Goal: Task Accomplishment & Management: Manage account settings

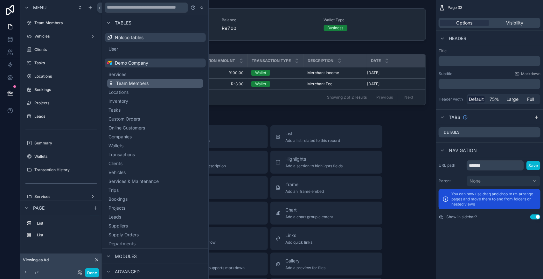
scroll to position [147, 0]
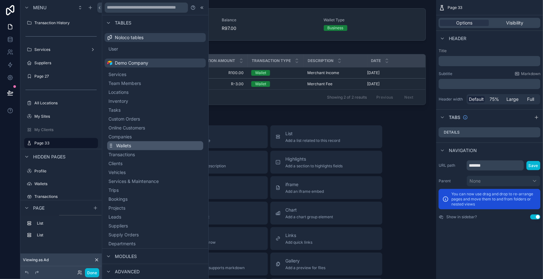
click at [160, 146] on button "Wallets" at bounding box center [155, 145] width 96 height 9
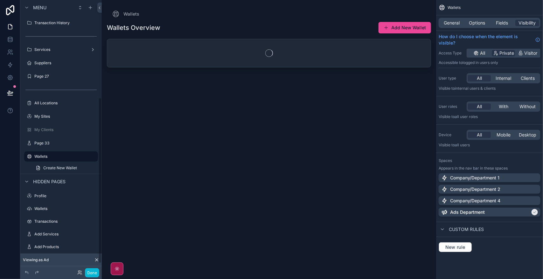
scroll to position [160, 0]
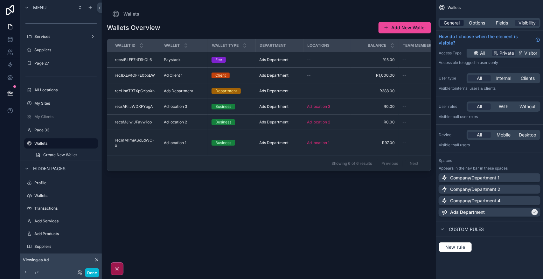
click at [452, 23] on span "General" at bounding box center [452, 23] width 16 height 6
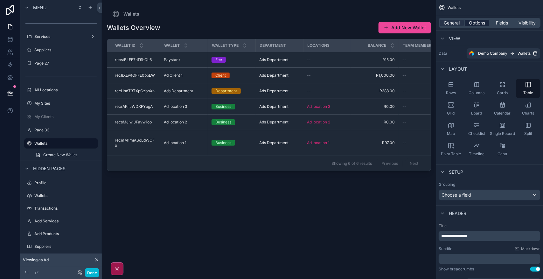
click at [477, 21] on span "Options" at bounding box center [477, 23] width 16 height 6
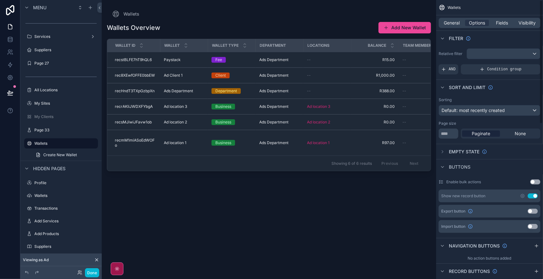
click at [532, 197] on button "Use setting" at bounding box center [533, 195] width 10 height 5
click at [535, 52] on div "scrollable content" at bounding box center [503, 54] width 73 height 10
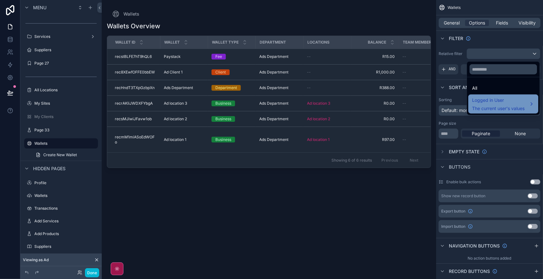
click at [510, 105] on span "The current user's values" at bounding box center [498, 108] width 52 height 6
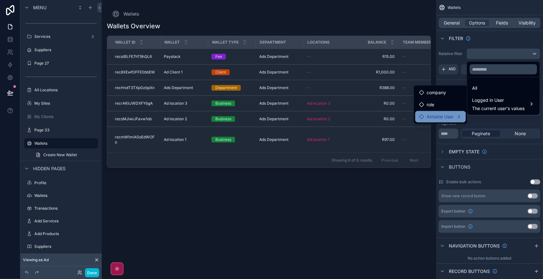
click at [442, 115] on span "Airtable User" at bounding box center [440, 117] width 27 height 8
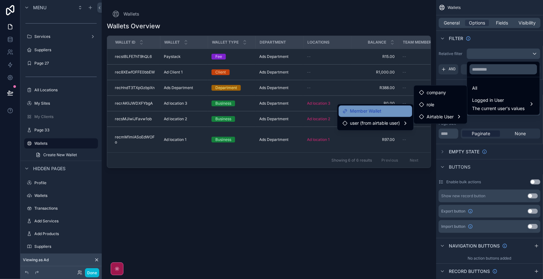
click at [383, 115] on div "Member Wallet" at bounding box center [376, 112] width 66 height 8
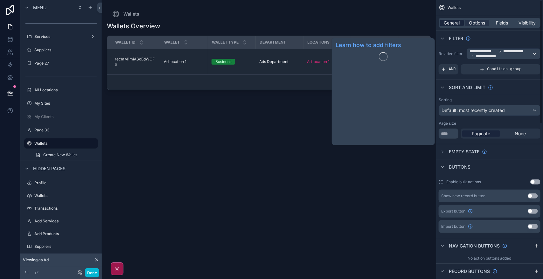
click at [457, 20] on span "General" at bounding box center [452, 23] width 16 height 6
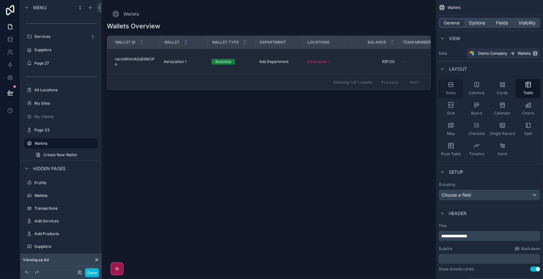
click at [455, 91] on span "Rows" at bounding box center [451, 92] width 10 height 5
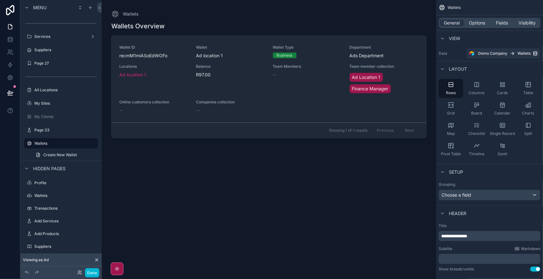
click at [336, 176] on div "scrollable content" at bounding box center [268, 135] width 325 height 271
click at [59, 131] on label "Page 33" at bounding box center [65, 130] width 62 height 5
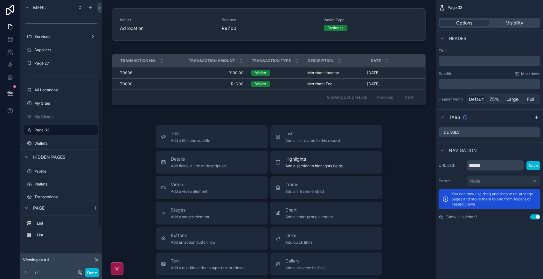
click at [306, 161] on span "Highlights" at bounding box center [314, 159] width 57 height 6
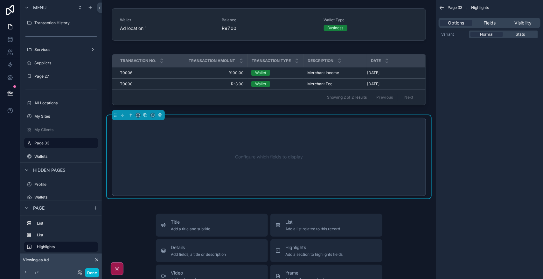
scroll to position [17, 0]
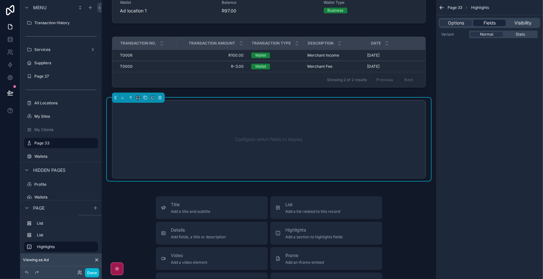
click at [490, 21] on span "Fields" at bounding box center [490, 23] width 12 height 6
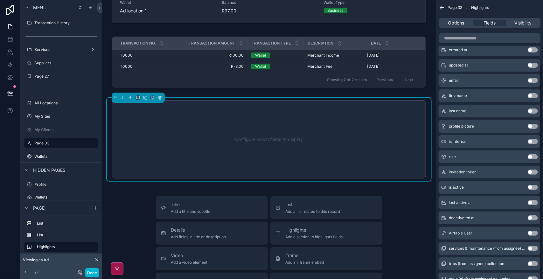
scroll to position [83, 0]
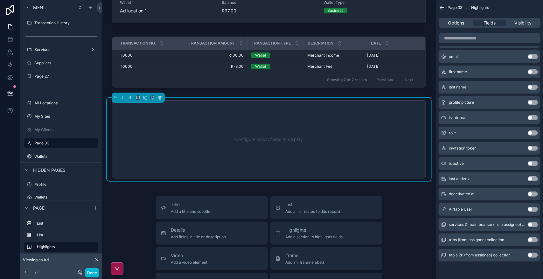
click at [534, 209] on button "Use setting" at bounding box center [533, 209] width 10 height 5
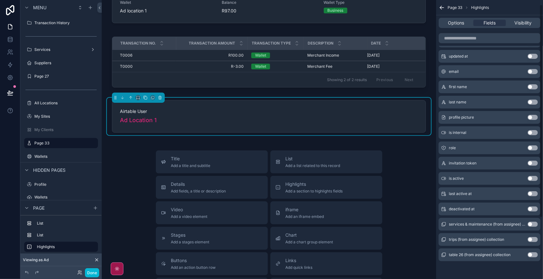
scroll to position [0, 0]
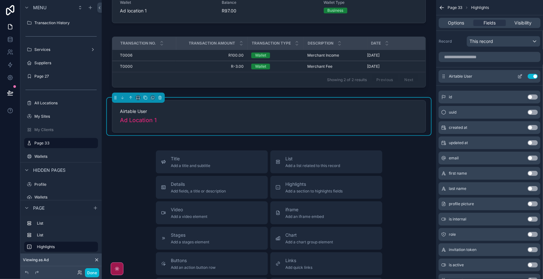
click at [536, 77] on button "Use setting" at bounding box center [533, 76] width 10 height 5
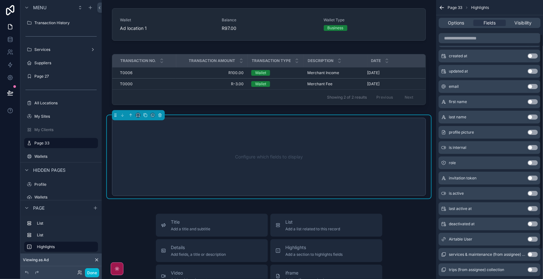
scroll to position [40, 0]
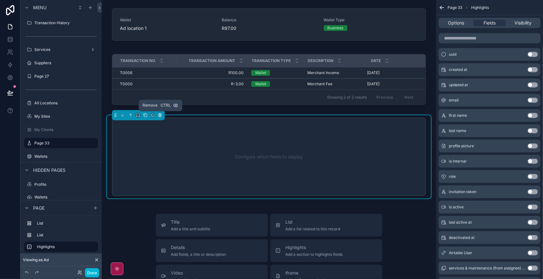
click at [158, 115] on icon "scrollable content" at bounding box center [160, 115] width 4 height 4
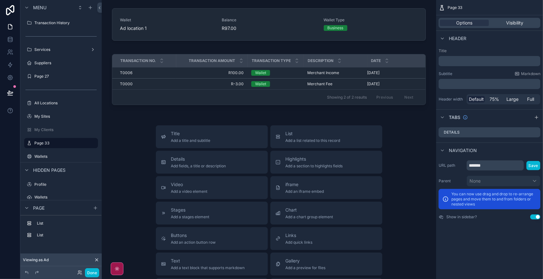
scroll to position [0, 0]
click at [54, 155] on label "Wallets" at bounding box center [59, 156] width 51 height 5
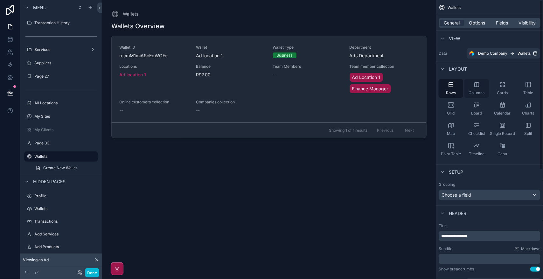
scroll to position [160, 0]
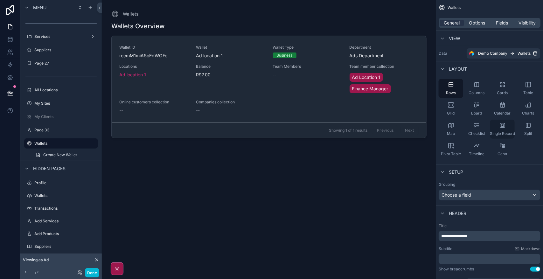
click at [505, 126] on icon "scrollable content" at bounding box center [502, 125] width 6 height 6
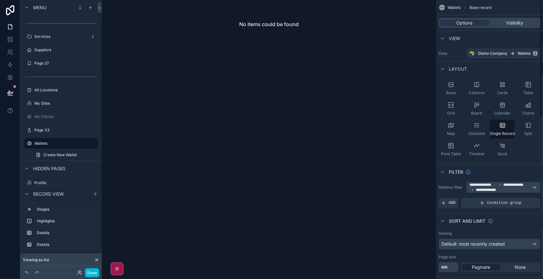
click at [536, 188] on div "**********" at bounding box center [503, 187] width 73 height 10
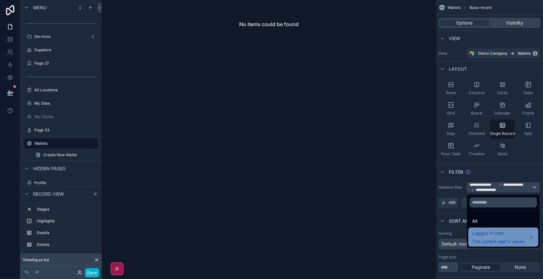
click at [525, 237] on span "Logged in User" at bounding box center [498, 234] width 52 height 8
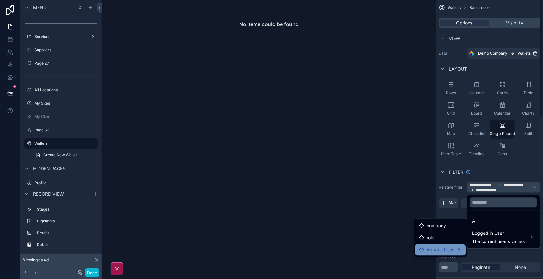
click at [445, 251] on span "Airtable User" at bounding box center [440, 250] width 27 height 8
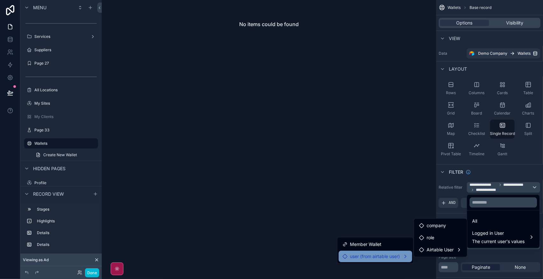
click at [388, 260] on div "user (from airtable user)" at bounding box center [375, 256] width 73 height 11
click at [374, 245] on span "Member Wallet" at bounding box center [365, 244] width 31 height 8
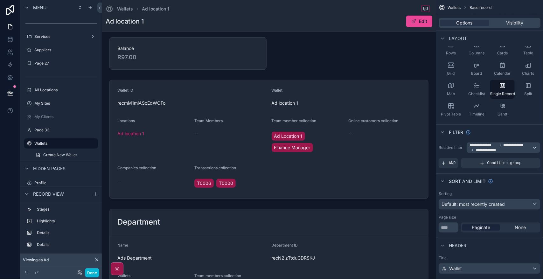
scroll to position [0, 0]
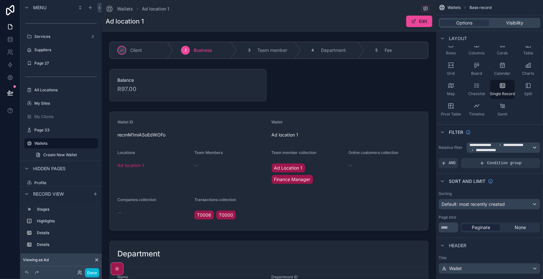
click at [317, 59] on div "scrollable content" at bounding box center [268, 50] width 329 height 22
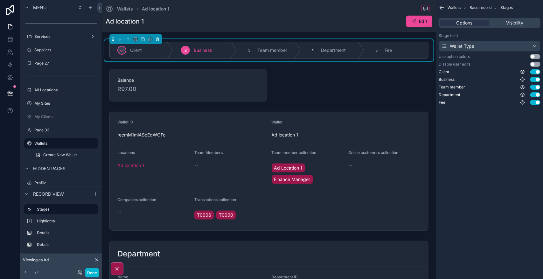
click at [157, 38] on icon "scrollable content" at bounding box center [157, 39] width 4 height 4
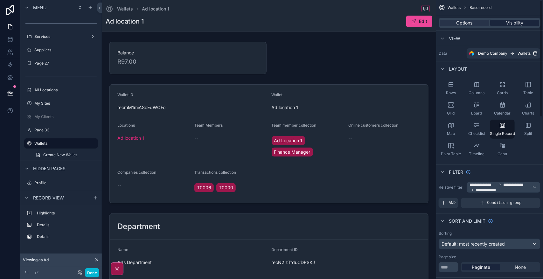
click at [527, 22] on div "Visibility" at bounding box center [514, 23] width 49 height 6
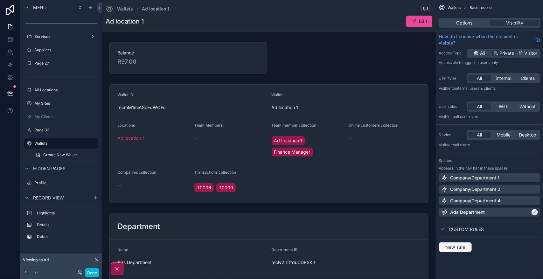
click at [458, 249] on span "New rule" at bounding box center [455, 247] width 25 height 6
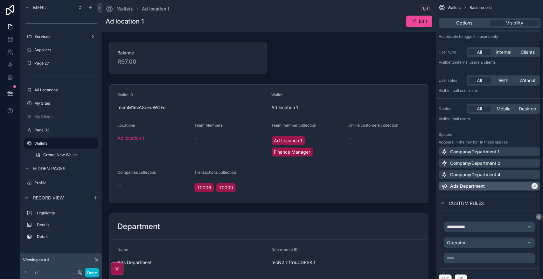
scroll to position [46, 0]
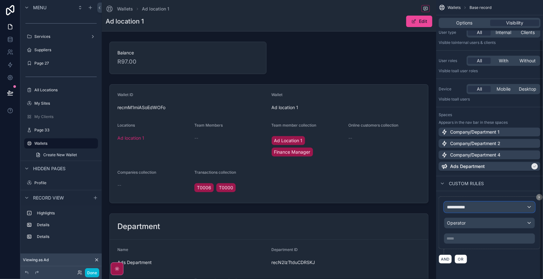
click at [532, 206] on div "**********" at bounding box center [489, 207] width 90 height 10
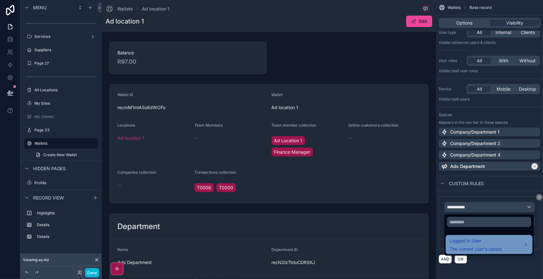
click at [490, 251] on span "The current user's values" at bounding box center [475, 249] width 52 height 6
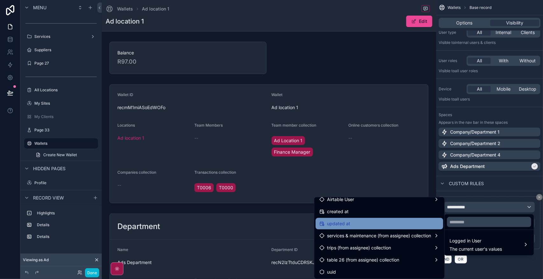
scroll to position [110, 0]
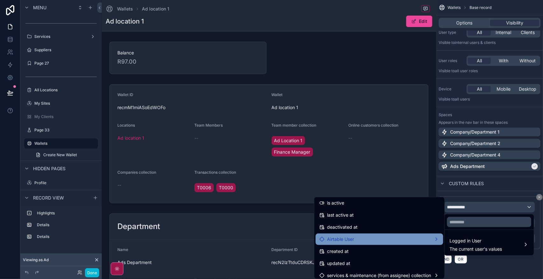
click at [404, 239] on div "Airtable User" at bounding box center [379, 239] width 120 height 8
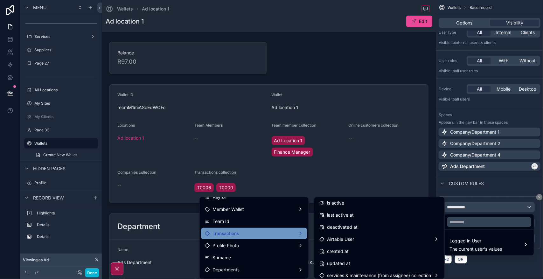
scroll to position [223, 0]
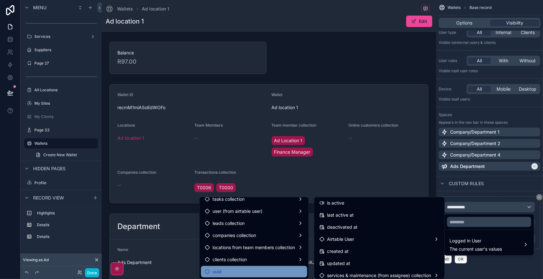
drag, startPoint x: 270, startPoint y: 254, endPoint x: 255, endPoint y: 271, distance: 22.3
click at [255, 271] on div "uuid" at bounding box center [254, 272] width 99 height 8
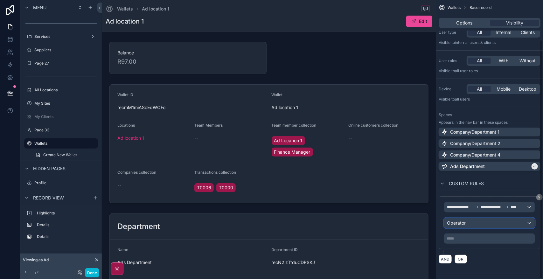
click at [516, 224] on div "Operator" at bounding box center [489, 223] width 90 height 10
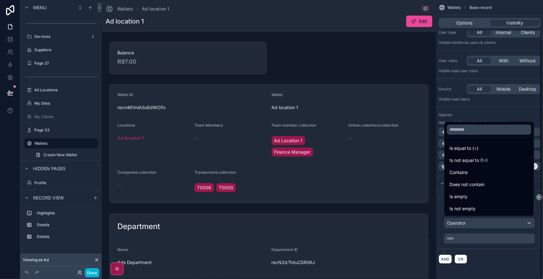
click at [490, 257] on div "scrollable content" at bounding box center [271, 139] width 543 height 279
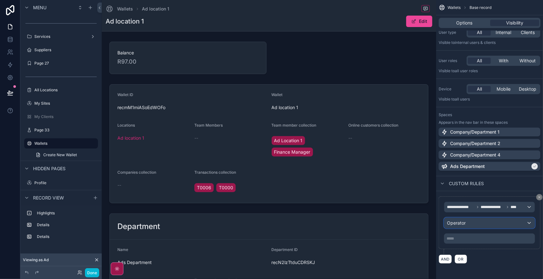
click at [510, 224] on div "Operator" at bounding box center [489, 223] width 90 height 10
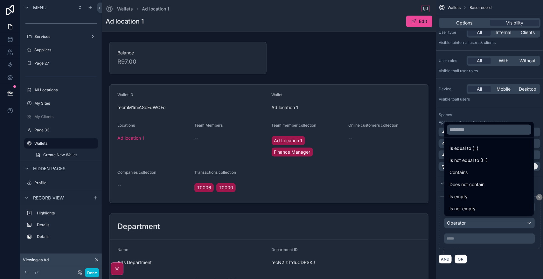
click at [480, 174] on div "Contains" at bounding box center [488, 173] width 79 height 8
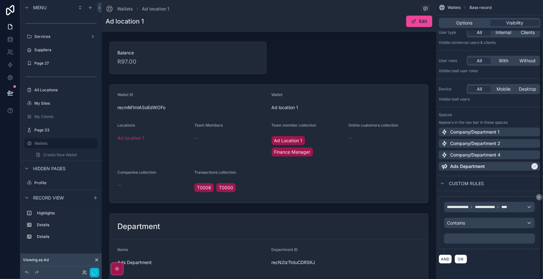
click at [489, 243] on div "﻿" at bounding box center [489, 238] width 91 height 10
click at [462, 237] on p "***** ﻿" at bounding box center [490, 238] width 87 height 5
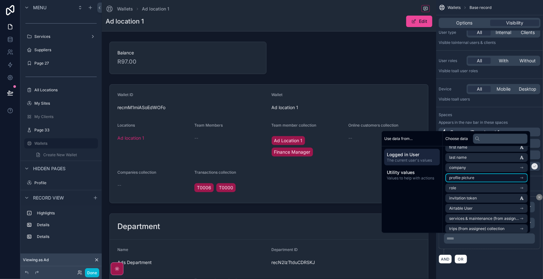
scroll to position [40, 0]
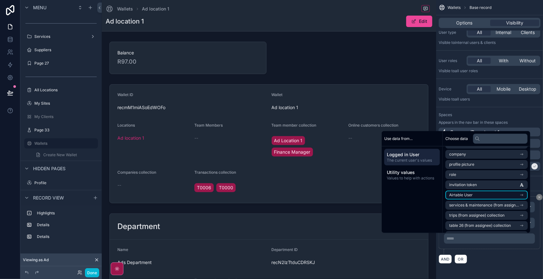
click at [508, 196] on li "Airtable User" at bounding box center [486, 195] width 82 height 9
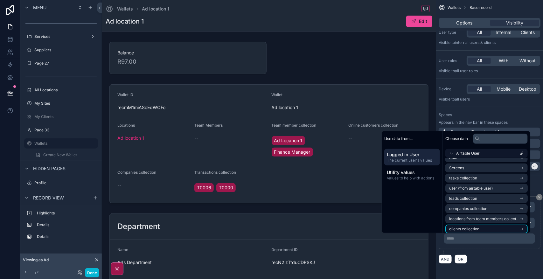
scroll to position [152, 0]
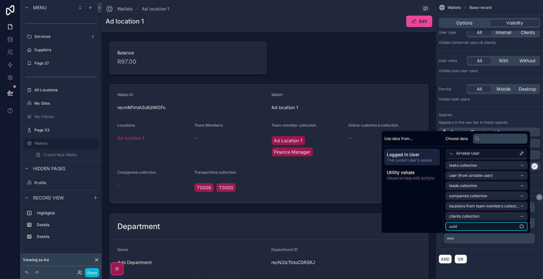
click at [497, 225] on li "uuid" at bounding box center [486, 226] width 82 height 9
click at [504, 261] on div "AND OR" at bounding box center [490, 260] width 102 height 10
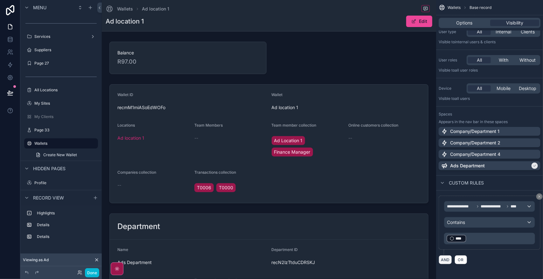
click at [445, 261] on button "AND" at bounding box center [445, 259] width 13 height 9
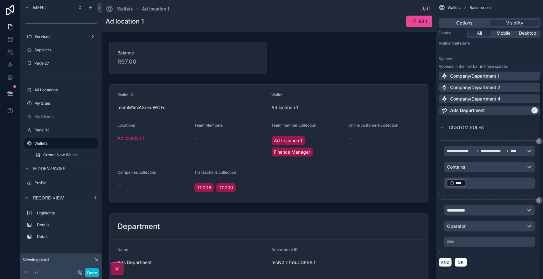
scroll to position [106, 0]
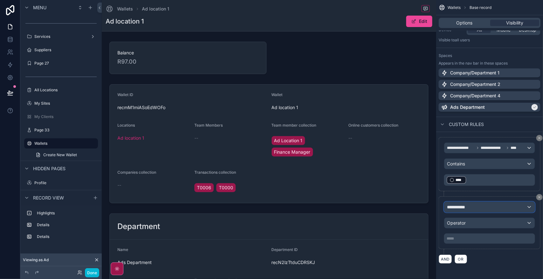
click at [489, 209] on div "**********" at bounding box center [489, 207] width 90 height 10
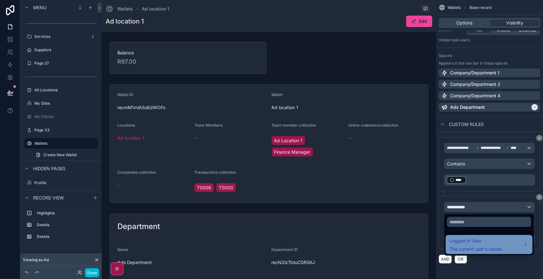
click at [492, 242] on span "Logged in User" at bounding box center [475, 241] width 52 height 8
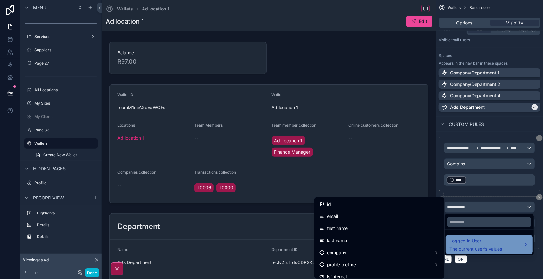
click at [492, 242] on span "Logged in User" at bounding box center [475, 241] width 52 height 8
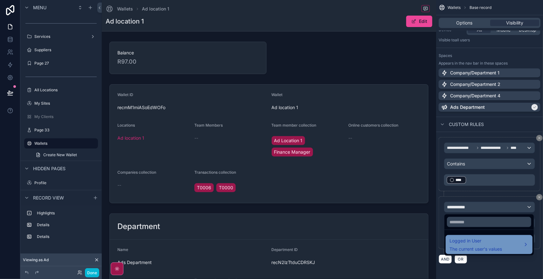
click at [492, 242] on span "Logged in User" at bounding box center [475, 241] width 52 height 8
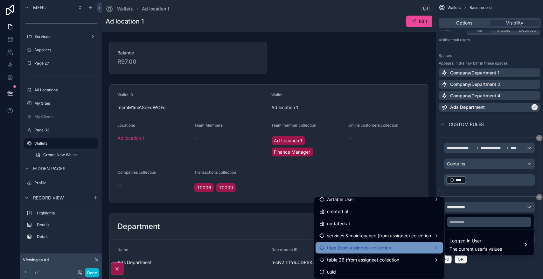
scroll to position [110, 0]
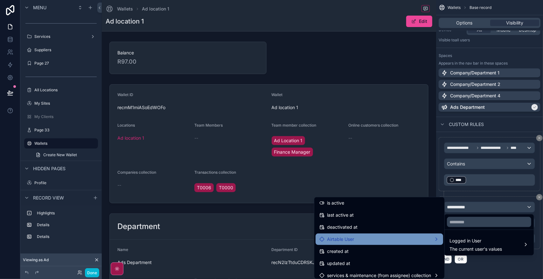
click at [417, 238] on div "Airtable User" at bounding box center [379, 239] width 120 height 8
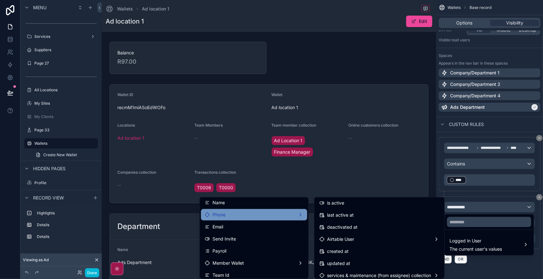
scroll to position [40, 0]
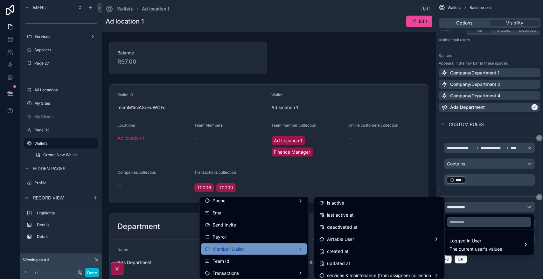
click at [262, 247] on div "Member Wallet" at bounding box center [254, 249] width 99 height 8
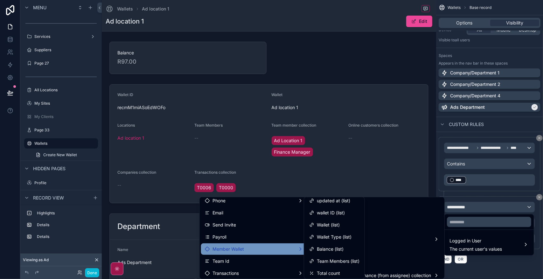
scroll to position [41, 0]
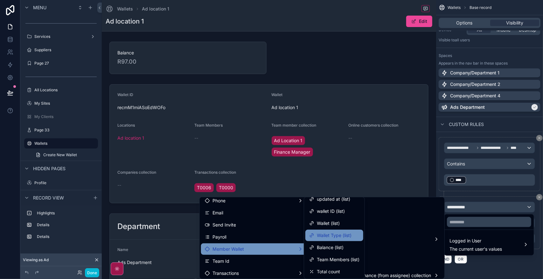
click at [345, 237] on span "Wallet Type (list)" at bounding box center [334, 236] width 35 height 8
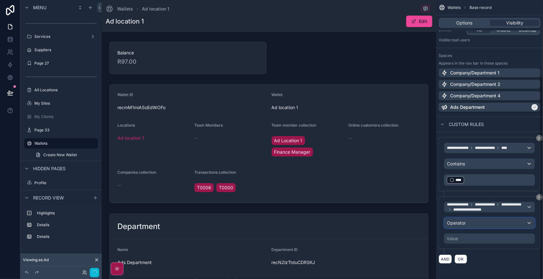
click at [508, 220] on div "Operator" at bounding box center [489, 223] width 90 height 10
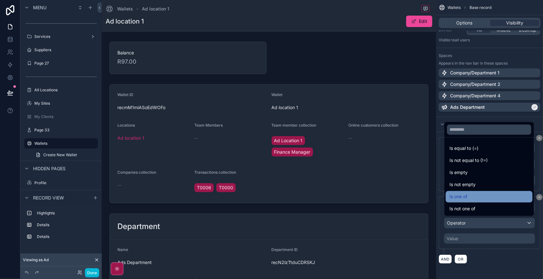
click at [473, 192] on div "Is one of" at bounding box center [489, 196] width 87 height 11
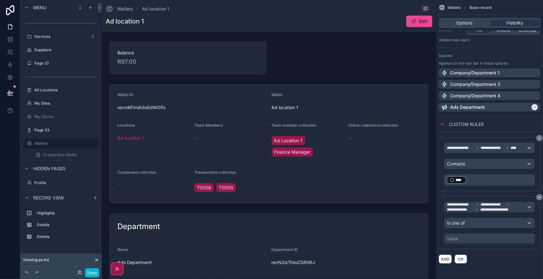
click at [501, 237] on div "Value" at bounding box center [489, 238] width 91 height 10
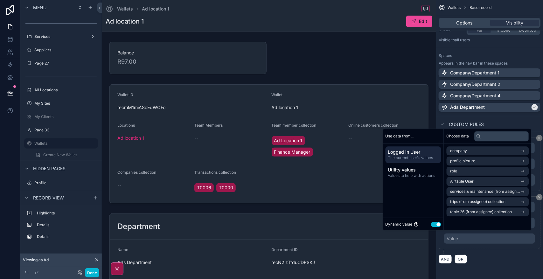
click at [435, 223] on button "Use setting" at bounding box center [436, 224] width 10 height 5
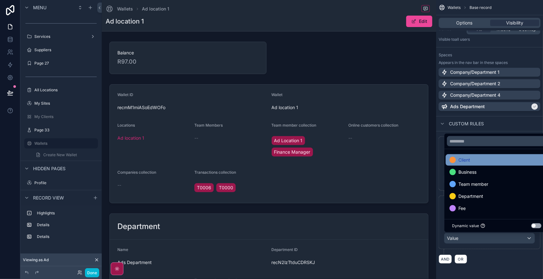
click at [487, 160] on div "Client" at bounding box center [496, 160] width 94 height 8
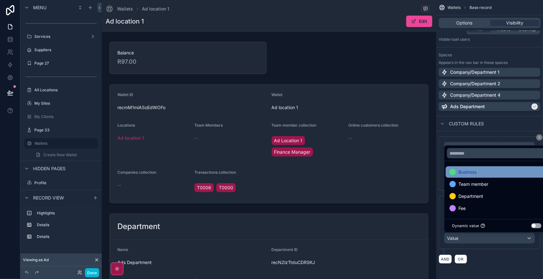
click at [486, 171] on div "Business" at bounding box center [496, 172] width 94 height 8
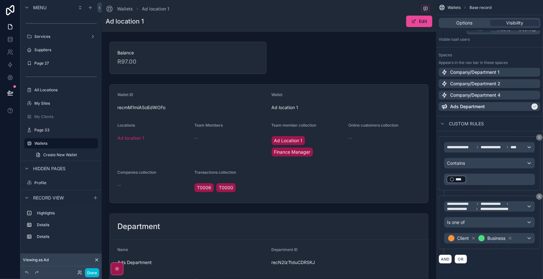
click at [494, 267] on div "**********" at bounding box center [489, 199] width 107 height 137
click at [80, 274] on icon at bounding box center [79, 273] width 3 height 1
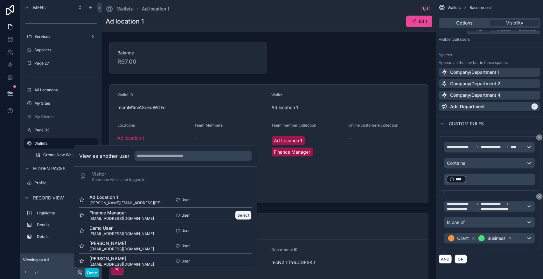
click at [240, 214] on button "Select" at bounding box center [243, 215] width 17 height 9
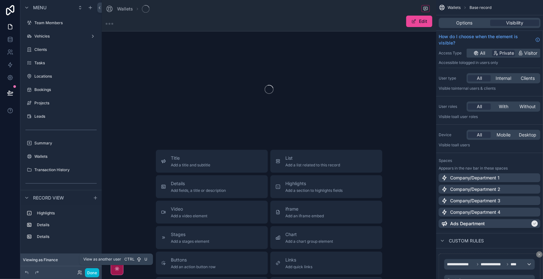
scroll to position [160, 0]
click at [78, 272] on icon at bounding box center [79, 272] width 2 height 2
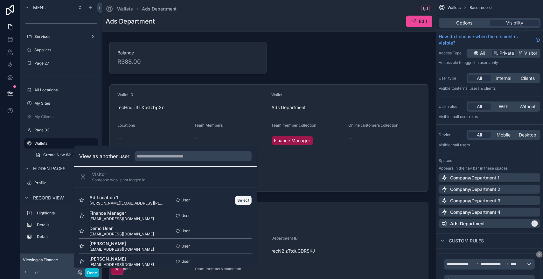
click at [239, 200] on button "Select" at bounding box center [243, 200] width 17 height 9
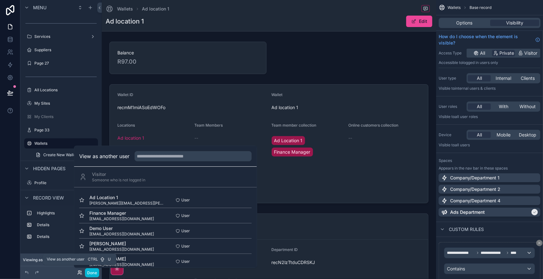
click at [79, 274] on icon at bounding box center [79, 272] width 5 height 5
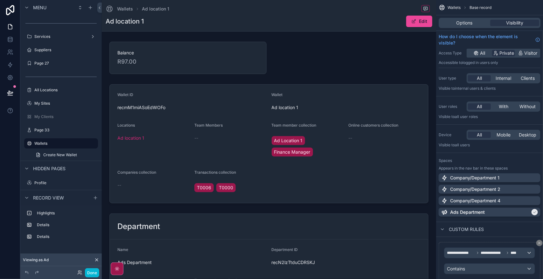
click at [61, 271] on div at bounding box center [48, 273] width 51 height 8
click at [93, 129] on icon "scrollable content" at bounding box center [92, 130] width 5 height 5
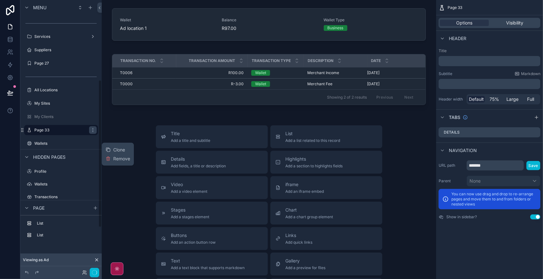
scroll to position [147, 0]
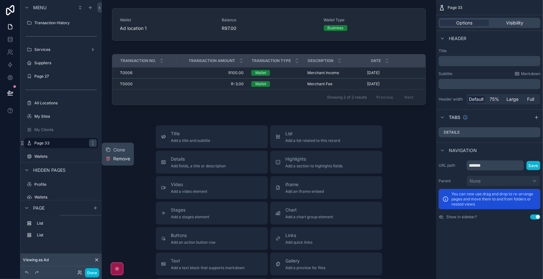
click at [121, 157] on span "Remove" at bounding box center [121, 159] width 17 height 6
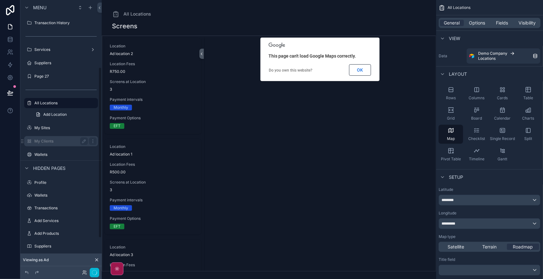
scroll to position [107, 0]
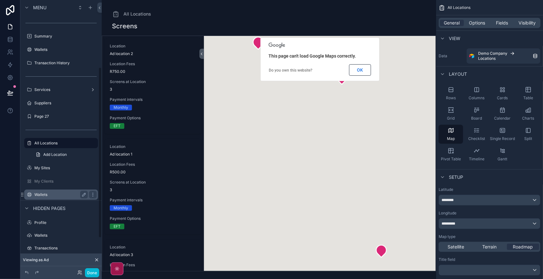
click at [46, 191] on div "Wallets" at bounding box center [60, 195] width 53 height 8
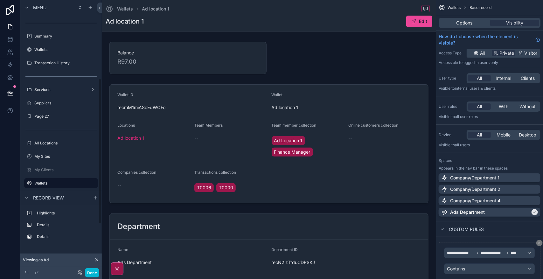
scroll to position [147, 0]
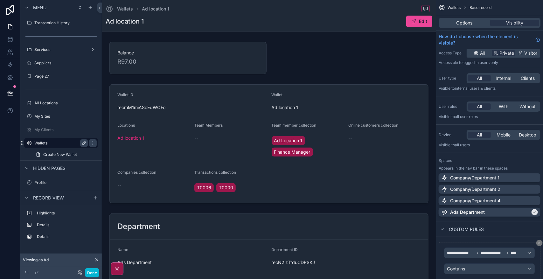
click at [83, 142] on icon "scrollable content" at bounding box center [83, 143] width 3 height 3
click at [65, 143] on input "*******" at bounding box center [55, 143] width 43 height 8
type input "*"
type input "*********"
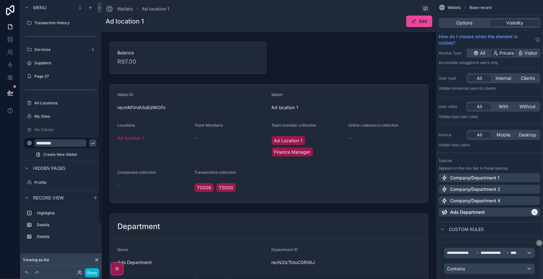
click at [90, 142] on icon "scrollable content" at bounding box center [92, 143] width 5 height 5
click at [466, 23] on span "Options" at bounding box center [464, 23] width 16 height 6
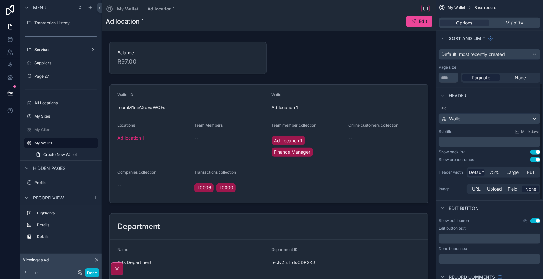
scroll to position [199, 0]
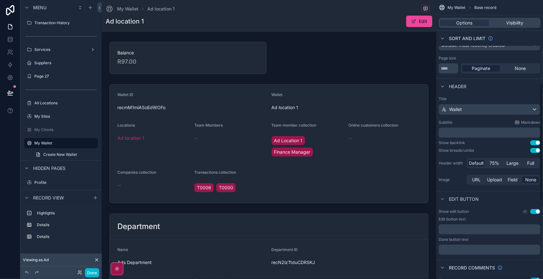
click at [535, 212] on button "Use setting" at bounding box center [535, 211] width 10 height 5
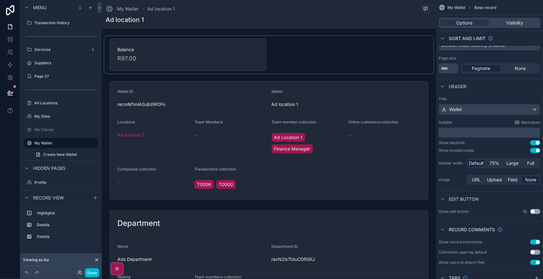
click at [182, 50] on div "scrollable content" at bounding box center [268, 55] width 329 height 38
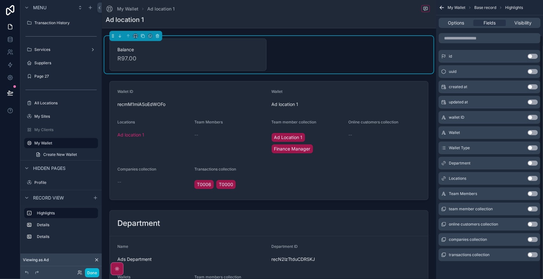
scroll to position [41, 0]
click at [534, 148] on button "Use setting" at bounding box center [533, 147] width 10 height 5
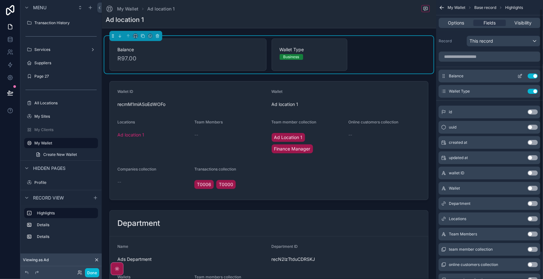
scroll to position [0, 0]
click at [522, 76] on icon "scrollable content" at bounding box center [520, 76] width 5 height 5
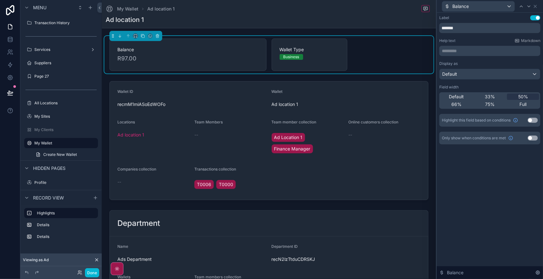
drag, startPoint x: 456, startPoint y: 97, endPoint x: 518, endPoint y: 17, distance: 101.0
click at [456, 97] on span "Default" at bounding box center [456, 97] width 15 height 6
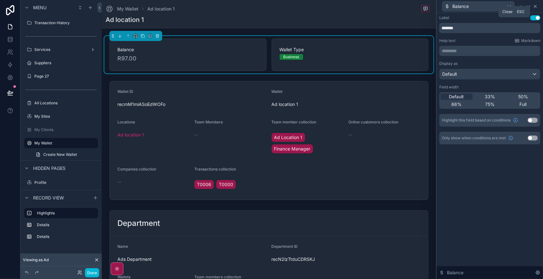
click at [536, 7] on icon at bounding box center [535, 6] width 3 height 3
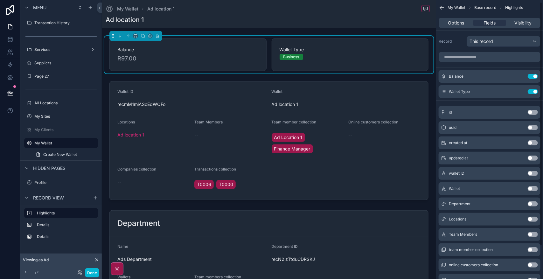
scroll to position [40, 0]
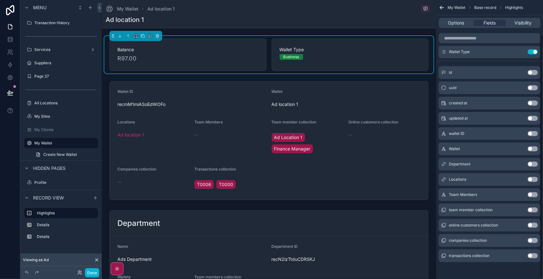
click at [535, 179] on button "Use setting" at bounding box center [533, 179] width 10 height 5
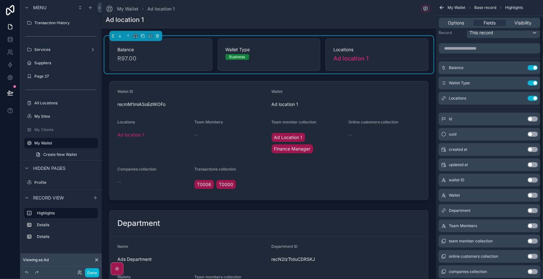
scroll to position [0, 0]
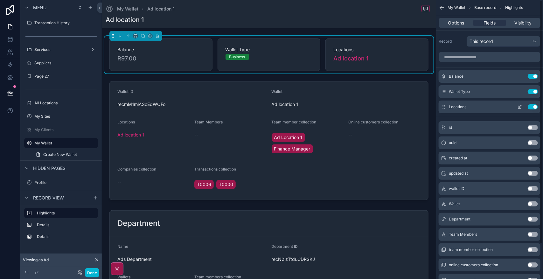
click at [520, 107] on icon "scrollable content" at bounding box center [520, 106] width 5 height 5
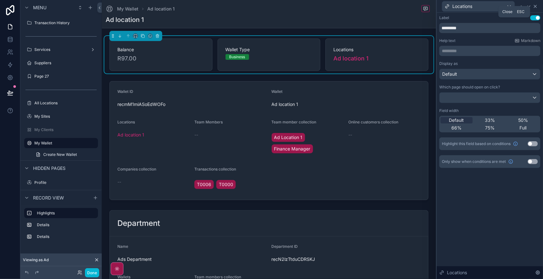
click at [535, 5] on icon at bounding box center [535, 6] width 5 height 5
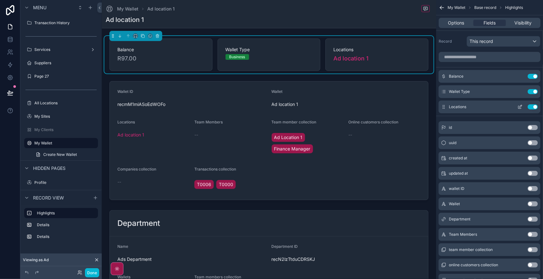
click at [534, 107] on button "Use setting" at bounding box center [533, 106] width 10 height 5
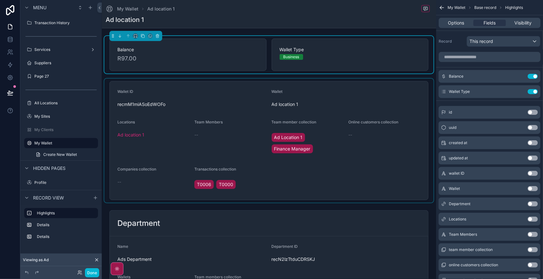
click at [353, 144] on div "scrollable content" at bounding box center [268, 141] width 329 height 124
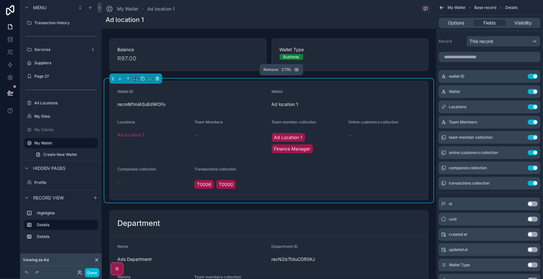
click at [157, 79] on icon "scrollable content" at bounding box center [157, 78] width 0 height 1
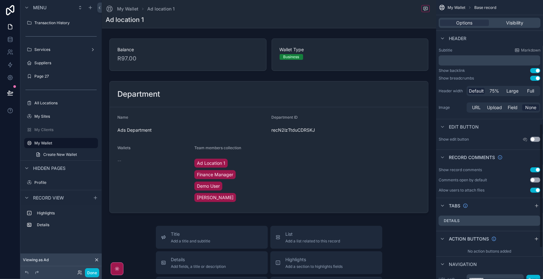
scroll to position [278, 0]
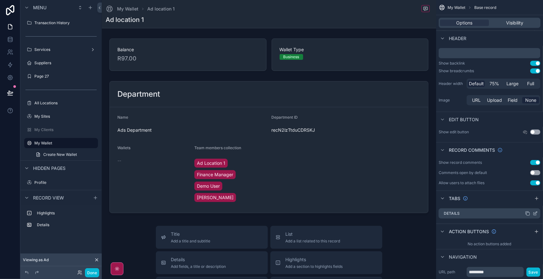
click at [537, 215] on icon "scrollable content" at bounding box center [535, 213] width 3 height 3
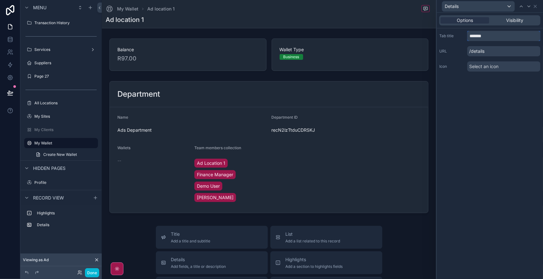
click at [470, 36] on input "*******" at bounding box center [503, 36] width 73 height 10
type input "**********"
click at [537, 8] on icon at bounding box center [535, 6] width 5 height 5
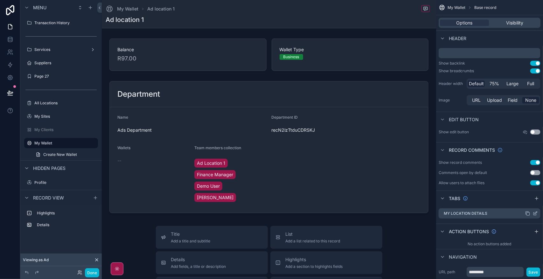
click at [535, 212] on icon "scrollable content" at bounding box center [535, 213] width 5 height 5
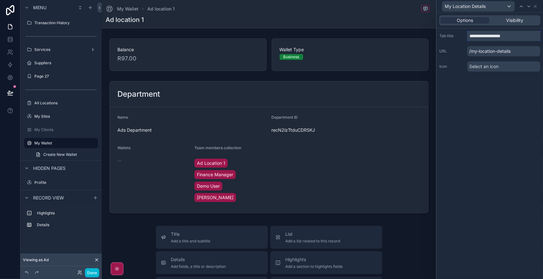
drag, startPoint x: 519, startPoint y: 36, endPoint x: 439, endPoint y: 34, distance: 79.2
click at [440, 34] on div "**********" at bounding box center [489, 36] width 101 height 10
click at [499, 132] on div "Options Visibility Tab title ****** URL /my-location-details Icon Select an icon" at bounding box center [490, 146] width 106 height 266
drag, startPoint x: 500, startPoint y: 38, endPoint x: 460, endPoint y: 37, distance: 40.1
click at [460, 37] on div "Tab title ******" at bounding box center [489, 36] width 101 height 10
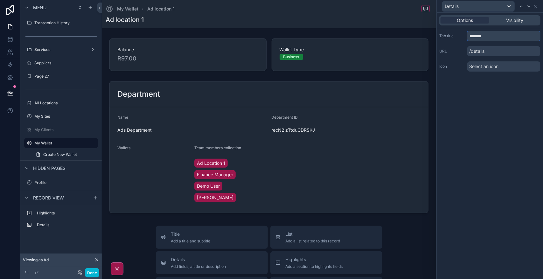
type input "*******"
click at [536, 7] on icon at bounding box center [535, 6] width 3 height 3
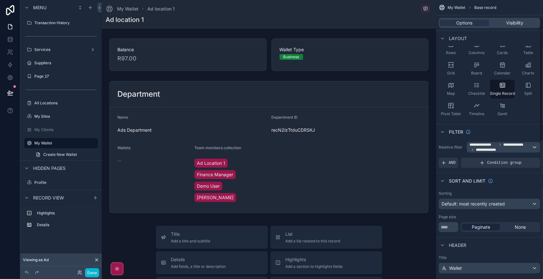
scroll to position [40, 0]
drag, startPoint x: 477, startPoint y: 195, endPoint x: 514, endPoint y: 34, distance: 165.5
click at [514, 34] on div "Layout" at bounding box center [489, 38] width 107 height 15
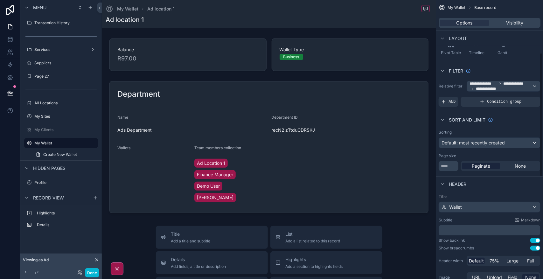
scroll to position [119, 0]
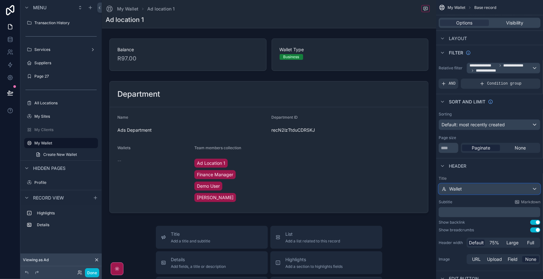
click at [520, 192] on div "Wallet" at bounding box center [489, 189] width 101 height 10
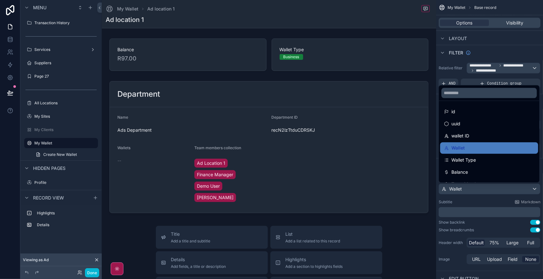
click at [520, 192] on div "scrollable content" at bounding box center [271, 139] width 543 height 279
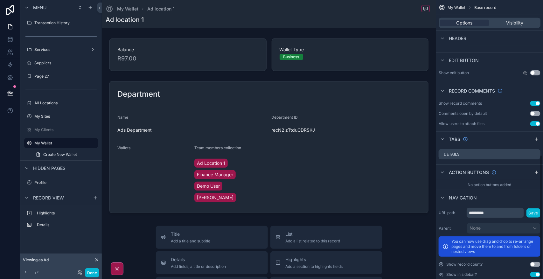
scroll to position [348, 0]
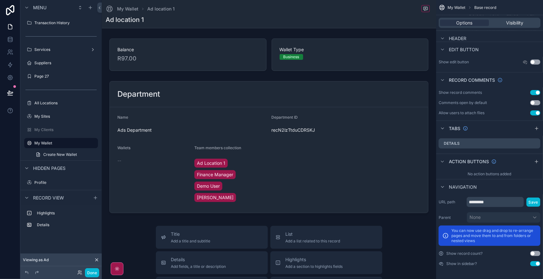
click at [403, 89] on div "scrollable content" at bounding box center [269, 251] width 334 height 503
click at [405, 163] on div "scrollable content" at bounding box center [268, 147] width 329 height 137
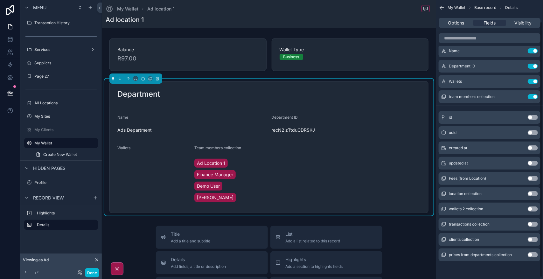
scroll to position [0, 0]
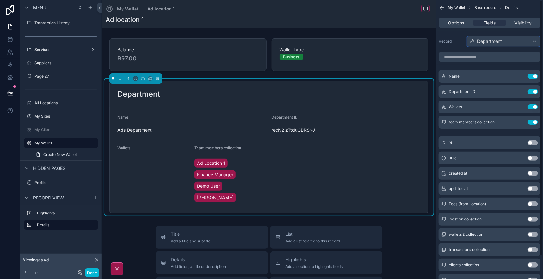
click at [497, 42] on span "Department" at bounding box center [489, 41] width 25 height 6
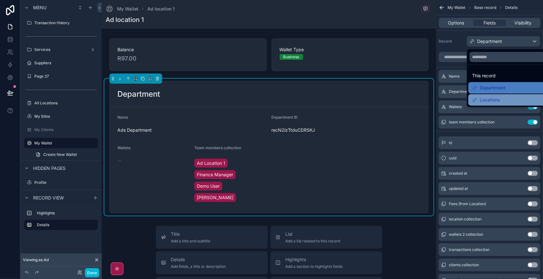
click at [503, 102] on div "Locations" at bounding box center [511, 100] width 78 height 8
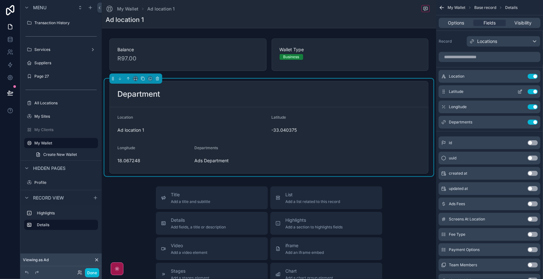
click at [533, 92] on button "Use setting" at bounding box center [533, 91] width 10 height 5
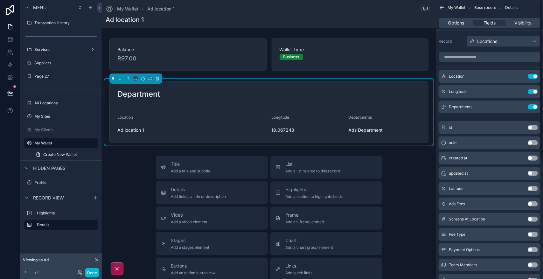
click at [533, 92] on button "Use setting" at bounding box center [533, 91] width 10 height 5
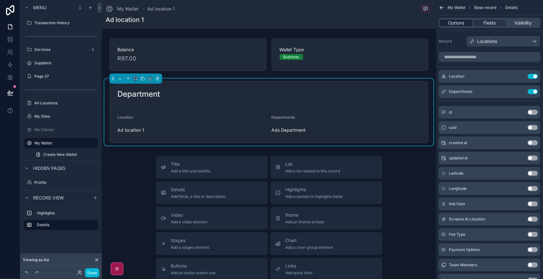
click at [462, 20] on span "Options" at bounding box center [456, 23] width 16 height 6
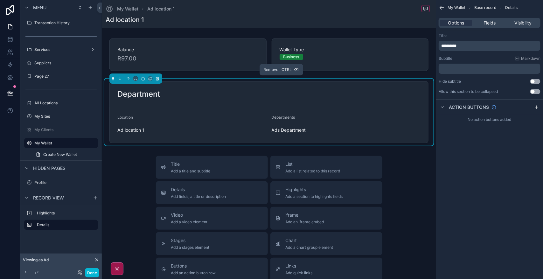
click at [158, 78] on icon "scrollable content" at bounding box center [157, 77] width 1 height 1
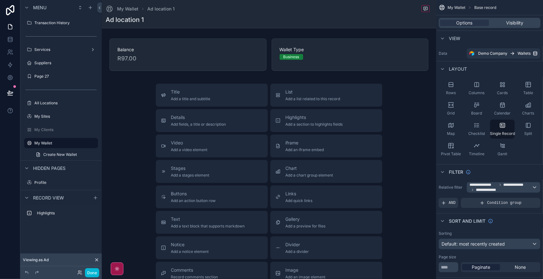
click at [324, 96] on div "scrollable content" at bounding box center [269, 180] width 334 height 361
click at [317, 99] on span "Add a list related to this record" at bounding box center [313, 98] width 55 height 5
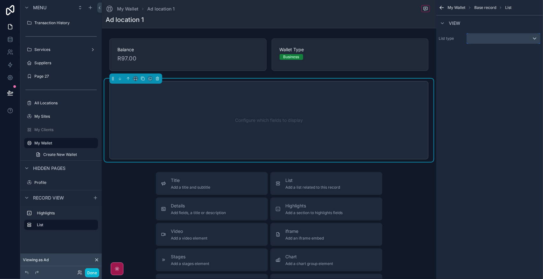
click at [537, 38] on div "scrollable content" at bounding box center [503, 38] width 73 height 10
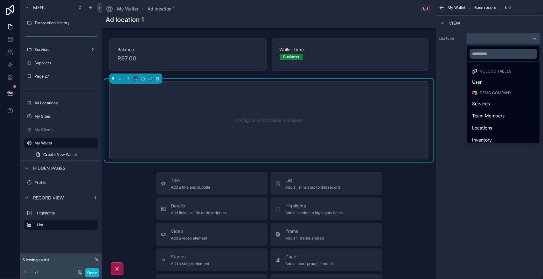
scroll to position [40, 0]
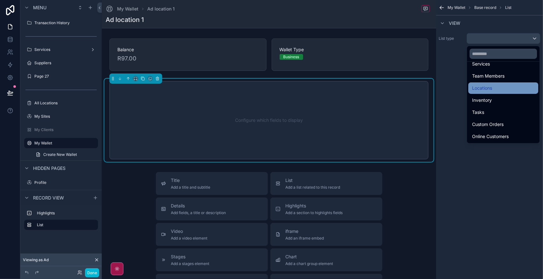
click at [504, 88] on div "Locations" at bounding box center [503, 88] width 62 height 8
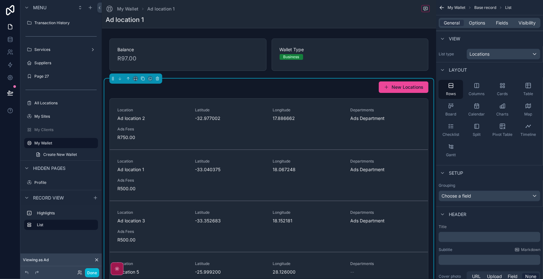
drag, startPoint x: 506, startPoint y: 172, endPoint x: 532, endPoint y: 166, distance: 26.2
click at [532, 166] on div "Setup" at bounding box center [489, 172] width 107 height 15
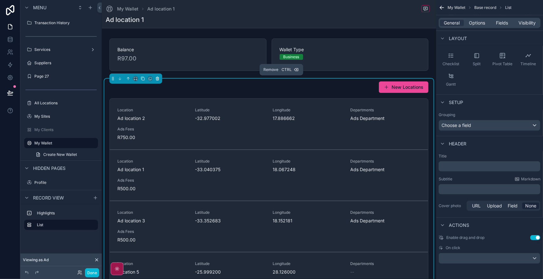
click at [158, 79] on icon "scrollable content" at bounding box center [157, 78] width 4 height 4
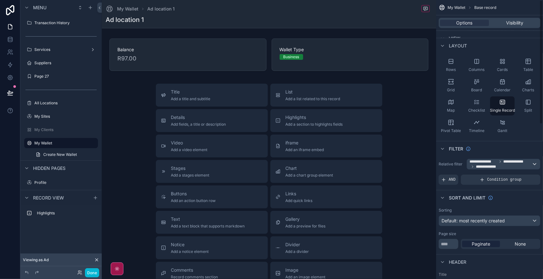
scroll to position [0, 0]
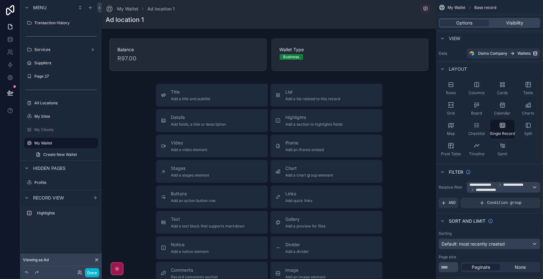
click at [343, 94] on div "scrollable content" at bounding box center [269, 180] width 334 height 361
click at [344, 98] on div "List Add a list related to this record" at bounding box center [326, 95] width 102 height 13
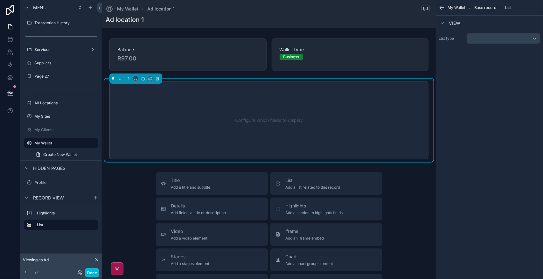
click at [500, 26] on div "View" at bounding box center [489, 22] width 107 height 15
click at [506, 38] on div "scrollable content" at bounding box center [503, 38] width 73 height 10
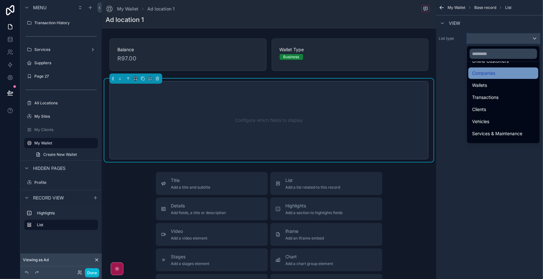
scroll to position [119, 0]
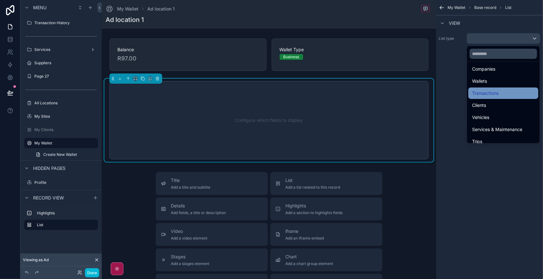
click at [504, 93] on div "Transactions" at bounding box center [503, 93] width 62 height 8
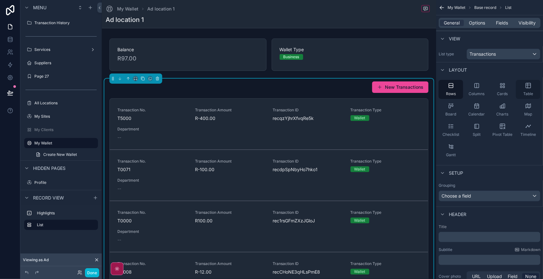
click at [530, 90] on div "Table" at bounding box center [528, 89] width 24 height 19
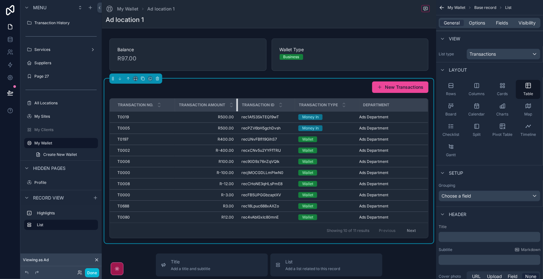
drag, startPoint x: 247, startPoint y: 102, endPoint x: 215, endPoint y: 105, distance: 31.6
click at [215, 105] on th "Transaction Amount" at bounding box center [206, 105] width 63 height 13
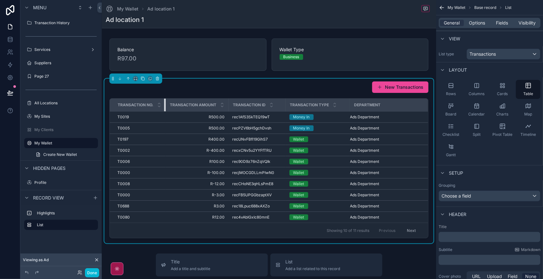
drag, startPoint x: 174, startPoint y: 104, endPoint x: 131, endPoint y: 106, distance: 42.7
click at [131, 106] on th "Transaction No." at bounding box center [138, 105] width 56 height 13
click at [504, 24] on span "Fields" at bounding box center [502, 23] width 12 height 6
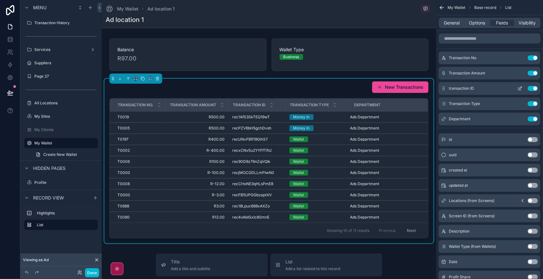
click at [533, 88] on button "Use setting" at bounding box center [533, 88] width 10 height 5
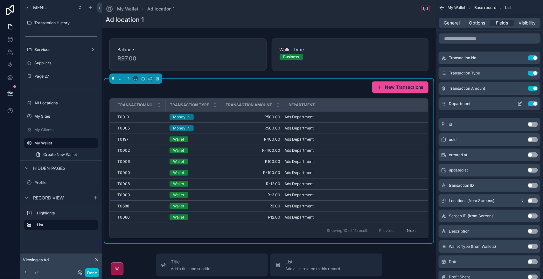
click at [535, 104] on button "Use setting" at bounding box center [533, 103] width 10 height 5
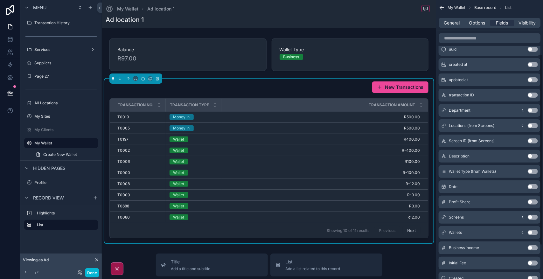
scroll to position [80, 0]
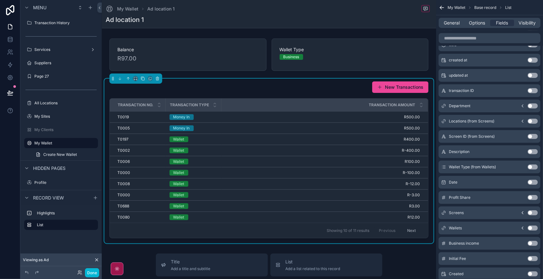
click at [533, 167] on button "Use setting" at bounding box center [533, 166] width 10 height 5
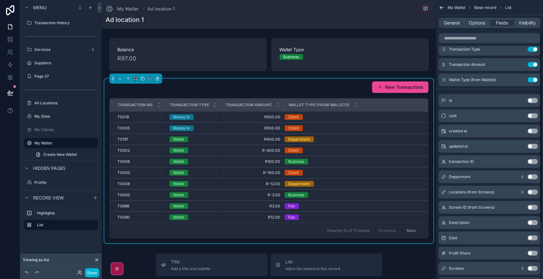
scroll to position [0, 0]
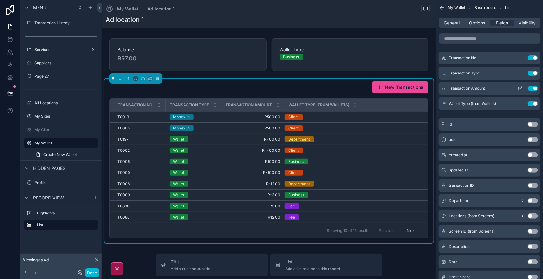
click at [535, 73] on button "Use setting" at bounding box center [533, 73] width 10 height 5
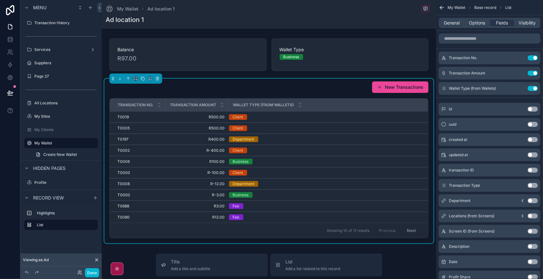
drag, startPoint x: 500, startPoint y: 56, endPoint x: 519, endPoint y: 48, distance: 20.6
click at [519, 48] on div "Transaction No. Use setting Transaction Amount Use setting Wallet Type (from Wa…" at bounding box center [489, 214] width 107 height 367
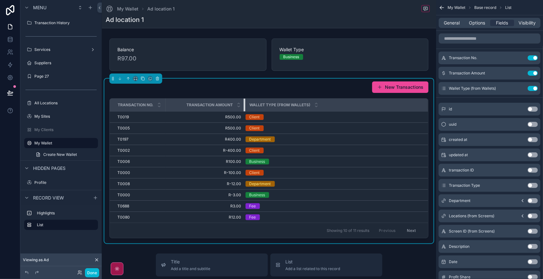
drag, startPoint x: 229, startPoint y: 105, endPoint x: 267, endPoint y: 105, distance: 38.2
click at [267, 105] on tr "Transaction No. Transaction Amount Wallet Type (from Wallets)" at bounding box center [269, 105] width 318 height 13
click at [245, 107] on tr "Transaction No. Transaction Amount Wallet Type (from Wallets)" at bounding box center [269, 105] width 318 height 13
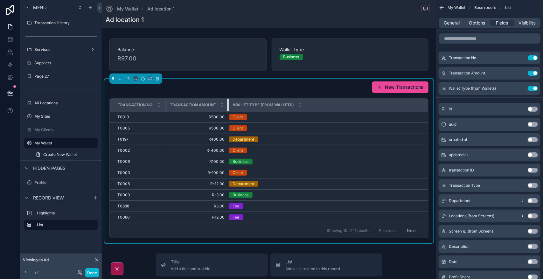
drag, startPoint x: 245, startPoint y: 107, endPoint x: 198, endPoint y: 107, distance: 46.8
click at [198, 107] on th "Transaction Amount" at bounding box center [197, 105] width 63 height 13
click at [444, 89] on icon "scrollable content" at bounding box center [443, 88] width 5 height 5
click at [519, 90] on icon "scrollable content" at bounding box center [520, 88] width 5 height 5
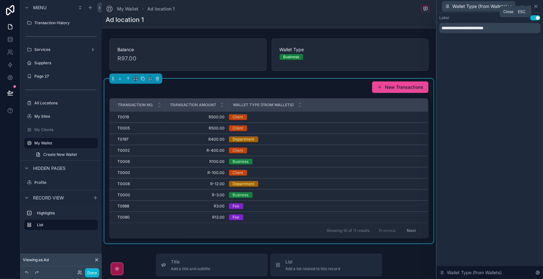
click at [538, 6] on icon at bounding box center [535, 6] width 5 height 5
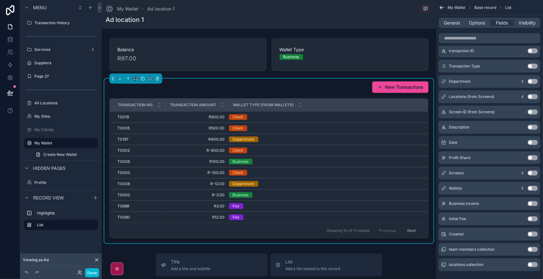
scroll to position [129, 0]
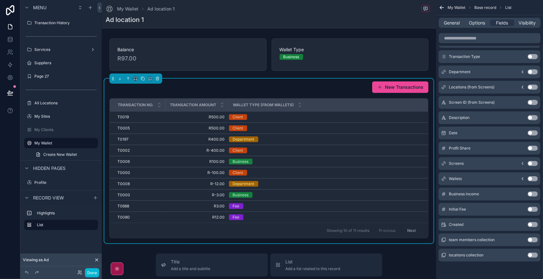
click at [535, 178] on button "Use setting" at bounding box center [533, 178] width 10 height 5
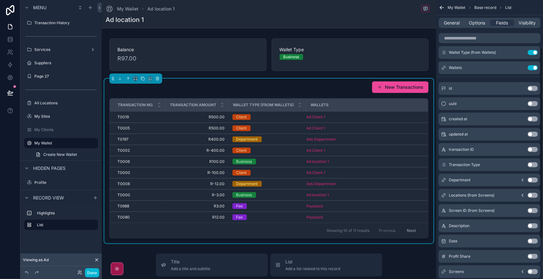
scroll to position [10, 0]
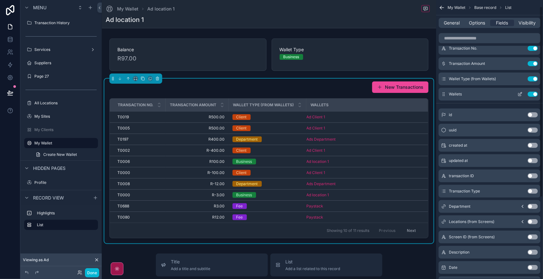
click at [533, 94] on button "Use setting" at bounding box center [533, 94] width 10 height 5
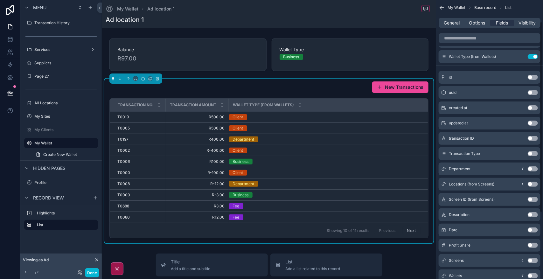
scroll to position [49, 0]
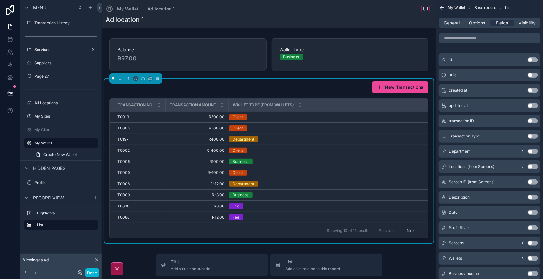
click at [534, 213] on button "Use setting" at bounding box center [533, 212] width 10 height 5
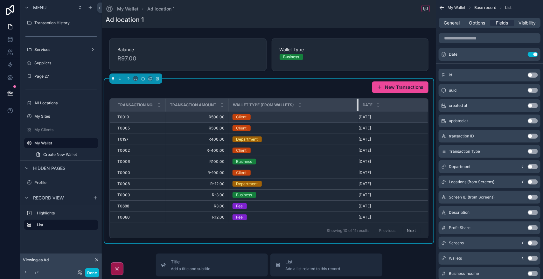
drag, startPoint x: 306, startPoint y: 105, endPoint x: 377, endPoint y: 113, distance: 71.7
click at [377, 113] on table "Transaction No. Transaction Amount Wallet Type (from Wallets) Date T0019 T0019 …" at bounding box center [269, 161] width 318 height 124
drag, startPoint x: 229, startPoint y: 105, endPoint x: 234, endPoint y: 117, distance: 13.0
click at [234, 117] on table "Transaction No. Transaction Amount Wallet Type (from Wallets) Date T0019 T0019 …" at bounding box center [269, 161] width 318 height 124
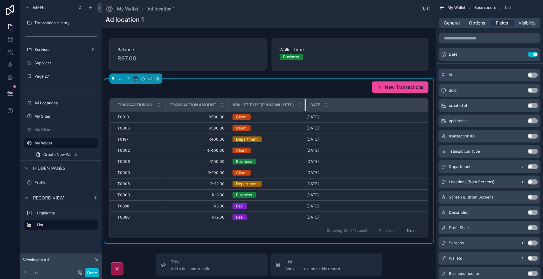
drag, startPoint x: 356, startPoint y: 105, endPoint x: 275, endPoint y: 106, distance: 81.1
click at [287, 107] on th "Wallet Type (from Wallets)" at bounding box center [268, 105] width 78 height 13
click at [230, 105] on div "Wallet Type (from Wallets)" at bounding box center [267, 105] width 77 height 12
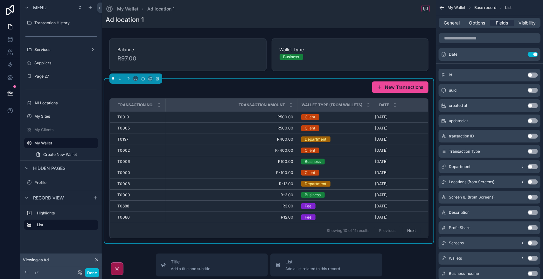
drag, startPoint x: 322, startPoint y: 106, endPoint x: 301, endPoint y: 93, distance: 24.2
click at [301, 93] on div "New Transactions" at bounding box center [268, 87] width 319 height 12
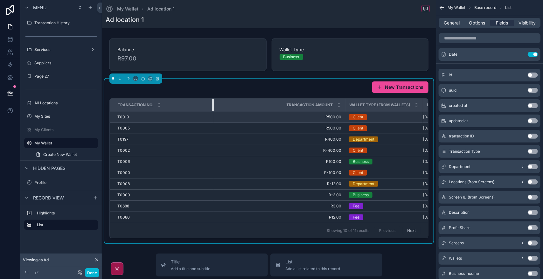
drag, startPoint x: 164, startPoint y: 106, endPoint x: 246, endPoint y: 112, distance: 81.7
click at [246, 112] on table "Transaction No. Transaction Amount Wallet Type (from Wallets) Date T0019 T0019 …" at bounding box center [299, 161] width 378 height 124
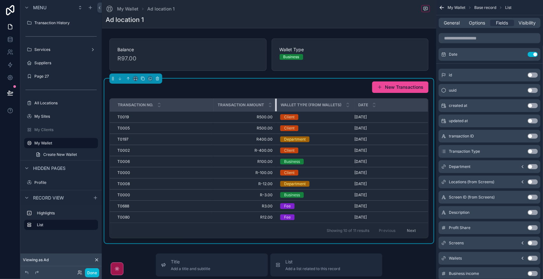
drag, startPoint x: 344, startPoint y: 104, endPoint x: 213, endPoint y: 107, distance: 131.1
click at [213, 107] on th "Transaction Amount" at bounding box center [244, 105] width 63 height 13
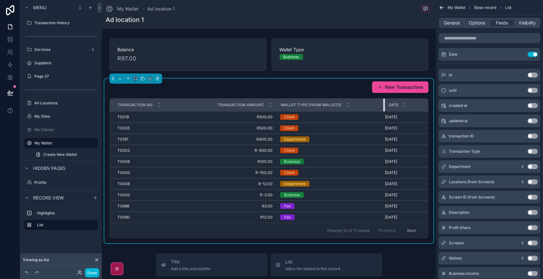
drag, startPoint x: 354, startPoint y: 106, endPoint x: 403, endPoint y: 111, distance: 49.6
click at [403, 111] on tr "Transaction No. Transaction Amount Wallet Type (from Wallets) Date" at bounding box center [280, 105] width 340 height 13
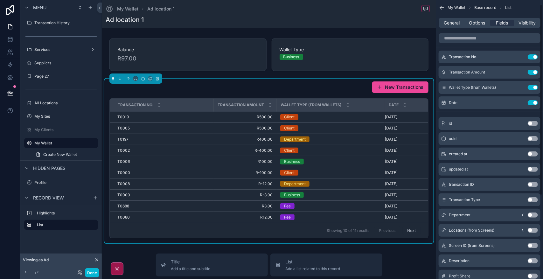
scroll to position [0, 0]
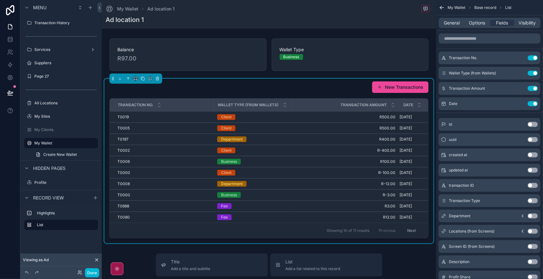
click at [400, 105] on div "Date" at bounding box center [431, 105] width 63 height 12
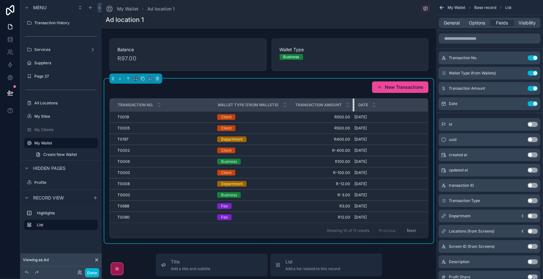
drag, startPoint x: 398, startPoint y: 105, endPoint x: 301, endPoint y: 105, distance: 97.7
click at [301, 105] on th "Transaction Amount" at bounding box center [322, 105] width 63 height 13
click at [289, 104] on div "Wallet Type (from Wallets)" at bounding box center [252, 105] width 77 height 12
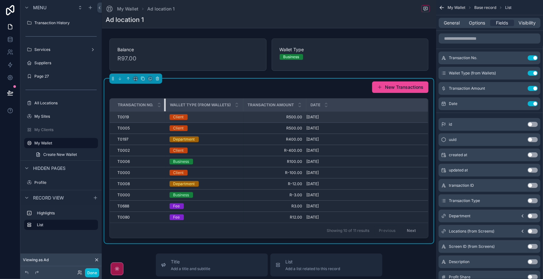
drag, startPoint x: 212, startPoint y: 104, endPoint x: 145, endPoint y: 114, distance: 67.8
click at [145, 114] on table "Transaction No. Wallet Type (from Wallets) Transaction Amount Date T0019 T0019 …" at bounding box center [269, 161] width 318 height 124
drag, startPoint x: 306, startPoint y: 106, endPoint x: 291, endPoint y: 108, distance: 14.8
click at [291, 108] on th "Transaction Amount" at bounding box center [274, 105] width 63 height 13
drag, startPoint x: 306, startPoint y: 107, endPoint x: 322, endPoint y: 106, distance: 15.6
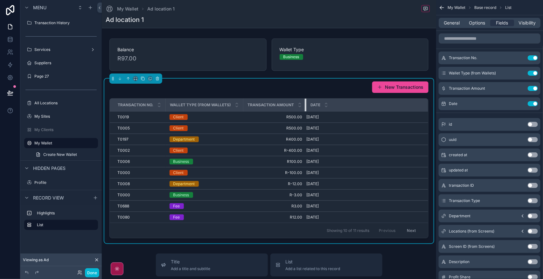
click at [322, 106] on tr "Transaction No. Wallet Type (from Wallets) Transaction Amount Date" at bounding box center [269, 105] width 318 height 13
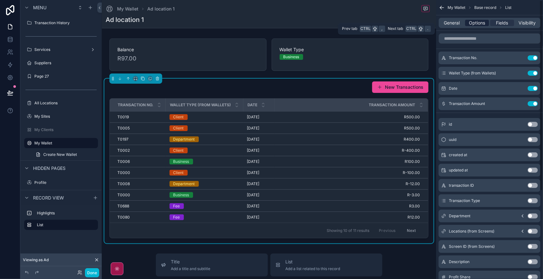
click at [481, 24] on span "Options" at bounding box center [477, 23] width 16 height 6
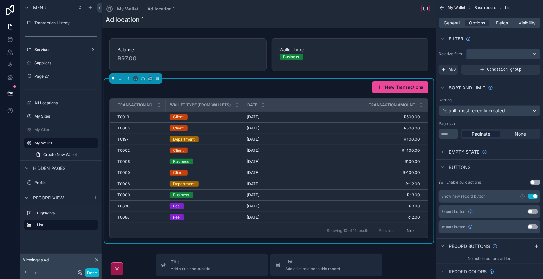
click at [509, 57] on div "scrollable content" at bounding box center [503, 54] width 73 height 10
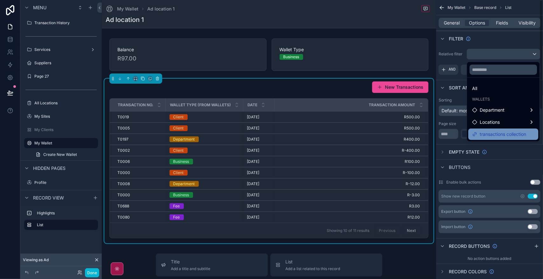
click at [511, 131] on span "transactions collection" at bounding box center [503, 134] width 46 height 8
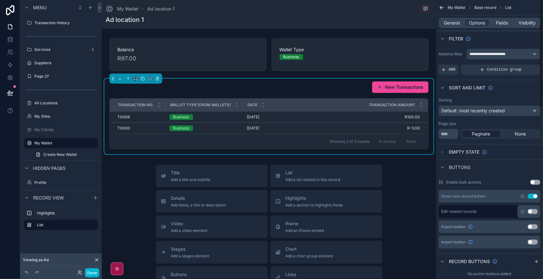
click at [400, 187] on div "Title Add a title and subtitle List Add a list related to this record Details A…" at bounding box center [269, 277] width 334 height 226
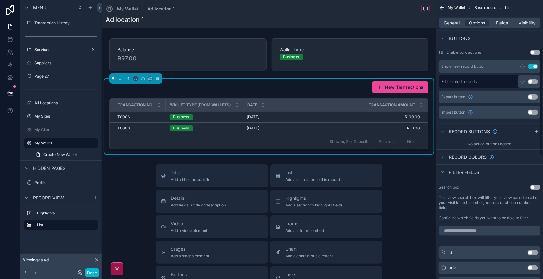
scroll to position [119, 0]
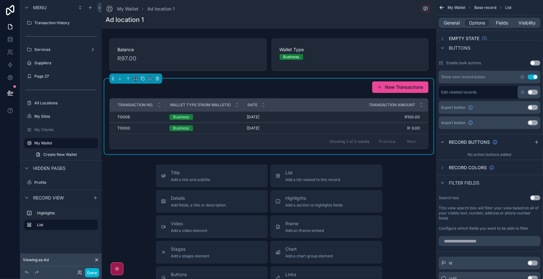
click at [534, 76] on button "Use setting" at bounding box center [533, 76] width 10 height 5
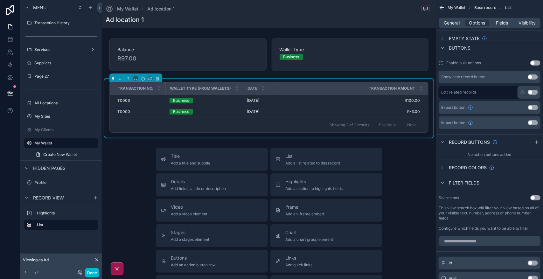
click at [416, 164] on div "Title Add a title and subtitle List Add a list related to this record Details A…" at bounding box center [269, 261] width 334 height 226
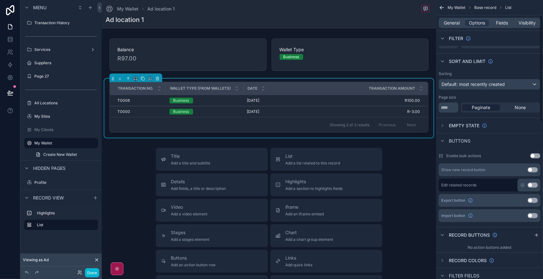
scroll to position [40, 0]
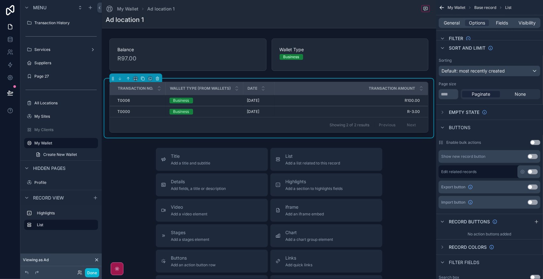
click at [403, 169] on div "Title Add a title and subtitle List Add a list related to this record Details A…" at bounding box center [269, 261] width 334 height 226
click at [404, 169] on div "Title Add a title and subtitle List Add a list related to this record Details A…" at bounding box center [269, 261] width 334 height 226
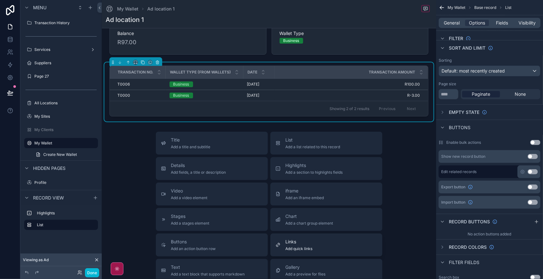
scroll to position [0, 0]
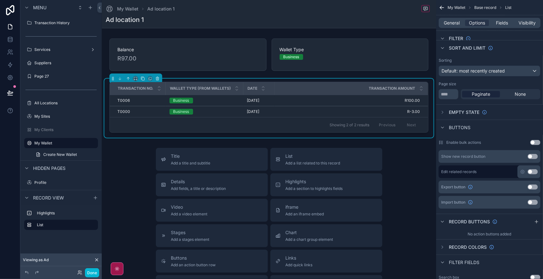
click at [317, 17] on div "Ad location 1" at bounding box center [269, 19] width 327 height 9
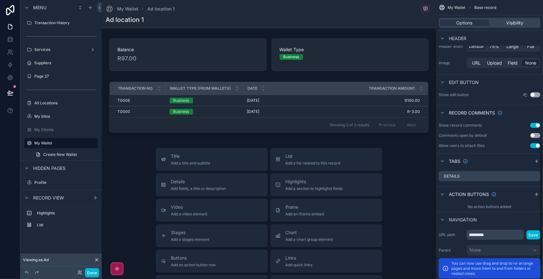
scroll to position [318, 0]
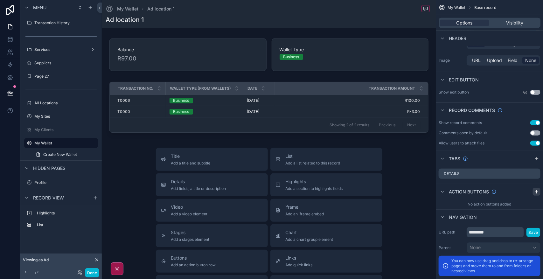
click at [537, 191] on icon "scrollable content" at bounding box center [536, 191] width 5 height 5
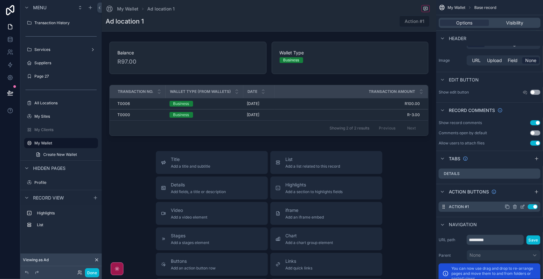
click at [524, 208] on icon "scrollable content" at bounding box center [522, 207] width 3 height 3
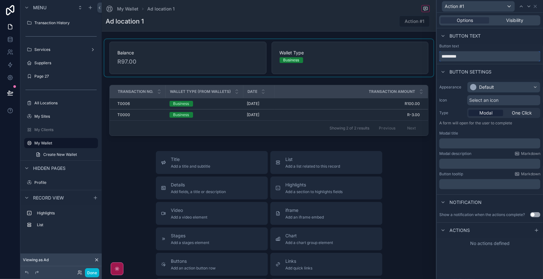
drag, startPoint x: 469, startPoint y: 58, endPoint x: 421, endPoint y: 58, distance: 47.7
click at [421, 58] on div "Action #1 Options Visibility Button text Button text ********* Button settings …" at bounding box center [271, 139] width 543 height 279
click at [496, 44] on div "Button text" at bounding box center [489, 46] width 101 height 5
drag, startPoint x: 466, startPoint y: 56, endPoint x: 421, endPoint y: 58, distance: 45.6
click at [421, 58] on div "Action #1 Options Visibility Button text Button text ********* Button settings …" at bounding box center [271, 139] width 543 height 279
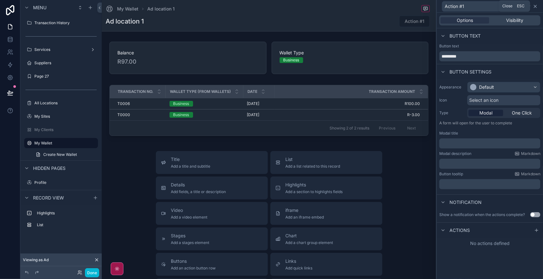
click at [536, 5] on icon at bounding box center [535, 6] width 3 height 3
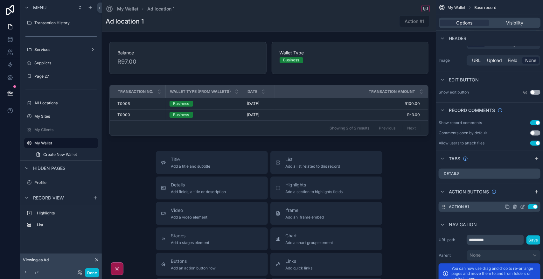
click at [514, 206] on icon "scrollable content" at bounding box center [514, 206] width 5 height 5
click at [524, 195] on icon at bounding box center [525, 196] width 5 height 5
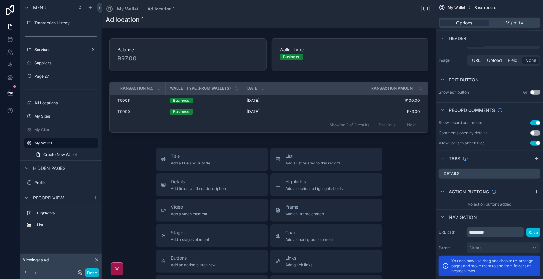
click at [407, 158] on div "Title Add a title and subtitle List Add a list related to this record Details A…" at bounding box center [269, 261] width 334 height 226
click at [46, 131] on label "My Clients" at bounding box center [59, 129] width 51 height 5
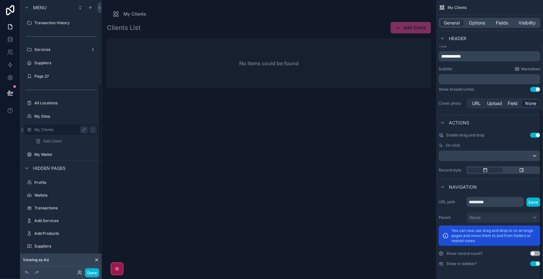
scroll to position [180, 0]
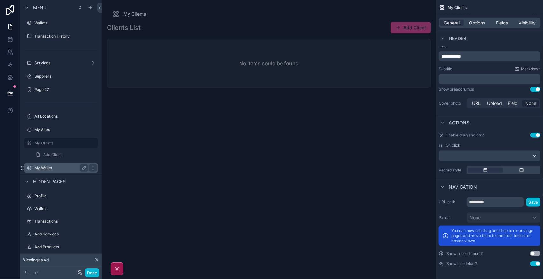
click at [57, 166] on label "My Wallet" at bounding box center [59, 167] width 51 height 5
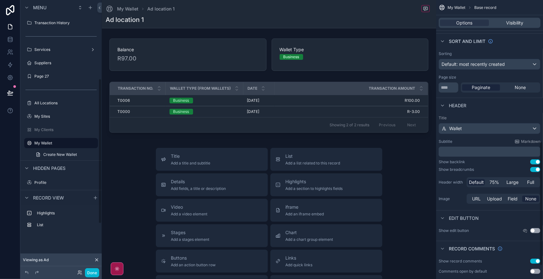
scroll to position [318, 0]
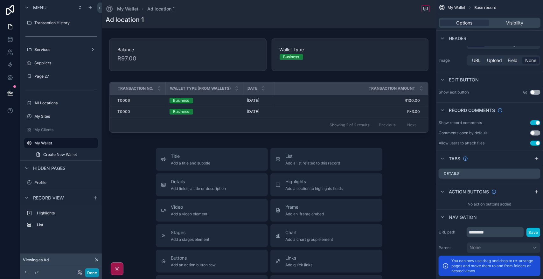
click at [90, 274] on button "Done" at bounding box center [92, 272] width 14 height 9
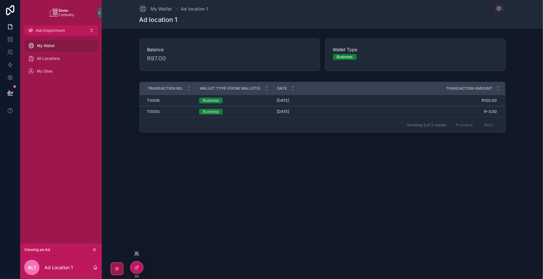
click at [135, 253] on icon at bounding box center [136, 253] width 2 height 2
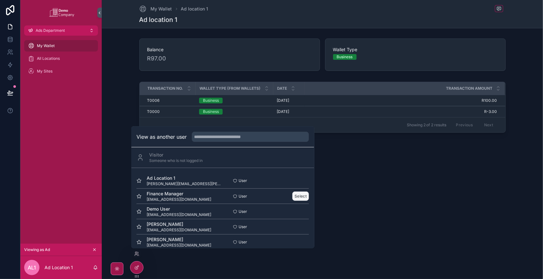
click at [295, 196] on button "Select" at bounding box center [301, 196] width 17 height 9
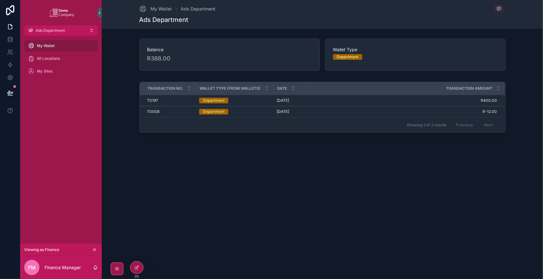
click at [72, 163] on div "My Wallet All Locations My Sites" at bounding box center [60, 140] width 81 height 208
click at [58, 70] on div "My Sites" at bounding box center [61, 71] width 66 height 10
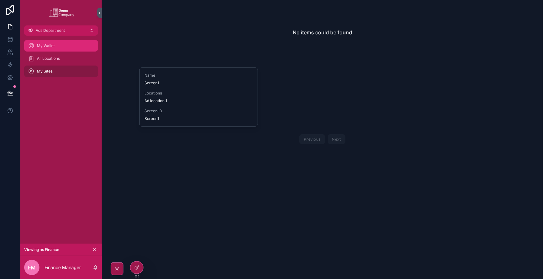
click at [63, 47] on div "My Wallet" at bounding box center [61, 46] width 66 height 10
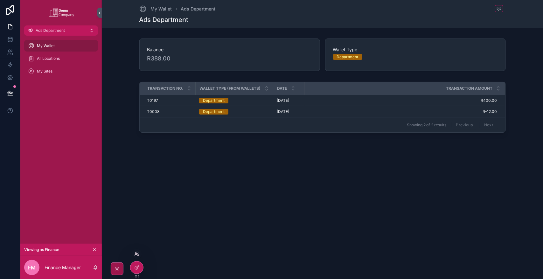
click at [134, 251] on icon at bounding box center [136, 253] width 5 height 5
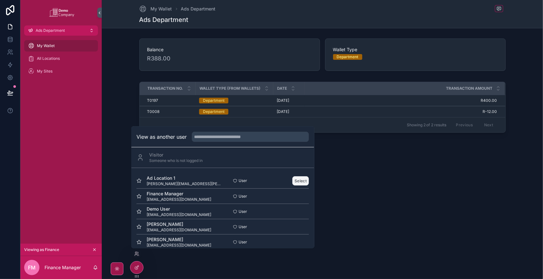
click at [294, 180] on button "Select" at bounding box center [301, 180] width 17 height 9
click at [137, 269] on icon at bounding box center [136, 268] width 3 height 3
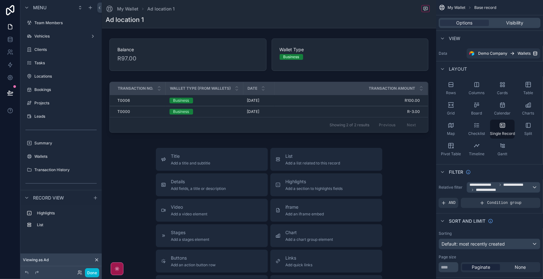
scroll to position [147, 0]
click at [10, 80] on icon at bounding box center [10, 77] width 5 height 5
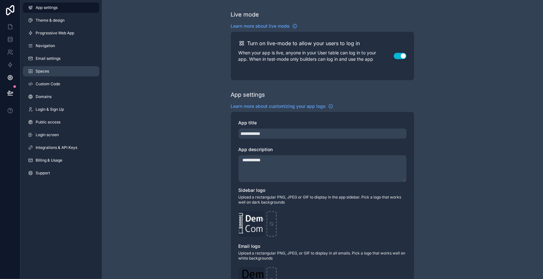
click at [57, 73] on link "Spaces" at bounding box center [61, 71] width 76 height 10
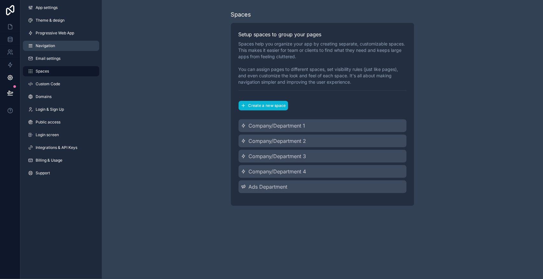
click at [60, 47] on link "Navigation" at bounding box center [61, 46] width 76 height 10
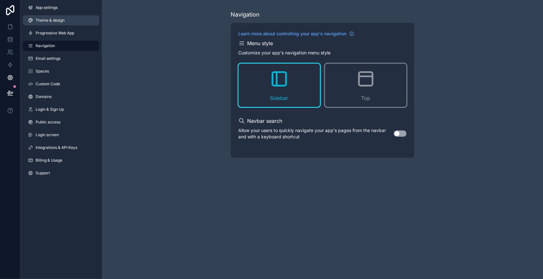
click at [64, 21] on span "Theme & design" at bounding box center [50, 20] width 29 height 5
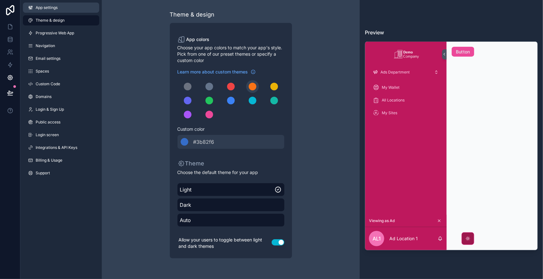
click at [64, 7] on link "App settings" at bounding box center [61, 8] width 76 height 10
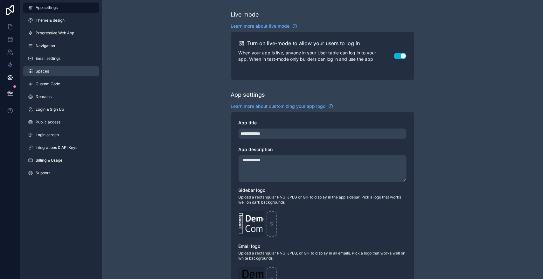
click at [70, 69] on link "Spaces" at bounding box center [61, 71] width 76 height 10
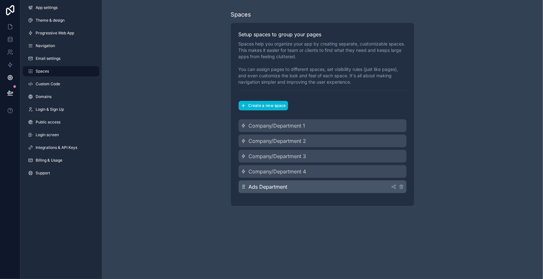
click at [322, 187] on div "Ads Department" at bounding box center [323, 186] width 168 height 13
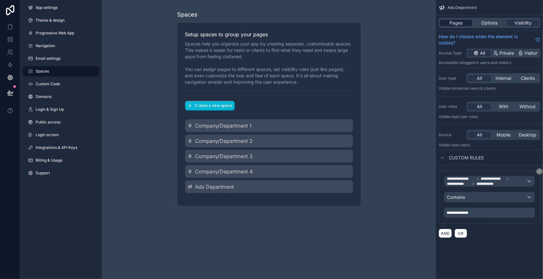
click at [457, 23] on span "Pages" at bounding box center [455, 23] width 13 height 6
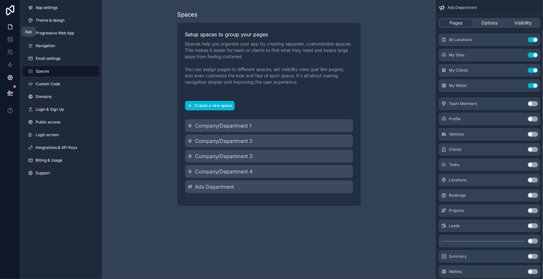
click at [9, 24] on icon at bounding box center [10, 26] width 4 height 5
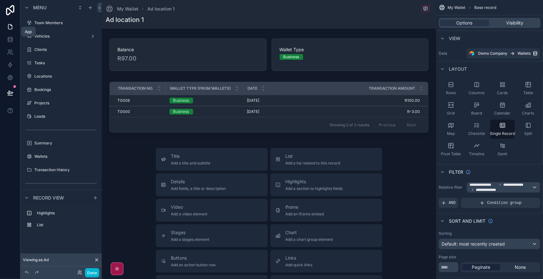
scroll to position [147, 0]
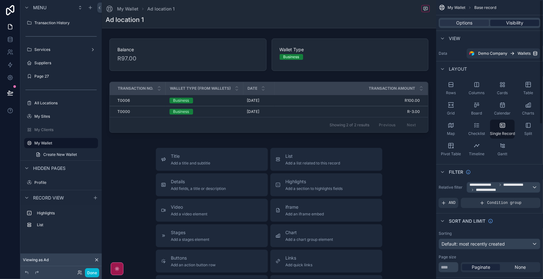
click at [526, 25] on div "Visibility" at bounding box center [514, 23] width 49 height 6
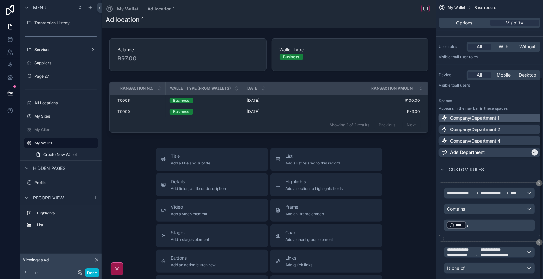
scroll to position [107, 0]
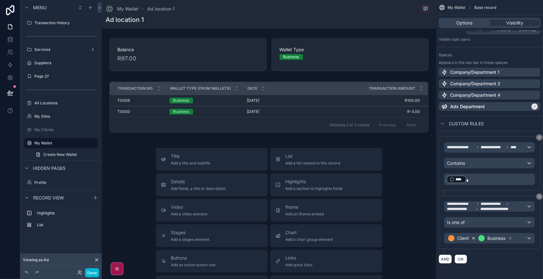
click at [475, 238] on icon "scrollable content" at bounding box center [474, 238] width 2 height 2
click at [540, 195] on div "**********" at bounding box center [489, 139] width 107 height 279
click at [540, 196] on icon "scrollable content" at bounding box center [540, 197] width 2 height 2
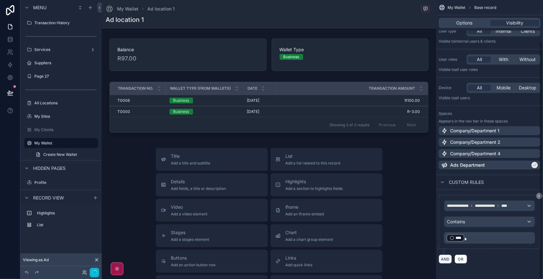
click at [446, 261] on button "AND" at bounding box center [445, 258] width 13 height 9
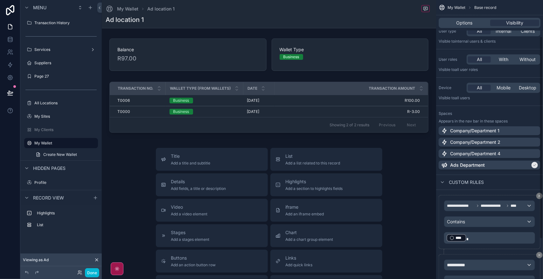
scroll to position [106, 0]
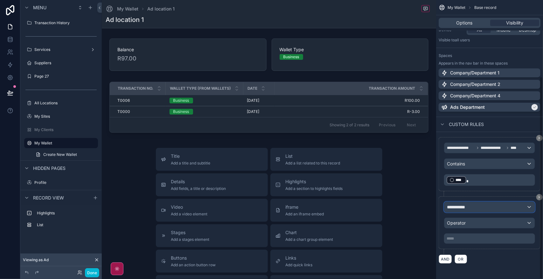
click at [490, 204] on div "**********" at bounding box center [489, 207] width 90 height 10
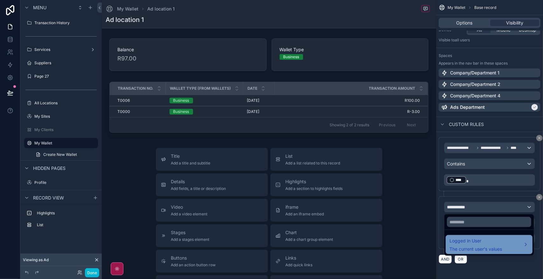
click at [487, 241] on span "Logged in User" at bounding box center [475, 241] width 52 height 8
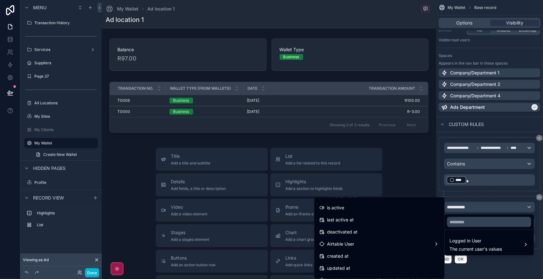
scroll to position [119, 0]
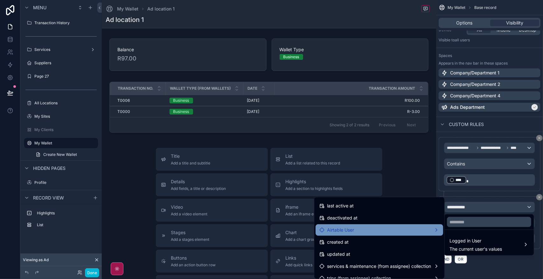
click at [413, 228] on div "Airtable User" at bounding box center [379, 230] width 120 height 8
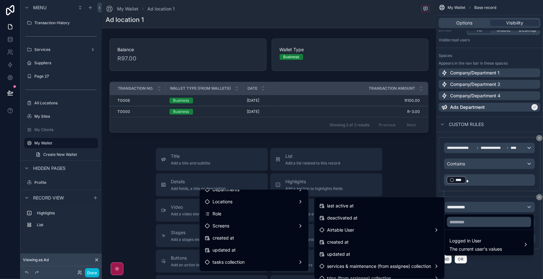
scroll to position [143, 0]
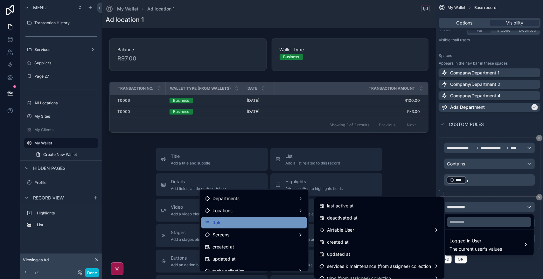
click at [277, 226] on div "Role" at bounding box center [254, 222] width 106 height 11
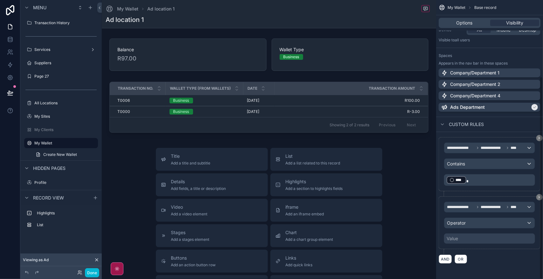
click at [489, 242] on div "Value" at bounding box center [489, 238] width 91 height 10
click at [461, 240] on div "Value" at bounding box center [489, 238] width 91 height 10
click at [456, 237] on div "Value" at bounding box center [452, 238] width 11 height 6
click at [484, 238] on div "Value" at bounding box center [489, 238] width 91 height 10
click at [476, 223] on div "Operator" at bounding box center [489, 223] width 90 height 10
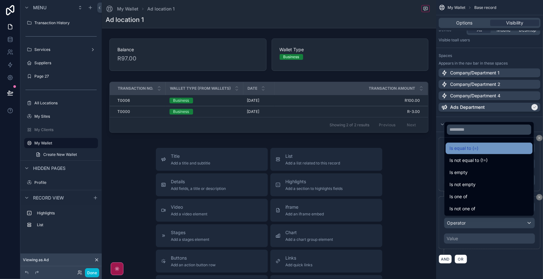
click at [487, 153] on div "Is equal to (=)" at bounding box center [489, 148] width 87 height 11
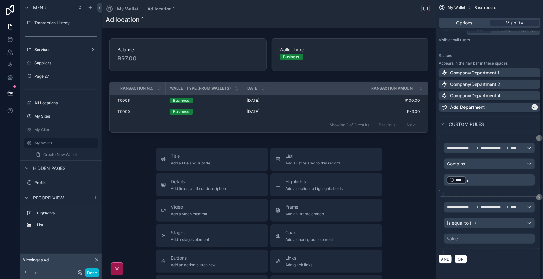
click at [468, 239] on div "Value" at bounding box center [489, 238] width 91 height 10
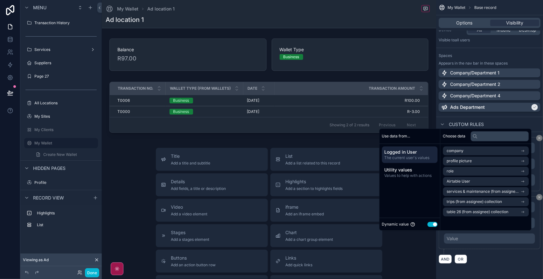
click at [436, 225] on button "Use setting" at bounding box center [433, 224] width 10 height 5
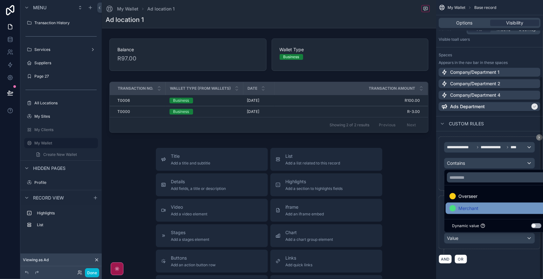
click at [495, 207] on div "Merchant" at bounding box center [496, 209] width 94 height 8
click at [508, 264] on div "AND OR" at bounding box center [490, 259] width 102 height 10
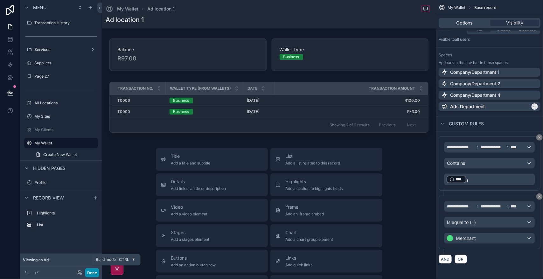
click at [93, 271] on button "Done" at bounding box center [92, 272] width 14 height 9
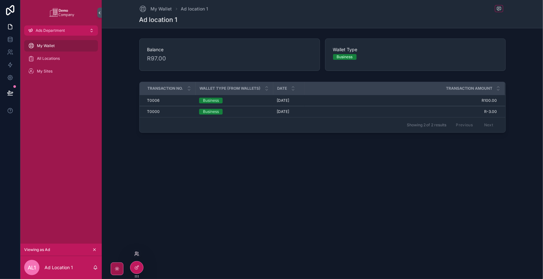
click at [136, 252] on icon at bounding box center [136, 253] width 2 height 2
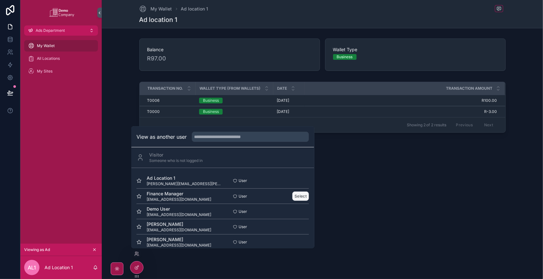
click at [295, 196] on button "Select" at bounding box center [301, 196] width 17 height 9
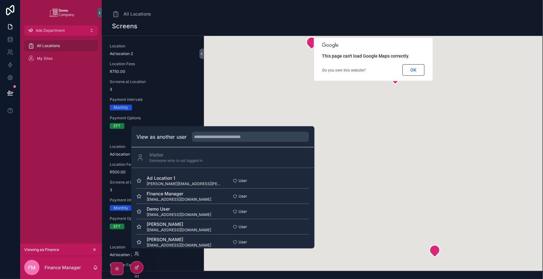
click at [69, 145] on div "All Locations My Sites" at bounding box center [60, 140] width 81 height 208
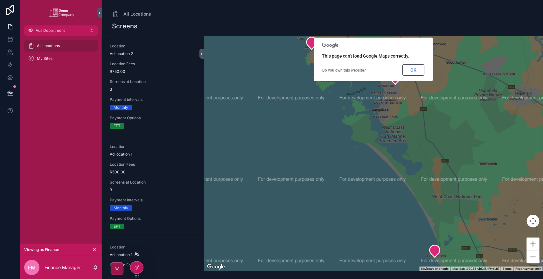
click at [137, 255] on icon at bounding box center [136, 254] width 3 height 1
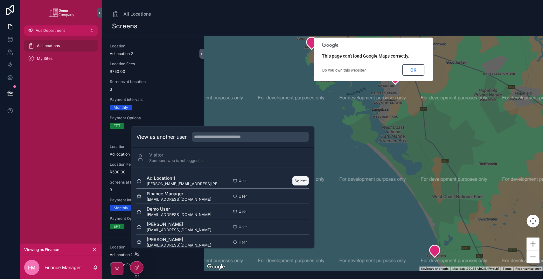
click at [295, 180] on button "Select" at bounding box center [301, 180] width 17 height 9
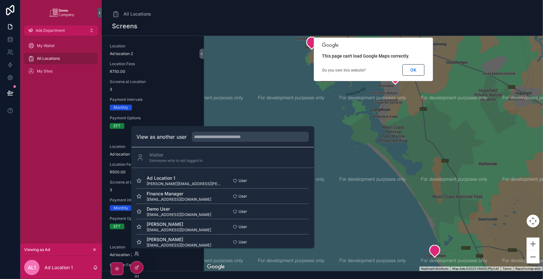
click at [56, 200] on div "My Wallet All Locations My Sites" at bounding box center [60, 140] width 81 height 208
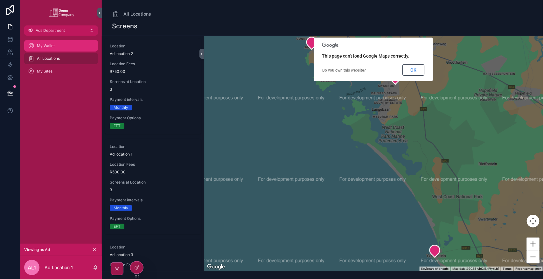
click at [52, 44] on span "My Wallet" at bounding box center [46, 45] width 18 height 5
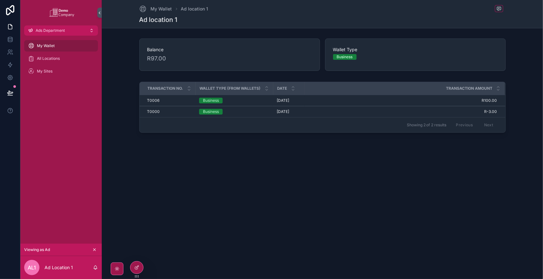
click at [61, 118] on div "My Wallet All Locations My Sites" at bounding box center [60, 140] width 81 height 208
click at [136, 267] on icon at bounding box center [136, 267] width 5 height 5
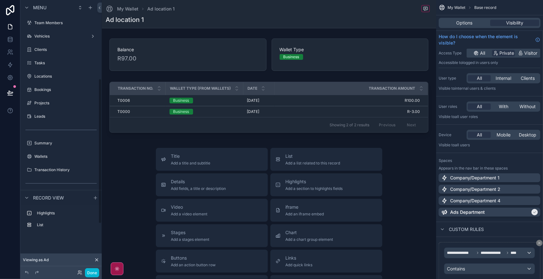
scroll to position [147, 0]
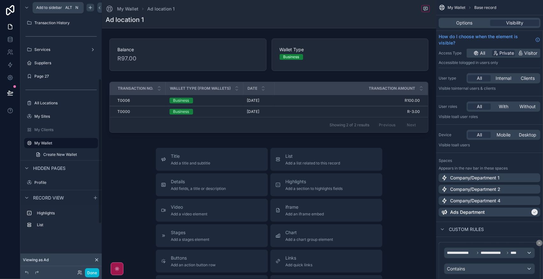
click at [89, 10] on icon "scrollable content" at bounding box center [90, 7] width 5 height 5
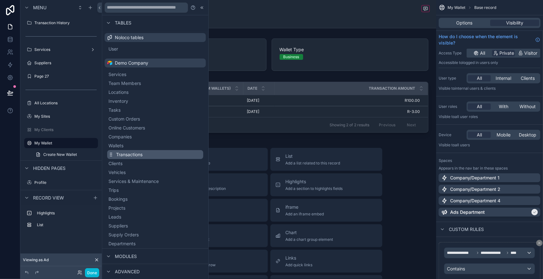
click at [132, 156] on span "Transactions" at bounding box center [129, 154] width 26 height 6
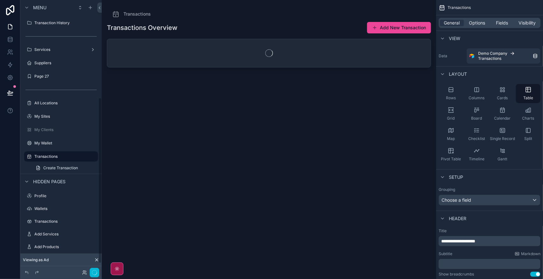
scroll to position [160, 0]
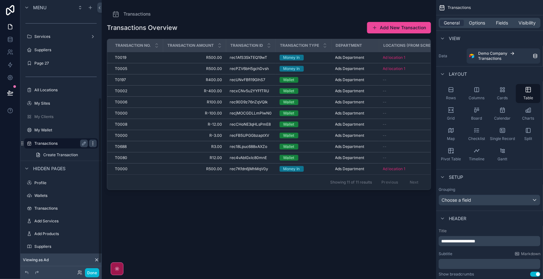
click at [92, 143] on icon "scrollable content" at bounding box center [92, 143] width 5 height 5
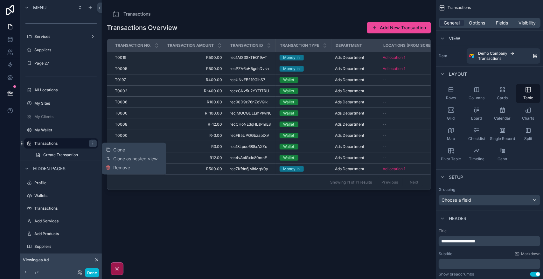
click at [190, 248] on div "scrollable content" at bounding box center [269, 135] width 334 height 271
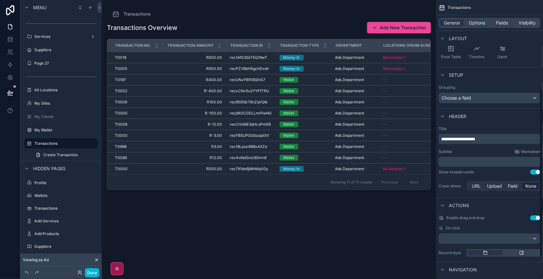
scroll to position [185, 0]
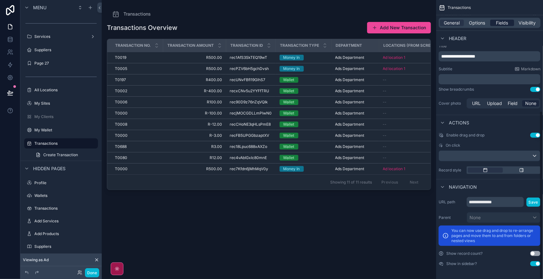
click at [503, 24] on span "Fields" at bounding box center [502, 23] width 12 height 6
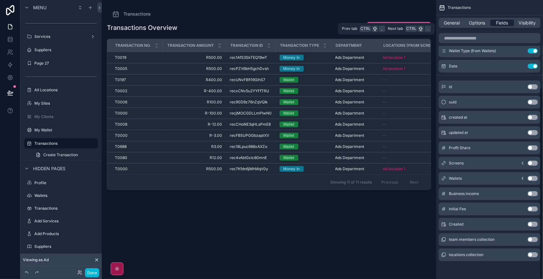
scroll to position [128, 0]
click at [527, 23] on span "Visibility" at bounding box center [527, 23] width 17 height 6
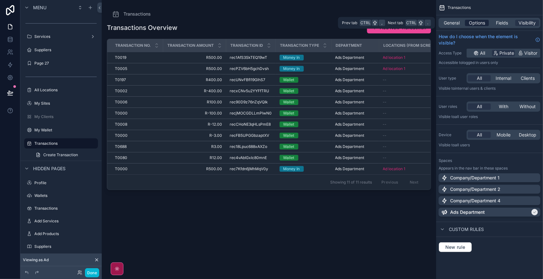
click at [483, 23] on span "Options" at bounding box center [477, 23] width 16 height 6
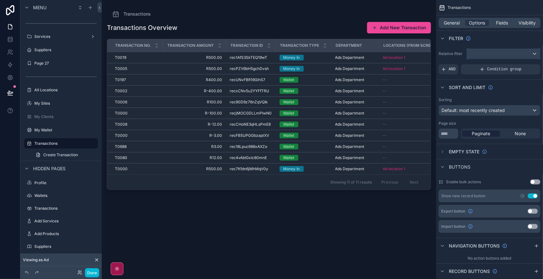
click at [494, 49] on div "scrollable content" at bounding box center [503, 54] width 73 height 10
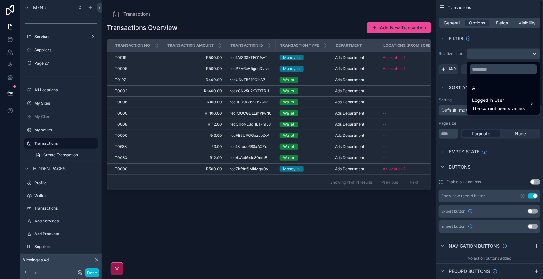
click at [475, 51] on div "scrollable content" at bounding box center [271, 139] width 543 height 279
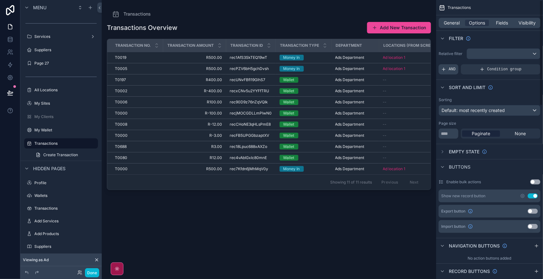
click at [448, 66] on div "AND" at bounding box center [449, 69] width 20 height 10
click at [523, 65] on icon "scrollable content" at bounding box center [525, 65] width 4 height 4
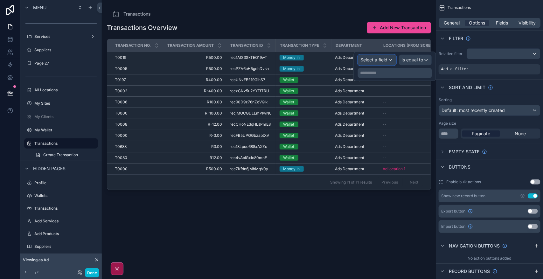
click at [386, 58] on span "Select a field" at bounding box center [374, 59] width 27 height 5
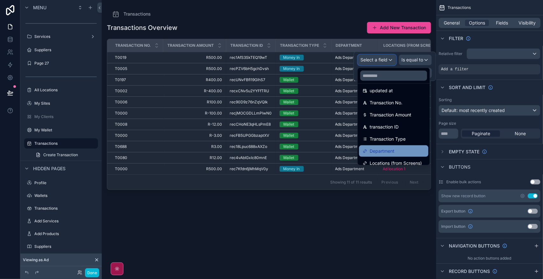
scroll to position [40, 0]
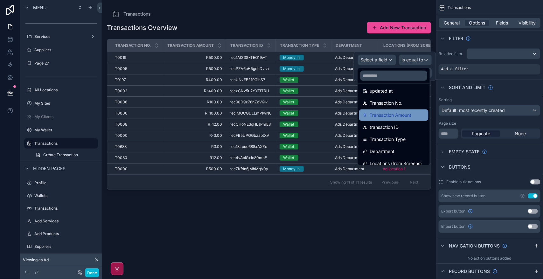
click at [400, 111] on span "Transaction Amount" at bounding box center [391, 115] width 42 height 8
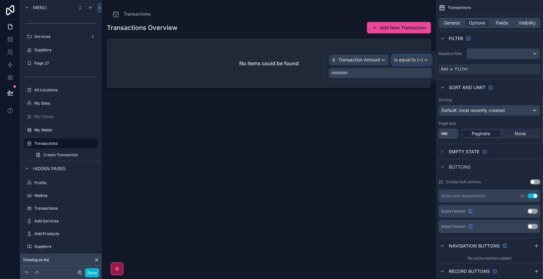
click at [415, 64] on div "Is equal to (=)" at bounding box center [412, 60] width 40 height 10
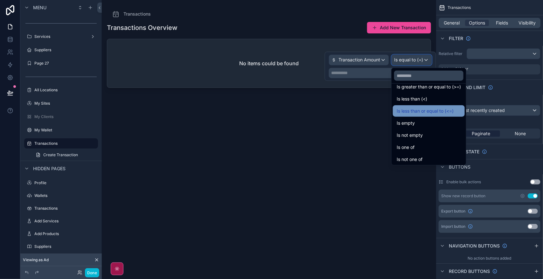
scroll to position [45, 0]
click at [530, 85] on div "Sort And Limit" at bounding box center [489, 87] width 107 height 15
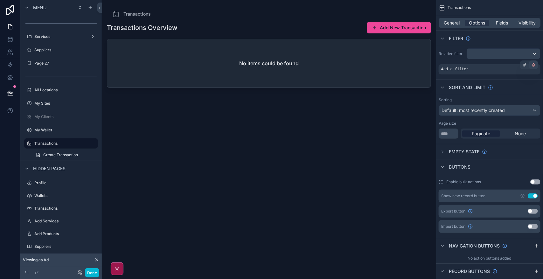
click at [533, 64] on icon "scrollable content" at bounding box center [534, 65] width 4 height 4
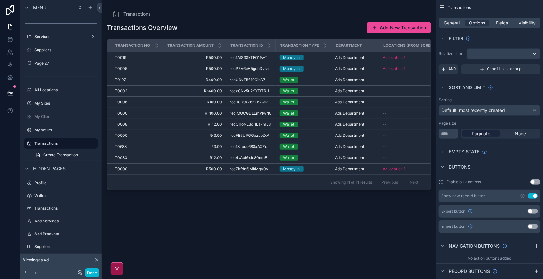
click at [285, 239] on div "Transactions Overview Add New Transaction Transaction No. Transaction Amount Tr…" at bounding box center [269, 145] width 324 height 254
click at [91, 142] on icon "scrollable content" at bounding box center [92, 143] width 5 height 5
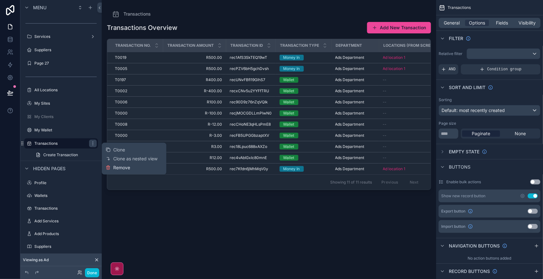
click at [126, 168] on span "Remove" at bounding box center [121, 167] width 17 height 6
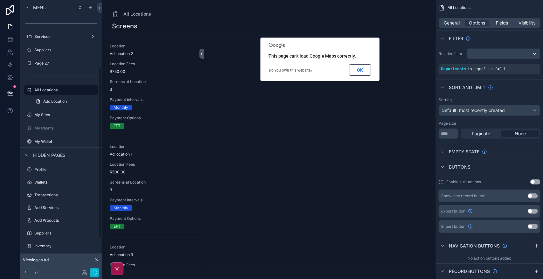
scroll to position [107, 0]
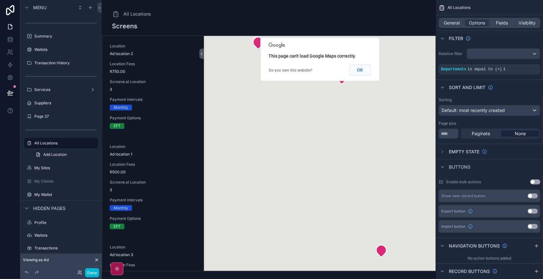
click at [362, 70] on button "OK" at bounding box center [360, 69] width 22 height 11
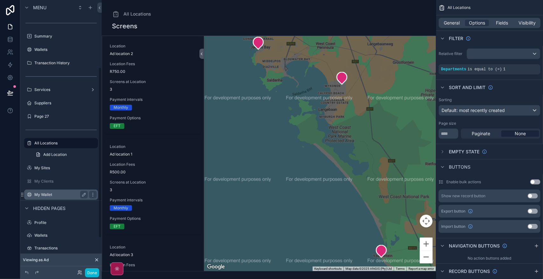
click at [49, 195] on label "My Wallet" at bounding box center [59, 194] width 51 height 5
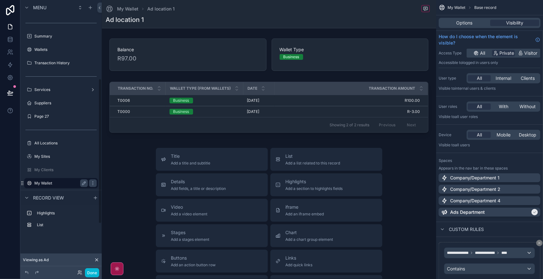
scroll to position [147, 0]
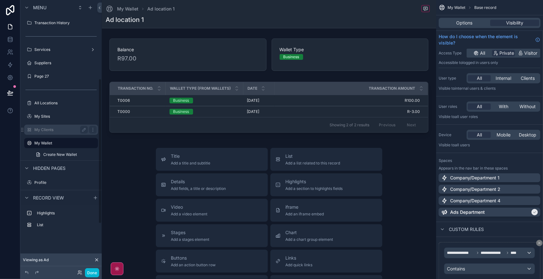
click at [73, 132] on div "My Clients" at bounding box center [60, 130] width 53 height 8
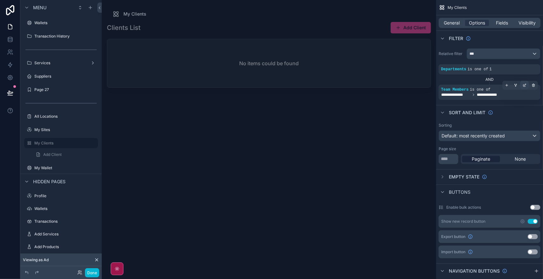
click at [523, 86] on icon "scrollable content" at bounding box center [525, 85] width 4 height 4
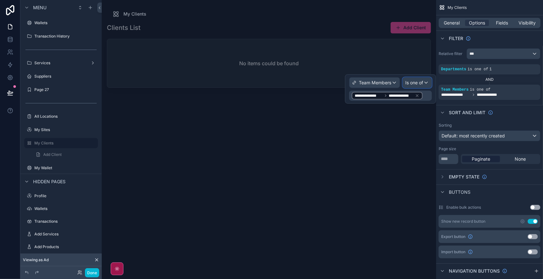
click at [423, 85] on div "Is one of" at bounding box center [417, 83] width 29 height 10
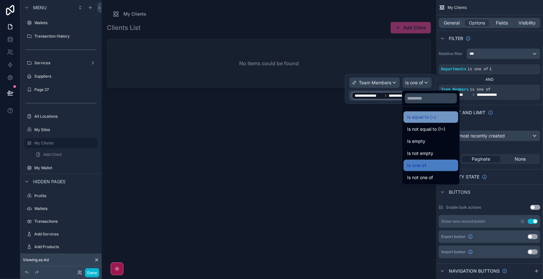
click at [440, 114] on div "Is equal to (=)" at bounding box center [431, 117] width 47 height 8
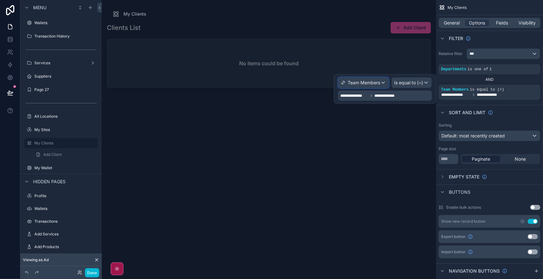
click at [382, 83] on div "Team Members" at bounding box center [363, 83] width 50 height 10
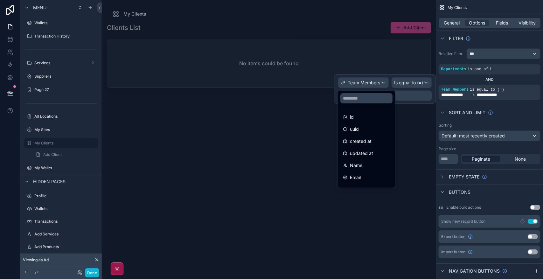
click at [382, 83] on div at bounding box center [385, 88] width 102 height 29
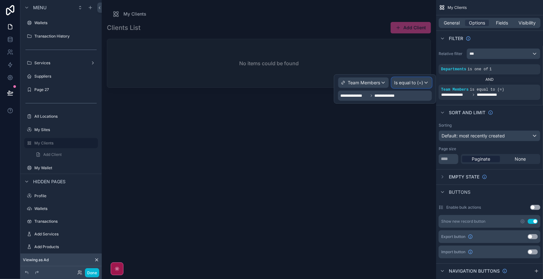
click at [402, 85] on span "Is equal to (=)" at bounding box center [408, 83] width 29 height 6
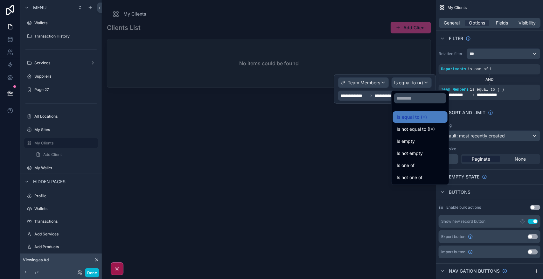
click at [402, 85] on div at bounding box center [385, 88] width 102 height 29
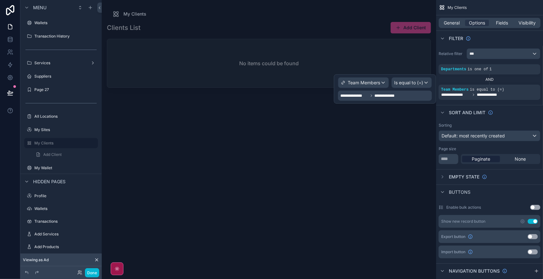
click at [400, 95] on div "**********" at bounding box center [385, 96] width 94 height 10
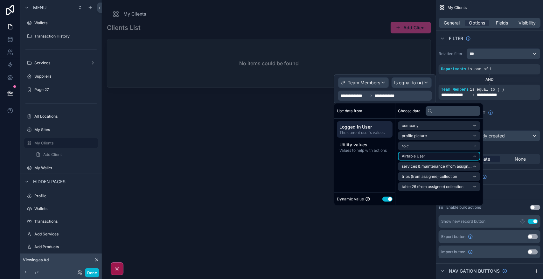
click at [463, 155] on li "Airtable User" at bounding box center [439, 156] width 82 height 9
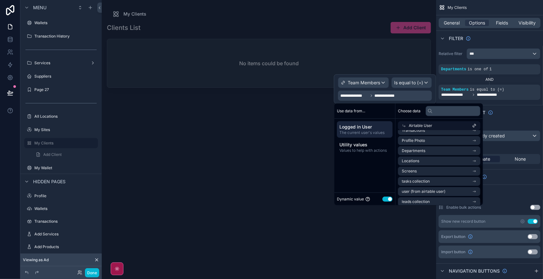
scroll to position [71, 0]
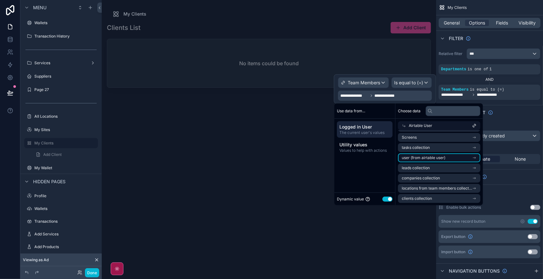
click at [459, 157] on li "user (from airtable user)" at bounding box center [439, 157] width 82 height 9
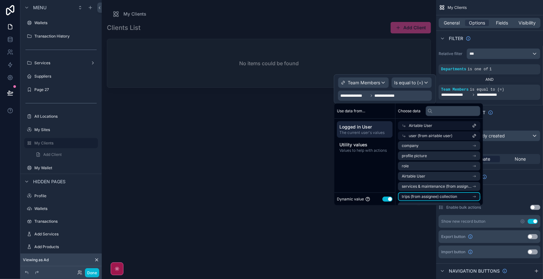
scroll to position [0, 0]
click at [454, 177] on li "Airtable User" at bounding box center [439, 177] width 82 height 9
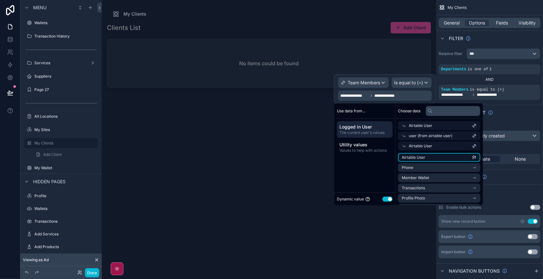
click at [459, 156] on li "Airtable User" at bounding box center [439, 157] width 82 height 9
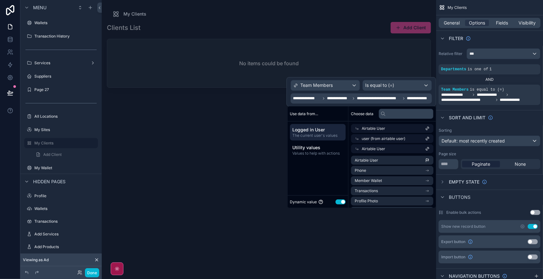
click at [521, 120] on div "Sort And Limit" at bounding box center [489, 117] width 107 height 15
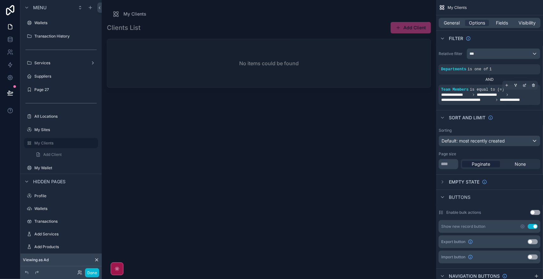
click at [531, 101] on span "**********" at bounding box center [489, 97] width 97 height 10
click at [526, 86] on icon "scrollable content" at bounding box center [525, 85] width 4 height 4
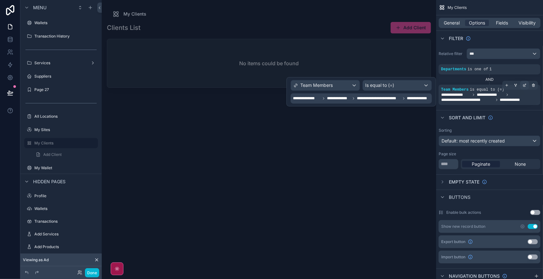
click at [523, 87] on icon "scrollable content" at bounding box center [525, 85] width 4 height 4
click at [355, 84] on div "Team Members" at bounding box center [325, 85] width 69 height 10
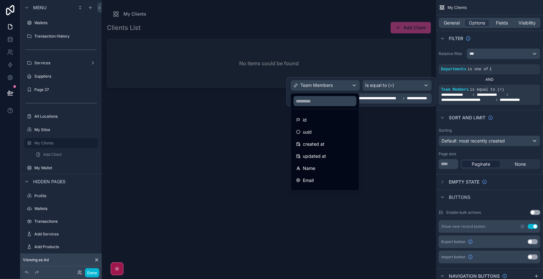
click at [398, 167] on div "scrollable content" at bounding box center [269, 135] width 334 height 271
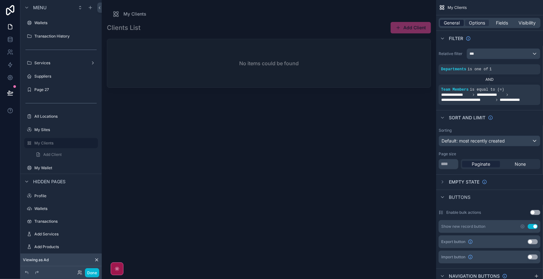
click at [452, 23] on span "General" at bounding box center [452, 23] width 16 height 6
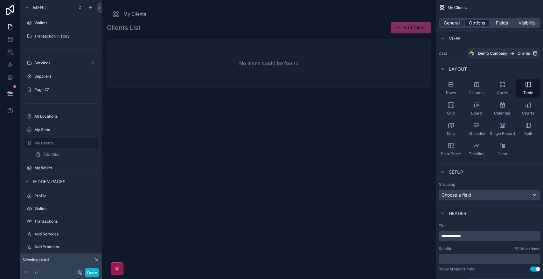
click at [469, 23] on span "Options" at bounding box center [477, 23] width 16 height 6
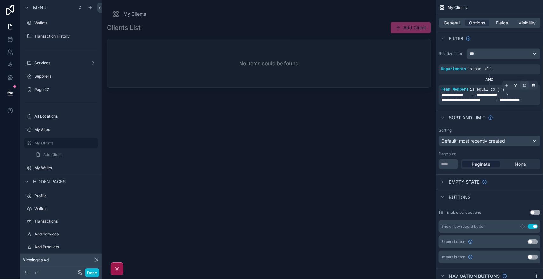
click at [524, 85] on icon "scrollable content" at bounding box center [525, 85] width 4 height 4
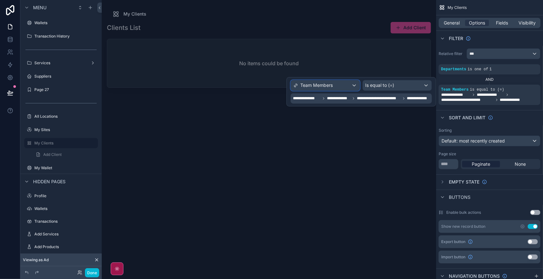
click at [350, 86] on div "Team Members" at bounding box center [325, 85] width 69 height 10
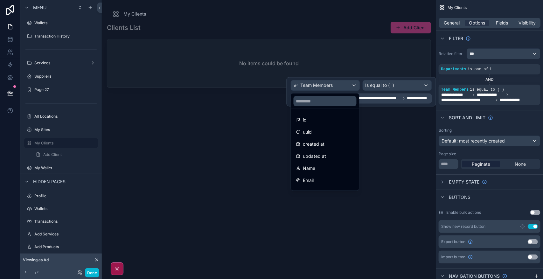
click at [354, 86] on div at bounding box center [361, 91] width 150 height 29
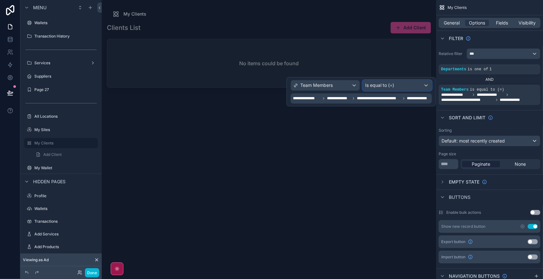
click at [393, 86] on span "Is equal to (=)" at bounding box center [380, 85] width 29 height 6
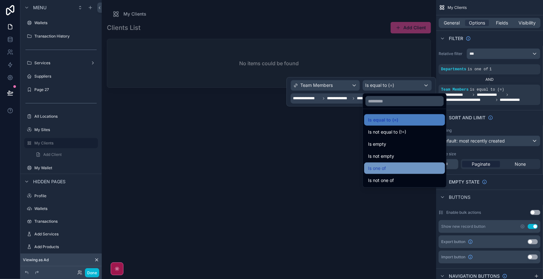
click at [413, 173] on div "Is one of" at bounding box center [404, 168] width 81 height 11
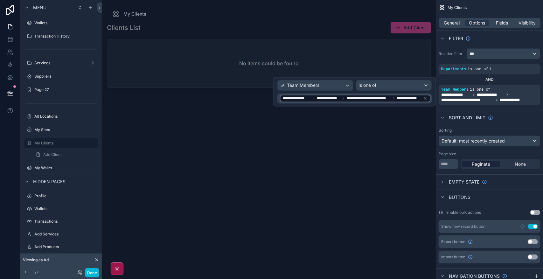
click at [426, 99] on icon at bounding box center [425, 98] width 2 height 2
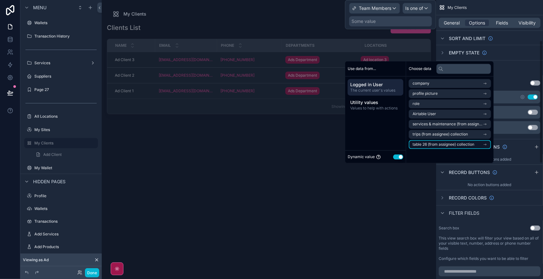
scroll to position [80, 0]
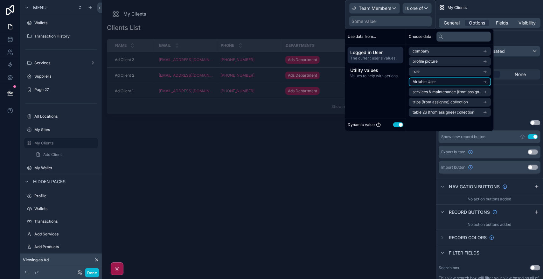
click at [465, 80] on li "Airtable User" at bounding box center [450, 81] width 82 height 9
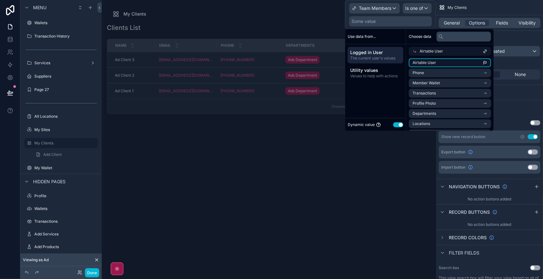
click at [462, 61] on li "Airtable User" at bounding box center [450, 62] width 82 height 9
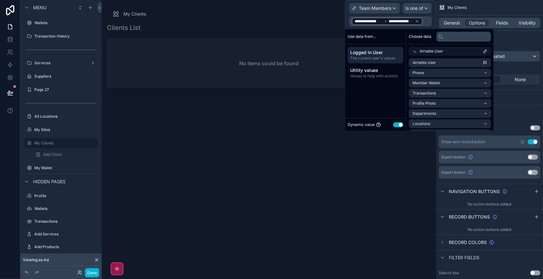
click at [395, 125] on button "Use setting" at bounding box center [398, 124] width 10 height 5
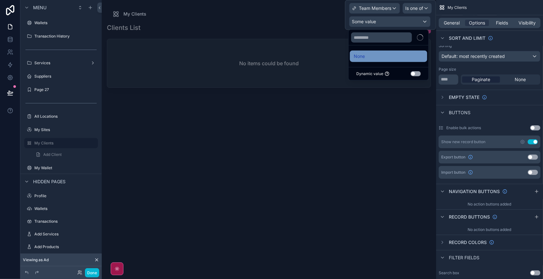
click at [389, 56] on div "None" at bounding box center [389, 56] width 70 height 8
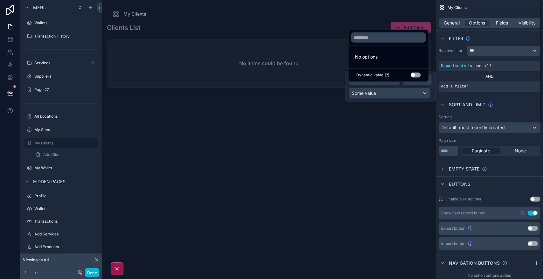
scroll to position [0, 0]
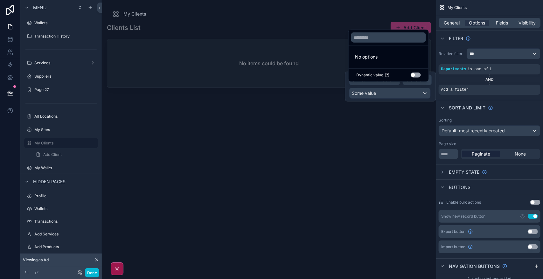
click at [413, 75] on button "Use setting" at bounding box center [416, 75] width 10 height 5
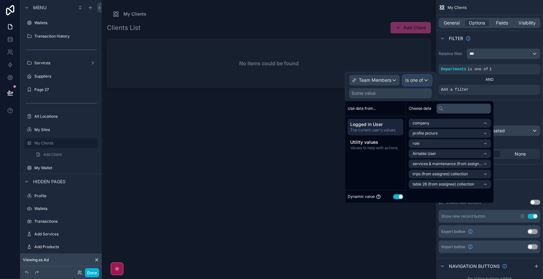
click at [419, 80] on span "Is one of" at bounding box center [415, 80] width 18 height 6
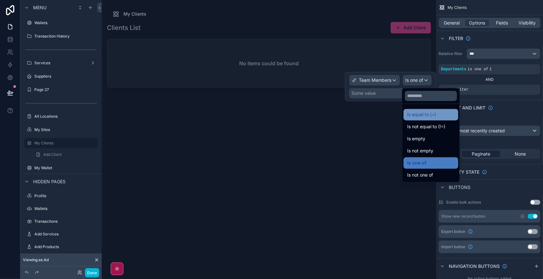
click at [436, 115] on span "Is equal to (=)" at bounding box center [422, 115] width 29 height 8
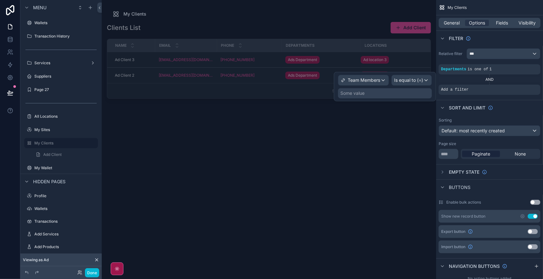
click at [367, 95] on div "Some value" at bounding box center [385, 93] width 94 height 10
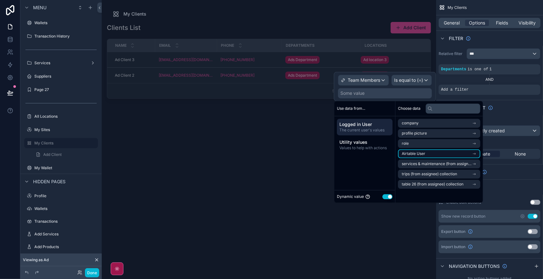
click at [434, 153] on li "Airtable User" at bounding box center [439, 154] width 82 height 9
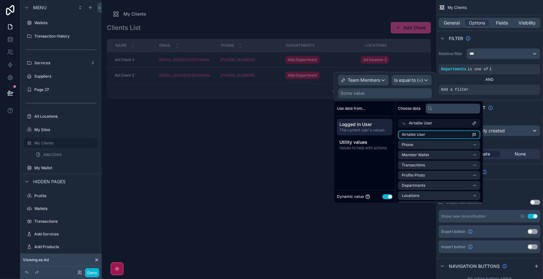
click at [431, 134] on li "Airtable User" at bounding box center [439, 134] width 82 height 9
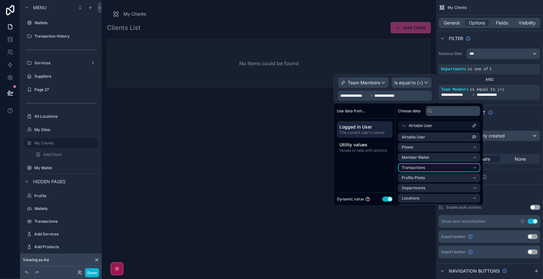
scroll to position [40, 0]
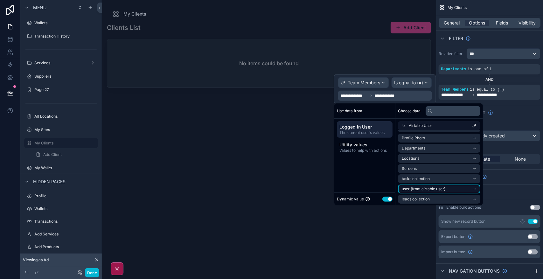
click at [435, 188] on span "user (from airtable user)" at bounding box center [424, 188] width 44 height 5
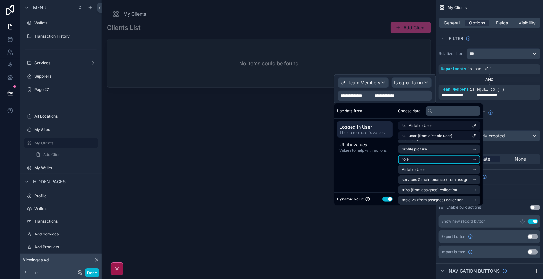
scroll to position [10, 0]
click at [426, 136] on span "user (from airtable user)" at bounding box center [431, 135] width 44 height 5
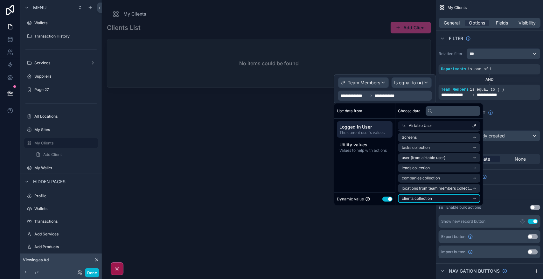
click at [428, 198] on span "clients collection" at bounding box center [417, 198] width 30 height 5
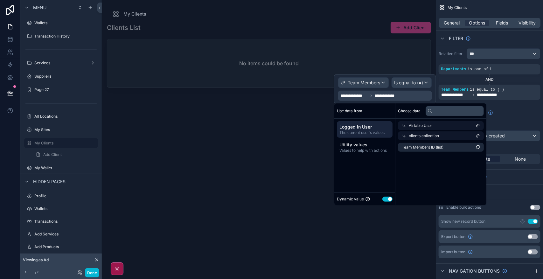
scroll to position [0, 0]
click at [439, 150] on li "Team Members ID (list)" at bounding box center [439, 147] width 82 height 9
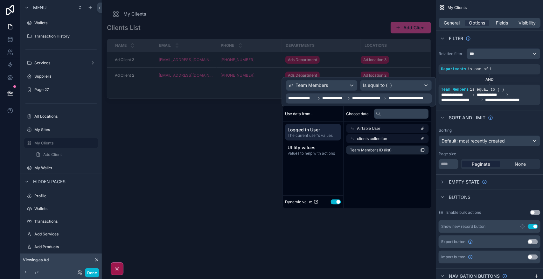
click at [385, 138] on span "clients collection" at bounding box center [372, 138] width 30 height 5
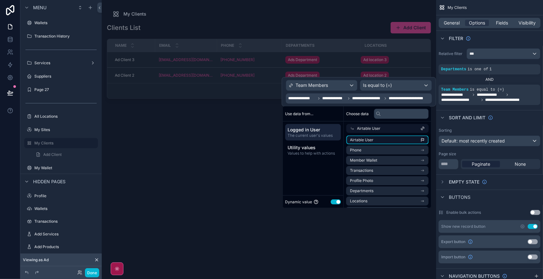
click at [380, 142] on li "Airtable User" at bounding box center [387, 140] width 82 height 9
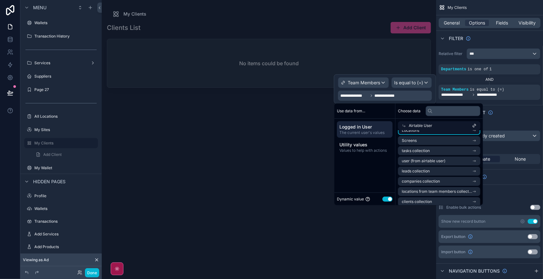
scroll to position [71, 0]
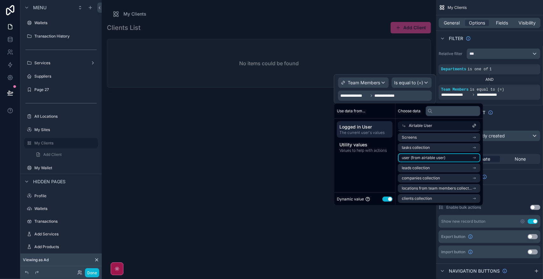
click at [431, 155] on span "user (from airtable user)" at bounding box center [424, 157] width 44 height 5
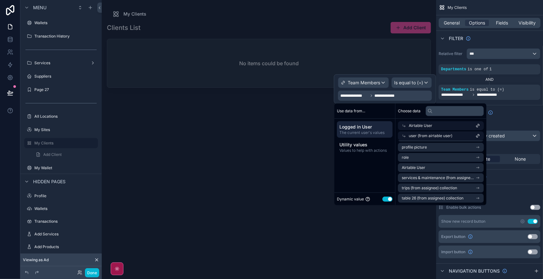
scroll to position [10, 0]
click at [457, 166] on li "Airtable User" at bounding box center [439, 167] width 82 height 9
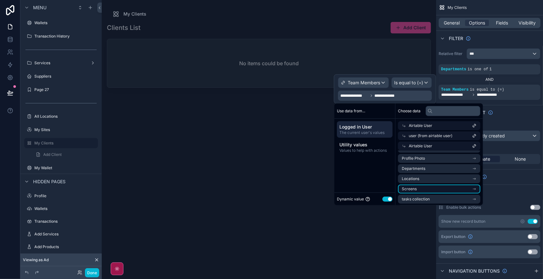
scroll to position [0, 0]
click at [443, 144] on div "Airtable User" at bounding box center [439, 146] width 82 height 9
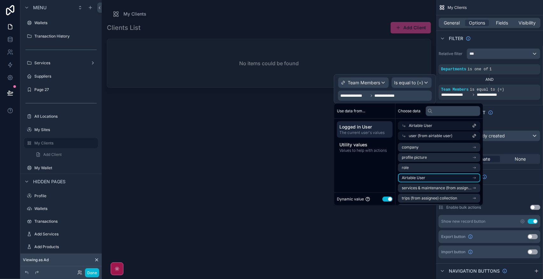
scroll to position [10, 0]
click at [450, 169] on li "Airtable User" at bounding box center [439, 168] width 82 height 9
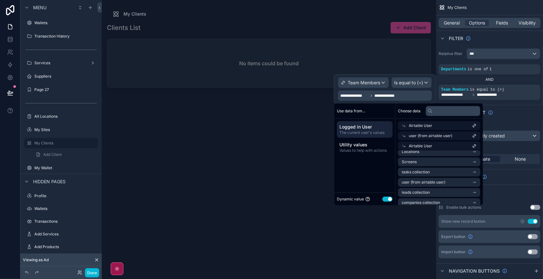
scroll to position [91, 0]
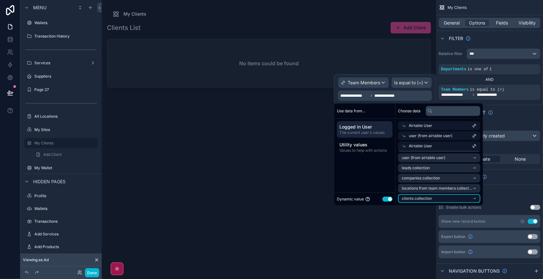
click at [443, 199] on li "clients collection" at bounding box center [439, 198] width 82 height 9
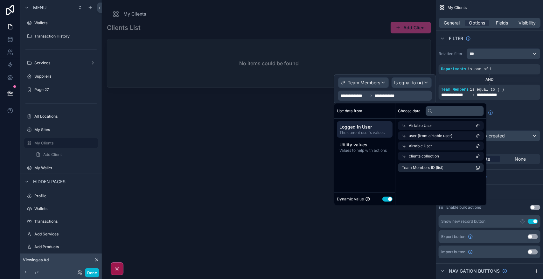
scroll to position [0, 0]
click at [446, 167] on li "Team Members ID (list)" at bounding box center [439, 167] width 82 height 9
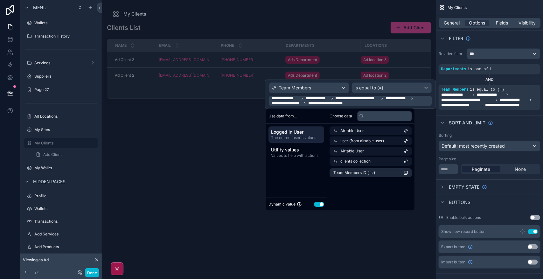
click at [367, 132] on div "Airtable User" at bounding box center [371, 130] width 82 height 9
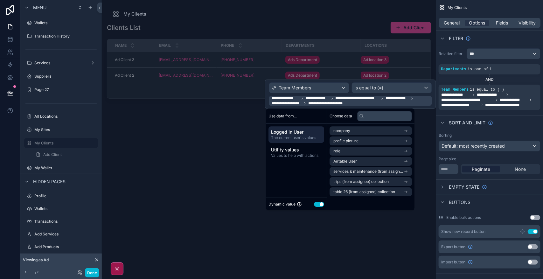
click at [288, 129] on span "Logged in User" at bounding box center [296, 132] width 51 height 6
click at [380, 161] on li "Airtable User" at bounding box center [371, 161] width 82 height 9
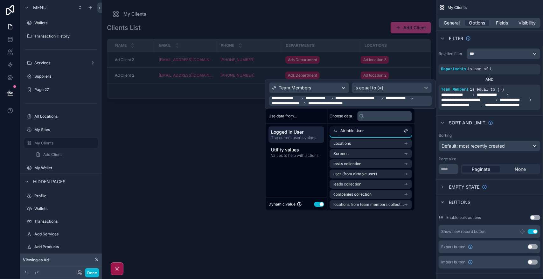
scroll to position [71, 0]
click at [391, 165] on li "user (from airtable user)" at bounding box center [371, 162] width 82 height 9
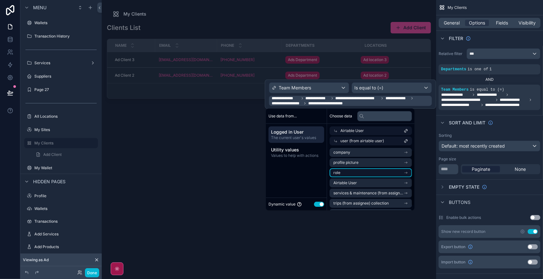
scroll to position [10, 0]
click at [378, 169] on li "Airtable User" at bounding box center [371, 173] width 82 height 9
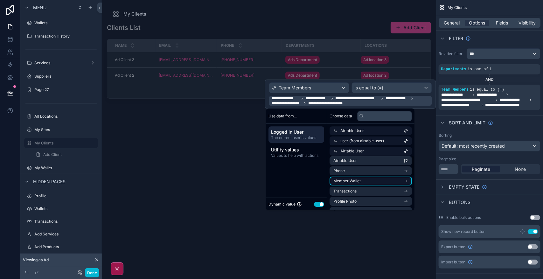
scroll to position [0, 0]
click at [375, 162] on li "Airtable User" at bounding box center [371, 162] width 82 height 9
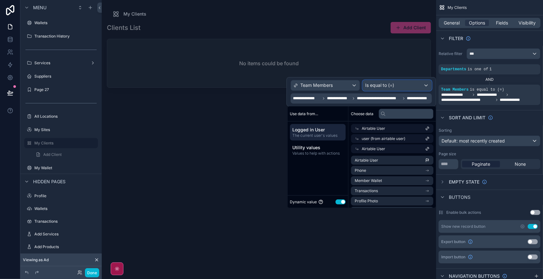
click at [390, 86] on span "Is equal to (=)" at bounding box center [380, 85] width 29 height 6
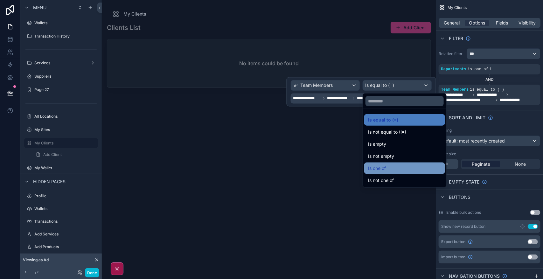
click at [403, 165] on div "Is one of" at bounding box center [404, 168] width 73 height 8
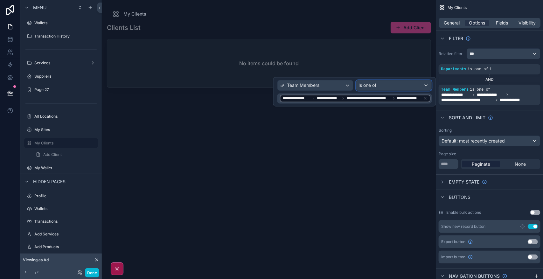
click at [413, 81] on div "Is one of" at bounding box center [393, 85] width 75 height 10
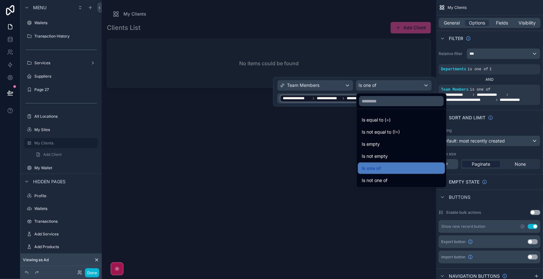
click at [393, 85] on div at bounding box center [354, 91] width 163 height 29
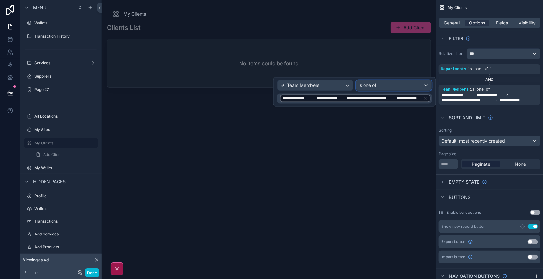
click at [395, 88] on div "Is one of" at bounding box center [393, 85] width 75 height 10
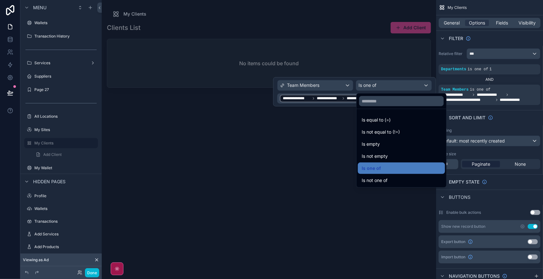
click at [393, 85] on div at bounding box center [354, 91] width 163 height 29
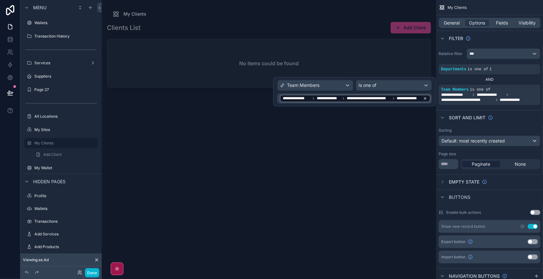
click at [395, 97] on icon at bounding box center [394, 99] width 4 height 4
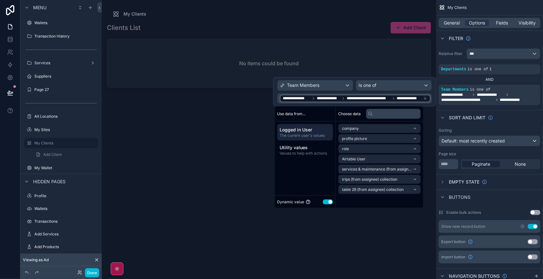
click at [327, 202] on button "Use setting" at bounding box center [328, 201] width 10 height 5
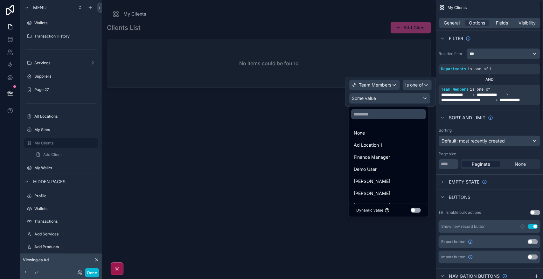
click at [417, 99] on div at bounding box center [390, 92] width 91 height 30
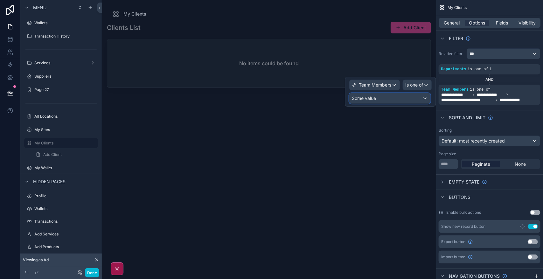
click at [417, 99] on div "Some value" at bounding box center [390, 98] width 81 height 10
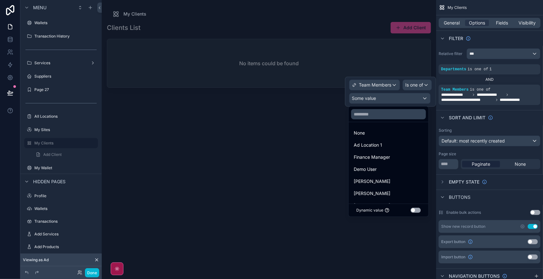
click at [417, 99] on div at bounding box center [390, 92] width 91 height 30
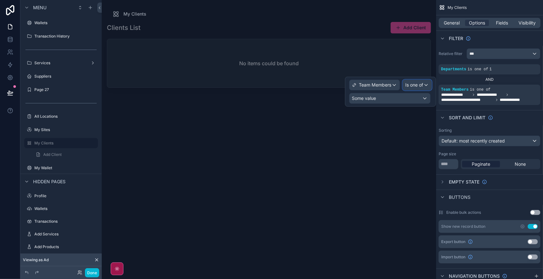
click at [419, 85] on span "Is one of" at bounding box center [415, 85] width 18 height 6
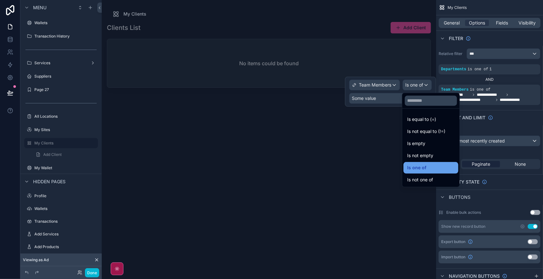
click at [435, 169] on div "Is one of" at bounding box center [431, 168] width 47 height 8
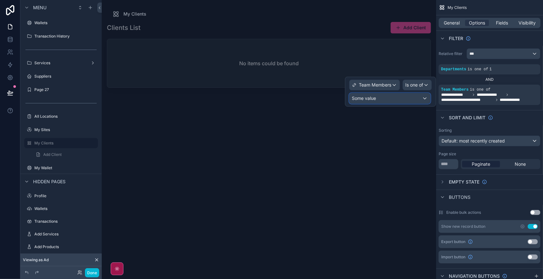
click at [372, 99] on span "Some value" at bounding box center [364, 97] width 24 height 5
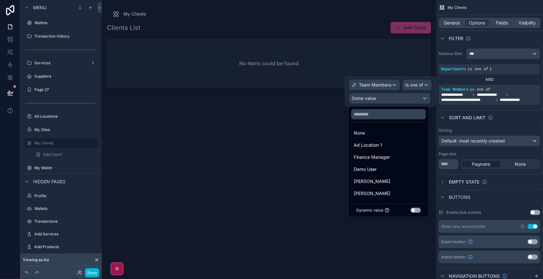
click at [419, 210] on button "Use setting" at bounding box center [416, 210] width 10 height 5
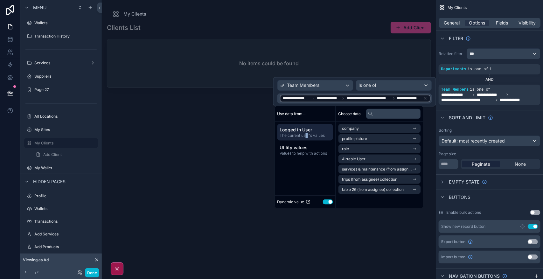
click at [306, 134] on span "The current user's values" at bounding box center [305, 135] width 51 height 5
click at [366, 155] on li "Airtable User" at bounding box center [379, 159] width 82 height 9
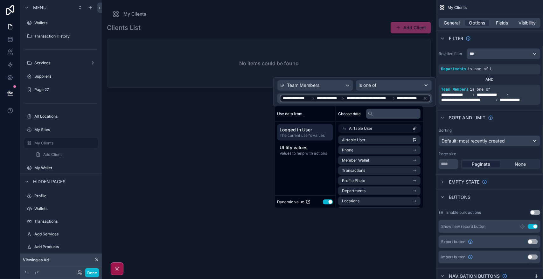
click at [360, 126] on span "Airtable User" at bounding box center [361, 128] width 24 height 5
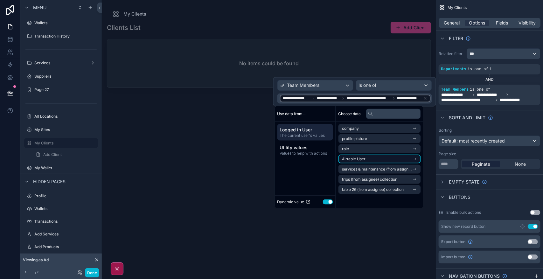
click at [371, 158] on li "Airtable User" at bounding box center [379, 159] width 82 height 9
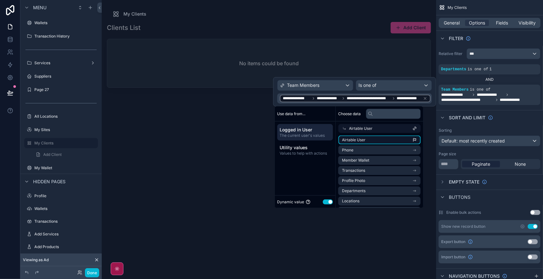
click at [366, 141] on li "Airtable User" at bounding box center [379, 140] width 82 height 9
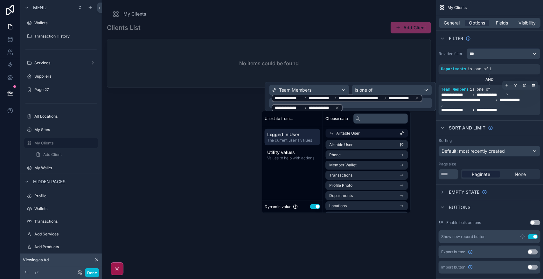
click at [525, 104] on div "**********" at bounding box center [489, 99] width 97 height 25
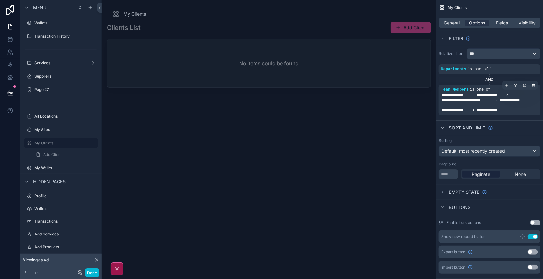
click at [532, 99] on span "**********" at bounding box center [489, 97] width 97 height 10
click at [525, 88] on div "scrollable content" at bounding box center [524, 85] width 9 height 9
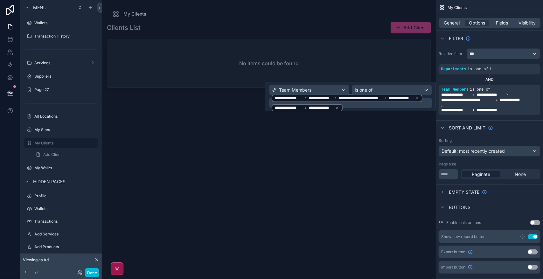
scroll to position [1, 0]
click at [346, 106] on div "**********" at bounding box center [351, 102] width 159 height 18
click at [343, 105] on div "**********" at bounding box center [351, 102] width 159 height 18
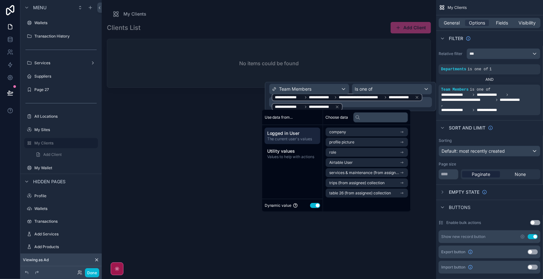
click at [343, 105] on div "**********" at bounding box center [351, 102] width 159 height 18
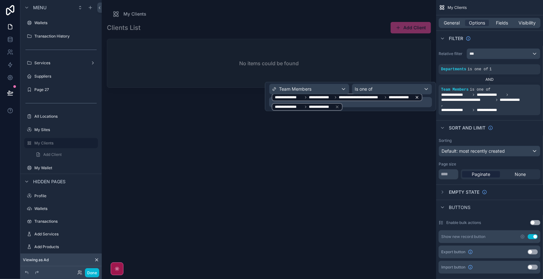
click at [416, 98] on icon at bounding box center [417, 97] width 2 height 2
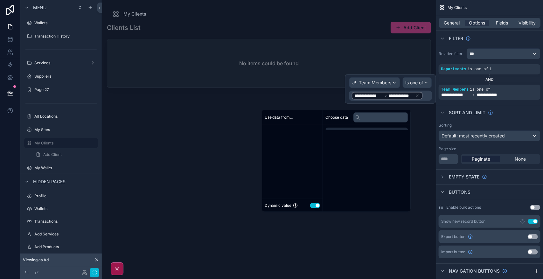
scroll to position [0, 0]
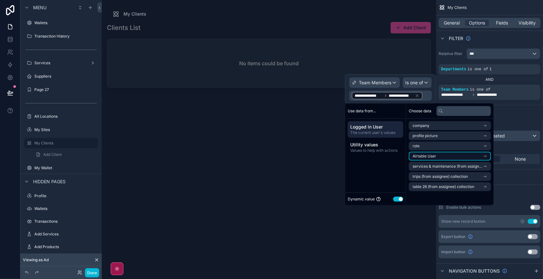
click at [452, 155] on li "Airtable User" at bounding box center [450, 156] width 82 height 9
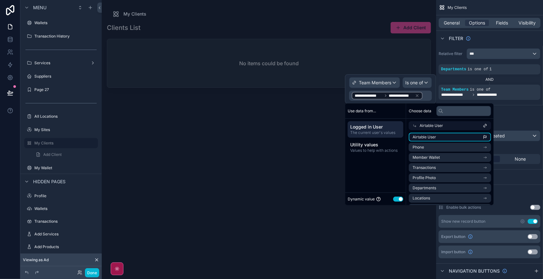
click at [444, 135] on li "Airtable User" at bounding box center [450, 137] width 82 height 9
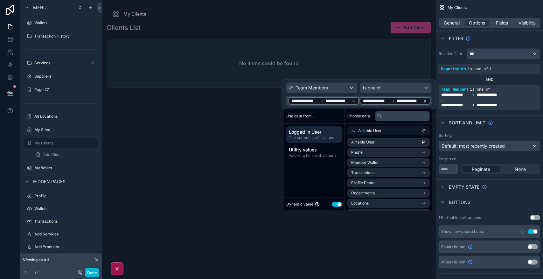
click at [426, 101] on icon at bounding box center [425, 101] width 4 height 4
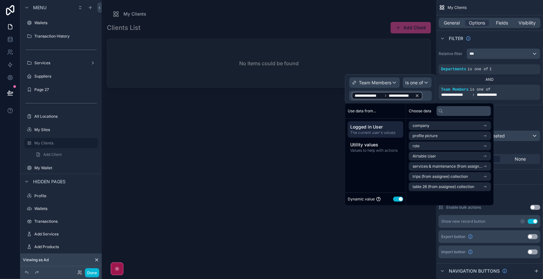
click at [405, 98] on span "**********" at bounding box center [401, 95] width 24 height 5
click at [487, 158] on icon "scrollable content" at bounding box center [485, 156] width 4 height 4
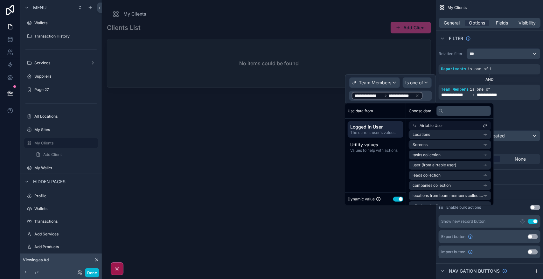
scroll to position [71, 0]
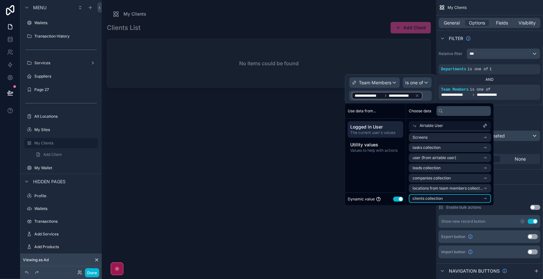
click at [454, 200] on li "clients collection" at bounding box center [450, 198] width 82 height 9
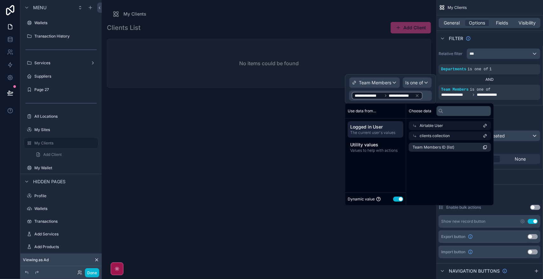
scroll to position [0, 0]
click at [442, 146] on span "Team Members ID (list)" at bounding box center [434, 147] width 42 height 5
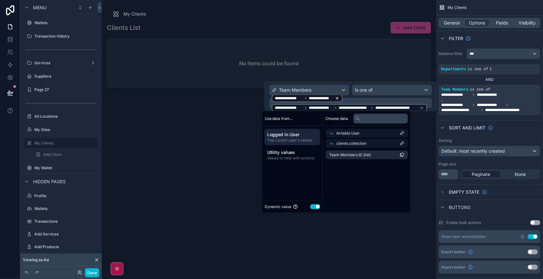
click at [335, 99] on icon at bounding box center [337, 98] width 4 height 4
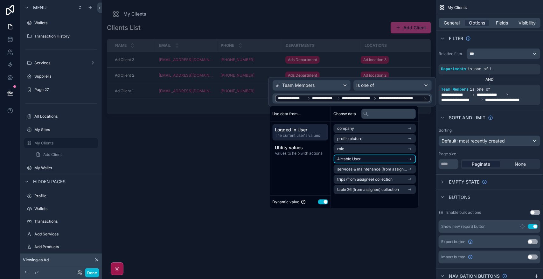
click at [387, 158] on li "Airtable User" at bounding box center [375, 159] width 82 height 9
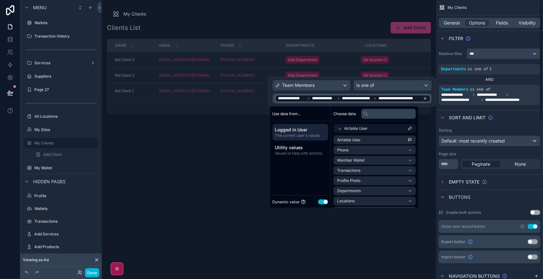
click at [425, 97] on icon at bounding box center [425, 98] width 4 height 4
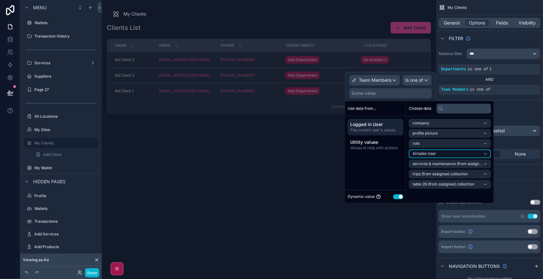
click at [464, 154] on li "Airtable User" at bounding box center [450, 154] width 82 height 9
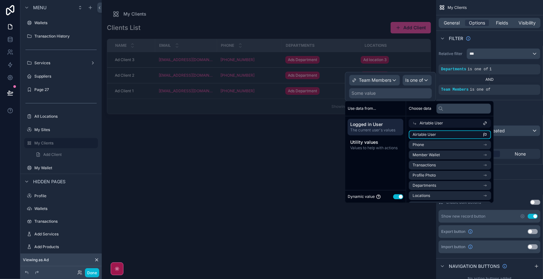
click at [465, 137] on li "Airtable User" at bounding box center [450, 134] width 82 height 9
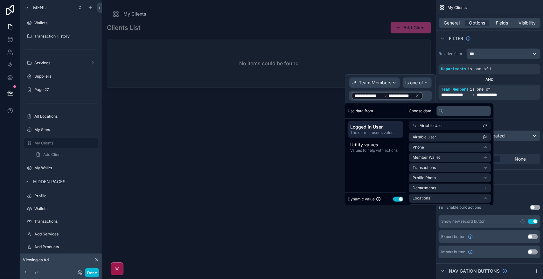
click at [417, 97] on icon at bounding box center [417, 96] width 4 height 4
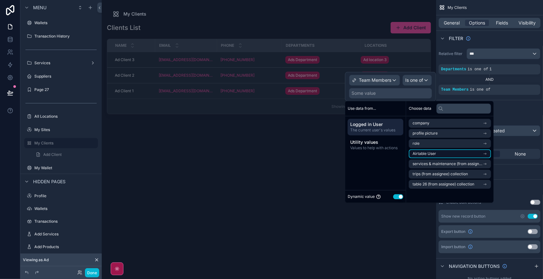
click at [477, 158] on li "Airtable User" at bounding box center [450, 154] width 82 height 9
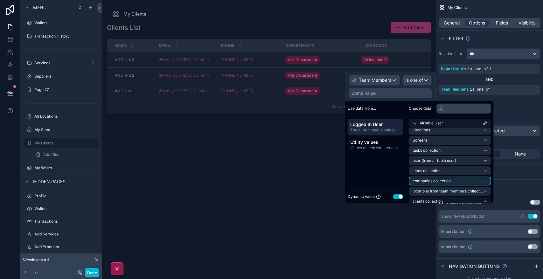
scroll to position [71, 0]
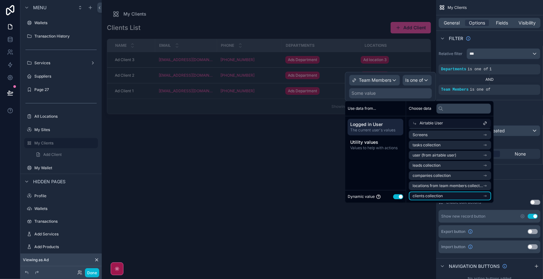
click at [479, 195] on li "clients collection" at bounding box center [450, 196] width 82 height 9
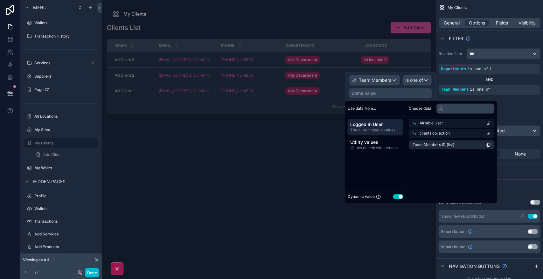
scroll to position [0, 0]
click at [425, 131] on span "clients collection" at bounding box center [435, 133] width 30 height 5
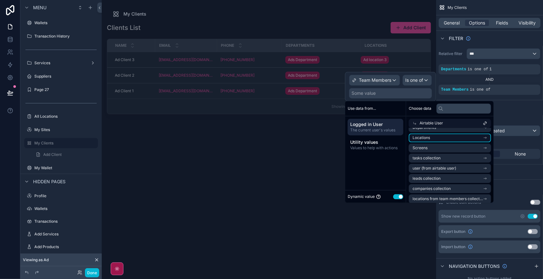
scroll to position [71, 0]
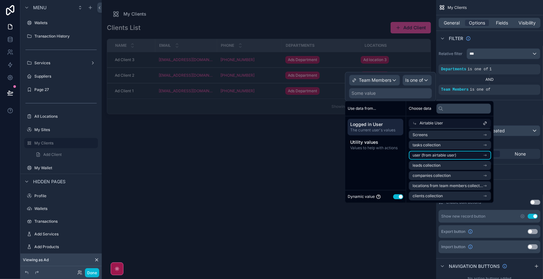
click at [453, 156] on span "user (from airtable user)" at bounding box center [435, 155] width 44 height 5
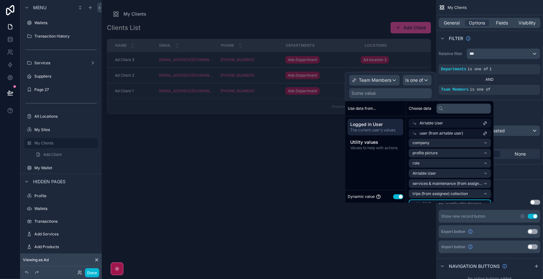
scroll to position [0, 0]
click at [480, 174] on li "Airtable User" at bounding box center [450, 175] width 82 height 9
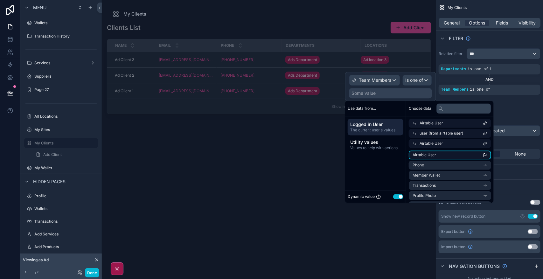
click at [476, 156] on li "Airtable User" at bounding box center [450, 155] width 82 height 9
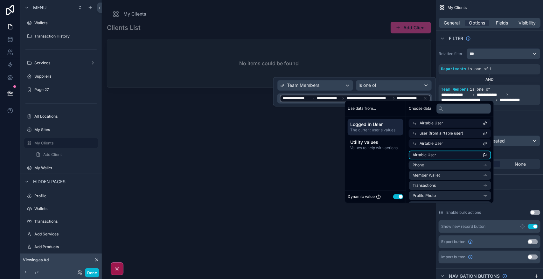
click at [476, 156] on li "Airtable User" at bounding box center [450, 155] width 82 height 9
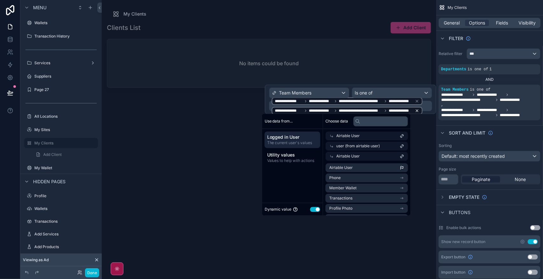
click at [415, 110] on icon at bounding box center [417, 110] width 4 height 4
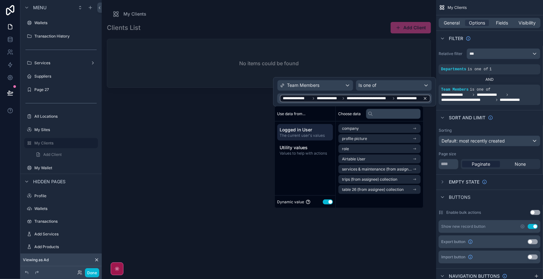
click at [400, 97] on span "**********" at bounding box center [409, 98] width 24 height 5
click at [426, 98] on icon at bounding box center [425, 98] width 2 height 2
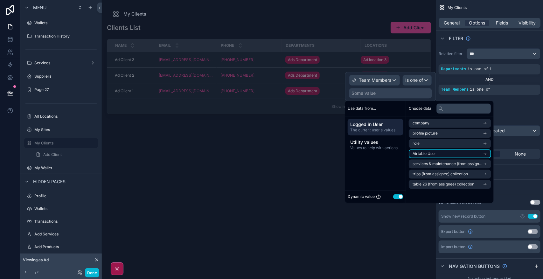
click at [457, 153] on li "Airtable User" at bounding box center [450, 154] width 82 height 9
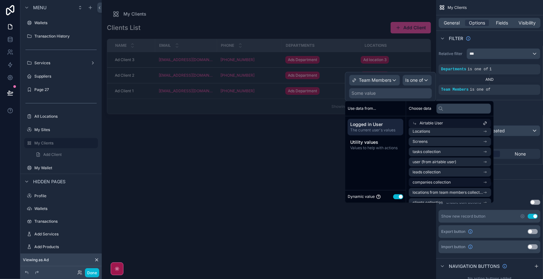
scroll to position [71, 0]
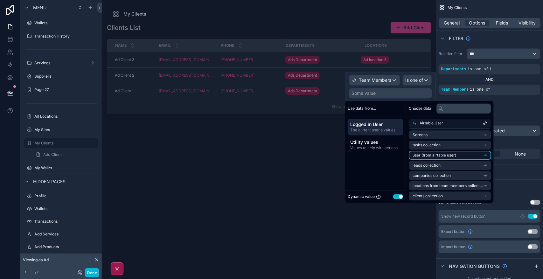
click at [443, 153] on span "user (from airtable user)" at bounding box center [435, 155] width 44 height 5
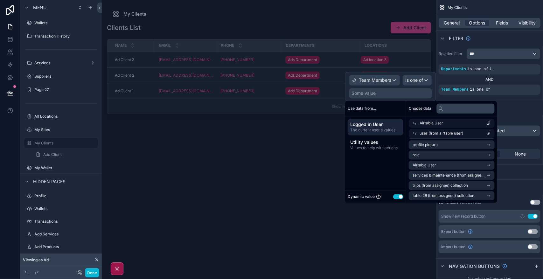
scroll to position [10, 0]
click at [447, 168] on li "Airtable User" at bounding box center [450, 165] width 82 height 9
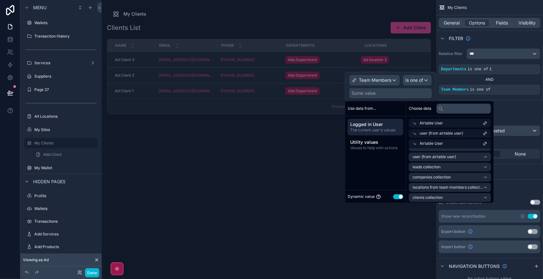
scroll to position [91, 0]
click at [450, 157] on span "user (from airtable user)" at bounding box center [435, 155] width 44 height 5
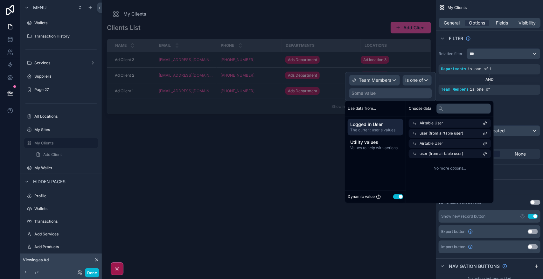
click at [449, 155] on span "user (from airtable user)" at bounding box center [442, 153] width 44 height 5
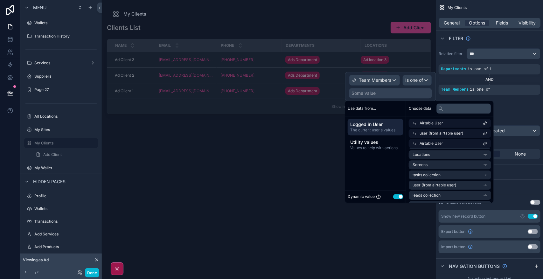
scroll to position [91, 0]
click at [498, 55] on div "***" at bounding box center [503, 54] width 73 height 10
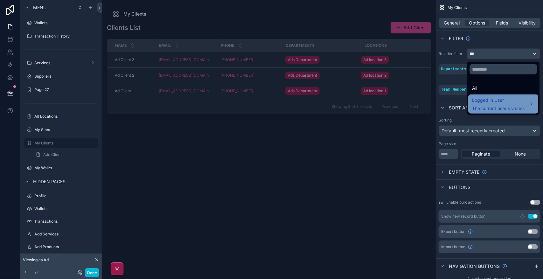
click at [509, 104] on div "Logged in User The current user's values" at bounding box center [498, 103] width 52 height 15
click at [448, 79] on div "scrollable content" at bounding box center [271, 139] width 543 height 279
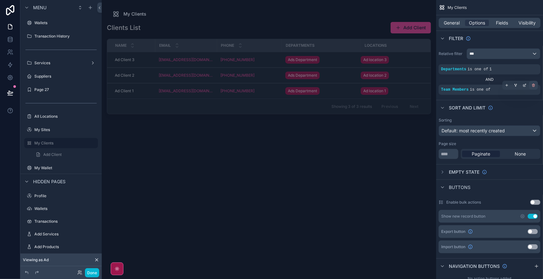
click at [532, 86] on icon "scrollable content" at bounding box center [534, 85] width 4 height 4
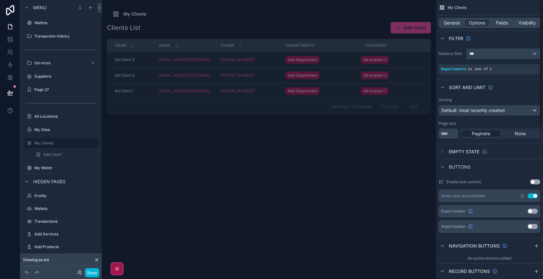
click at [529, 53] on div "***" at bounding box center [503, 54] width 73 height 10
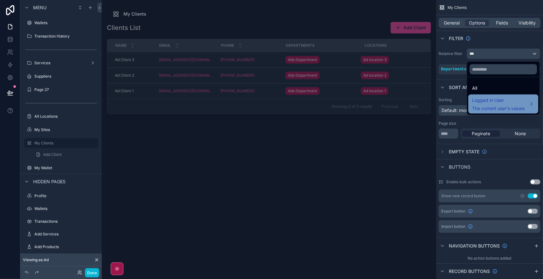
click at [510, 101] on span "Logged in User" at bounding box center [498, 100] width 52 height 8
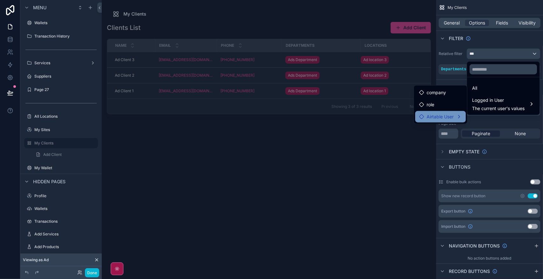
click at [441, 115] on span "Airtable User" at bounding box center [440, 117] width 27 height 8
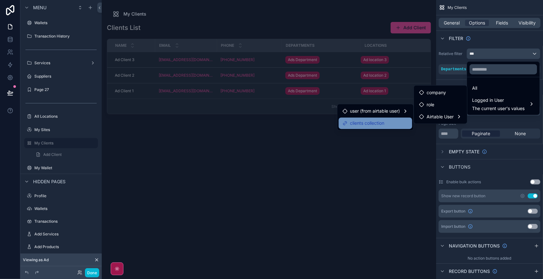
click at [380, 125] on span "clients collection" at bounding box center [367, 124] width 34 height 8
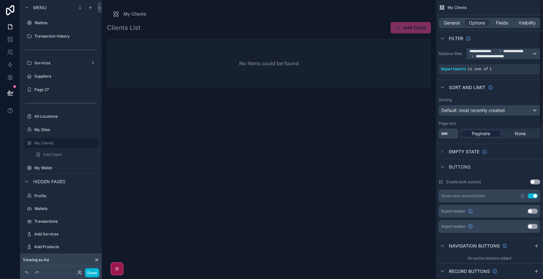
click at [532, 52] on span "**********" at bounding box center [501, 54] width 62 height 10
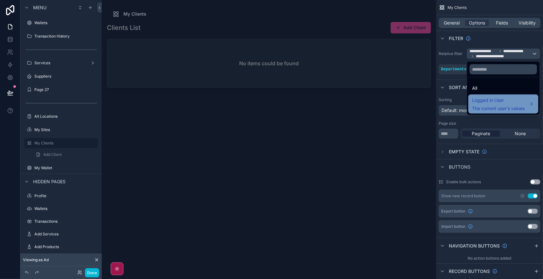
click at [503, 96] on span "Logged in User" at bounding box center [498, 100] width 52 height 8
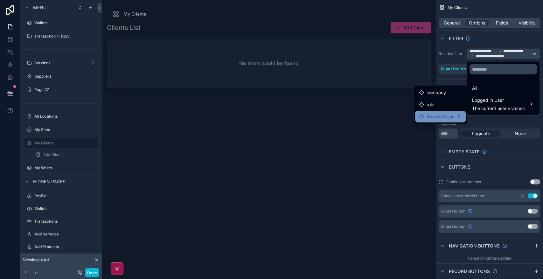
click at [446, 114] on span "Airtable User" at bounding box center [440, 117] width 27 height 8
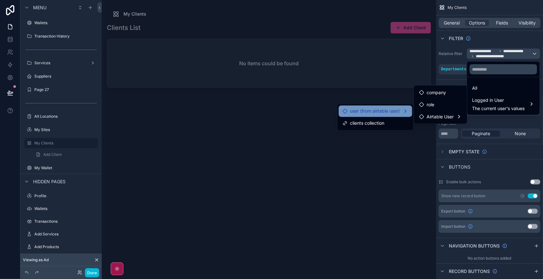
click at [389, 112] on span "user (from airtable user)" at bounding box center [375, 112] width 50 height 8
click at [456, 121] on div "Airtable User" at bounding box center [439, 124] width 43 height 8
click at [426, 111] on span "role" at bounding box center [430, 112] width 8 height 8
click at [430, 103] on span "company" at bounding box center [435, 100] width 19 height 8
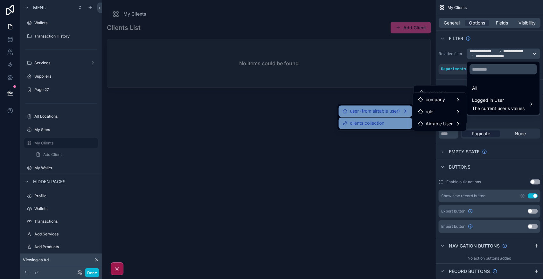
click at [384, 124] on div "clients collection" at bounding box center [376, 124] width 66 height 8
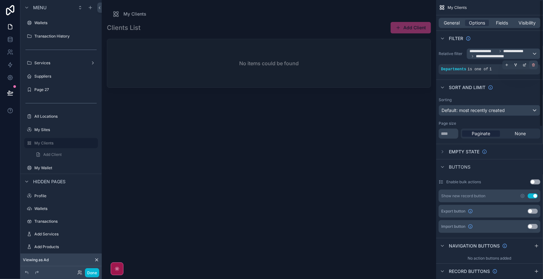
click at [534, 64] on icon "scrollable content" at bounding box center [534, 65] width 4 height 4
click at [446, 72] on div "AND" at bounding box center [449, 69] width 20 height 10
click at [529, 54] on span "**********" at bounding box center [501, 54] width 62 height 10
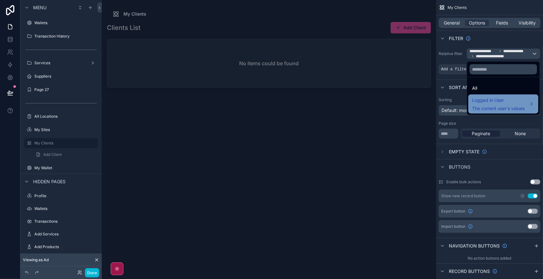
click at [522, 101] on span "Logged in User" at bounding box center [498, 100] width 52 height 8
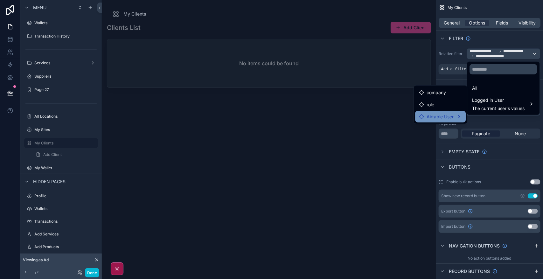
click at [450, 114] on span "Airtable User" at bounding box center [440, 117] width 27 height 8
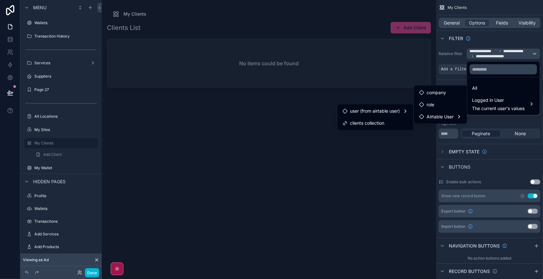
click at [339, 159] on div "Clients List Add Client No items could be found" at bounding box center [269, 145] width 324 height 254
click at [275, 135] on div "Clients List Add Client No items could be found" at bounding box center [269, 145] width 324 height 254
click at [509, 53] on div "scrollable content" at bounding box center [271, 139] width 543 height 279
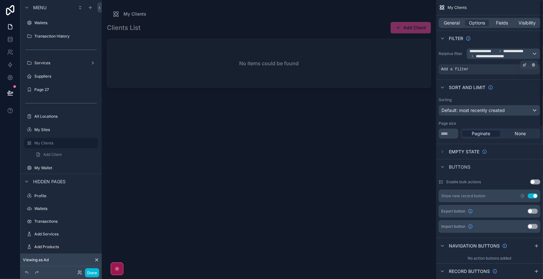
click at [490, 71] on div "Add a filter" at bounding box center [490, 69] width 102 height 10
click at [524, 65] on icon "scrollable content" at bounding box center [525, 64] width 2 height 2
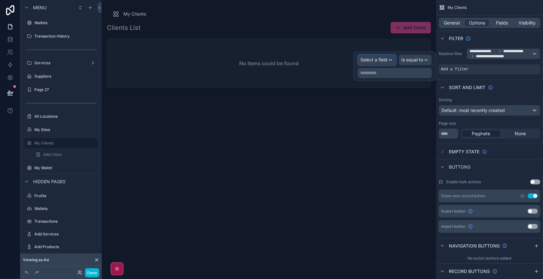
click at [376, 58] on span "Select a field" at bounding box center [374, 59] width 27 height 5
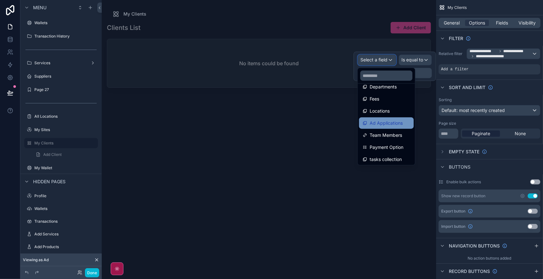
scroll to position [93, 0]
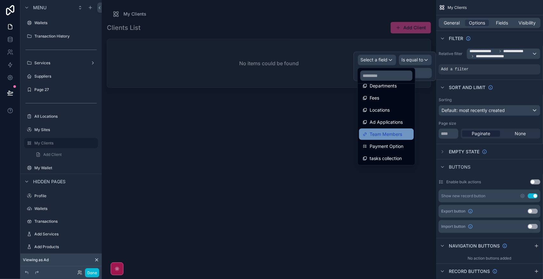
click at [402, 131] on span "Team Members" at bounding box center [386, 134] width 32 height 8
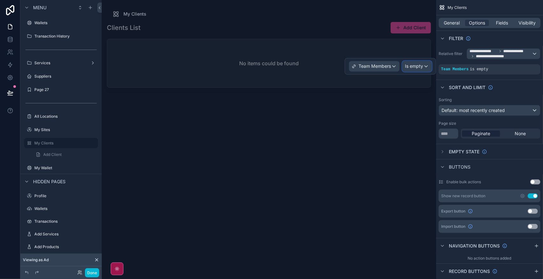
click at [415, 66] on span "Is empty" at bounding box center [414, 66] width 18 height 6
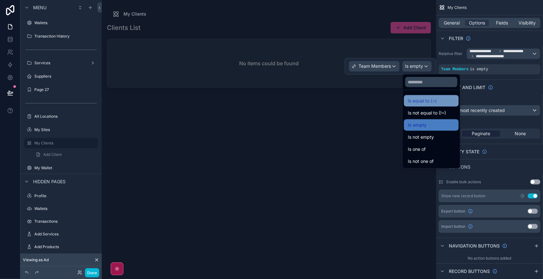
click at [434, 98] on span "Is equal to (=)" at bounding box center [422, 101] width 29 height 8
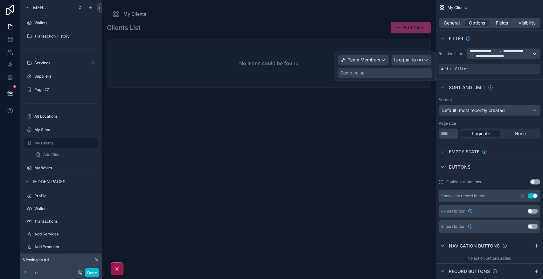
click at [392, 72] on div "Some value" at bounding box center [385, 73] width 94 height 10
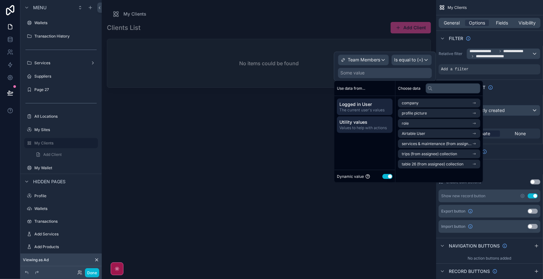
click at [374, 123] on span "Utility values" at bounding box center [364, 122] width 51 height 6
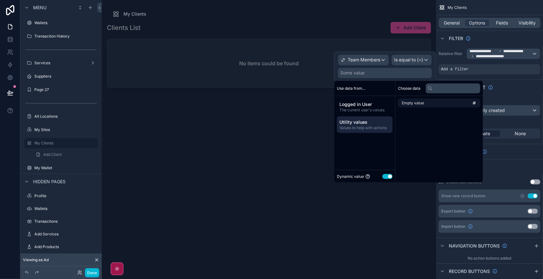
click at [460, 106] on li "Empty value" at bounding box center [439, 103] width 82 height 9
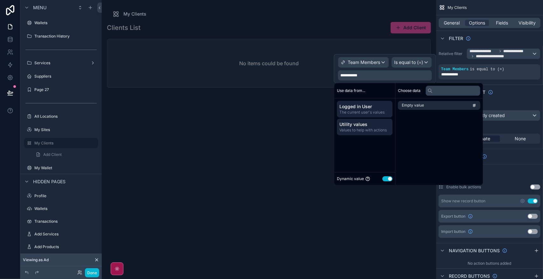
click at [374, 109] on span "Logged in User" at bounding box center [364, 106] width 51 height 6
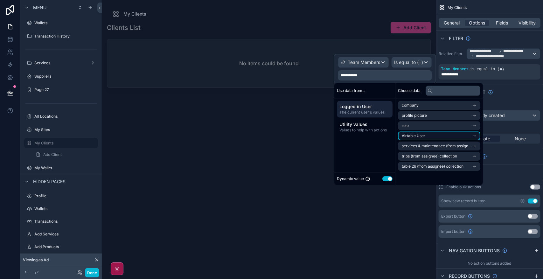
click at [455, 137] on li "Airtable User" at bounding box center [439, 135] width 82 height 9
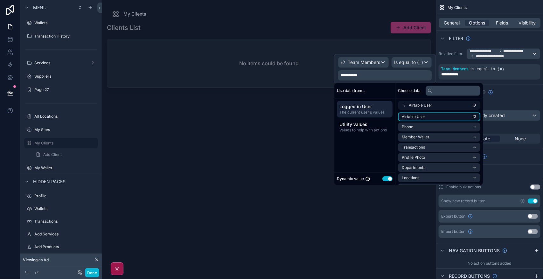
click at [450, 115] on li "Airtable User" at bounding box center [439, 116] width 82 height 9
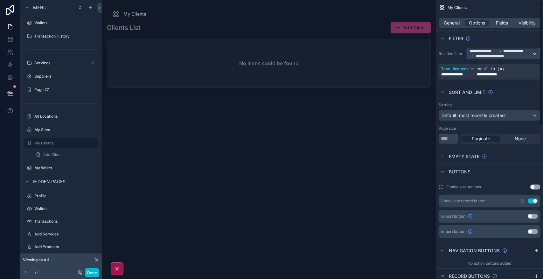
click at [501, 50] on icon "scrollable content" at bounding box center [500, 51] width 4 height 4
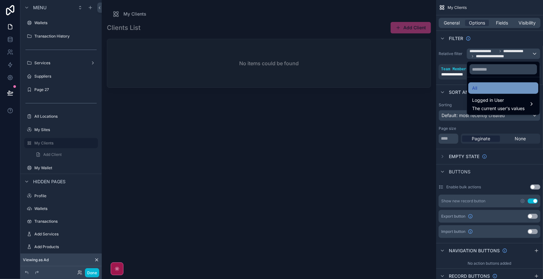
click at [510, 89] on div "All" at bounding box center [503, 88] width 62 height 8
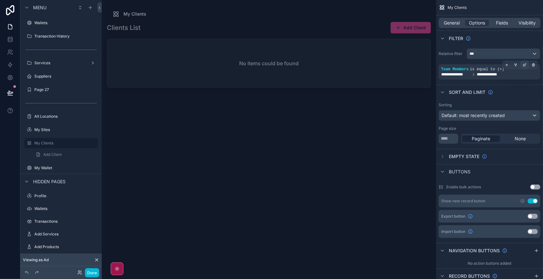
click at [526, 67] on icon "scrollable content" at bounding box center [525, 65] width 4 height 4
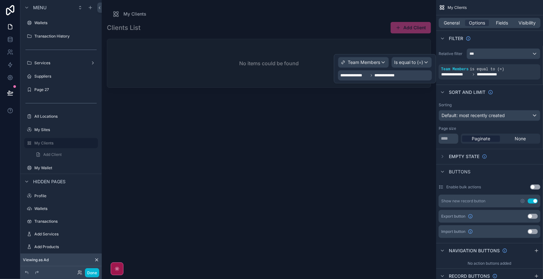
click at [417, 77] on div "**********" at bounding box center [385, 75] width 94 height 10
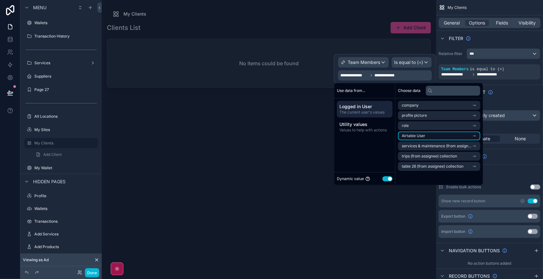
click at [460, 136] on li "Airtable User" at bounding box center [439, 135] width 82 height 9
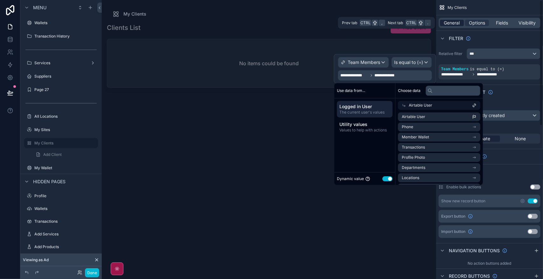
click at [461, 22] on div "General" at bounding box center [452, 23] width 24 height 6
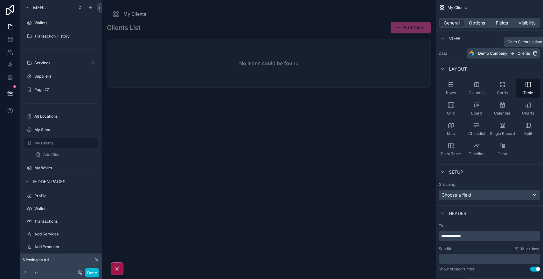
click at [508, 55] on div "Demo Company Clients" at bounding box center [505, 53] width 55 height 5
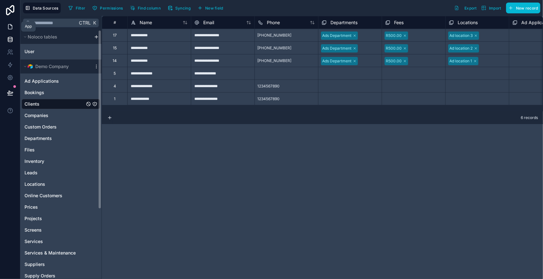
click at [13, 27] on icon at bounding box center [10, 27] width 6 height 6
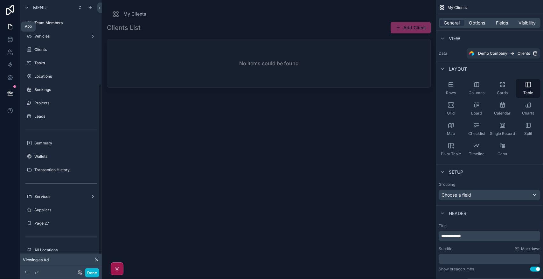
scroll to position [134, 0]
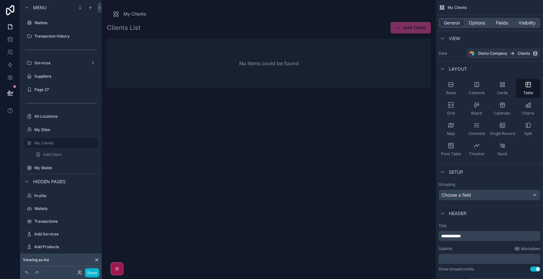
click at [270, 167] on div "Clients List Add Client No items could be found" at bounding box center [269, 145] width 324 height 254
click at [505, 19] on div "General Options Fields Visibility" at bounding box center [490, 23] width 102 height 10
click at [505, 23] on span "Fields" at bounding box center [502, 23] width 12 height 6
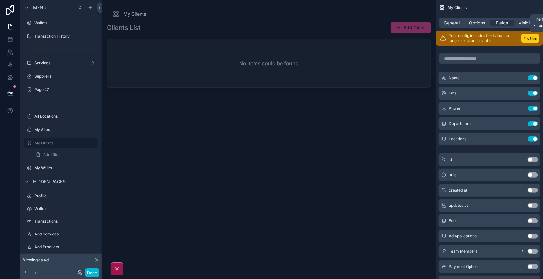
click at [530, 38] on button "Fix this" at bounding box center [530, 38] width 18 height 9
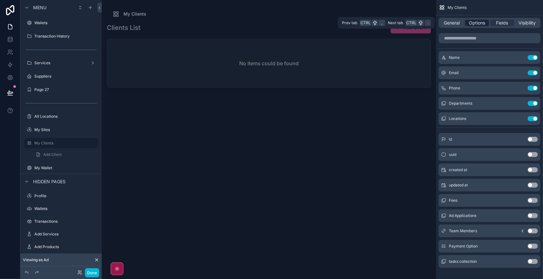
click at [477, 23] on span "Options" at bounding box center [477, 23] width 16 height 6
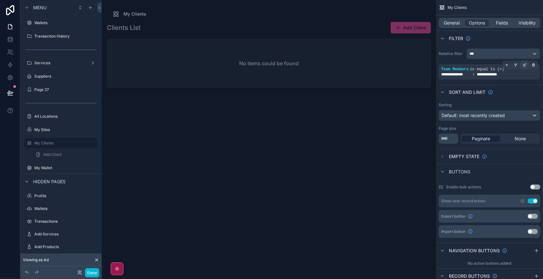
click at [524, 66] on icon "scrollable content" at bounding box center [524, 65] width 2 height 2
click at [536, 64] on div "scrollable content" at bounding box center [533, 64] width 9 height 9
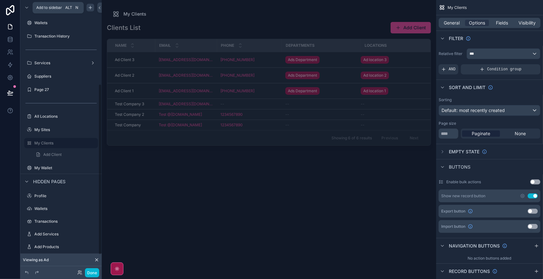
click at [91, 8] on icon "scrollable content" at bounding box center [90, 8] width 3 height 0
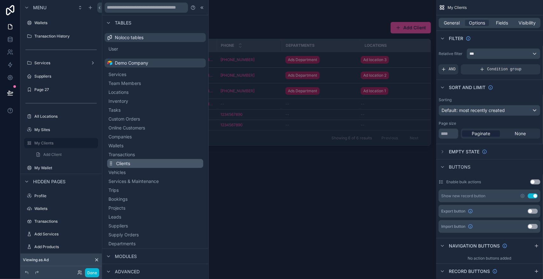
click at [141, 165] on button "Clients" at bounding box center [155, 163] width 96 height 9
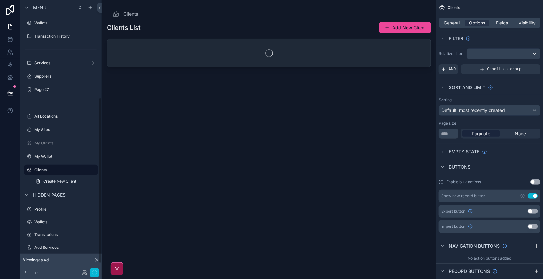
scroll to position [160, 0]
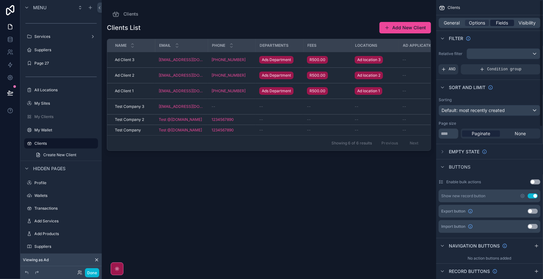
click at [505, 21] on span "Fields" at bounding box center [502, 23] width 12 height 6
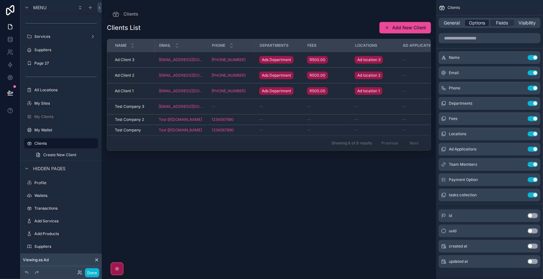
click at [479, 25] on span "Options" at bounding box center [477, 23] width 16 height 6
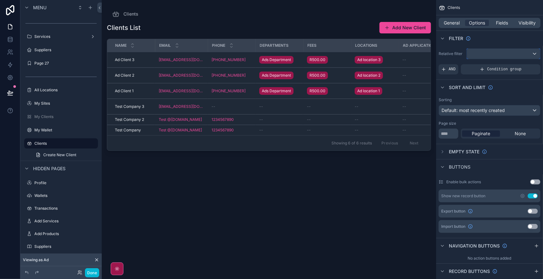
click at [500, 53] on div "scrollable content" at bounding box center [503, 54] width 73 height 10
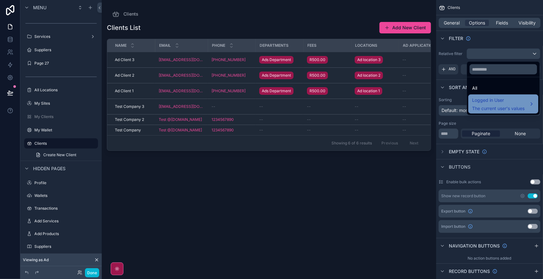
click at [502, 101] on span "Logged in User" at bounding box center [498, 100] width 52 height 8
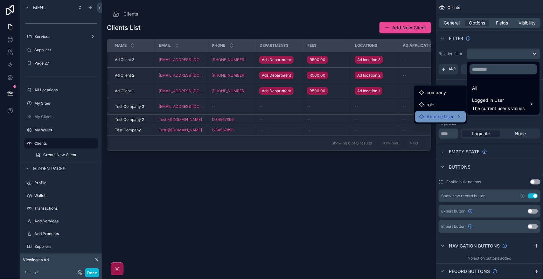
click at [447, 112] on div "Airtable User" at bounding box center [440, 116] width 51 height 11
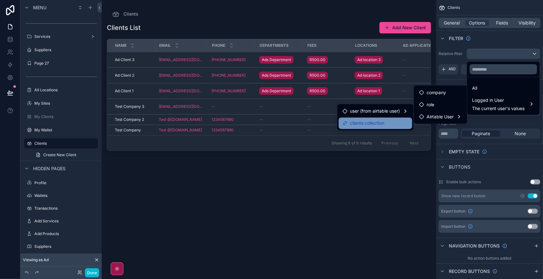
click at [372, 122] on span "clients collection" at bounding box center [367, 124] width 34 height 8
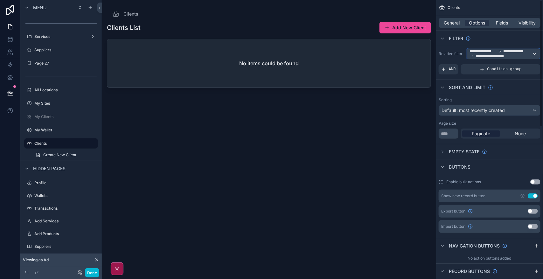
click at [511, 52] on span "**********" at bounding box center [516, 51] width 24 height 5
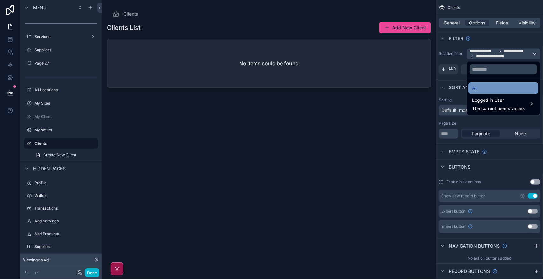
click at [489, 85] on div "All" at bounding box center [503, 88] width 62 height 8
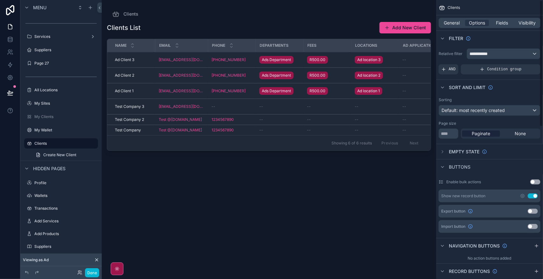
click at [451, 69] on span "AND" at bounding box center [452, 69] width 7 height 5
click at [522, 67] on div "scrollable content" at bounding box center [524, 64] width 9 height 9
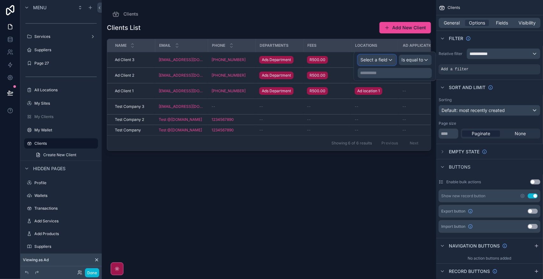
click at [384, 60] on span "Select a field" at bounding box center [374, 59] width 27 height 5
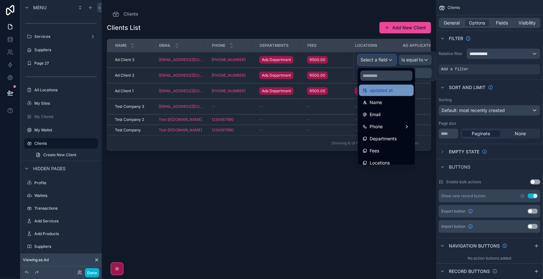
scroll to position [80, 0]
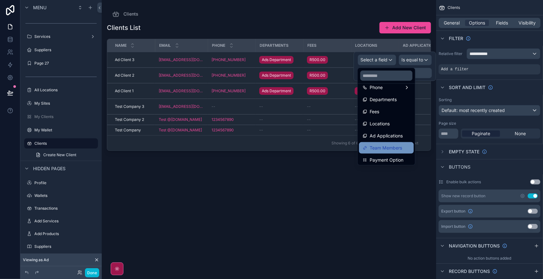
click at [397, 151] on span "Team Members" at bounding box center [386, 148] width 32 height 8
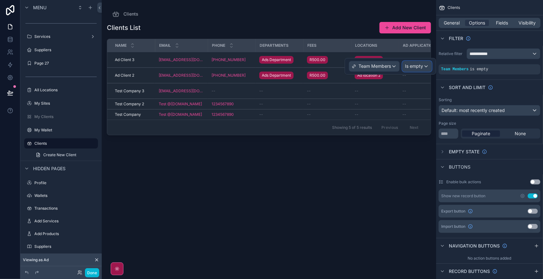
click at [418, 65] on span "Is empty" at bounding box center [414, 66] width 18 height 6
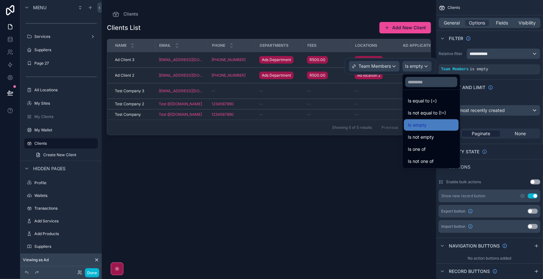
click at [400, 200] on div "scrollable content" at bounding box center [269, 135] width 334 height 271
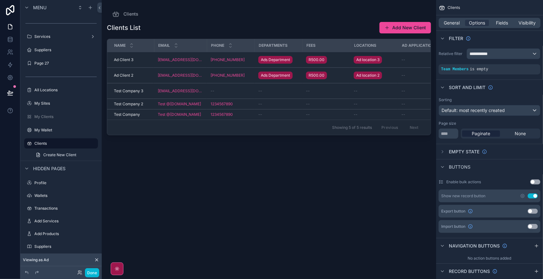
scroll to position [0, 0]
click at [526, 66] on icon "scrollable content" at bounding box center [525, 65] width 4 height 4
click at [417, 65] on span "Is empty" at bounding box center [414, 66] width 18 height 6
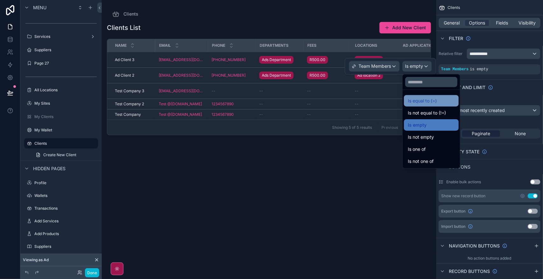
click at [433, 96] on div "Is equal to (=)" at bounding box center [431, 100] width 55 height 11
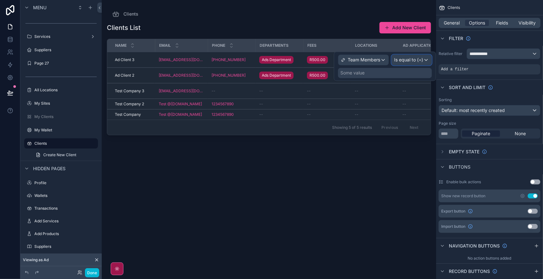
click at [418, 60] on span "Is equal to (=)" at bounding box center [408, 60] width 29 height 6
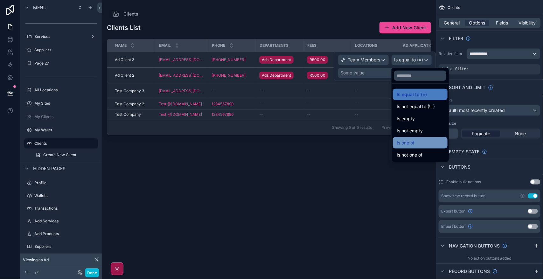
click at [426, 143] on div "Is one of" at bounding box center [420, 143] width 47 height 8
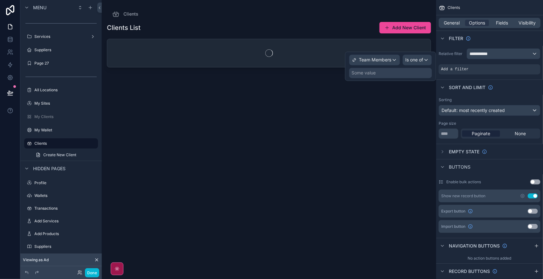
click at [395, 73] on div "Some value" at bounding box center [390, 73] width 83 height 10
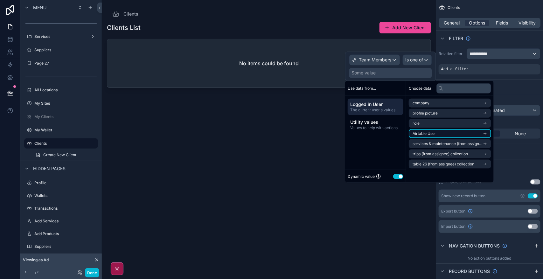
click at [454, 133] on li "Airtable User" at bounding box center [450, 133] width 82 height 9
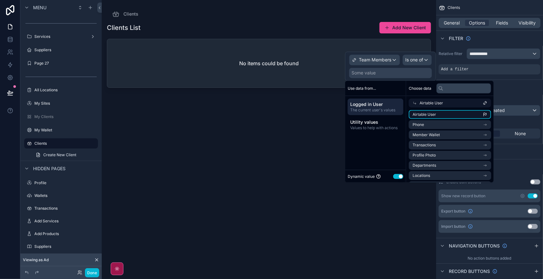
click at [428, 110] on li "Airtable User" at bounding box center [450, 114] width 82 height 9
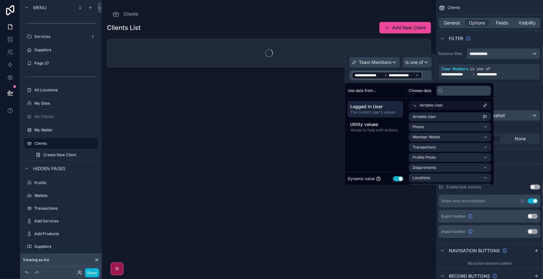
click at [341, 241] on div "Clients List Add New Client" at bounding box center [269, 145] width 324 height 254
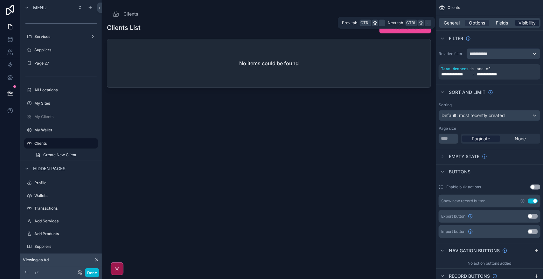
click at [531, 22] on span "Visibility" at bounding box center [527, 23] width 17 height 6
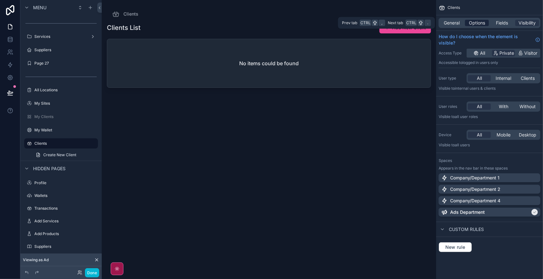
click at [482, 21] on span "Options" at bounding box center [477, 23] width 16 height 6
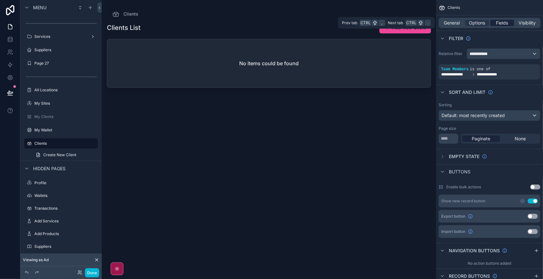
click at [499, 23] on span "Fields" at bounding box center [502, 23] width 12 height 6
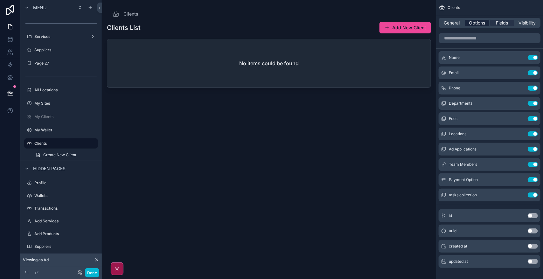
click at [476, 20] on span "Options" at bounding box center [477, 23] width 16 height 6
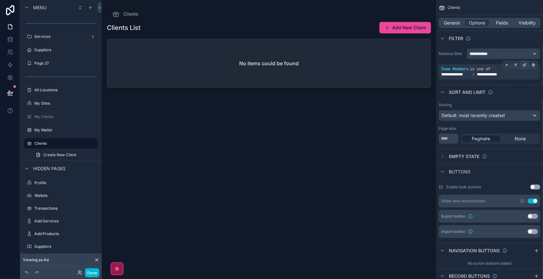
click at [524, 66] on icon "scrollable content" at bounding box center [525, 65] width 4 height 4
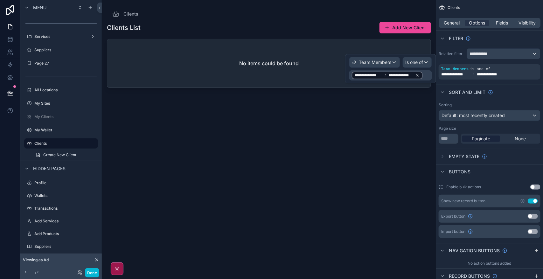
click at [417, 75] on icon at bounding box center [417, 75] width 4 height 4
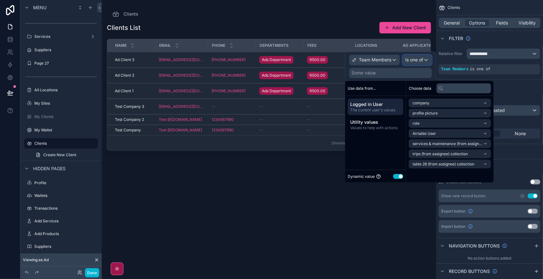
click at [421, 61] on span "Is one of" at bounding box center [415, 60] width 18 height 6
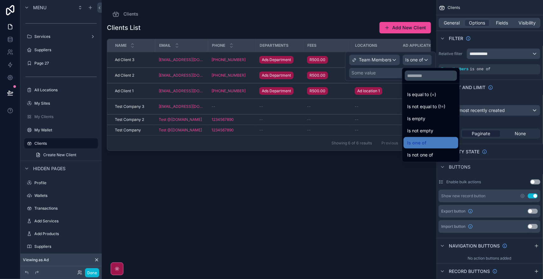
click at [390, 69] on div at bounding box center [390, 66] width 91 height 29
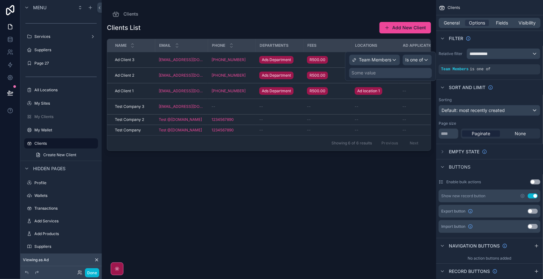
click at [392, 75] on div "Some value" at bounding box center [390, 73] width 83 height 10
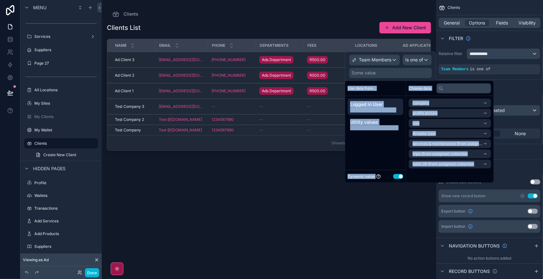
click at [395, 89] on div "Use data from..." at bounding box center [375, 88] width 61 height 15
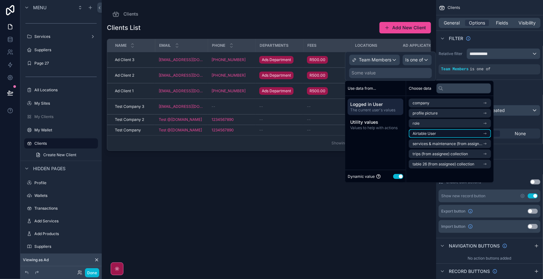
click at [465, 131] on li "Airtable User" at bounding box center [450, 133] width 82 height 9
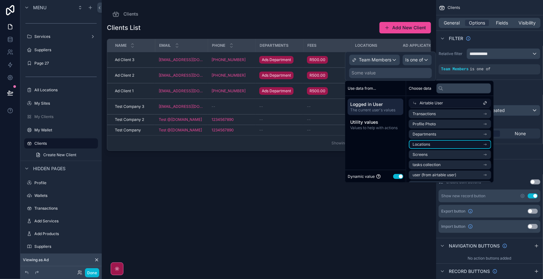
scroll to position [71, 0]
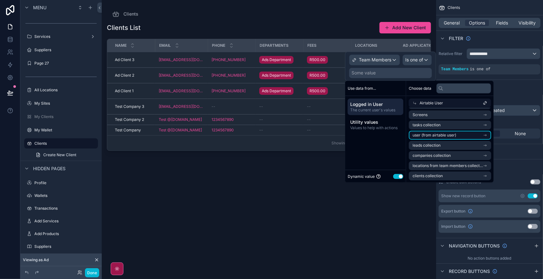
click at [468, 137] on li "user (from airtable user)" at bounding box center [450, 135] width 82 height 9
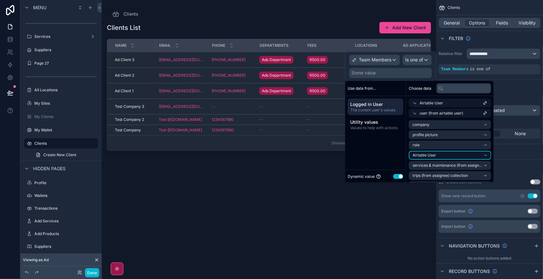
scroll to position [10, 0]
click at [469, 148] on li "Airtable User" at bounding box center [450, 145] width 82 height 9
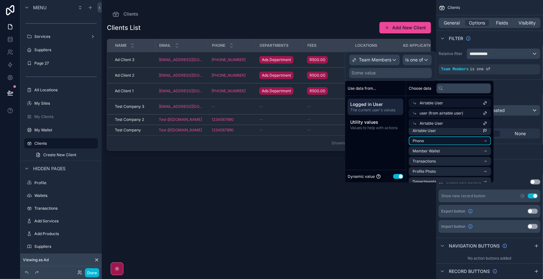
scroll to position [0, 0]
click at [463, 144] on li "Phone" at bounding box center [450, 145] width 82 height 9
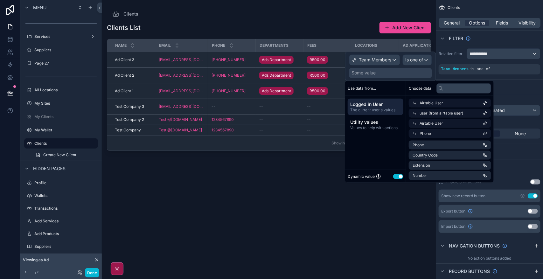
click at [452, 134] on div "Phone" at bounding box center [450, 133] width 82 height 9
click at [455, 142] on li "Phone" at bounding box center [450, 145] width 82 height 9
click at [451, 135] on div "Phone" at bounding box center [450, 133] width 82 height 9
click at [451, 135] on li "Airtable User" at bounding box center [450, 134] width 82 height 9
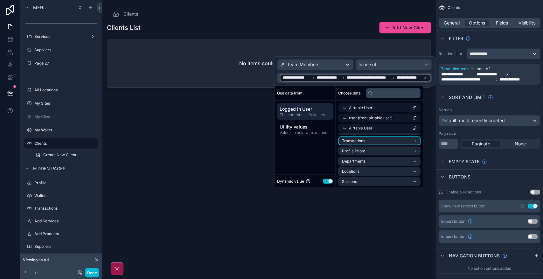
scroll to position [80, 0]
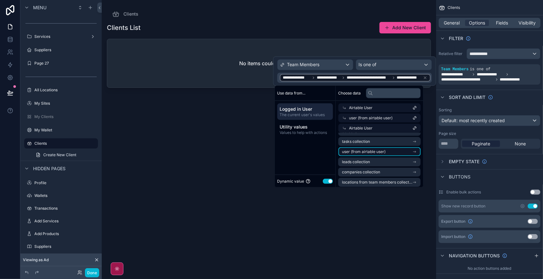
click at [389, 149] on li "user (from airtable user)" at bounding box center [379, 151] width 82 height 9
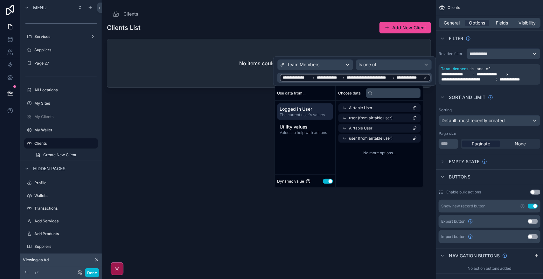
click at [376, 135] on div "user (from airtable user)" at bounding box center [379, 138] width 82 height 9
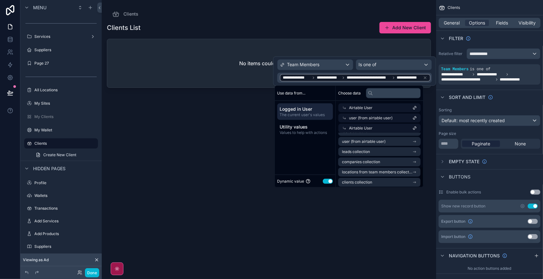
scroll to position [91, 0]
click at [394, 180] on li "clients collection" at bounding box center [379, 180] width 82 height 9
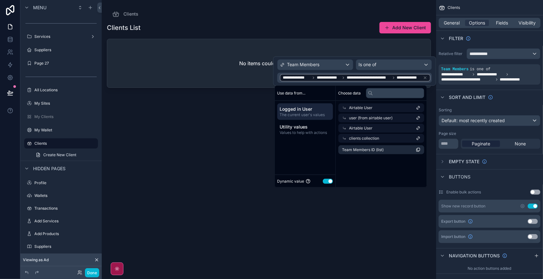
scroll to position [0, 0]
click at [371, 149] on span "Team Members ID (list)" at bounding box center [363, 149] width 42 height 5
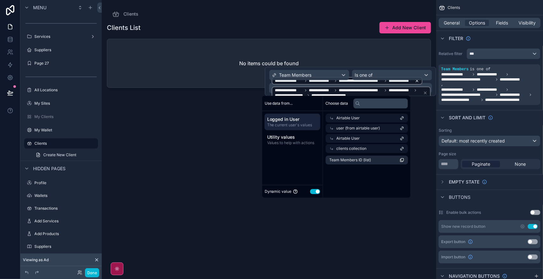
click at [416, 81] on icon at bounding box center [417, 81] width 2 height 2
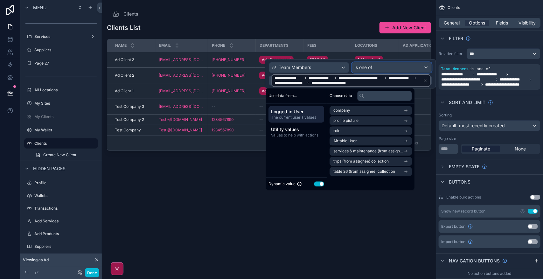
click at [387, 68] on div "Is one of" at bounding box center [392, 67] width 80 height 10
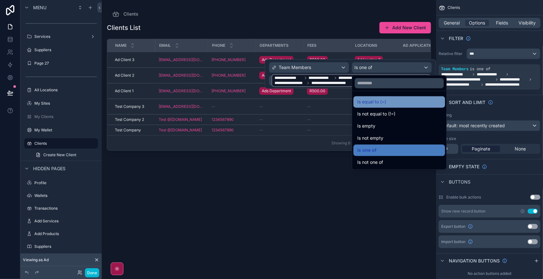
click at [392, 99] on div "Is equal to (=)" at bounding box center [399, 102] width 84 height 8
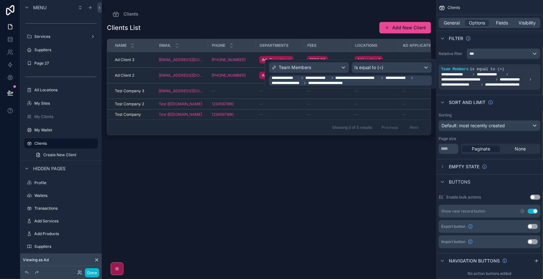
click at [395, 83] on span "**********" at bounding box center [351, 80] width 159 height 10
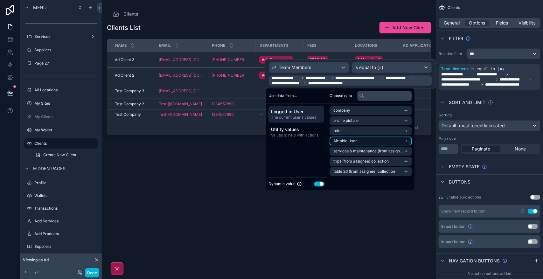
click at [373, 143] on li "Airtable User" at bounding box center [371, 141] width 82 height 9
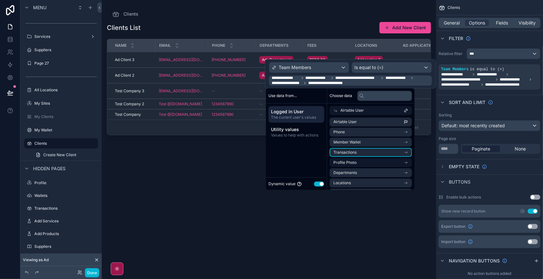
scroll to position [71, 0]
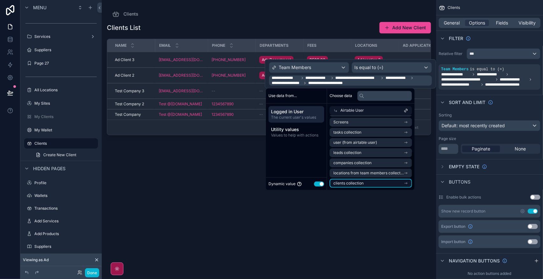
click at [378, 181] on li "clients collection" at bounding box center [371, 183] width 82 height 9
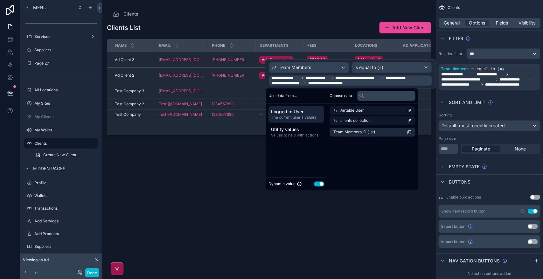
scroll to position [0, 0]
click at [354, 131] on span "Team Members ID (list)" at bounding box center [354, 132] width 42 height 5
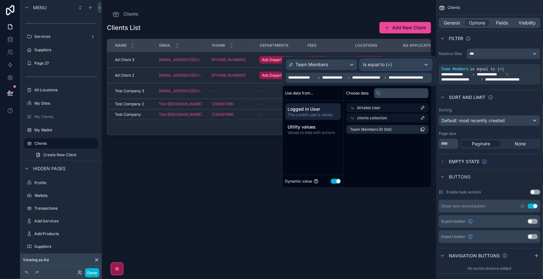
click at [403, 67] on div "Is equal to (=)" at bounding box center [395, 65] width 71 height 10
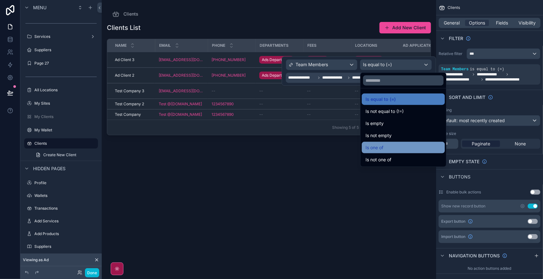
click at [409, 142] on div "Is one of" at bounding box center [403, 147] width 83 height 11
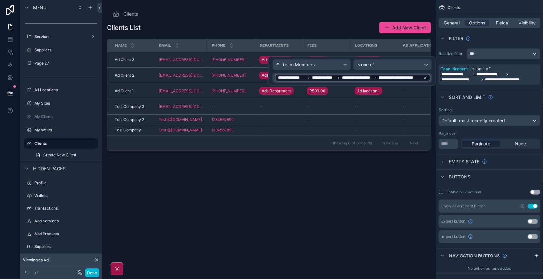
click at [425, 76] on icon at bounding box center [425, 78] width 4 height 4
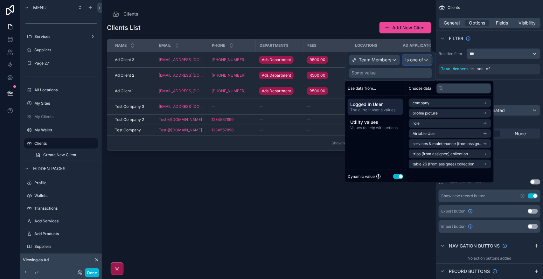
click at [419, 59] on span "Is one of" at bounding box center [415, 60] width 18 height 6
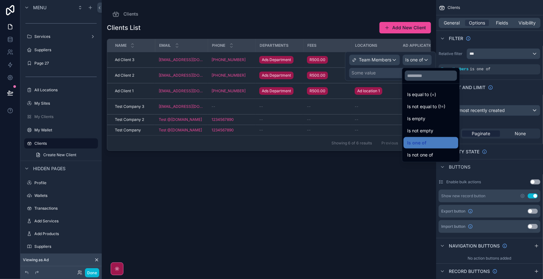
click at [419, 59] on div at bounding box center [390, 66] width 91 height 29
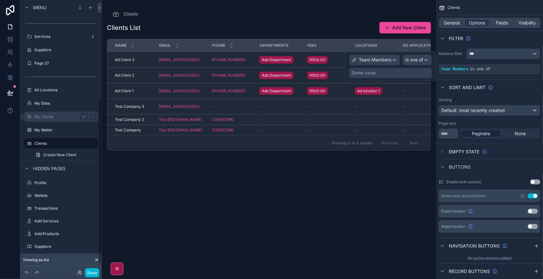
click at [52, 115] on label "My Clients" at bounding box center [59, 116] width 51 height 5
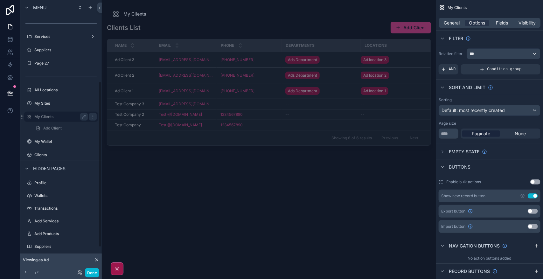
scroll to position [134, 0]
click at [499, 57] on div "***" at bounding box center [503, 54] width 73 height 10
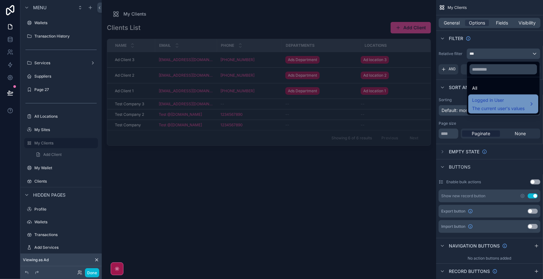
click at [506, 102] on span "Logged in User" at bounding box center [498, 100] width 52 height 8
click at [473, 56] on div "scrollable content" at bounding box center [271, 139] width 543 height 279
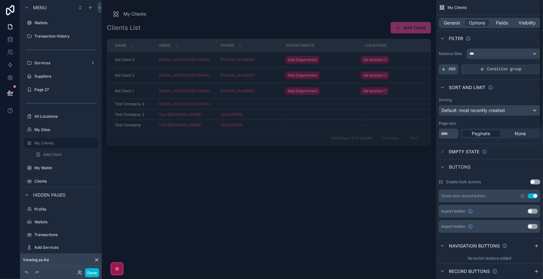
click at [452, 69] on span "AND" at bounding box center [452, 69] width 7 height 5
click at [525, 65] on icon "scrollable content" at bounding box center [525, 64] width 2 height 2
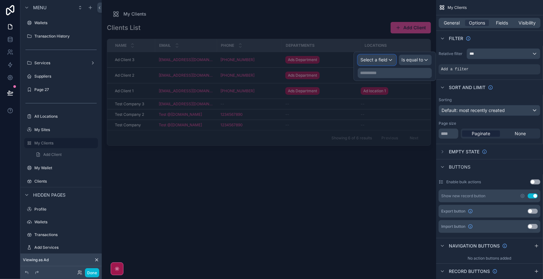
click at [380, 61] on span "Select a field" at bounding box center [374, 59] width 27 height 5
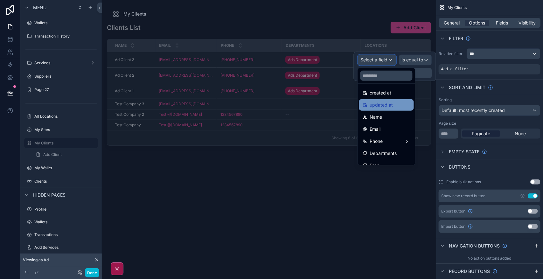
scroll to position [93, 0]
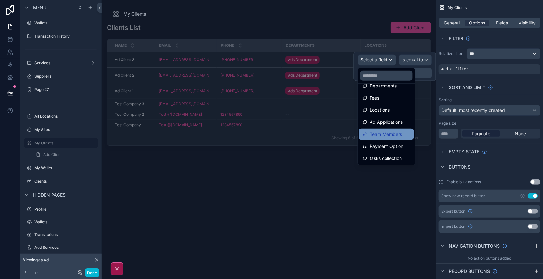
click at [401, 135] on span "Team Members" at bounding box center [386, 134] width 32 height 8
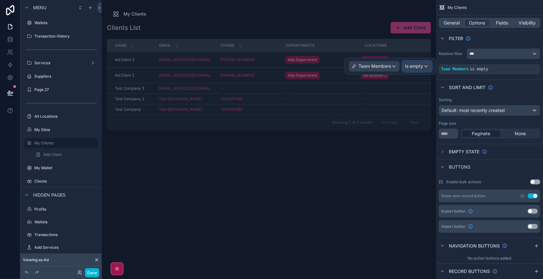
click at [420, 66] on span "Is empty" at bounding box center [414, 66] width 18 height 6
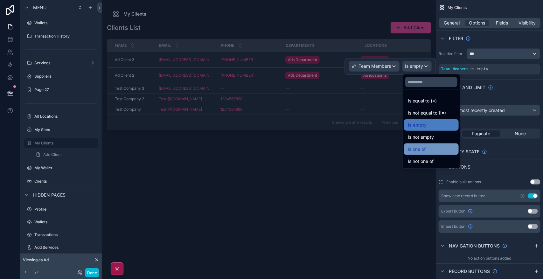
click at [438, 149] on div "Is one of" at bounding box center [431, 149] width 47 height 8
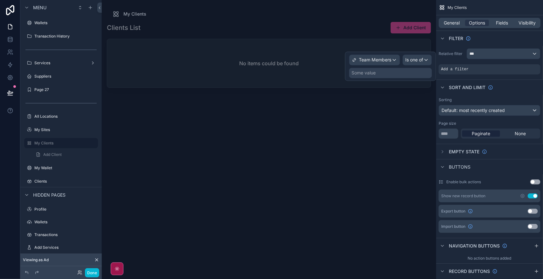
click at [394, 75] on div "Some value" at bounding box center [390, 73] width 83 height 10
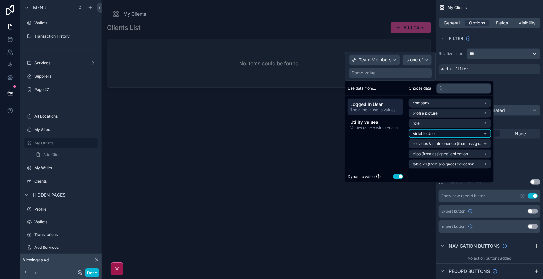
click at [463, 131] on li "Airtable User" at bounding box center [450, 133] width 82 height 9
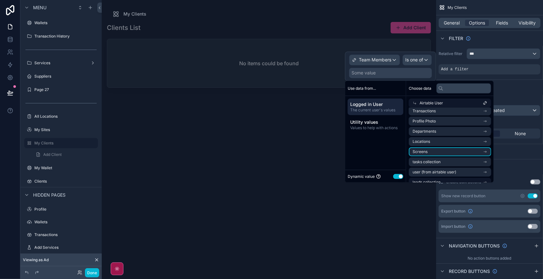
scroll to position [71, 0]
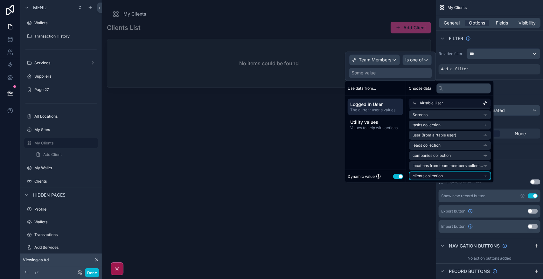
click at [448, 176] on li "clients collection" at bounding box center [450, 175] width 82 height 9
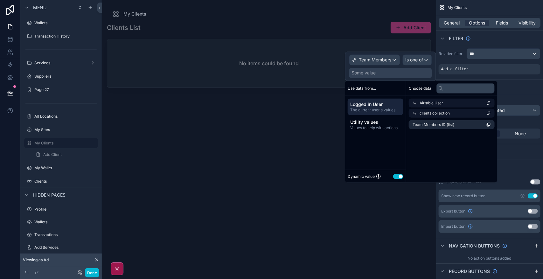
scroll to position [0, 0]
click at [429, 123] on span "Team Members ID (list)" at bounding box center [434, 124] width 42 height 5
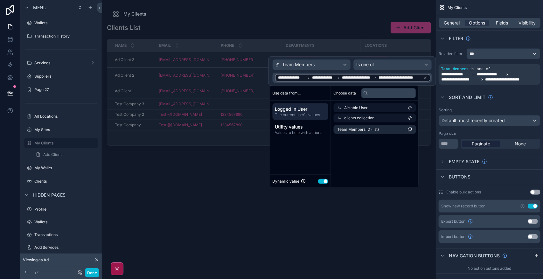
click at [314, 234] on div "scrollable content" at bounding box center [269, 135] width 334 height 271
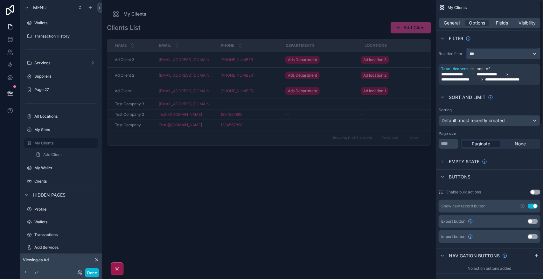
click at [523, 55] on div "***" at bounding box center [503, 54] width 73 height 10
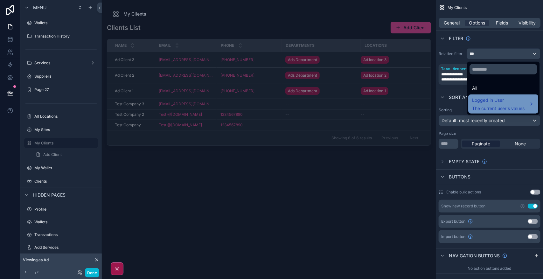
click at [507, 101] on span "Logged in User" at bounding box center [498, 100] width 52 height 8
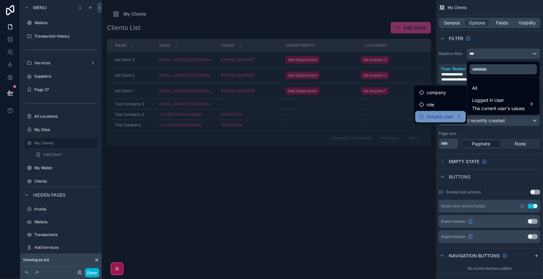
click at [439, 115] on span "Airtable User" at bounding box center [440, 117] width 27 height 8
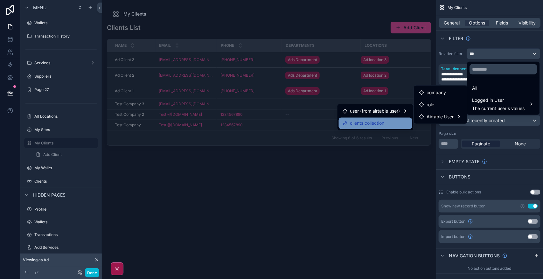
click at [378, 121] on span "clients collection" at bounding box center [367, 124] width 34 height 8
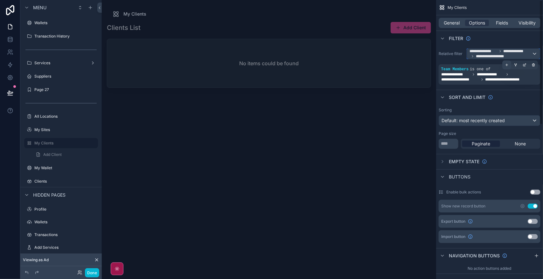
click at [508, 55] on span "**********" at bounding box center [501, 54] width 62 height 10
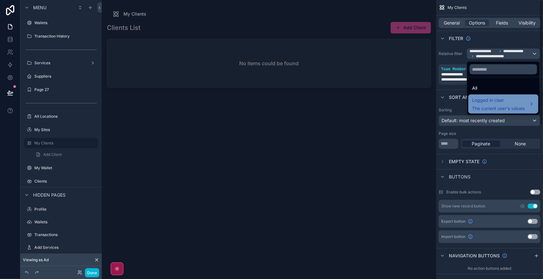
click at [517, 105] on span "The current user's values" at bounding box center [498, 108] width 52 height 6
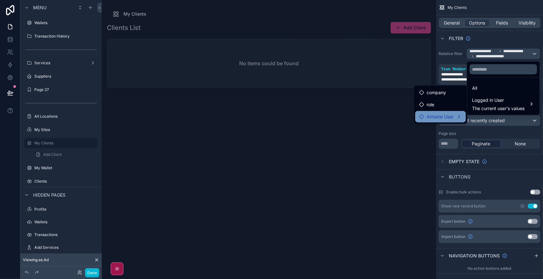
click at [442, 118] on span "Airtable User" at bounding box center [440, 117] width 27 height 8
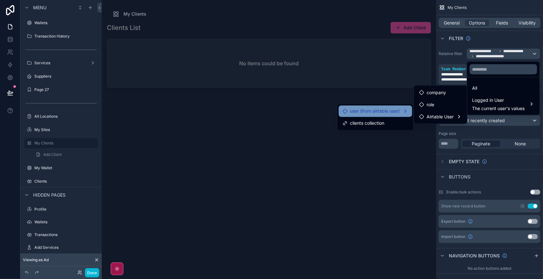
click at [382, 109] on span "user (from airtable user)" at bounding box center [375, 112] width 50 height 8
click at [387, 107] on div "user (from airtable user)" at bounding box center [375, 111] width 73 height 11
click at [450, 103] on div "role" at bounding box center [440, 105] width 43 height 8
click at [498, 99] on span "Logged in User" at bounding box center [498, 100] width 52 height 8
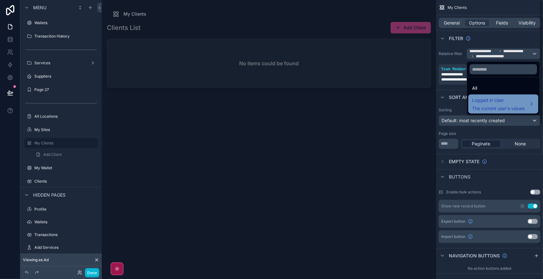
click at [481, 105] on span "The current user's values" at bounding box center [498, 108] width 52 height 6
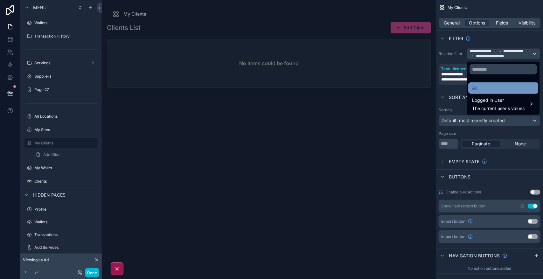
click at [483, 84] on div "All" at bounding box center [503, 88] width 62 height 8
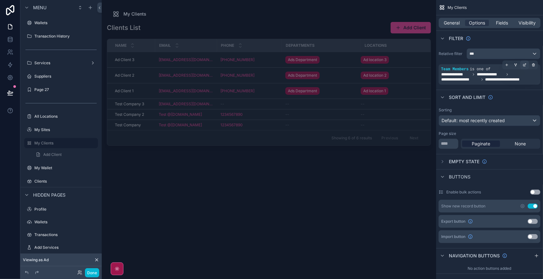
click at [524, 67] on div "scrollable content" at bounding box center [524, 64] width 9 height 9
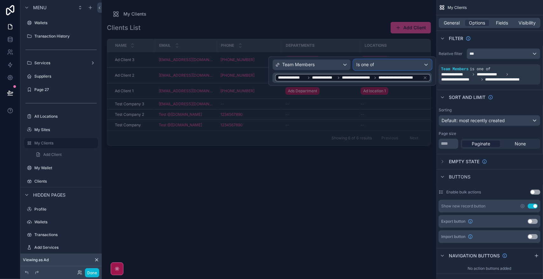
click at [420, 64] on div "Is one of" at bounding box center [393, 65] width 78 height 10
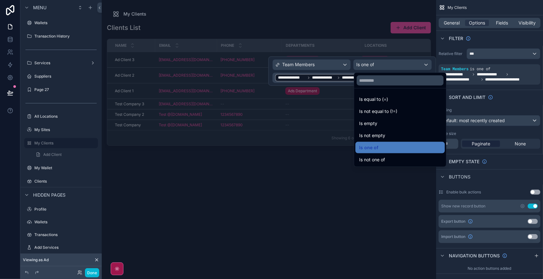
click at [400, 93] on ul "Is equal to (=) Is not equal to (!=) Is empty Is not empty Is one of Is not one…" at bounding box center [400, 127] width 92 height 78
click at [399, 96] on div "Is equal to (=)" at bounding box center [400, 99] width 82 height 8
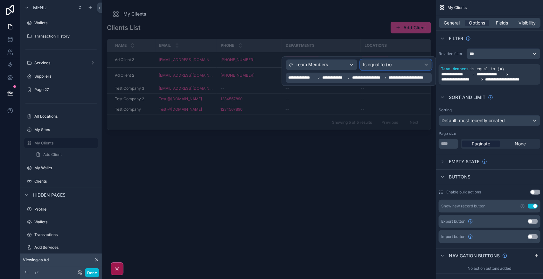
click at [417, 67] on div "Is equal to (=)" at bounding box center [395, 65] width 71 height 10
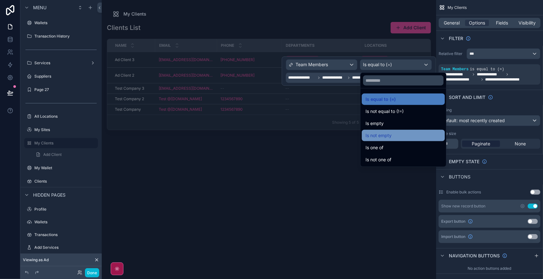
click at [389, 136] on span "Is not empty" at bounding box center [379, 136] width 26 height 8
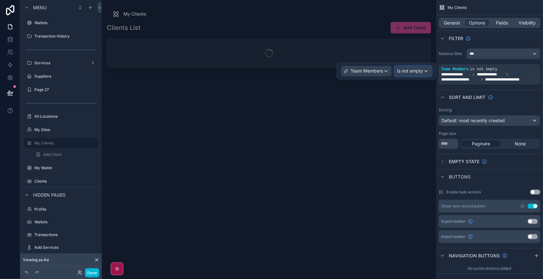
click at [417, 71] on span "Is not empty" at bounding box center [410, 71] width 26 height 6
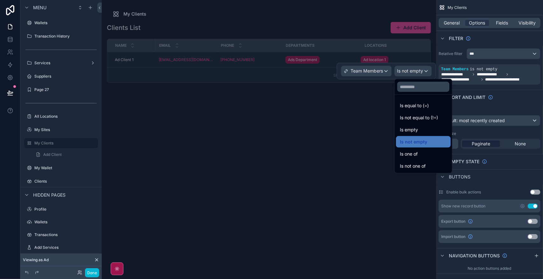
click at [360, 132] on div "Clients List Add Client Name Email Phone Departments Locations Ad Client 1 Ad C…" at bounding box center [269, 145] width 324 height 254
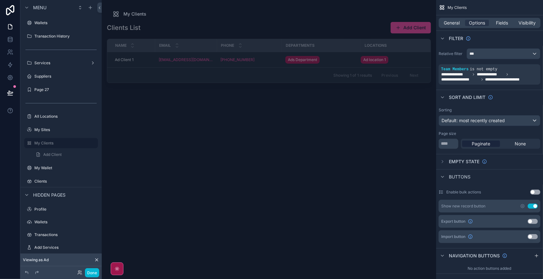
click at [384, 160] on div "Clients List Add Client Name Email Phone Departments Locations Ad Client 1 Ad C…" at bounding box center [269, 145] width 324 height 254
click at [62, 181] on label "Clients" at bounding box center [59, 181] width 51 height 5
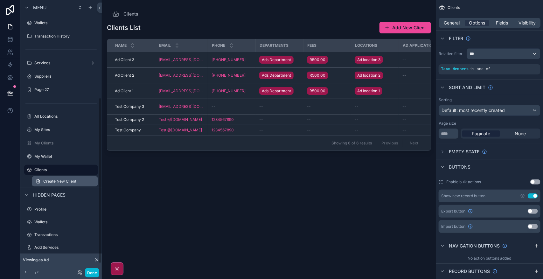
scroll to position [160, 0]
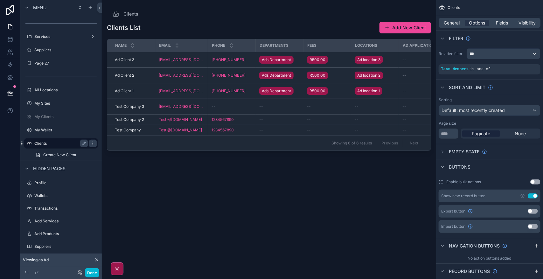
click at [94, 142] on icon "scrollable content" at bounding box center [92, 143] width 5 height 5
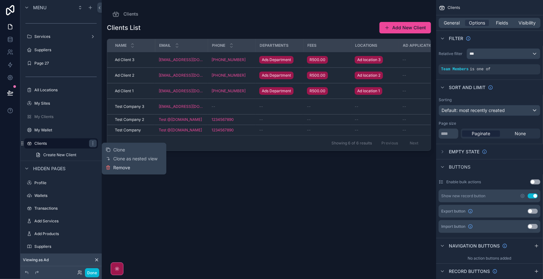
click at [119, 168] on span "Remove" at bounding box center [121, 167] width 17 height 6
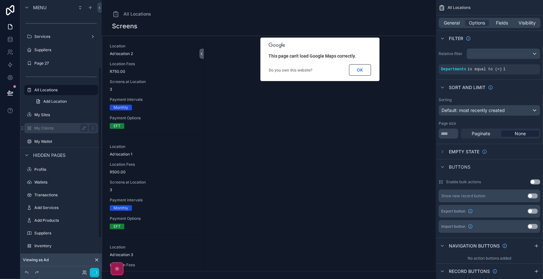
scroll to position [107, 0]
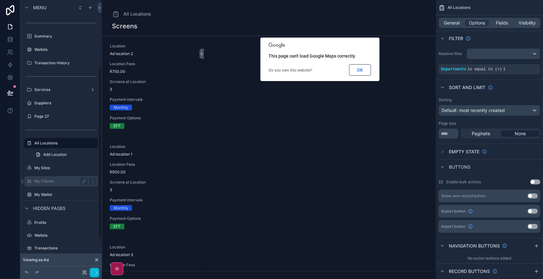
click at [70, 183] on label "My Clients" at bounding box center [59, 181] width 51 height 5
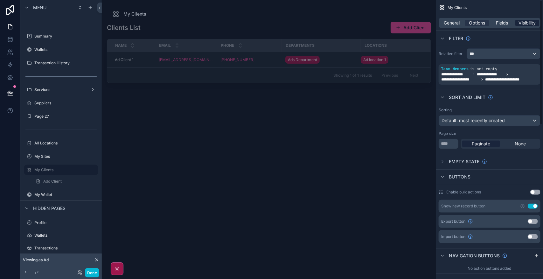
scroll to position [134, 0]
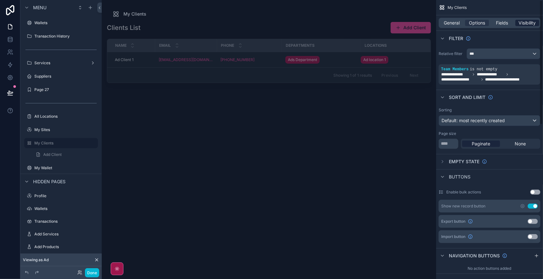
click at [529, 24] on span "Visibility" at bounding box center [527, 23] width 17 height 6
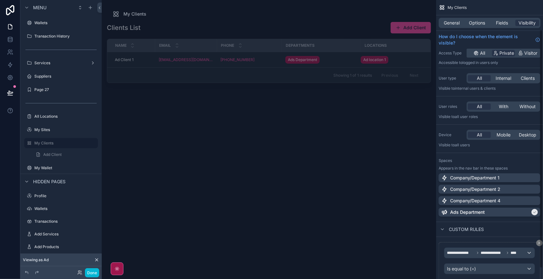
scroll to position [47, 0]
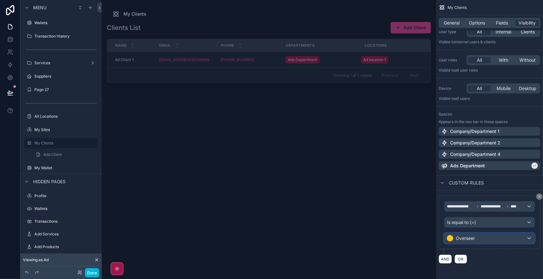
click at [511, 240] on div "Overseer" at bounding box center [489, 238] width 90 height 10
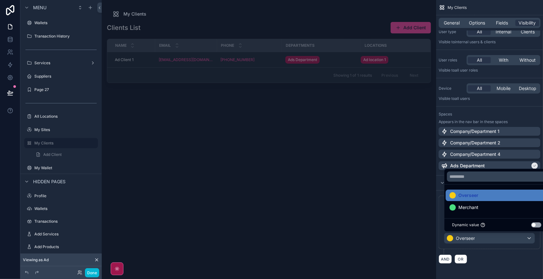
click at [511, 240] on div "scrollable content" at bounding box center [271, 139] width 543 height 279
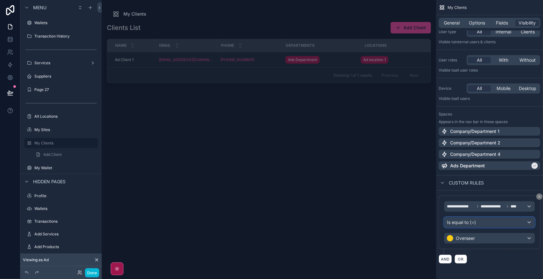
click at [511, 223] on div "Is equal to (=)" at bounding box center [489, 222] width 90 height 10
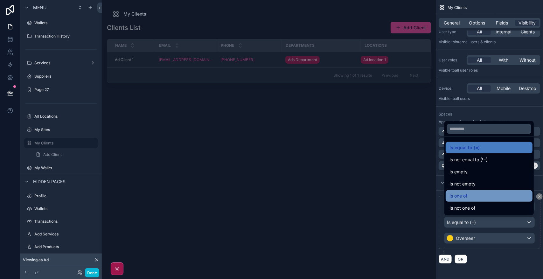
click at [500, 194] on div "Is one of" at bounding box center [488, 196] width 79 height 8
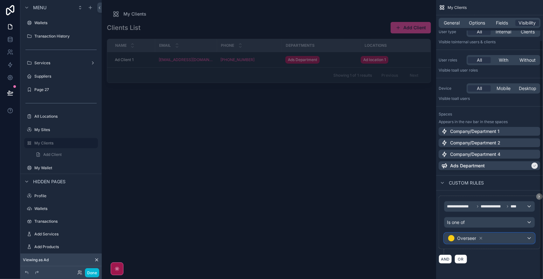
click at [503, 237] on div "Overseer" at bounding box center [489, 238] width 90 height 10
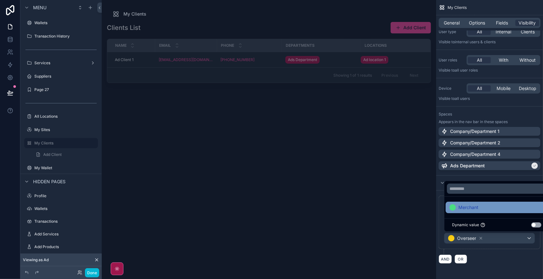
click at [475, 209] on span "Merchant" at bounding box center [468, 208] width 20 height 8
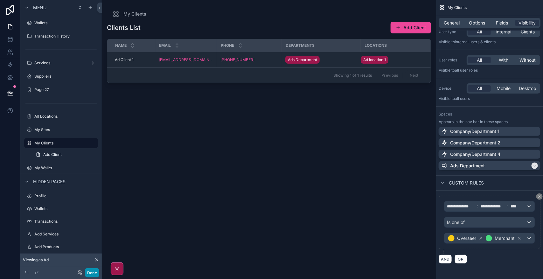
click at [91, 271] on button "Done" at bounding box center [92, 272] width 14 height 9
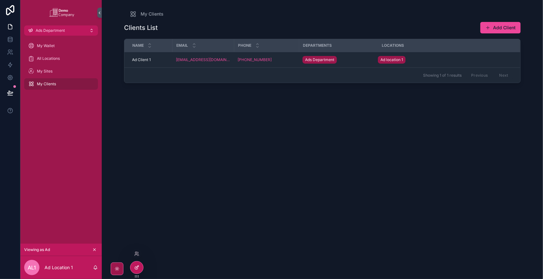
click at [135, 268] on icon at bounding box center [136, 268] width 3 height 3
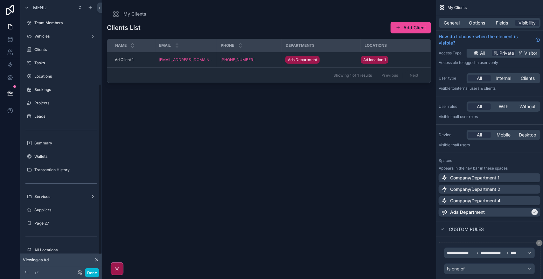
scroll to position [134, 0]
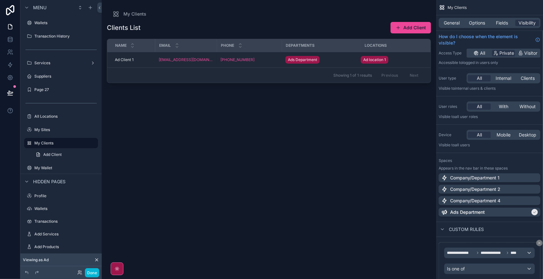
click at [200, 212] on div "scrollable content" at bounding box center [269, 135] width 334 height 271
click at [91, 274] on button "Done" at bounding box center [92, 272] width 14 height 9
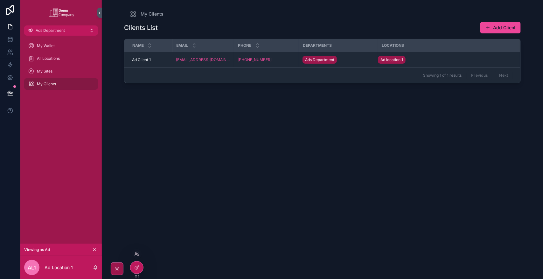
click at [135, 250] on div at bounding box center [137, 254] width 10 height 10
click at [137, 255] on icon at bounding box center [136, 253] width 5 height 5
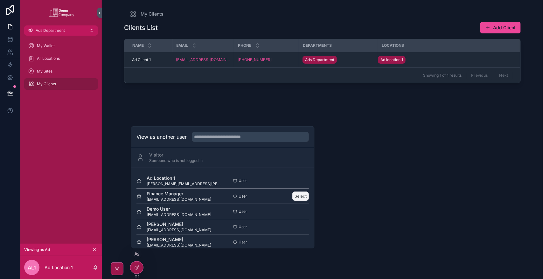
click at [293, 194] on button "Select" at bounding box center [301, 196] width 17 height 9
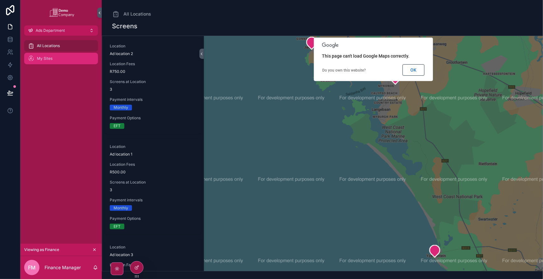
click at [59, 58] on div "My Sites" at bounding box center [61, 58] width 66 height 10
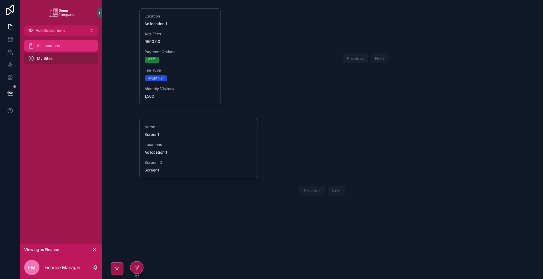
click at [58, 47] on span "All Locations" at bounding box center [48, 45] width 23 height 5
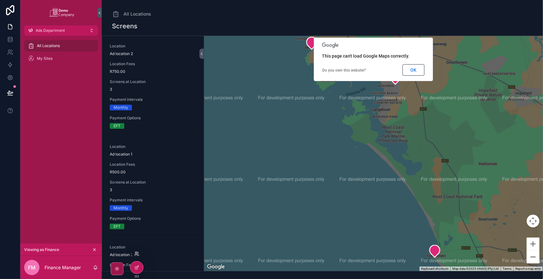
click at [135, 251] on icon at bounding box center [136, 253] width 5 height 5
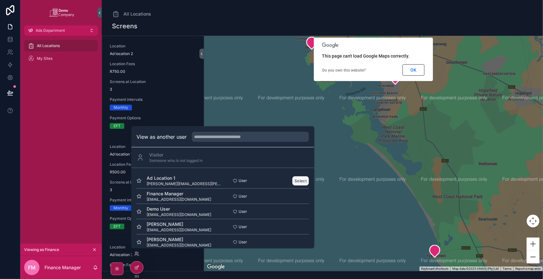
click at [293, 180] on button "Select" at bounding box center [301, 180] width 17 height 9
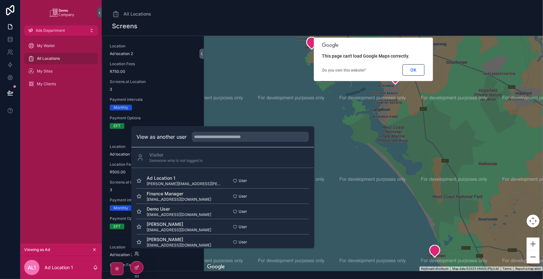
click at [76, 170] on div "My Wallet All Locations My Sites My Clients" at bounding box center [60, 140] width 81 height 208
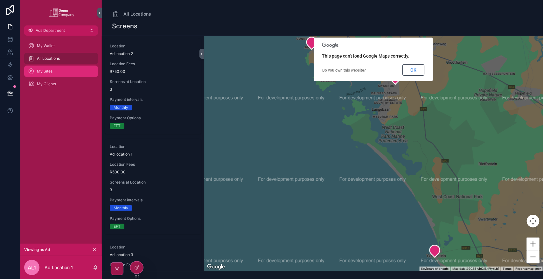
click at [58, 69] on div "My Sites" at bounding box center [61, 71] width 66 height 10
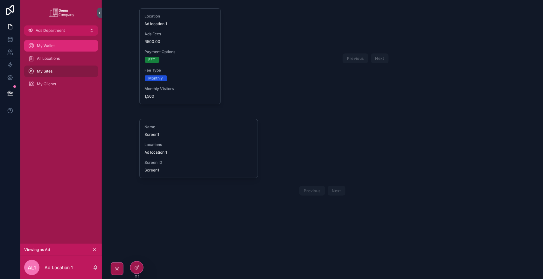
click at [66, 43] on div "My Wallet" at bounding box center [61, 46] width 66 height 10
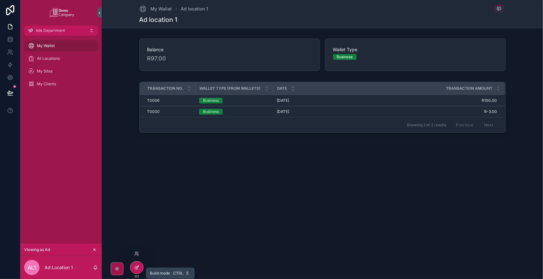
click at [139, 267] on div at bounding box center [136, 267] width 13 height 12
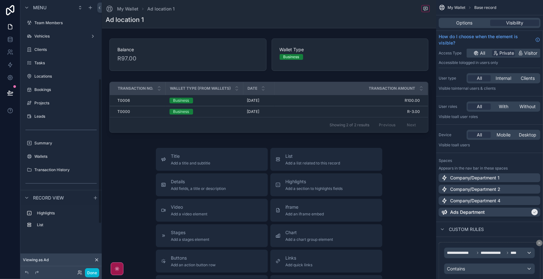
scroll to position [147, 0]
click at [321, 77] on div "scrollable content" at bounding box center [269, 212] width 334 height 425
click at [325, 80] on div "scrollable content" at bounding box center [268, 108] width 329 height 59
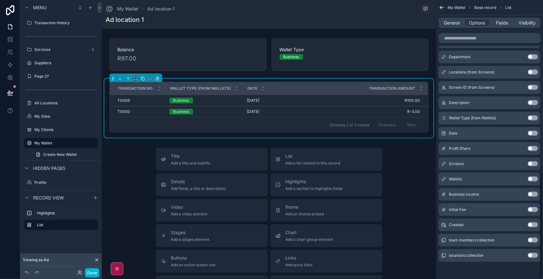
scroll to position [448, 0]
click at [457, 23] on span "General" at bounding box center [452, 23] width 16 height 6
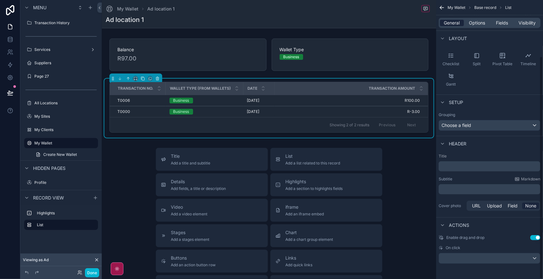
scroll to position [71, 0]
click at [481, 258] on div "scrollable content" at bounding box center [489, 258] width 101 height 10
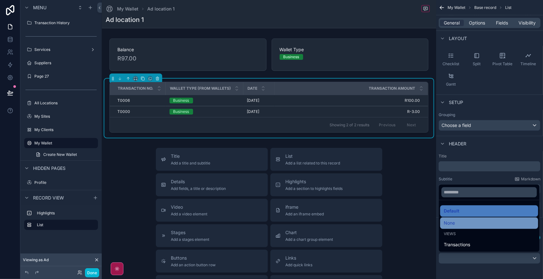
click at [458, 222] on div "None" at bounding box center [489, 223] width 90 height 8
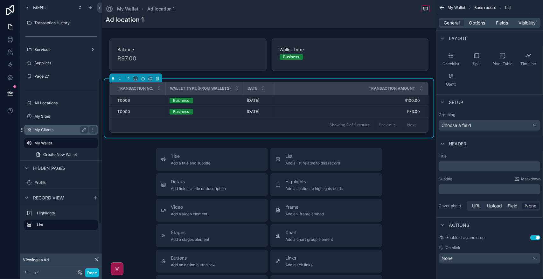
click at [56, 130] on label "My Clients" at bounding box center [59, 129] width 51 height 5
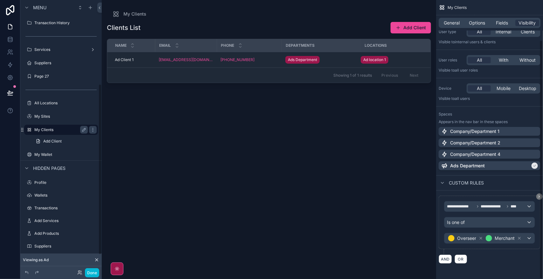
scroll to position [47, 0]
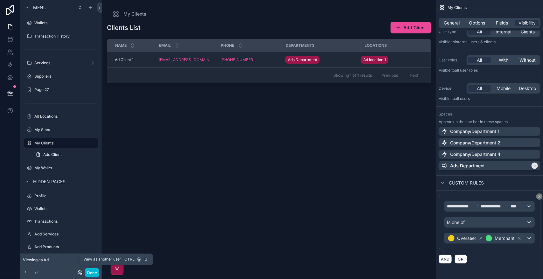
click at [77, 273] on icon at bounding box center [79, 272] width 5 height 5
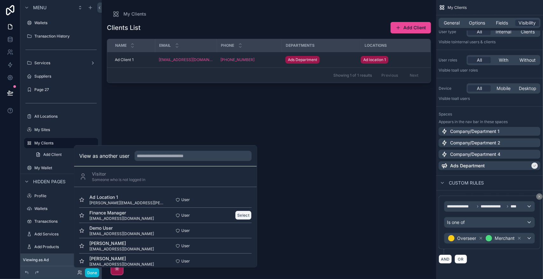
click at [239, 213] on button "Select" at bounding box center [243, 215] width 17 height 9
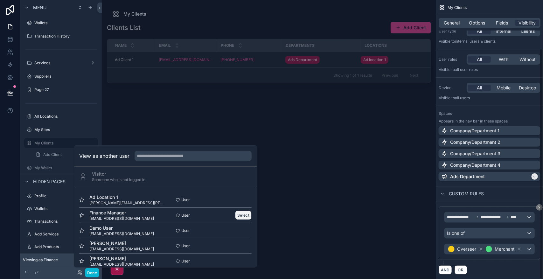
scroll to position [59, 0]
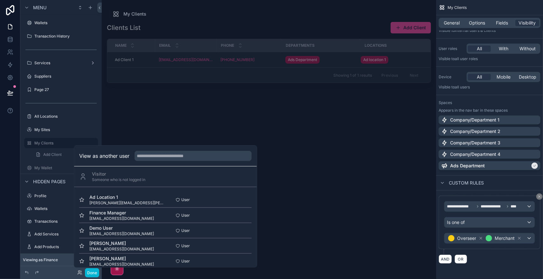
click at [338, 194] on div "scrollable content" at bounding box center [269, 135] width 334 height 271
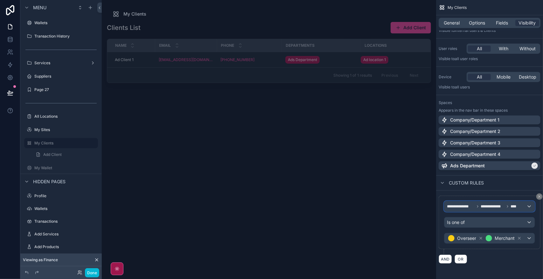
click at [503, 206] on span "**********" at bounding box center [493, 206] width 24 height 5
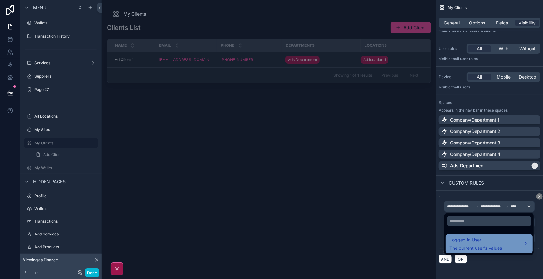
click at [505, 248] on div "Logged in User The current user's values" at bounding box center [488, 243] width 79 height 15
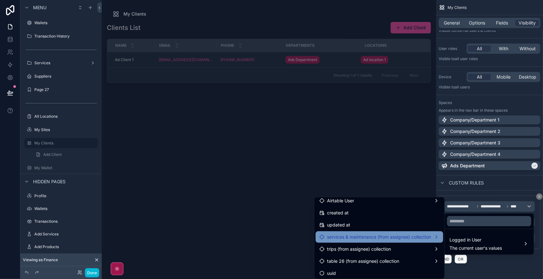
scroll to position [150, 0]
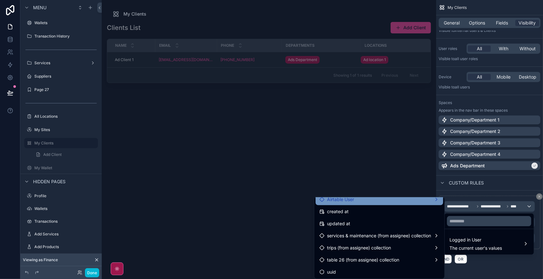
click at [406, 202] on div "Airtable User" at bounding box center [379, 200] width 120 height 8
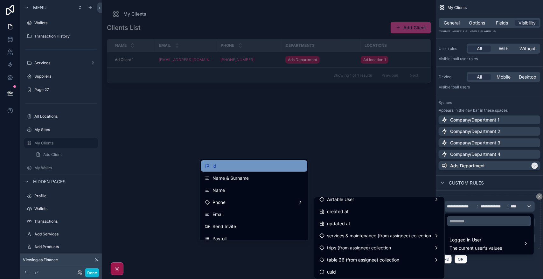
click at [220, 167] on div "id" at bounding box center [254, 166] width 99 height 8
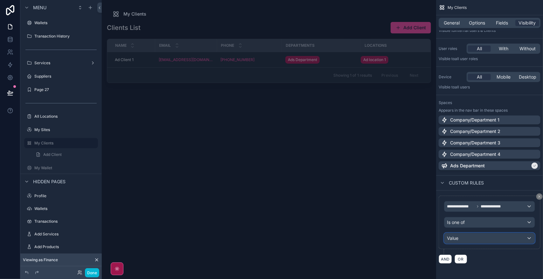
click at [473, 238] on div "Value" at bounding box center [489, 238] width 90 height 10
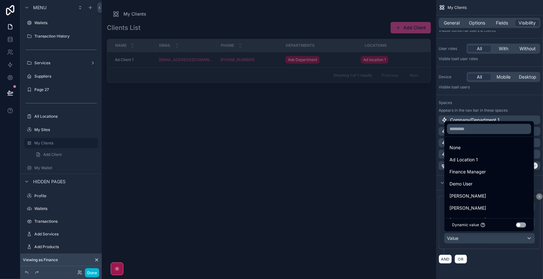
click at [473, 238] on div "scrollable content" at bounding box center [271, 139] width 543 height 279
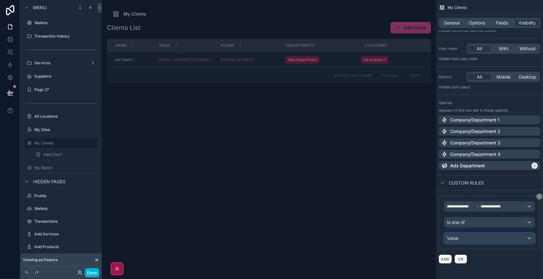
click at [487, 243] on div "Value" at bounding box center [489, 238] width 90 height 10
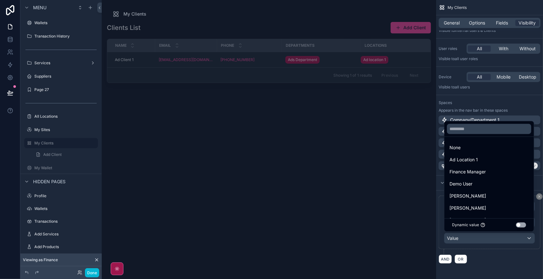
click at [521, 224] on button "Use setting" at bounding box center [521, 224] width 10 height 5
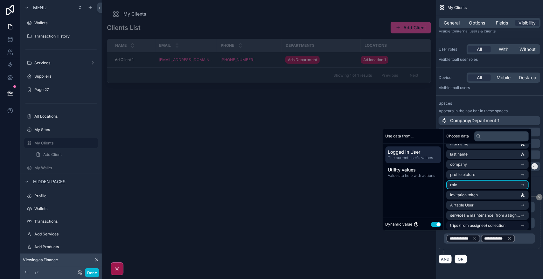
scroll to position [40, 0]
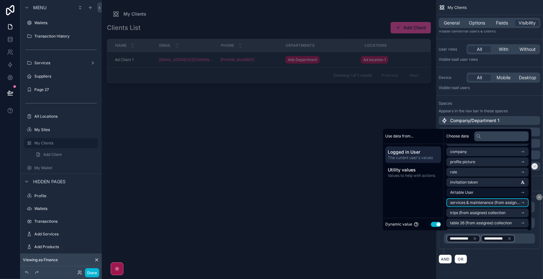
click at [506, 193] on li "Airtable User" at bounding box center [488, 192] width 82 height 9
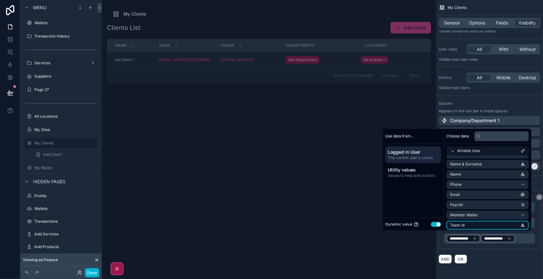
scroll to position [0, 0]
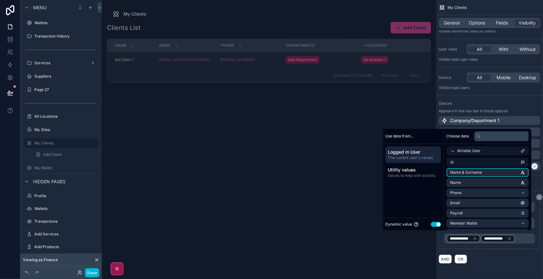
click at [491, 161] on li "id" at bounding box center [488, 162] width 82 height 9
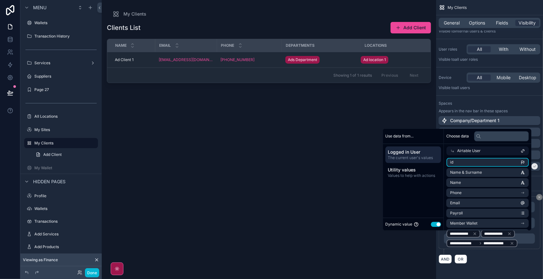
click at [295, 216] on div "Clients List Add Client Name Email Phone Departments Locations Ad Client 1 Ad C…" at bounding box center [269, 145] width 324 height 254
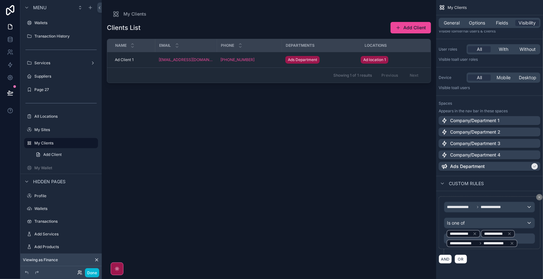
click at [79, 274] on icon at bounding box center [79, 272] width 5 height 5
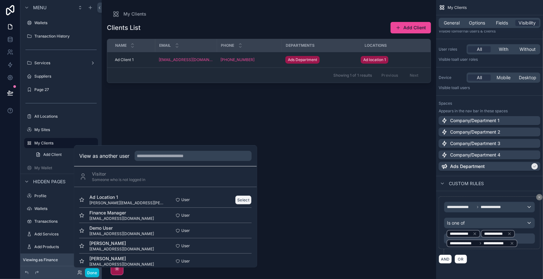
click at [236, 200] on button "Select" at bounding box center [243, 199] width 17 height 9
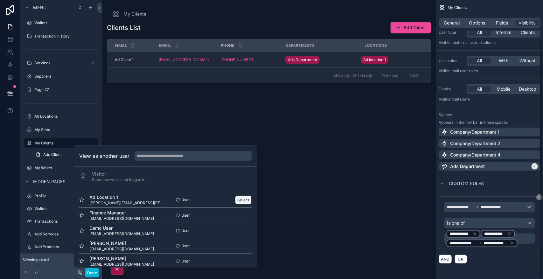
scroll to position [46, 0]
click at [317, 222] on div "Clients List Add Client Name Email Phone Departments Locations Ad Client 1 Ad C…" at bounding box center [269, 145] width 324 height 254
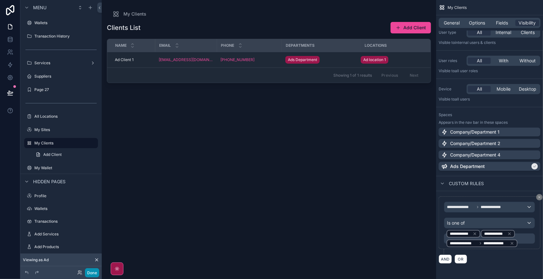
click at [91, 274] on button "Done" at bounding box center [92, 272] width 14 height 9
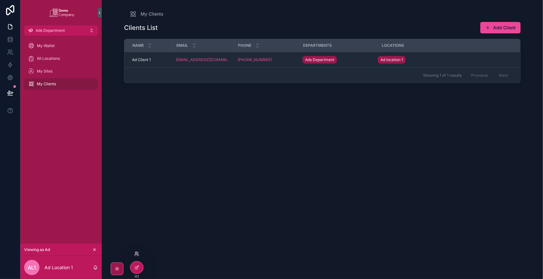
click at [138, 252] on icon at bounding box center [138, 253] width 1 height 2
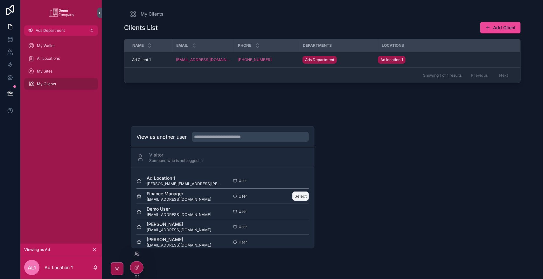
click at [297, 196] on button "Select" at bounding box center [301, 196] width 17 height 9
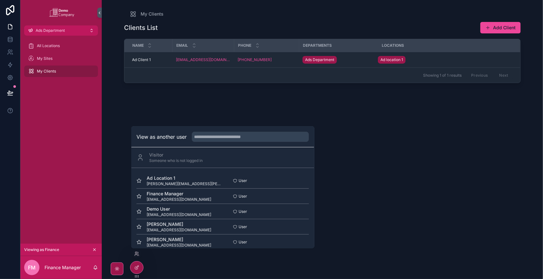
click at [359, 208] on div "Clients List Add Client Name Email Phone Departments Locations Ad Client 1 Ad C…" at bounding box center [322, 145] width 397 height 254
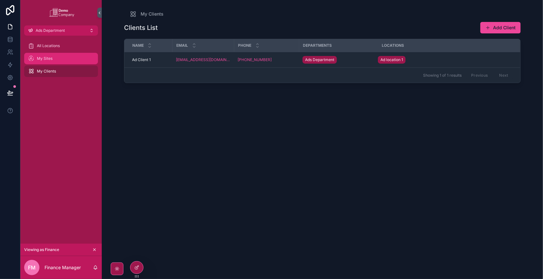
click at [63, 60] on div "My Sites" at bounding box center [61, 58] width 66 height 10
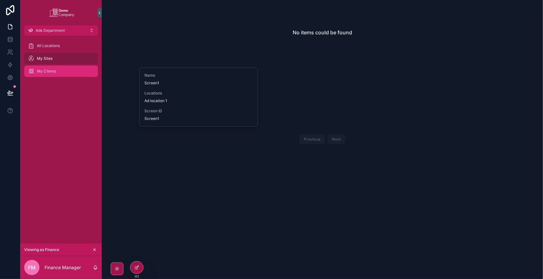
click at [58, 67] on div "My Clients" at bounding box center [61, 71] width 66 height 10
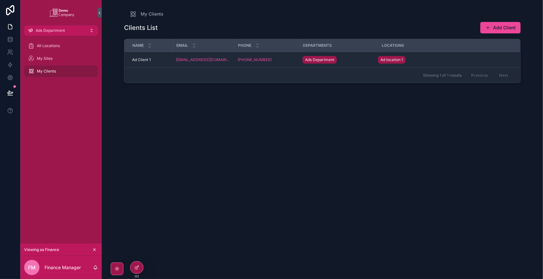
click at [54, 55] on div "My Sites" at bounding box center [61, 58] width 66 height 10
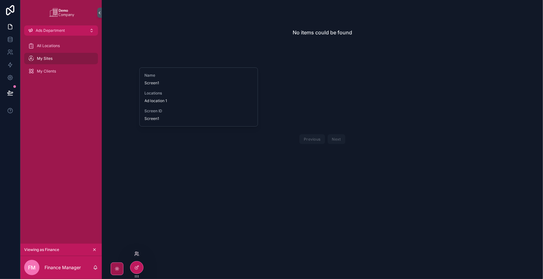
click at [136, 253] on icon at bounding box center [136, 253] width 2 height 2
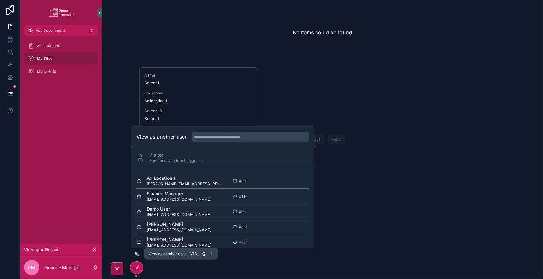
click at [136, 253] on icon at bounding box center [136, 253] width 2 height 2
click at [137, 266] on icon at bounding box center [137, 267] width 3 height 3
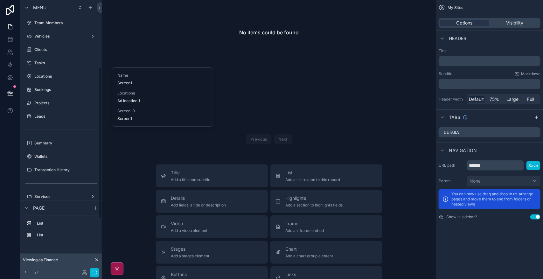
scroll to position [120, 0]
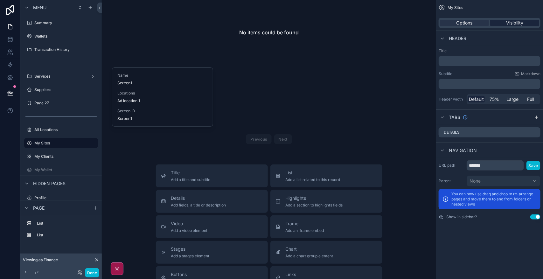
click at [514, 23] on span "Visibility" at bounding box center [514, 23] width 17 height 6
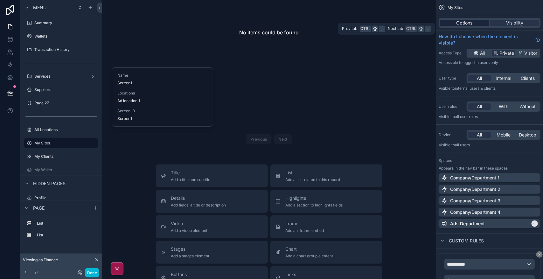
click at [468, 23] on span "Options" at bounding box center [464, 23] width 16 height 6
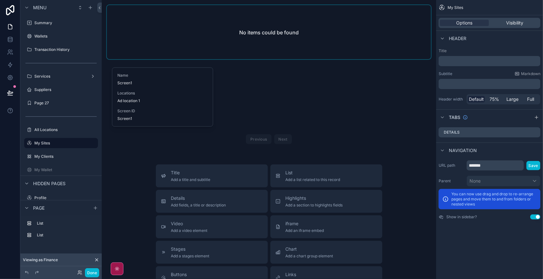
click at [258, 15] on div "scrollable content" at bounding box center [269, 32] width 324 height 54
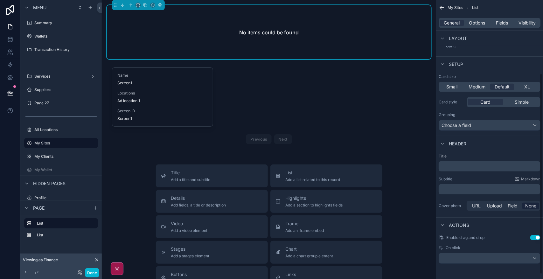
scroll to position [0, 0]
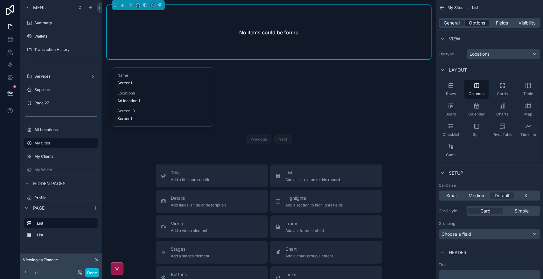
click at [479, 22] on span "Options" at bounding box center [477, 23] width 16 height 6
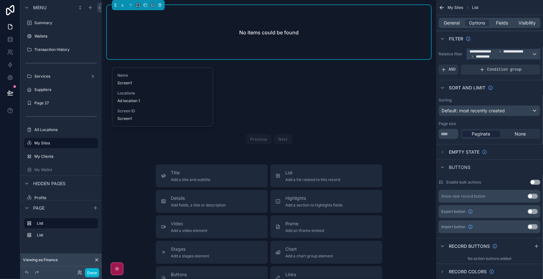
click at [525, 54] on span "**********" at bounding box center [501, 54] width 62 height 10
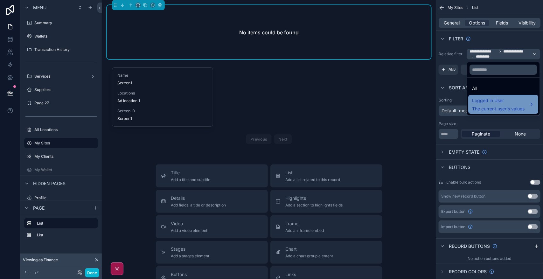
click at [522, 104] on div "Logged in User The current user's values" at bounding box center [498, 104] width 52 height 15
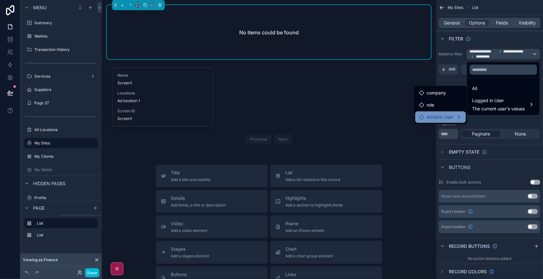
click at [447, 114] on span "Airtable User" at bounding box center [440, 117] width 27 height 8
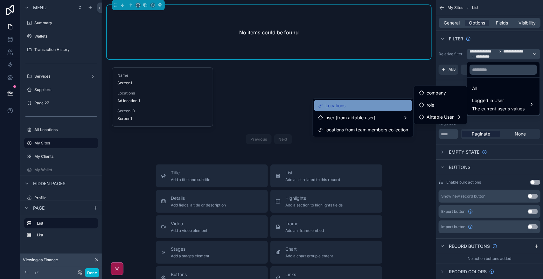
click at [387, 102] on div "Locations" at bounding box center [363, 106] width 90 height 8
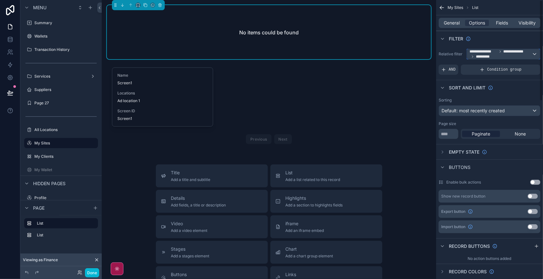
click at [537, 54] on div "**********" at bounding box center [503, 54] width 73 height 10
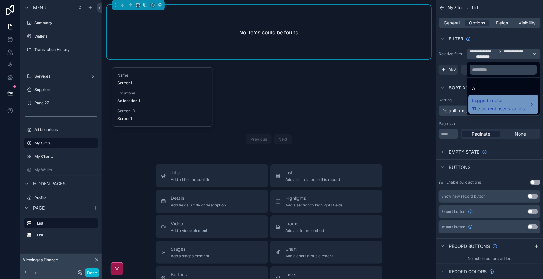
click at [506, 105] on div "Logged in User The current user's values" at bounding box center [498, 104] width 52 height 15
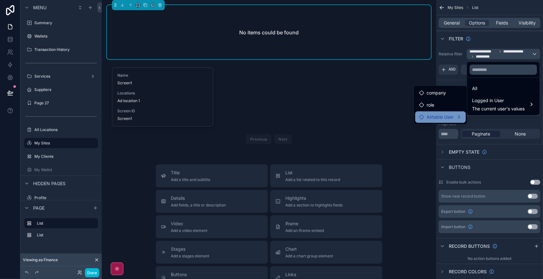
click at [446, 116] on span "Airtable User" at bounding box center [440, 117] width 27 height 8
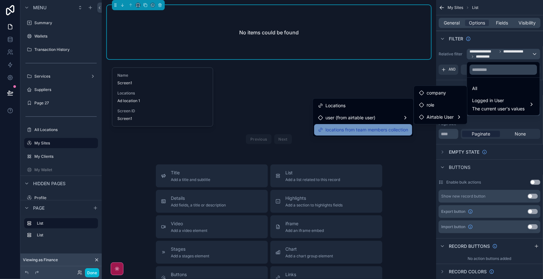
click at [382, 130] on span "locations from team members collection" at bounding box center [367, 130] width 83 height 8
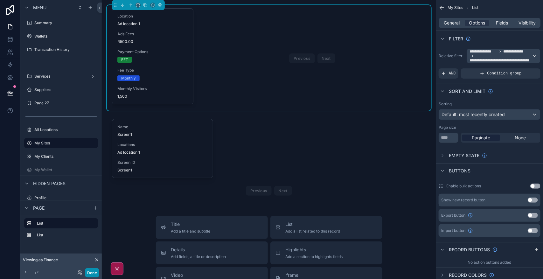
click at [89, 272] on button "Done" at bounding box center [92, 272] width 14 height 9
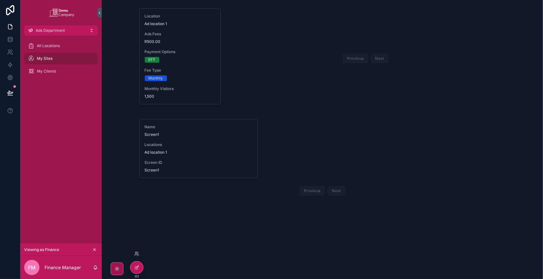
click at [134, 254] on div at bounding box center [137, 254] width 10 height 10
click at [137, 255] on icon at bounding box center [136, 253] width 5 height 5
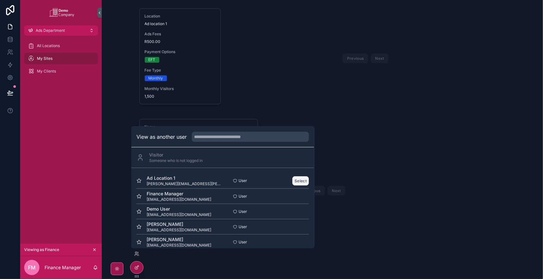
click at [293, 179] on button "Select" at bounding box center [301, 180] width 17 height 9
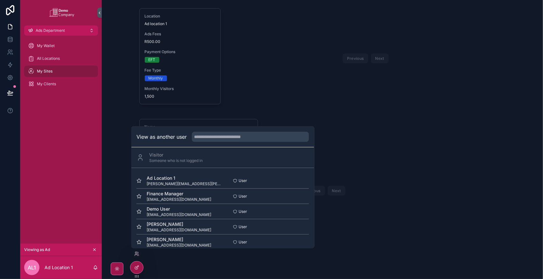
click at [380, 217] on div "Location Ad location 1 Ads Fees R500.00 Payment Options EFT Fee Type Monthly Mo…" at bounding box center [322, 120] width 441 height 241
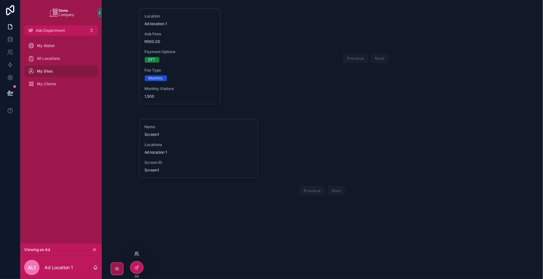
click at [136, 253] on icon at bounding box center [136, 253] width 5 height 5
click at [105, 192] on div "Location Ad location 1 Ads Fees R500.00 Payment Options EFT Fee Type Monthly Mo…" at bounding box center [322, 120] width 441 height 241
click at [57, 80] on div "My Clients" at bounding box center [61, 84] width 66 height 10
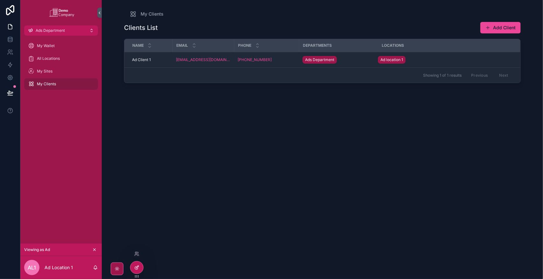
click at [136, 267] on icon at bounding box center [136, 268] width 3 height 3
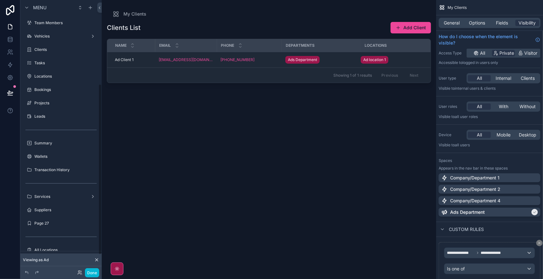
scroll to position [134, 0]
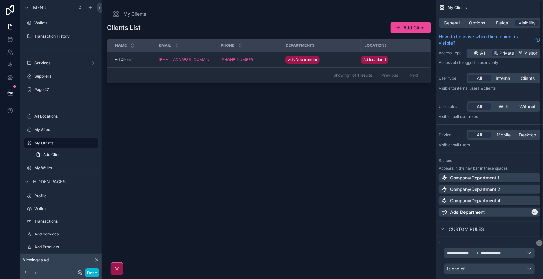
click at [345, 38] on div "scrollable content" at bounding box center [269, 135] width 334 height 271
click at [478, 19] on div "General Options Fields Visibility" at bounding box center [490, 23] width 102 height 10
click at [479, 23] on span "Options" at bounding box center [477, 23] width 16 height 6
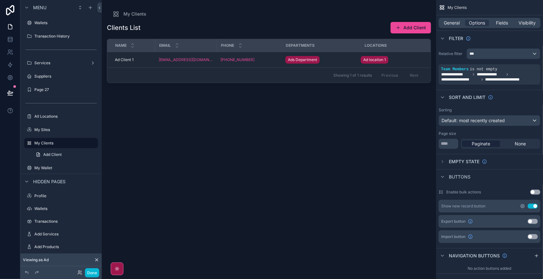
click at [524, 205] on icon "scrollable content" at bounding box center [523, 206] width 4 height 4
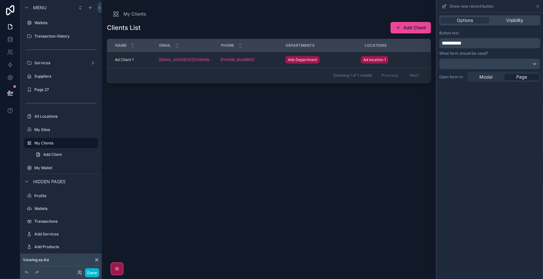
click at [514, 15] on div "Options Visibility" at bounding box center [490, 20] width 106 height 15
click at [515, 21] on span "Visibility" at bounding box center [514, 20] width 17 height 6
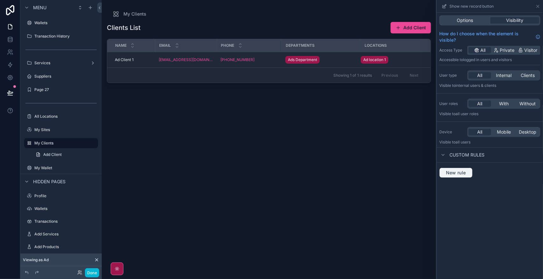
click at [466, 176] on button "New rule" at bounding box center [455, 173] width 33 height 10
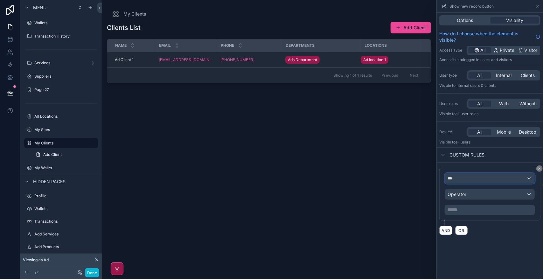
click at [481, 178] on div "***" at bounding box center [490, 178] width 90 height 10
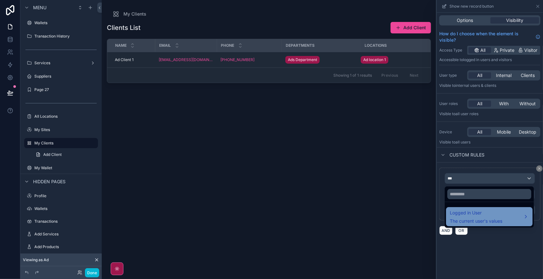
click at [485, 211] on span "Logged in User" at bounding box center [476, 213] width 52 height 8
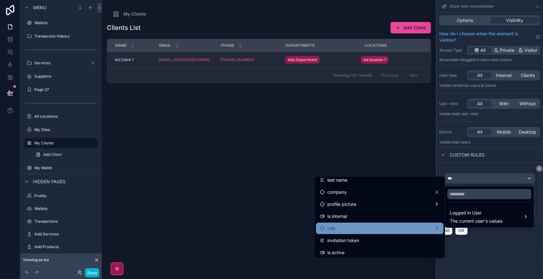
scroll to position [0, 0]
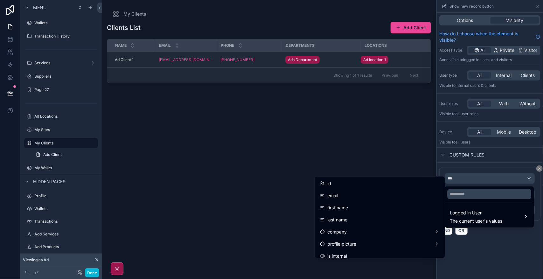
click at [488, 247] on div at bounding box center [490, 139] width 106 height 279
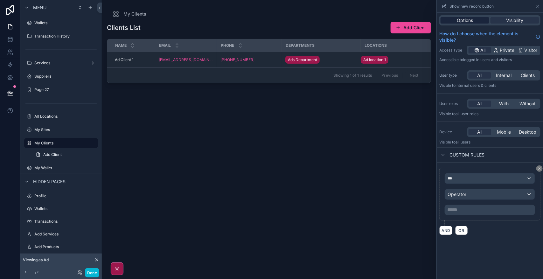
click at [479, 20] on div "Options" at bounding box center [465, 20] width 49 height 6
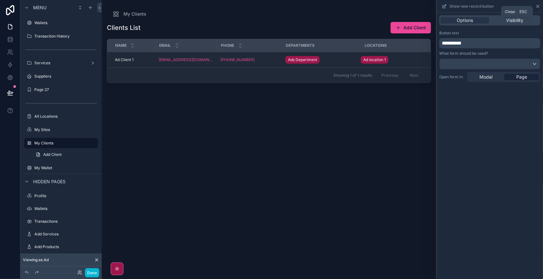
click at [538, 6] on icon at bounding box center [538, 6] width 3 height 3
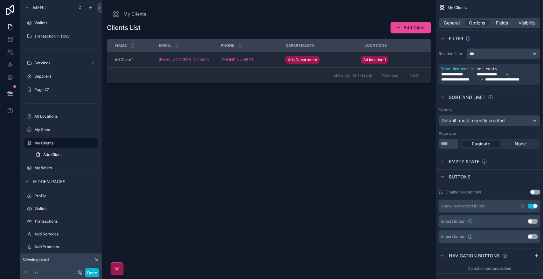
click at [535, 204] on button "Use setting" at bounding box center [533, 206] width 10 height 5
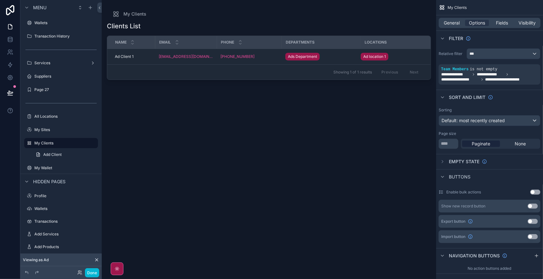
click at [205, 204] on div "Clients List Name Email Phone Departments Locations Ad Client 1 Ad Client 1 adt…" at bounding box center [269, 145] width 324 height 254
click at [94, 273] on button "Done" at bounding box center [92, 272] width 14 height 9
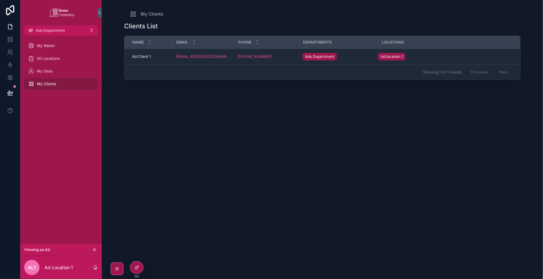
drag, startPoint x: 219, startPoint y: 209, endPoint x: 191, endPoint y: 188, distance: 34.7
click at [191, 188] on div "Clients List Name Email Phone Departments Locations Ad Client 1 Ad Client 1 adt…" at bounding box center [322, 145] width 397 height 254
click at [136, 266] on icon at bounding box center [136, 267] width 5 height 5
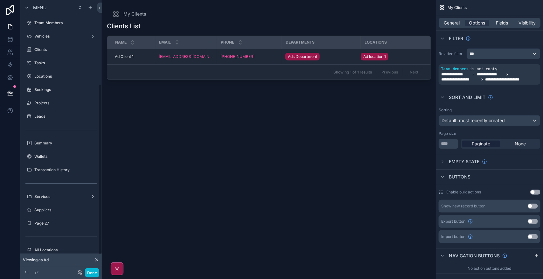
scroll to position [134, 0]
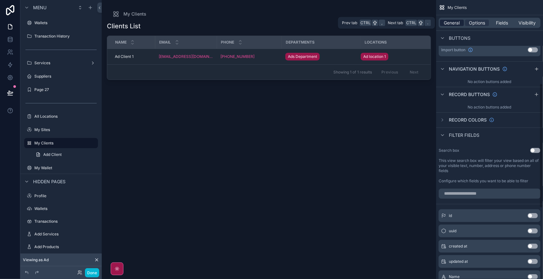
click at [446, 25] on span "General" at bounding box center [452, 23] width 16 height 6
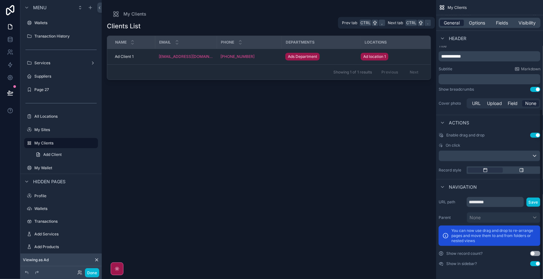
scroll to position [180, 0]
click at [498, 154] on div "scrollable content" at bounding box center [489, 156] width 101 height 10
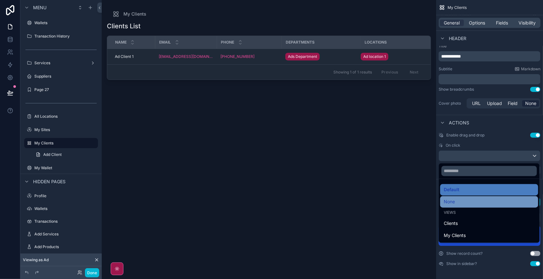
click at [491, 201] on div "None" at bounding box center [489, 202] width 90 height 8
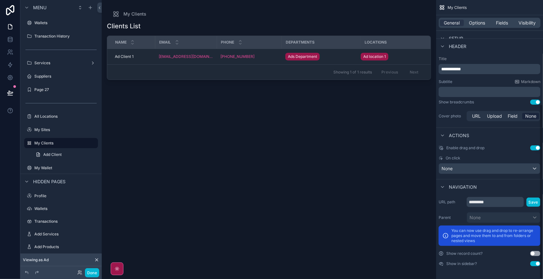
scroll to position [167, 0]
click at [505, 23] on span "Fields" at bounding box center [502, 23] width 12 height 6
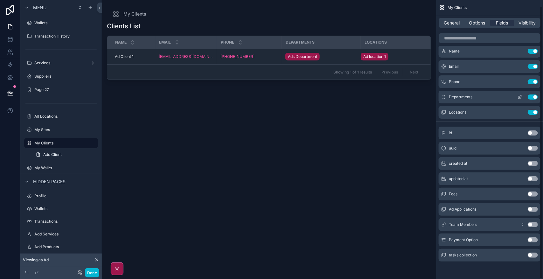
scroll to position [0, 0]
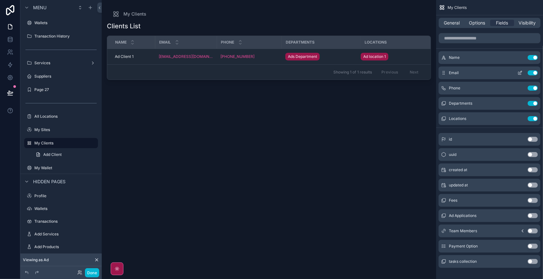
click at [519, 74] on icon "scrollable content" at bounding box center [520, 72] width 5 height 5
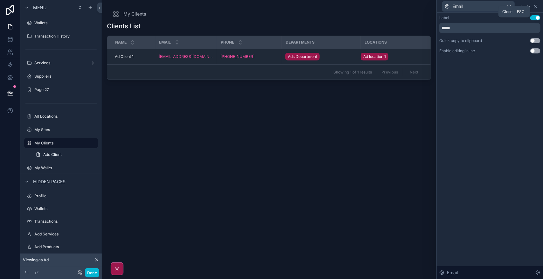
click at [535, 6] on icon at bounding box center [535, 6] width 3 height 3
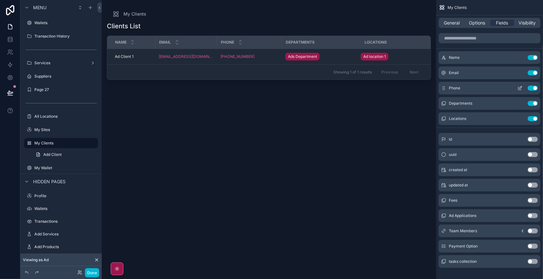
click at [519, 86] on icon "scrollable content" at bounding box center [520, 88] width 5 height 5
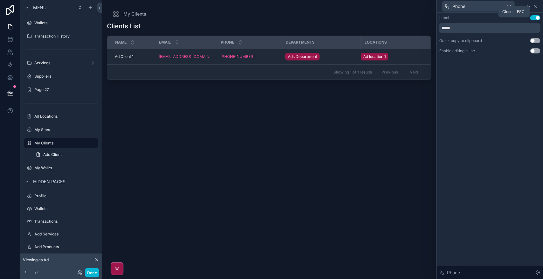
click at [536, 7] on icon at bounding box center [535, 6] width 5 height 5
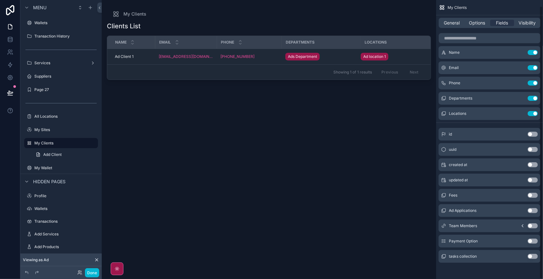
scroll to position [6, 0]
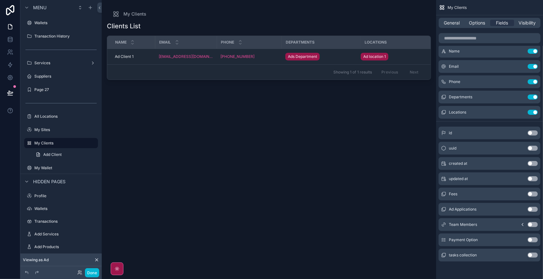
click at [534, 240] on button "Use setting" at bounding box center [533, 239] width 10 height 5
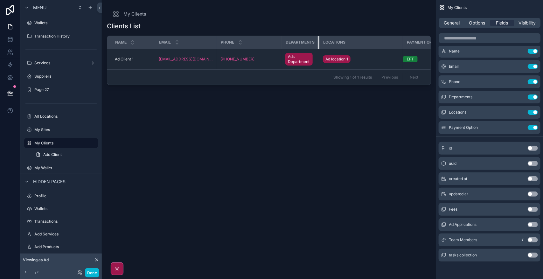
drag, startPoint x: 355, startPoint y: 40, endPoint x: 306, endPoint y: 41, distance: 48.4
click at [306, 41] on th "Departments" at bounding box center [301, 42] width 38 height 13
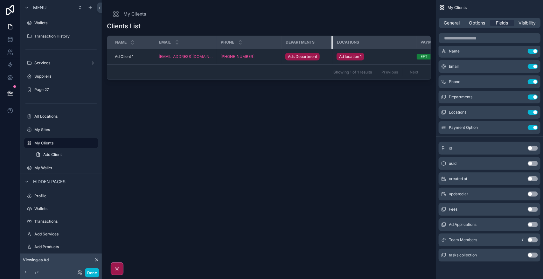
drag, startPoint x: 313, startPoint y: 42, endPoint x: 334, endPoint y: 45, distance: 20.8
click at [334, 45] on tr "Name Email Phone Departments Locations Payment Option" at bounding box center [286, 42] width 358 height 13
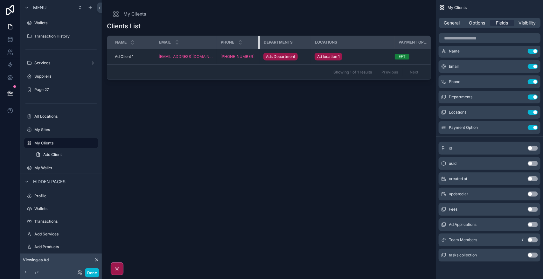
drag, startPoint x: 276, startPoint y: 40, endPoint x: 254, endPoint y: 43, distance: 22.2
click at [258, 43] on div "scrollable content" at bounding box center [259, 42] width 3 height 13
drag, startPoint x: 389, startPoint y: 44, endPoint x: 377, endPoint y: 47, distance: 11.9
click at [382, 47] on div "scrollable content" at bounding box center [383, 42] width 3 height 13
click at [331, 171] on div "Clients List Name Email Phone Departments Locations Payment Option Ad Client 1 …" at bounding box center [269, 145] width 324 height 254
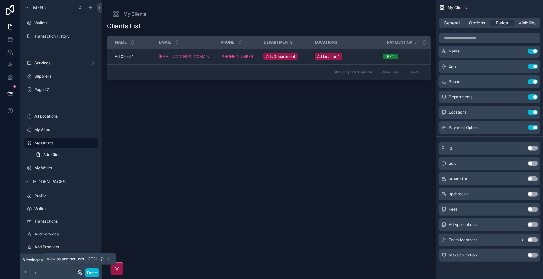
click at [80, 274] on icon at bounding box center [79, 273] width 3 height 1
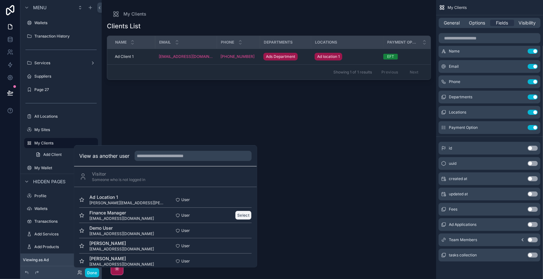
click at [239, 212] on button "Select" at bounding box center [243, 215] width 17 height 9
click at [311, 229] on div "Clients List Name Email Phone Departments Locations Payment Option Ad Client 1 …" at bounding box center [269, 145] width 324 height 254
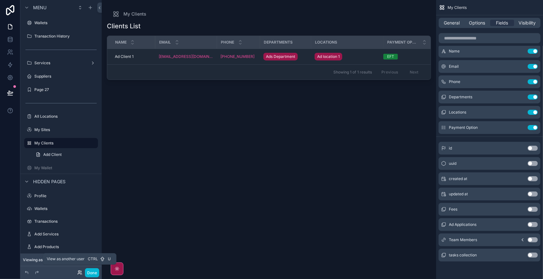
click at [78, 275] on icon at bounding box center [79, 272] width 5 height 5
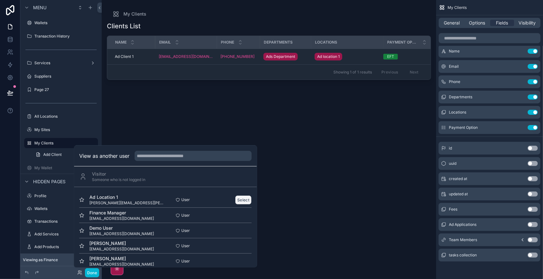
click at [239, 198] on button "Select" at bounding box center [243, 199] width 17 height 9
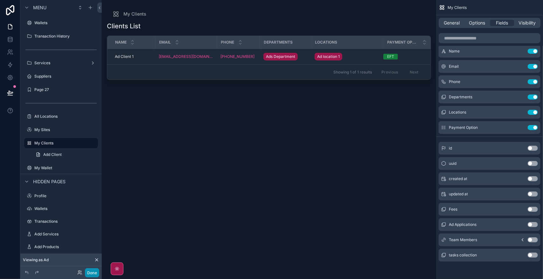
click at [95, 274] on button "Done" at bounding box center [92, 272] width 14 height 9
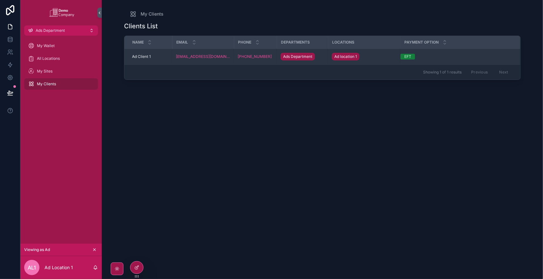
click at [376, 55] on div "Ad location 1" at bounding box center [364, 57] width 65 height 10
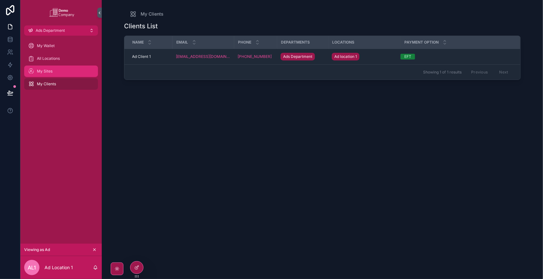
click at [63, 73] on div "My Sites" at bounding box center [61, 71] width 66 height 10
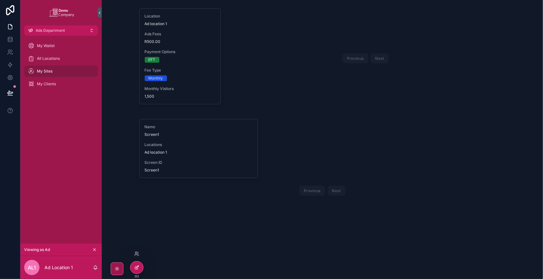
click at [134, 265] on icon at bounding box center [136, 267] width 5 height 5
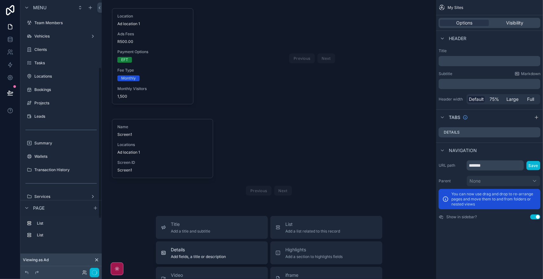
scroll to position [120, 0]
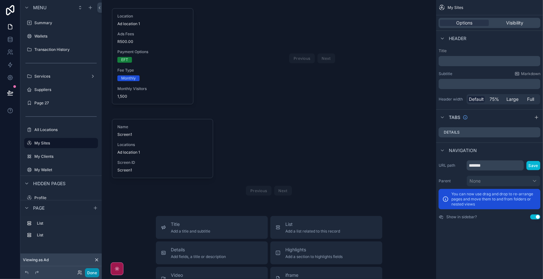
click at [94, 275] on button "Done" at bounding box center [92, 272] width 14 height 9
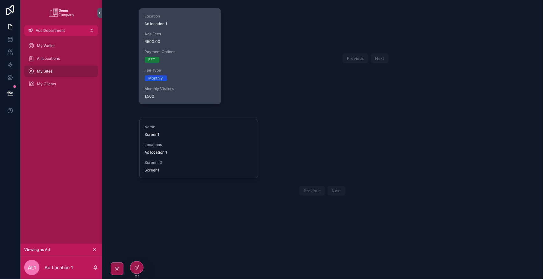
click at [199, 56] on div "Payment Options EFT" at bounding box center [180, 55] width 71 height 13
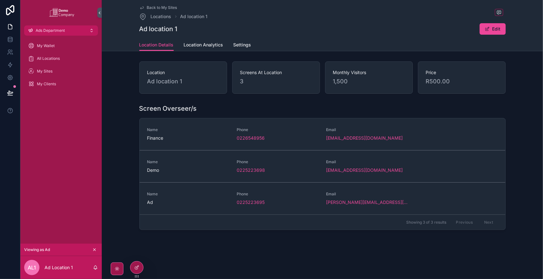
click at [164, 7] on span "Back to My Sites" at bounding box center [162, 7] width 30 height 5
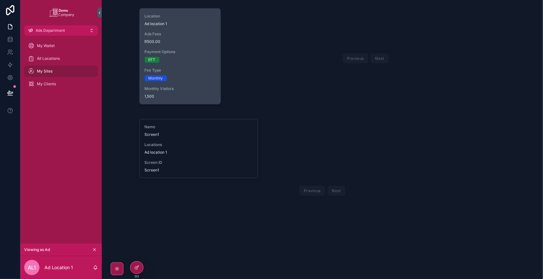
click at [193, 57] on div "EFT" at bounding box center [180, 60] width 71 height 6
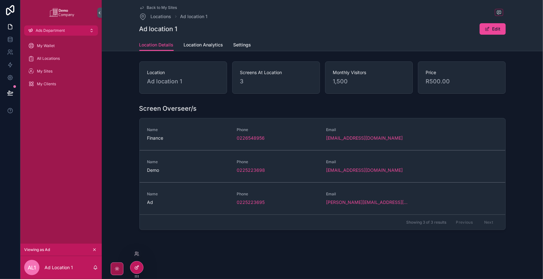
click at [134, 262] on div at bounding box center [136, 267] width 13 height 12
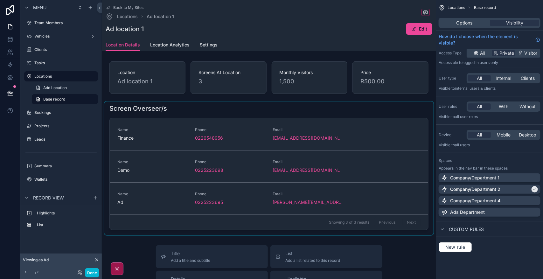
click at [392, 110] on div "scrollable content" at bounding box center [268, 168] width 329 height 134
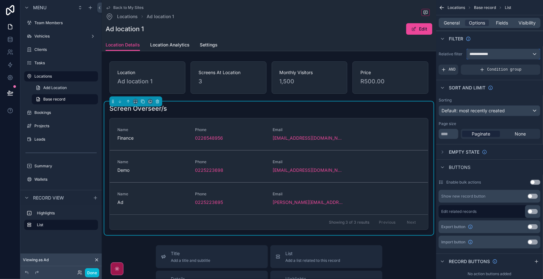
click at [500, 56] on div "**********" at bounding box center [503, 54] width 73 height 10
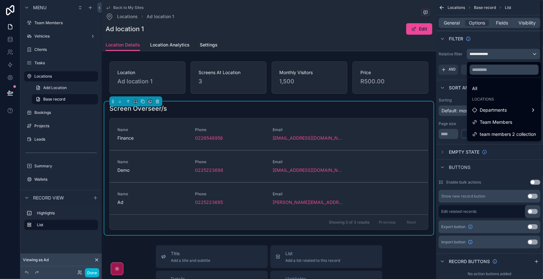
click at [505, 56] on div "scrollable content" at bounding box center [271, 139] width 543 height 279
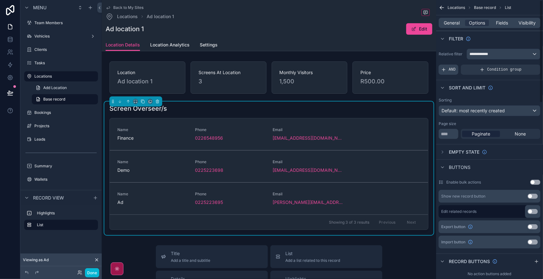
click at [452, 73] on div "AND" at bounding box center [449, 70] width 20 height 10
click at [524, 65] on icon "scrollable content" at bounding box center [525, 65] width 4 height 4
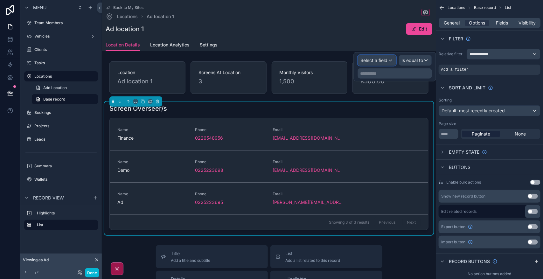
click at [383, 64] on div "Select a field" at bounding box center [377, 60] width 38 height 10
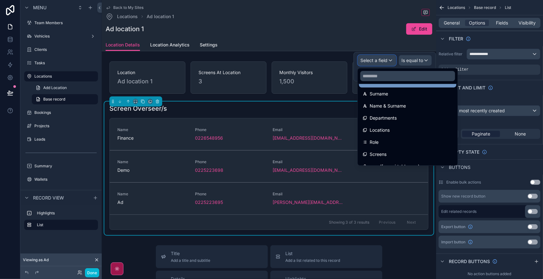
scroll to position [159, 0]
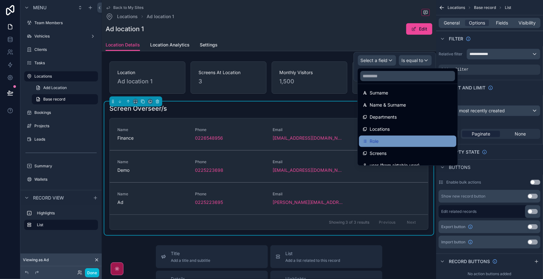
click at [399, 141] on div "Role" at bounding box center [408, 141] width 90 height 8
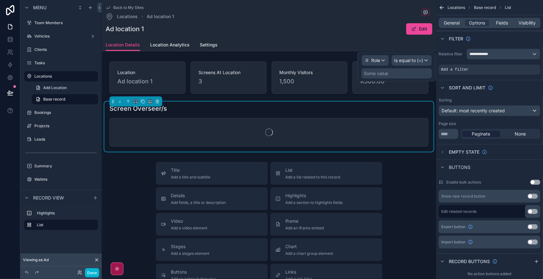
click at [419, 72] on div "Some value" at bounding box center [397, 73] width 70 height 10
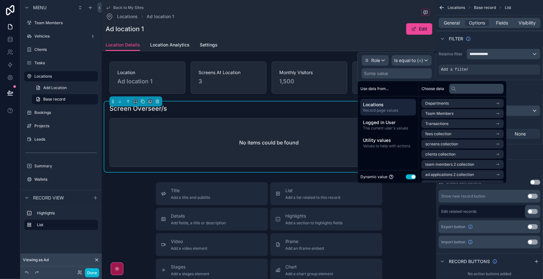
click at [413, 176] on button "Use setting" at bounding box center [411, 176] width 10 height 5
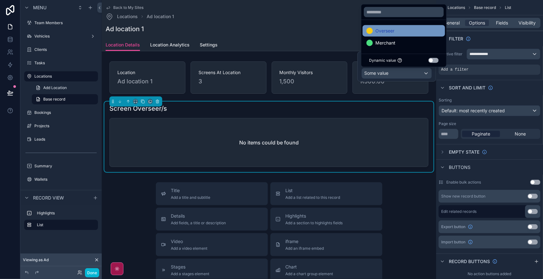
click at [419, 32] on div "Overseer" at bounding box center [403, 31] width 75 height 8
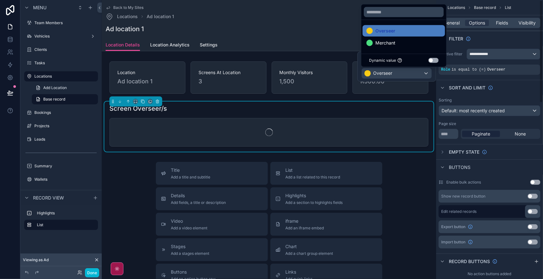
click at [517, 85] on div "Sort And Limit" at bounding box center [489, 87] width 107 height 15
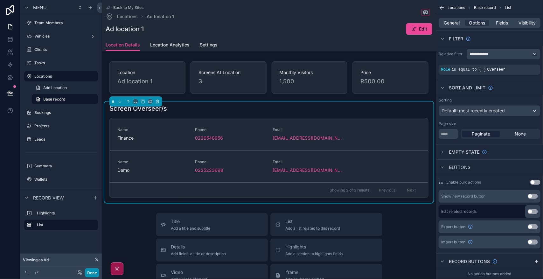
click at [93, 270] on button "Done" at bounding box center [92, 272] width 14 height 9
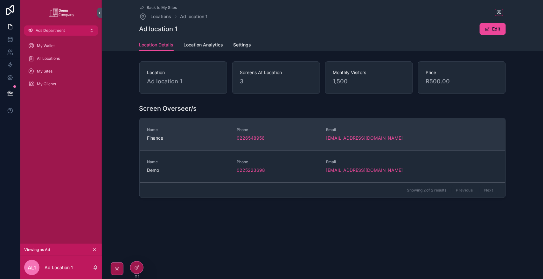
click at [296, 131] on span "Phone" at bounding box center [278, 129] width 82 height 5
click at [296, 136] on div "0226548956" at bounding box center [278, 138] width 82 height 6
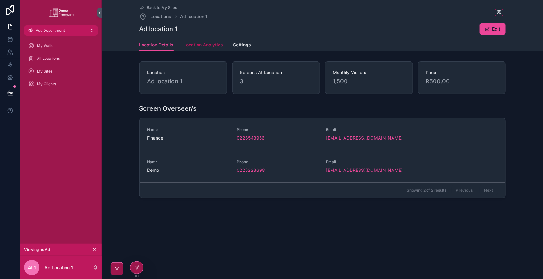
click at [186, 45] on span "Location Analytics" at bounding box center [203, 45] width 39 height 6
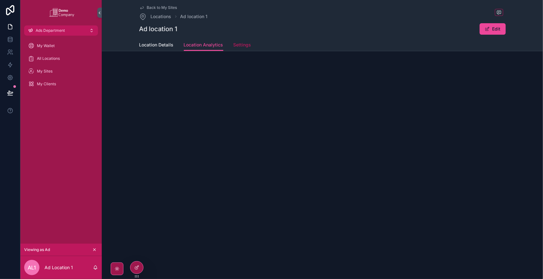
click at [239, 45] on span "Settings" at bounding box center [242, 45] width 18 height 6
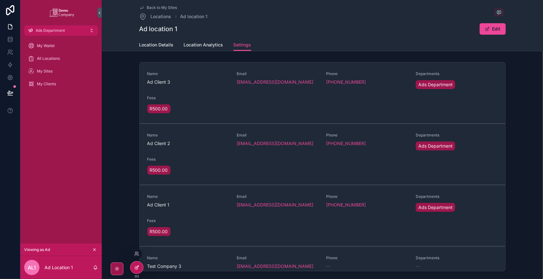
click at [138, 268] on icon at bounding box center [136, 267] width 5 height 5
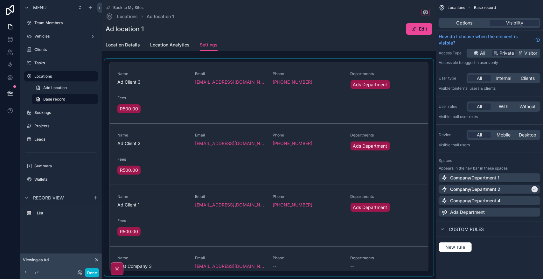
click at [427, 78] on div "scrollable content" at bounding box center [268, 168] width 329 height 218
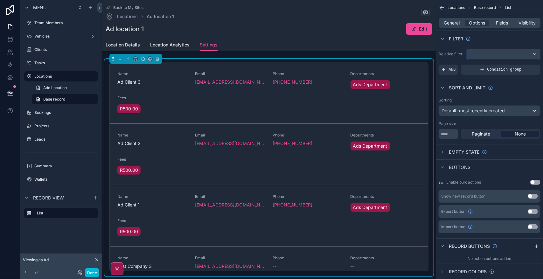
click at [493, 56] on div "scrollable content" at bounding box center [503, 54] width 73 height 10
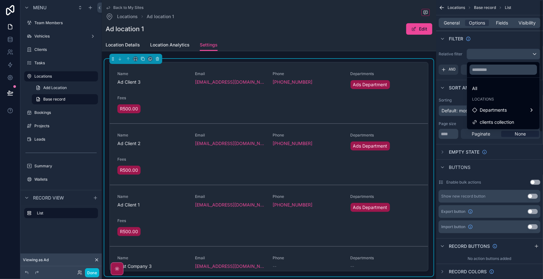
click at [529, 23] on div "scrollable content" at bounding box center [271, 139] width 543 height 279
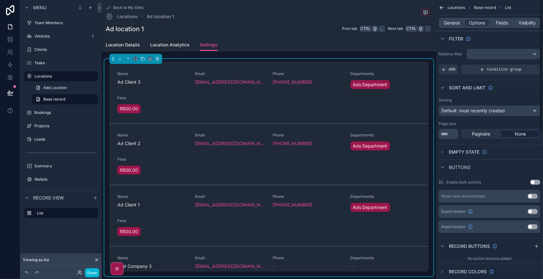
click at [529, 23] on span "Visibility" at bounding box center [527, 23] width 17 height 6
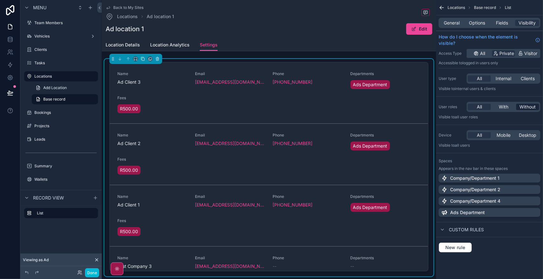
click at [525, 109] on span "Without" at bounding box center [528, 107] width 16 height 6
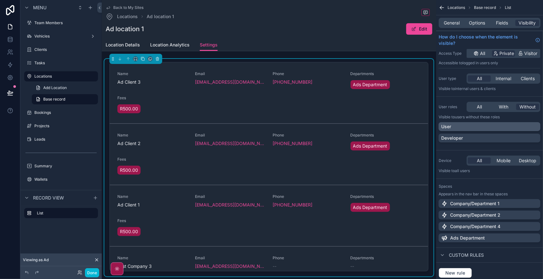
click at [473, 125] on div "User" at bounding box center [489, 126] width 97 height 6
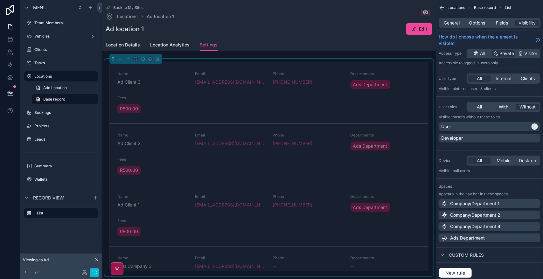
click at [470, 137] on div "Developer" at bounding box center [489, 138] width 97 height 6
click at [96, 271] on button "Done" at bounding box center [92, 272] width 14 height 9
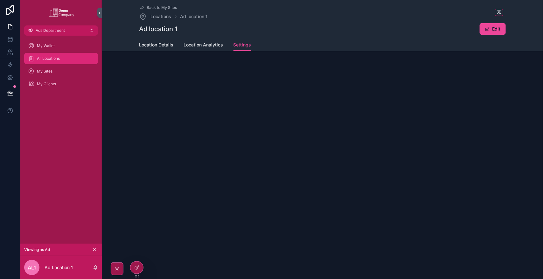
click at [57, 58] on span "All Locations" at bounding box center [48, 58] width 23 height 5
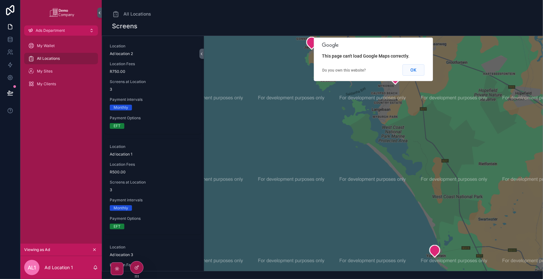
click at [413, 72] on button "OK" at bounding box center [413, 69] width 22 height 11
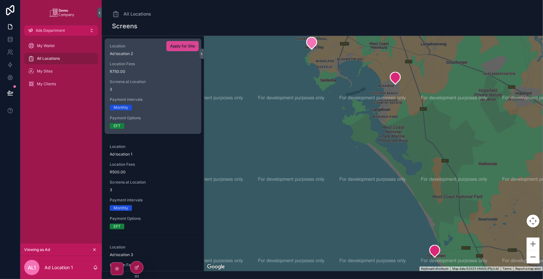
click at [184, 43] on button "Apply for Site" at bounding box center [182, 46] width 32 height 10
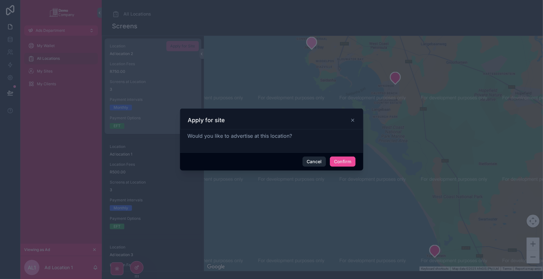
click at [308, 163] on button "Cancel" at bounding box center [315, 162] width 24 height 10
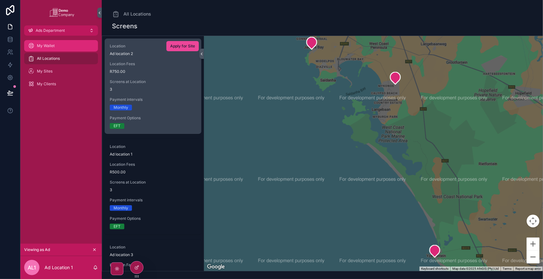
click at [66, 40] on link "My Wallet" at bounding box center [61, 45] width 74 height 11
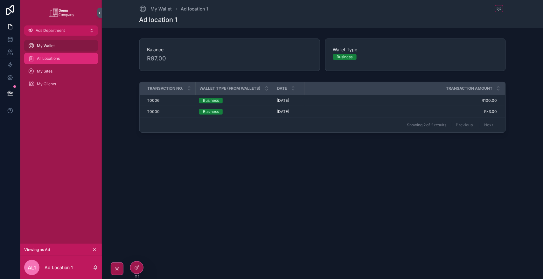
click at [64, 58] on div "All Locations" at bounding box center [61, 58] width 66 height 10
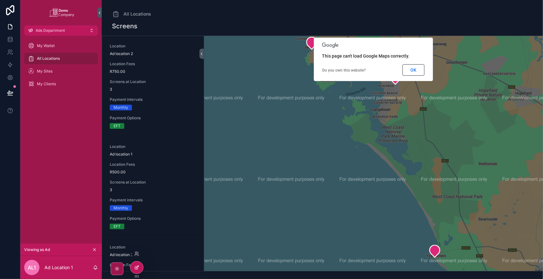
click at [139, 268] on icon at bounding box center [136, 267] width 5 height 5
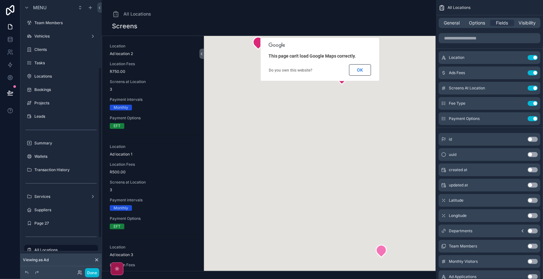
scroll to position [107, 0]
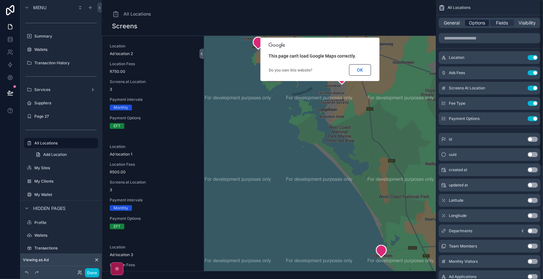
click at [473, 23] on span "Options" at bounding box center [477, 23] width 16 height 6
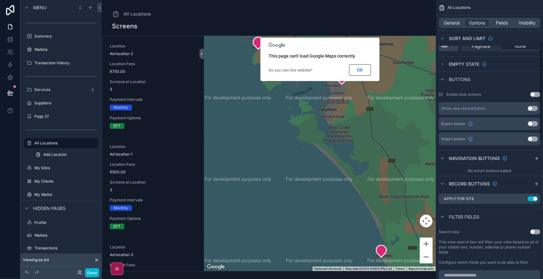
scroll to position [119, 0]
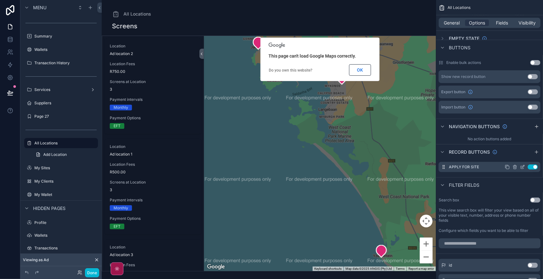
click at [522, 167] on icon "scrollable content" at bounding box center [523, 166] width 3 height 3
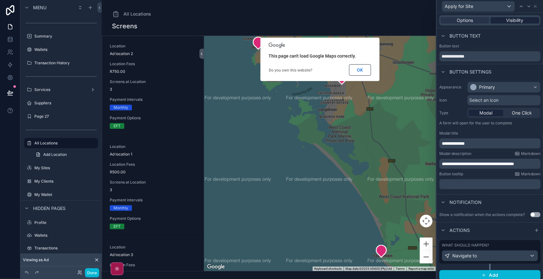
click at [506, 22] on span "Visibility" at bounding box center [514, 20] width 17 height 6
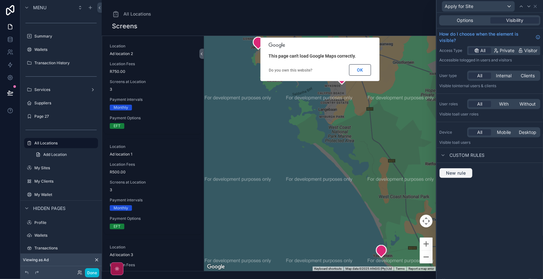
click at [463, 170] on span "New rule" at bounding box center [455, 173] width 25 height 6
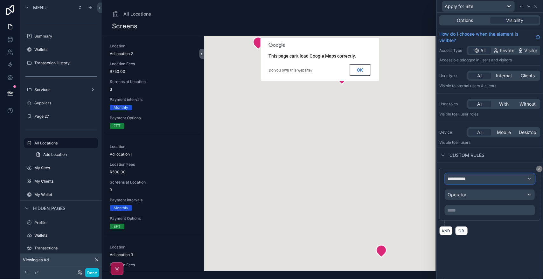
click at [468, 177] on span "**********" at bounding box center [460, 179] width 24 height 6
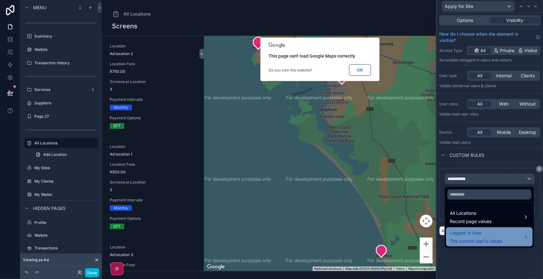
click at [495, 237] on div "Logged in User The current user's values" at bounding box center [476, 236] width 52 height 15
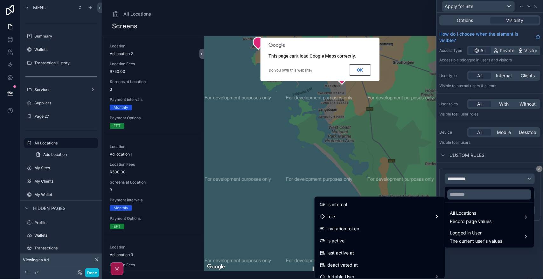
scroll to position [80, 0]
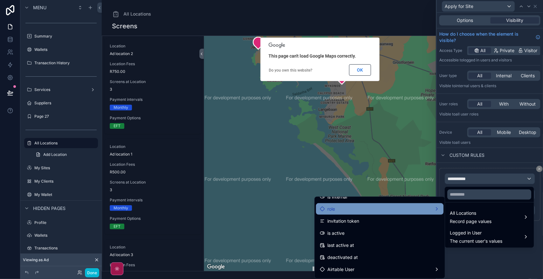
click at [379, 212] on div "role" at bounding box center [380, 209] width 120 height 8
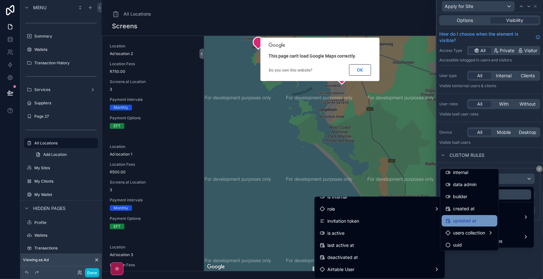
scroll to position [41, 0]
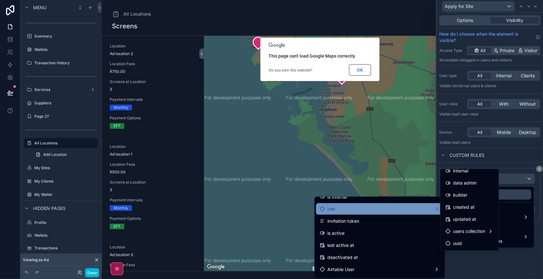
click at [387, 205] on div "role" at bounding box center [380, 209] width 120 height 8
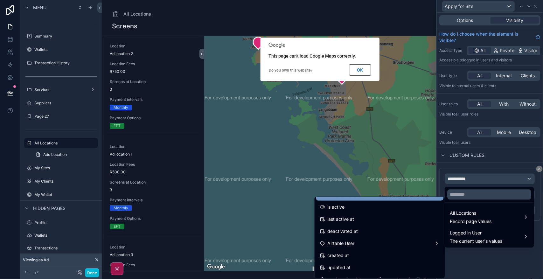
scroll to position [119, 0]
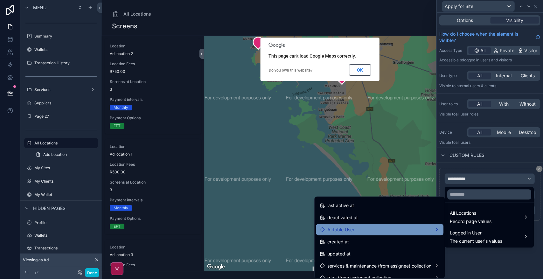
click at [387, 232] on div "Airtable User" at bounding box center [380, 230] width 120 height 8
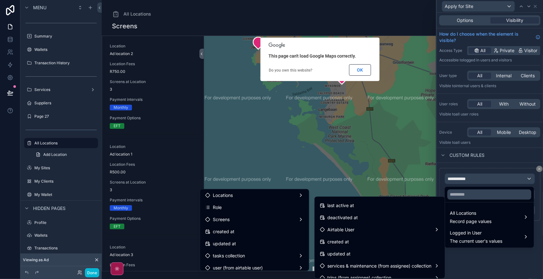
scroll to position [159, 0]
click at [252, 206] on div "Role" at bounding box center [254, 207] width 99 height 8
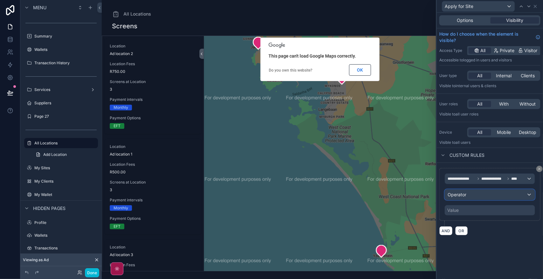
click at [495, 193] on div "Operator" at bounding box center [490, 195] width 90 height 10
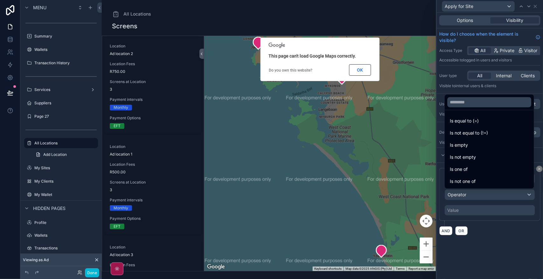
click at [496, 131] on div "Is not equal to (!=)" at bounding box center [489, 133] width 79 height 8
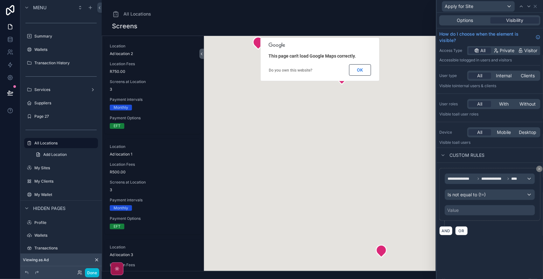
click at [469, 209] on div "Value" at bounding box center [490, 210] width 90 height 10
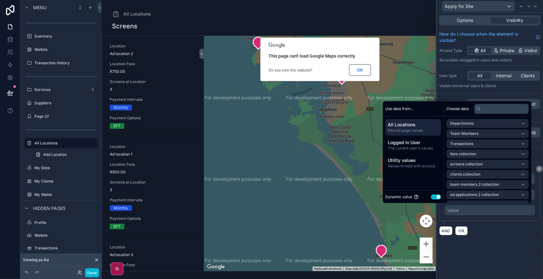
click at [433, 198] on button "Use setting" at bounding box center [436, 196] width 10 height 5
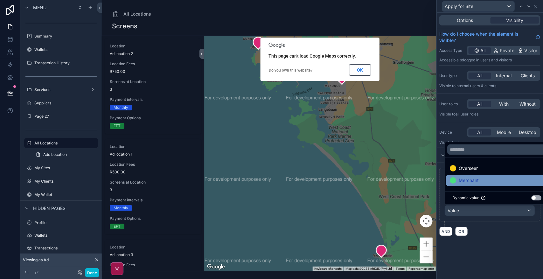
click at [490, 180] on div "Merchant" at bounding box center [497, 181] width 94 height 8
click at [495, 241] on div "**********" at bounding box center [490, 202] width 106 height 78
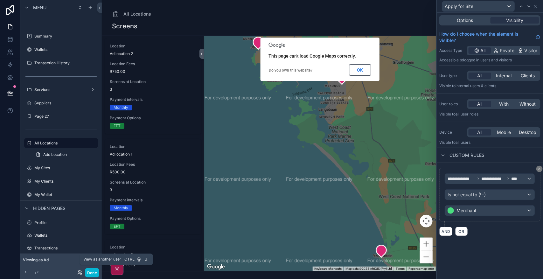
click at [80, 274] on icon at bounding box center [79, 273] width 3 height 1
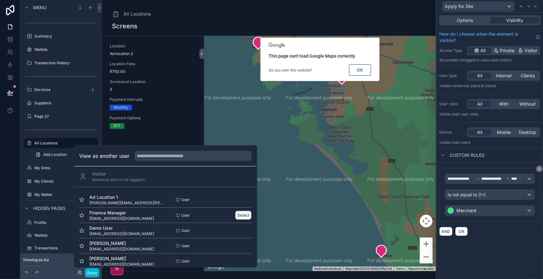
click at [240, 215] on button "Select" at bounding box center [243, 215] width 17 height 9
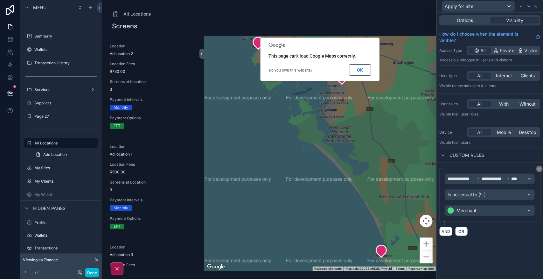
click at [509, 254] on div "**********" at bounding box center [490, 146] width 106 height 266
click at [363, 68] on button "OK" at bounding box center [360, 69] width 22 height 11
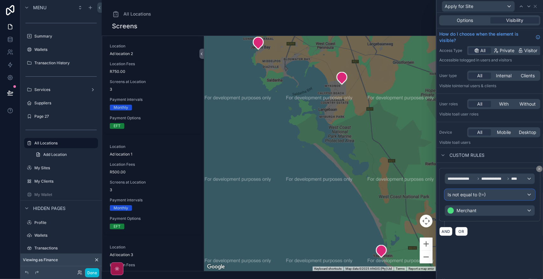
click at [494, 196] on div "Is not equal to (!=)" at bounding box center [490, 195] width 90 height 10
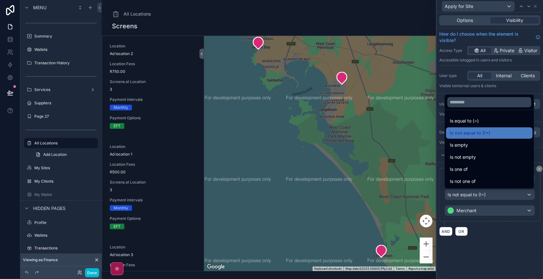
click at [492, 119] on div "Is equal to (=)" at bounding box center [489, 121] width 79 height 8
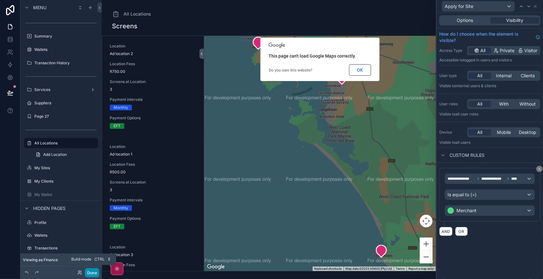
click at [95, 270] on button "Done" at bounding box center [92, 272] width 14 height 9
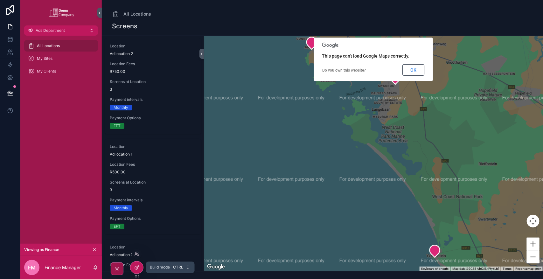
click at [139, 268] on icon at bounding box center [136, 267] width 5 height 5
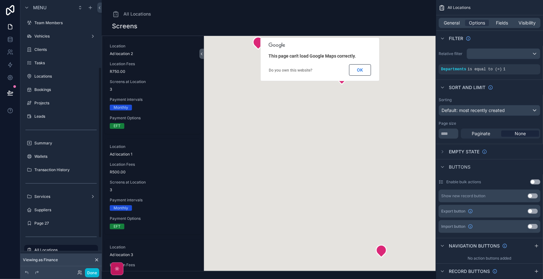
scroll to position [107, 0]
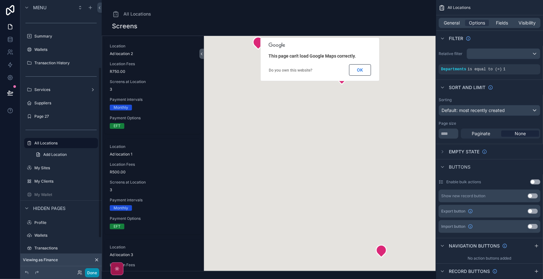
click at [93, 270] on button "Done" at bounding box center [92, 272] width 14 height 9
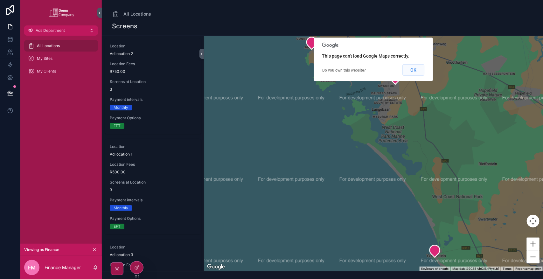
click at [415, 70] on button "OK" at bounding box center [413, 69] width 22 height 11
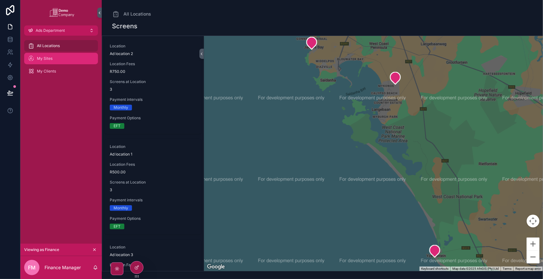
click at [53, 59] on div "My Sites" at bounding box center [61, 58] width 66 height 10
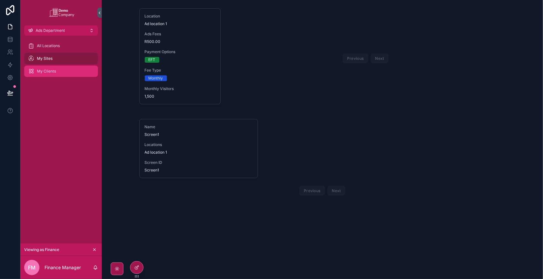
click at [59, 72] on div "My Clients" at bounding box center [61, 71] width 66 height 10
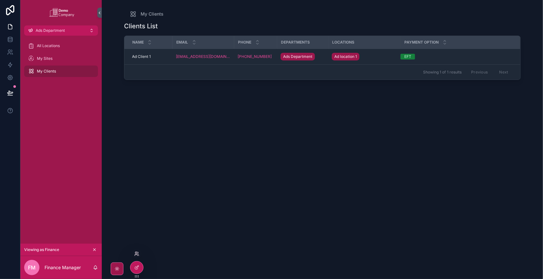
click at [137, 255] on icon at bounding box center [136, 253] width 5 height 5
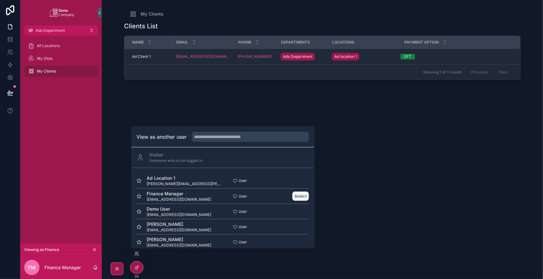
click at [297, 195] on button "Select" at bounding box center [301, 196] width 17 height 9
click at [421, 160] on div "Clients List Name Email Phone Departments Locations Payment Option Ad Client 1 …" at bounding box center [322, 145] width 397 height 254
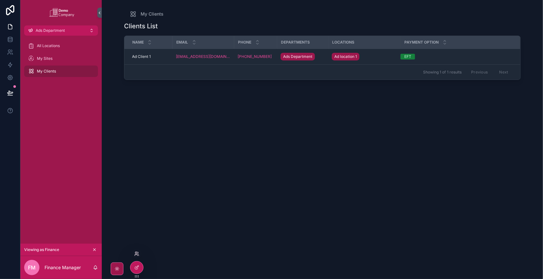
click at [137, 252] on icon at bounding box center [136, 253] width 5 height 5
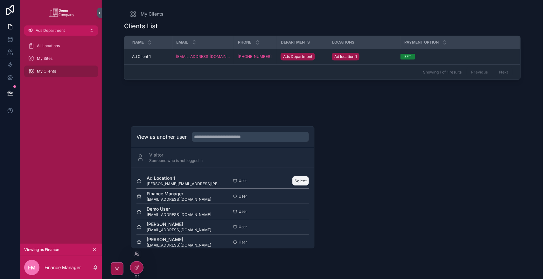
click at [296, 183] on button "Select" at bounding box center [301, 180] width 17 height 9
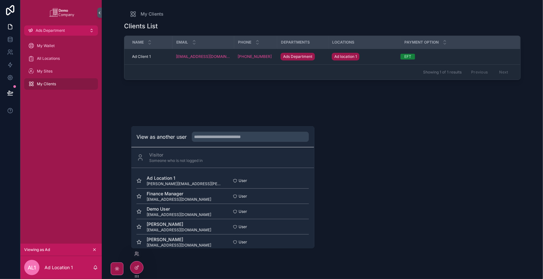
click at [56, 115] on div "My Wallet All Locations My Sites My Clients" at bounding box center [60, 140] width 81 height 208
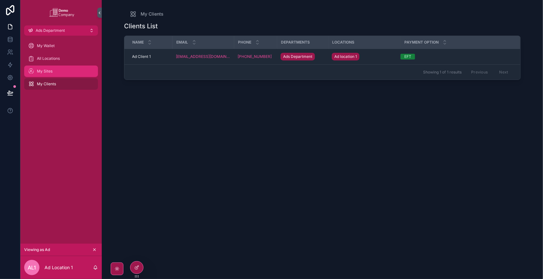
click at [56, 72] on div "My Sites" at bounding box center [61, 71] width 66 height 10
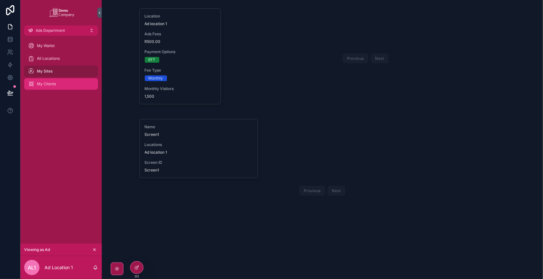
click at [59, 81] on div "My Clients" at bounding box center [61, 84] width 66 height 10
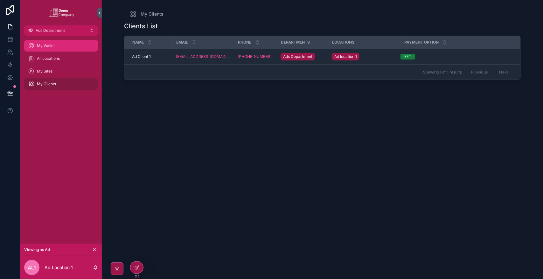
click at [71, 48] on div "My Wallet" at bounding box center [61, 46] width 66 height 10
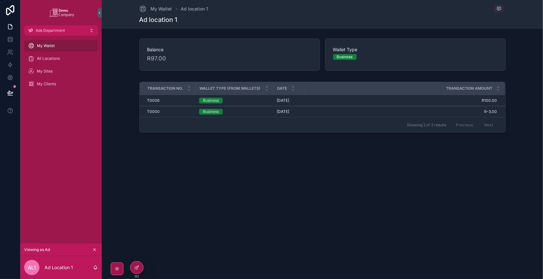
click at [166, 203] on div "My Wallet Ad location 1 Ad location 1 Balance R97.00 Wallet Type Business Trans…" at bounding box center [322, 139] width 441 height 279
click at [137, 253] on icon at bounding box center [136, 253] width 2 height 2
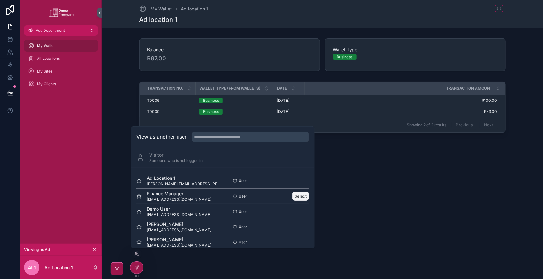
click at [294, 195] on button "Select" at bounding box center [301, 196] width 17 height 9
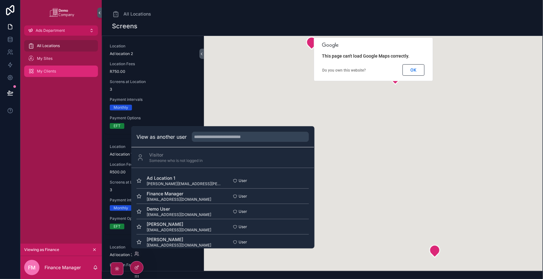
click at [58, 70] on div "My Clients" at bounding box center [61, 71] width 66 height 10
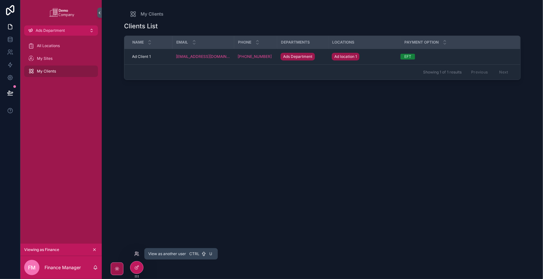
click at [136, 253] on icon at bounding box center [136, 253] width 5 height 5
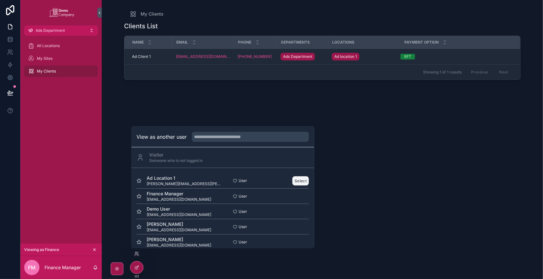
click at [294, 180] on button "Select" at bounding box center [301, 180] width 17 height 9
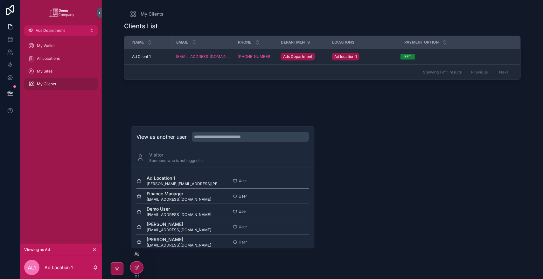
click at [216, 97] on div "Clients List Name Email Phone Departments Locations Payment Option Ad Client 1 …" at bounding box center [322, 145] width 397 height 254
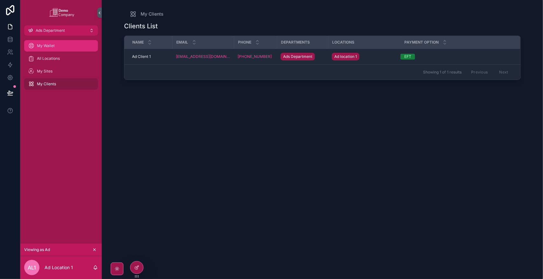
click at [54, 43] on span "My Wallet" at bounding box center [46, 45] width 18 height 5
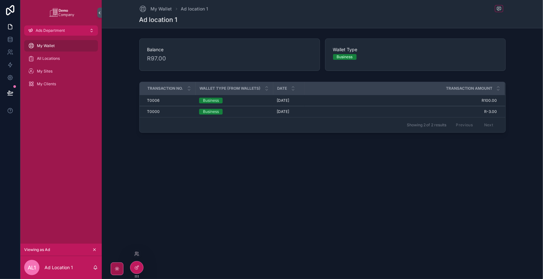
click at [138, 251] on div at bounding box center [137, 254] width 10 height 10
click at [138, 254] on icon at bounding box center [136, 253] width 5 height 5
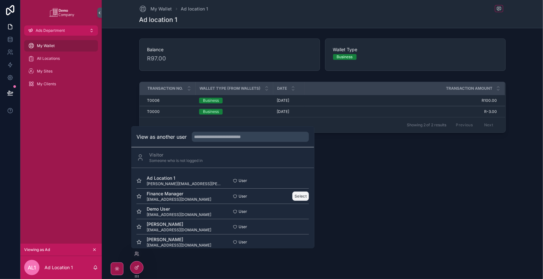
click at [293, 195] on button "Select" at bounding box center [301, 196] width 17 height 9
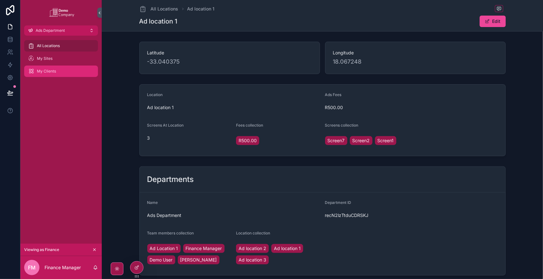
click at [46, 74] on div "My Clients" at bounding box center [61, 71] width 66 height 10
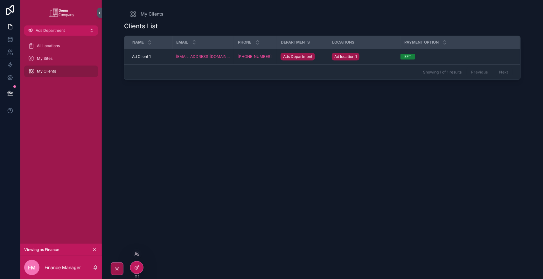
click at [134, 268] on icon at bounding box center [136, 267] width 5 height 5
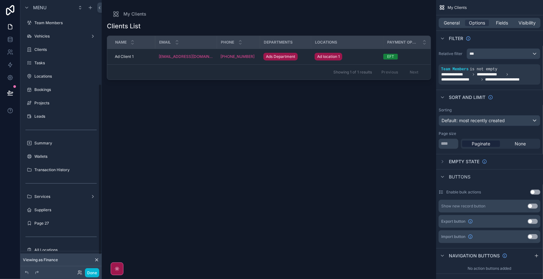
scroll to position [134, 0]
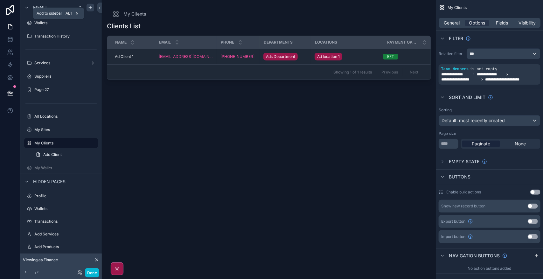
click at [90, 8] on icon "scrollable content" at bounding box center [90, 7] width 5 height 5
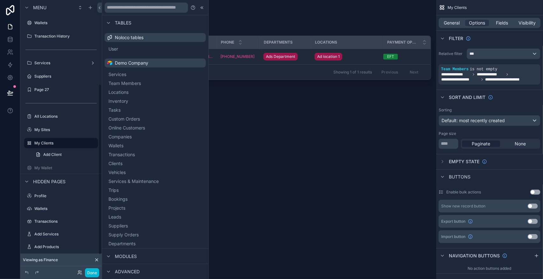
click at [242, 157] on div "scrollable content" at bounding box center [269, 135] width 334 height 271
click at [286, 135] on div "Clients List Name Email Phone Departments Locations Payment Option Ad Client 1 …" at bounding box center [269, 145] width 324 height 254
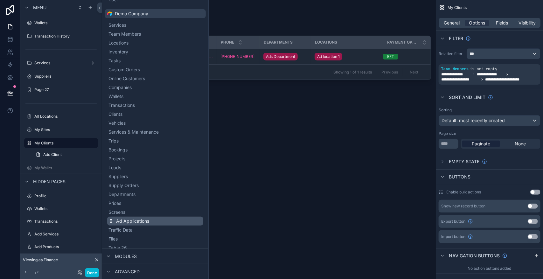
scroll to position [34, 0]
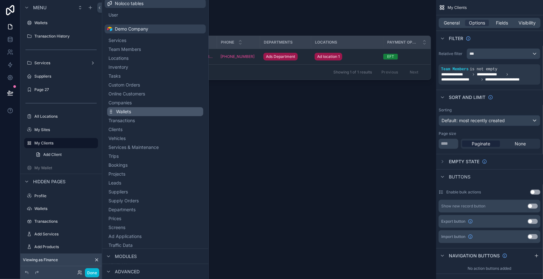
click at [160, 108] on button "Wallets" at bounding box center [155, 111] width 96 height 9
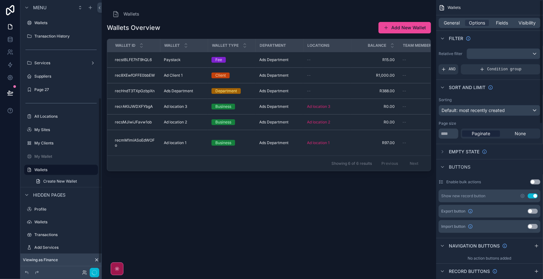
scroll to position [160, 0]
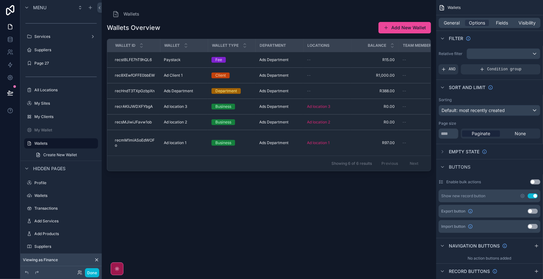
click at [0, 0] on icon "scrollable content" at bounding box center [0, 0] width 0 height 0
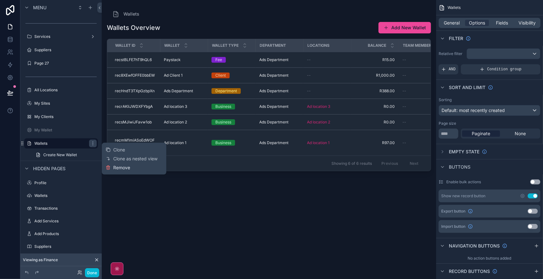
click at [120, 168] on span "Remove" at bounding box center [121, 167] width 17 height 6
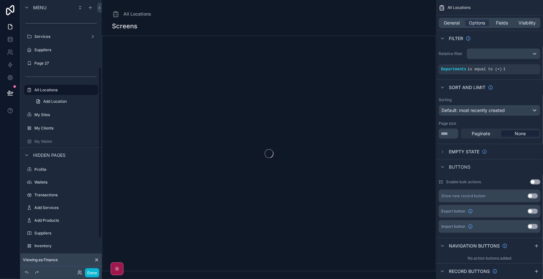
scroll to position [107, 0]
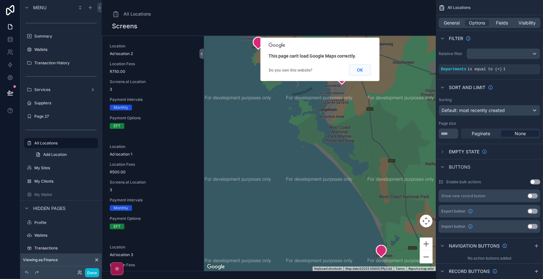
click at [362, 71] on button "OK" at bounding box center [360, 69] width 22 height 11
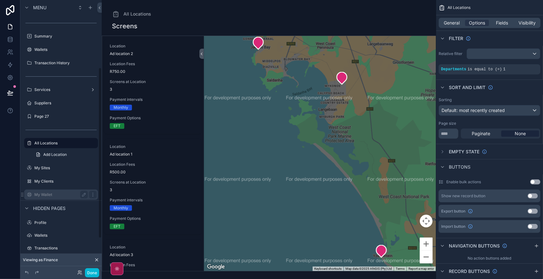
scroll to position [147, 0]
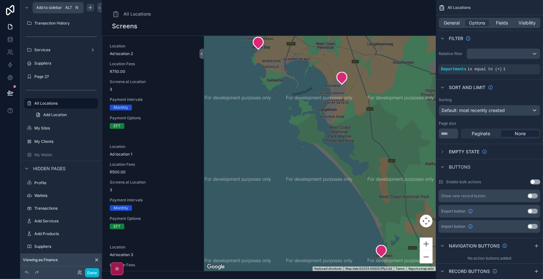
click at [91, 9] on icon "scrollable content" at bounding box center [90, 7] width 5 height 5
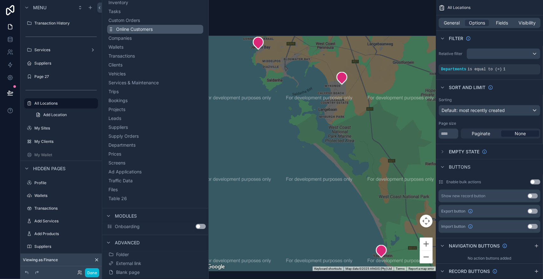
scroll to position [114, 0]
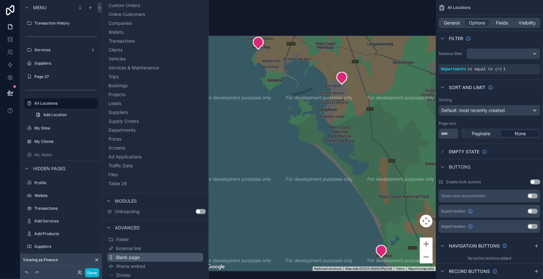
click at [144, 258] on button "Blank page" at bounding box center [155, 257] width 96 height 9
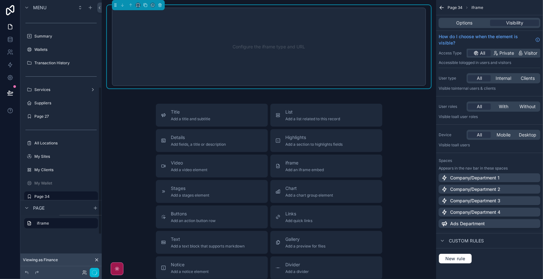
scroll to position [160, 0]
click at [414, 118] on div "Title Add a title and subtitle List Add a list related to this record Details A…" at bounding box center [269, 217] width 324 height 226
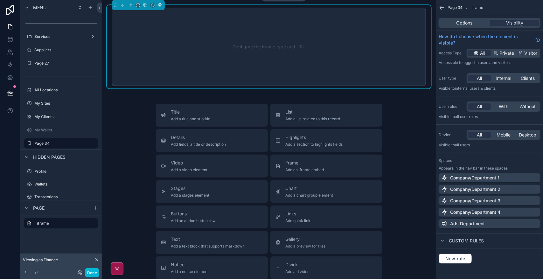
click at [160, 4] on icon "scrollable content" at bounding box center [160, 5] width 4 height 4
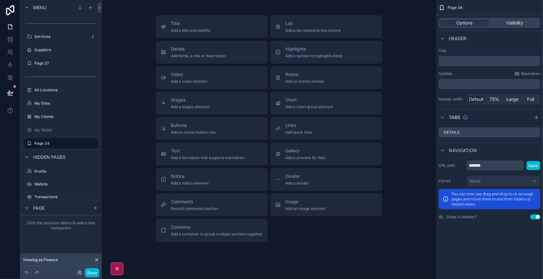
click at [398, 16] on div "Title Add a title and subtitle List Add a list related to this record Details A…" at bounding box center [269, 128] width 324 height 226
click at [479, 66] on div "﻿" at bounding box center [490, 61] width 102 height 10
click at [479, 61] on p "﻿" at bounding box center [490, 61] width 98 height 6
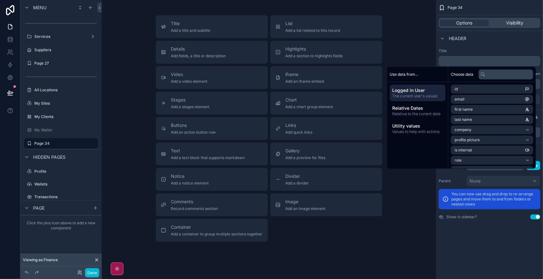
drag, startPoint x: 503, startPoint y: 238, endPoint x: 512, endPoint y: 226, distance: 15.4
click at [502, 239] on div "Page 34 Options Visibility Header Title ﻿ Subtitle Markdown ﻿ Header width Defa…" at bounding box center [489, 139] width 107 height 279
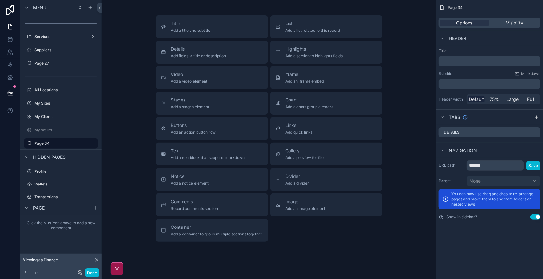
click at [480, 61] on p "﻿" at bounding box center [490, 61] width 98 height 6
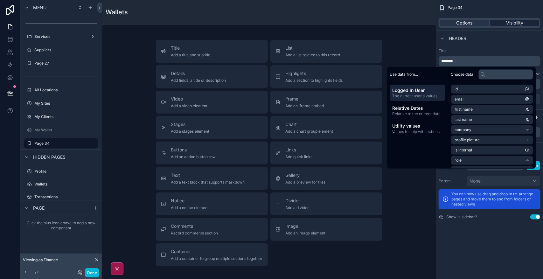
click at [523, 23] on span "Visibility" at bounding box center [514, 23] width 17 height 6
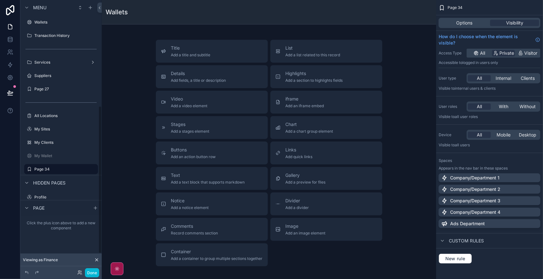
scroll to position [199, 0]
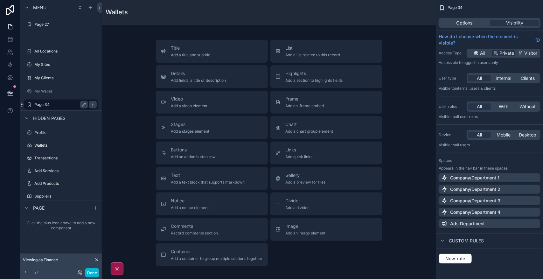
click at [91, 104] on icon "scrollable content" at bounding box center [92, 104] width 5 height 5
click at [122, 121] on span "Remove" at bounding box center [121, 120] width 17 height 6
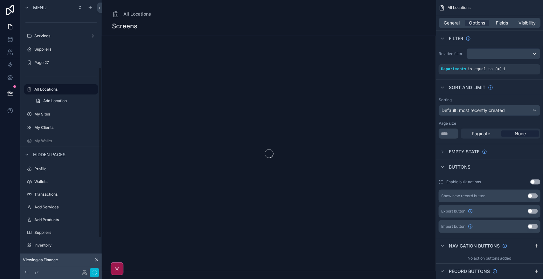
scroll to position [107, 0]
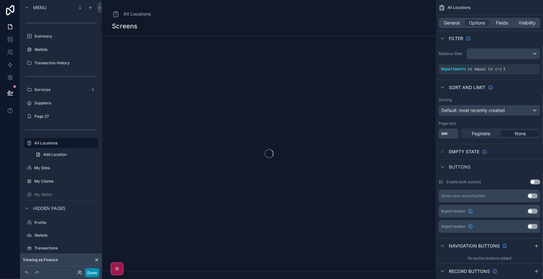
click at [94, 273] on button "Done" at bounding box center [92, 272] width 14 height 9
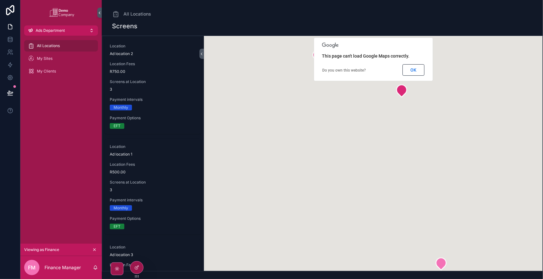
click at [72, 29] on button "Ads Department" at bounding box center [61, 30] width 74 height 10
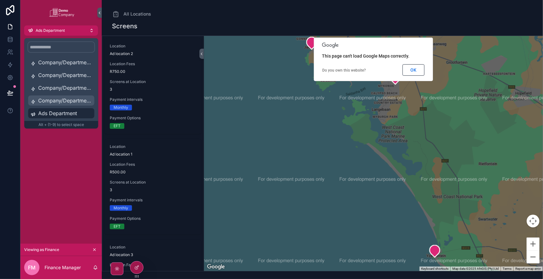
click at [66, 101] on span "Company/Department 4" at bounding box center [64, 101] width 53 height 8
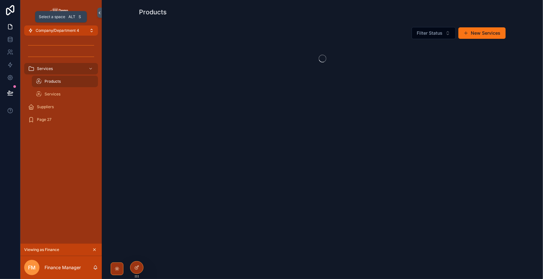
click at [73, 30] on span "Company/Department 4" at bounding box center [58, 30] width 44 height 5
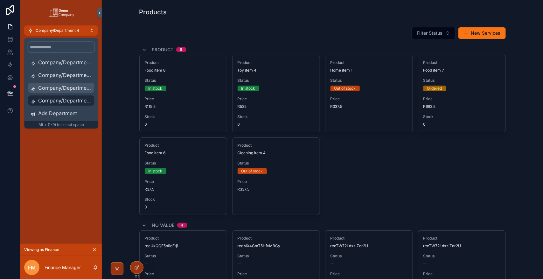
click at [73, 87] on span "Company/Department 3" at bounding box center [64, 88] width 53 height 8
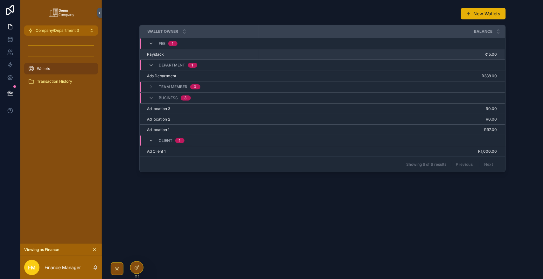
click at [338, 55] on span "R15.00" at bounding box center [378, 54] width 238 height 5
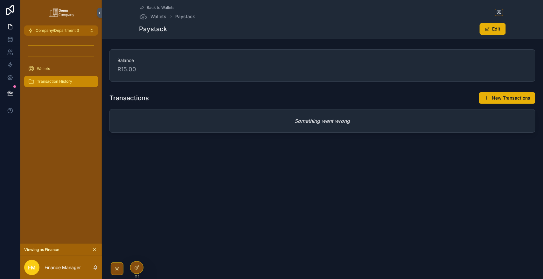
click at [53, 83] on span "Transaction History" at bounding box center [54, 81] width 35 height 5
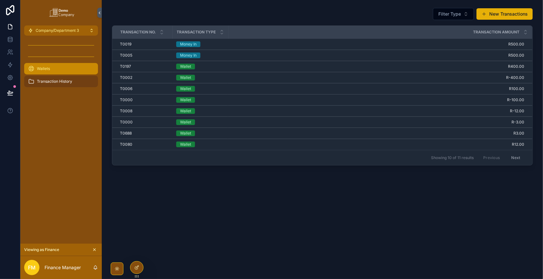
click at [57, 68] on div "Wallets" at bounding box center [61, 69] width 66 height 10
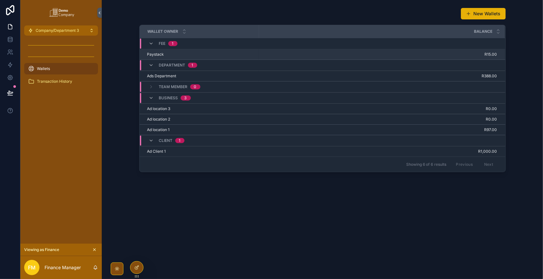
click at [289, 55] on span "R15.00" at bounding box center [378, 54] width 238 height 5
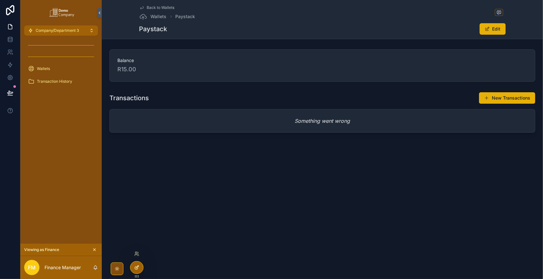
click at [136, 268] on icon at bounding box center [136, 267] width 5 height 5
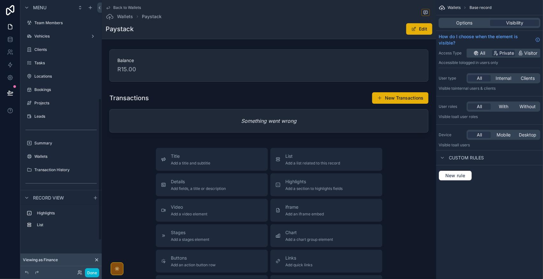
scroll to position [188, 0]
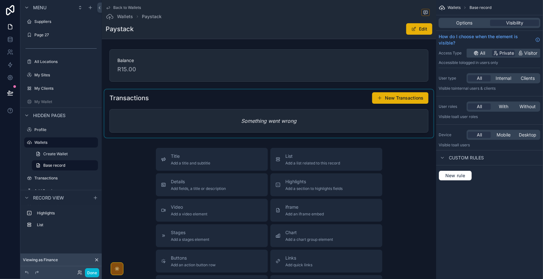
click at [389, 117] on div "scrollable content" at bounding box center [268, 113] width 329 height 48
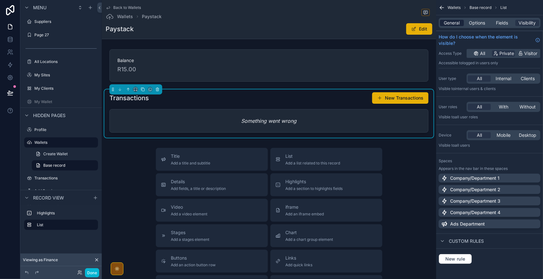
click at [454, 22] on span "General" at bounding box center [452, 23] width 16 height 6
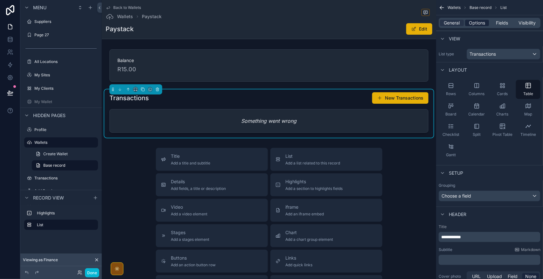
click at [478, 21] on span "Options" at bounding box center [477, 23] width 16 height 6
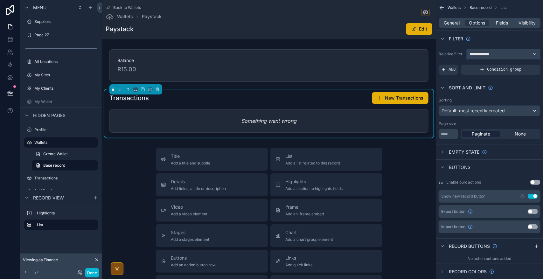
click at [500, 56] on div "**********" at bounding box center [503, 54] width 73 height 10
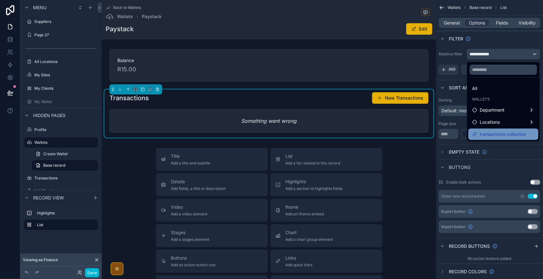
click at [511, 135] on span "transactions collection" at bounding box center [503, 134] width 46 height 8
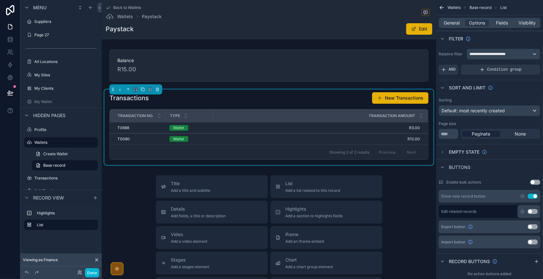
click at [123, 7] on span "Back to Wallets" at bounding box center [127, 7] width 28 height 5
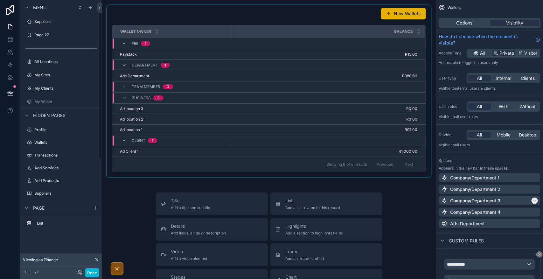
scroll to position [13, 0]
click at [361, 17] on div "scrollable content" at bounding box center [269, 91] width 324 height 172
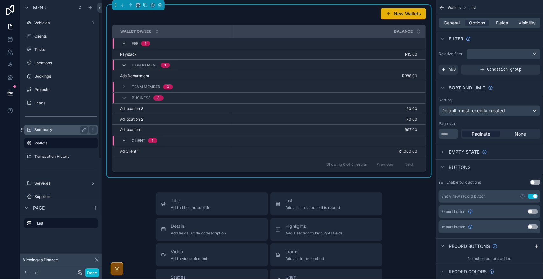
click at [56, 125] on div "Summary" at bounding box center [60, 130] width 71 height 10
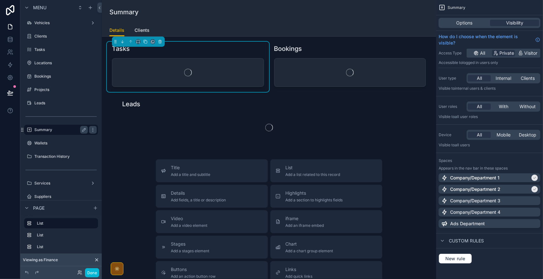
scroll to position [0, 0]
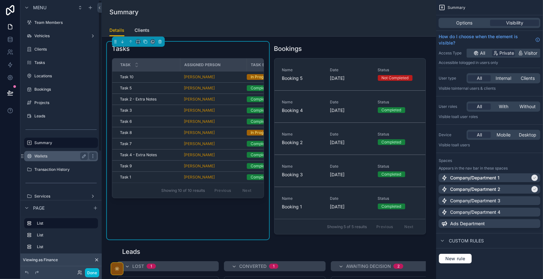
click at [52, 158] on label "Wallets" at bounding box center [59, 156] width 51 height 5
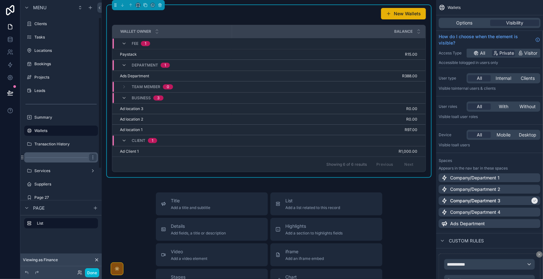
scroll to position [40, 0]
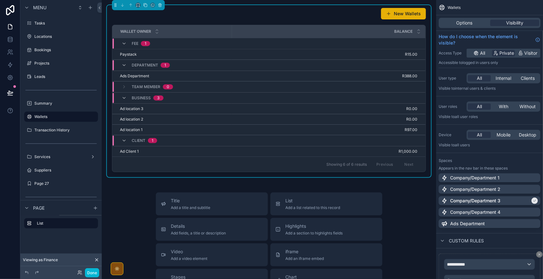
click at [322, 15] on div "New Wallets" at bounding box center [269, 14] width 314 height 12
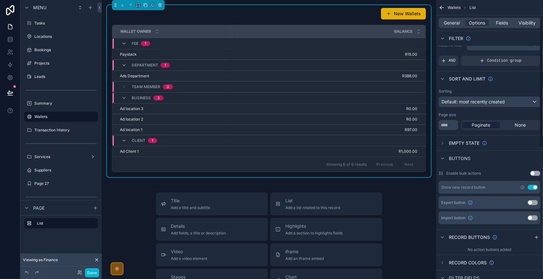
scroll to position [0, 0]
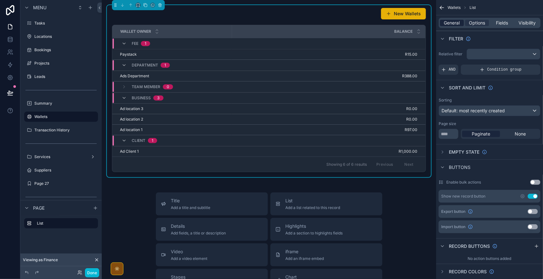
click at [453, 23] on span "General" at bounding box center [452, 23] width 16 height 6
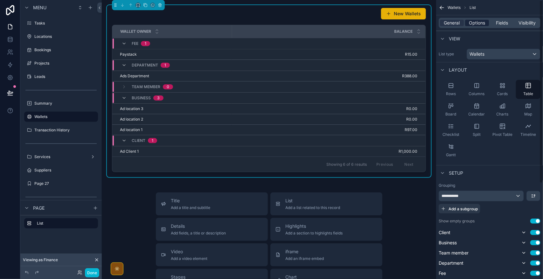
click at [481, 21] on span "Options" at bounding box center [477, 23] width 16 height 6
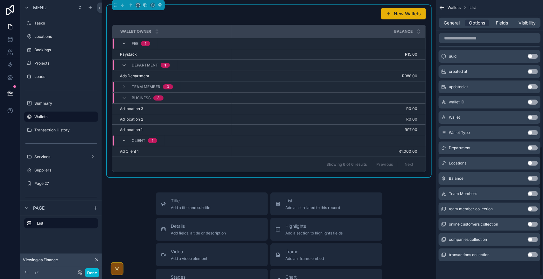
scroll to position [48, 0]
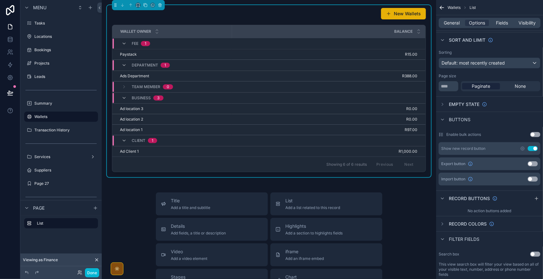
click at [533, 147] on button "Use setting" at bounding box center [533, 148] width 10 height 5
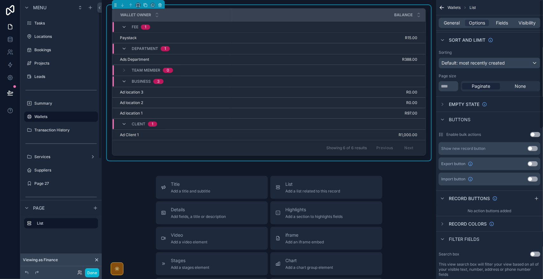
scroll to position [0, 0]
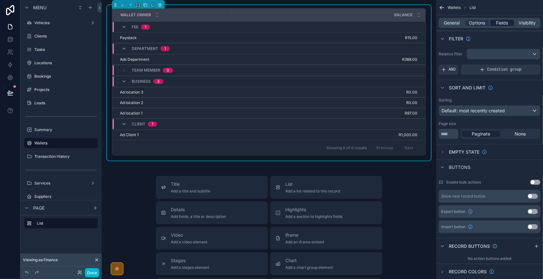
click at [499, 23] on span "Fields" at bounding box center [502, 23] width 12 height 6
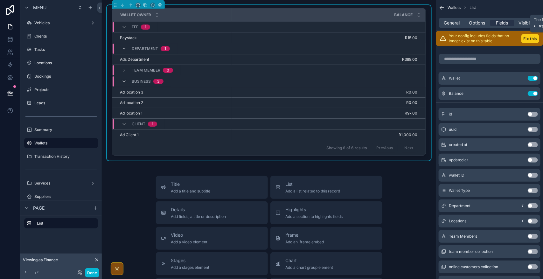
click at [526, 41] on button "Fix this" at bounding box center [530, 38] width 18 height 9
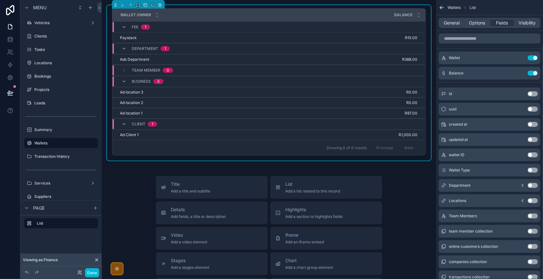
click at [532, 171] on button "Use setting" at bounding box center [533, 170] width 10 height 5
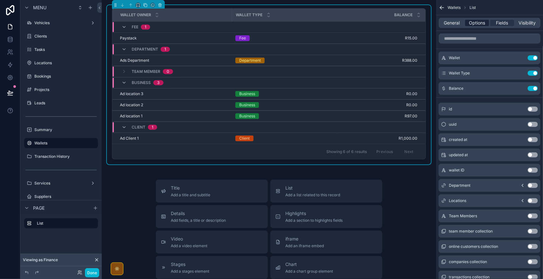
click at [478, 23] on span "Options" at bounding box center [477, 23] width 16 height 6
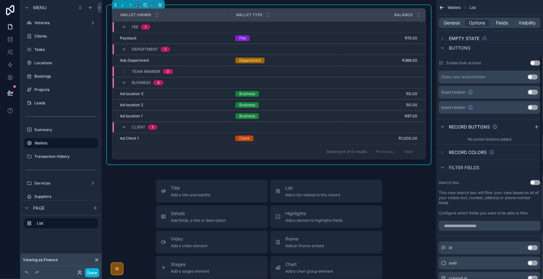
scroll to position [80, 0]
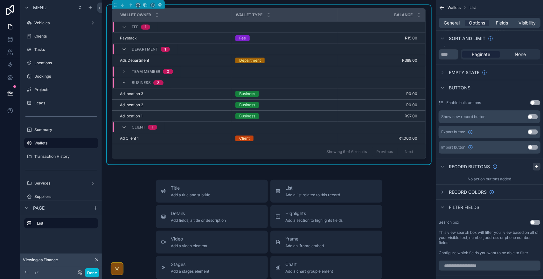
click at [535, 165] on icon "scrollable content" at bounding box center [536, 166] width 5 height 5
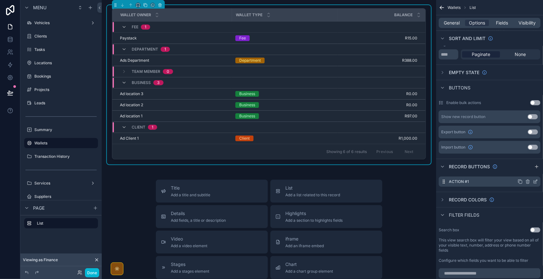
click at [536, 183] on icon "scrollable content" at bounding box center [535, 182] width 3 height 3
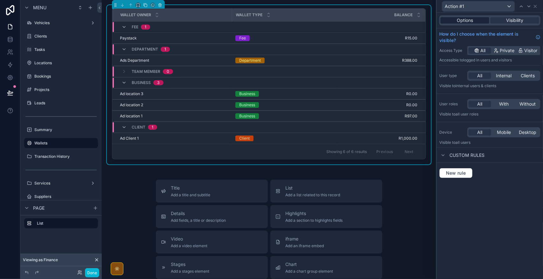
click at [478, 20] on div "Options" at bounding box center [465, 20] width 49 height 6
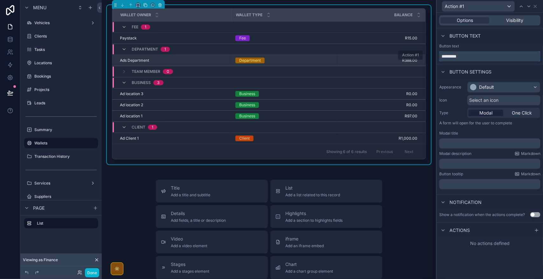
drag, startPoint x: 475, startPoint y: 60, endPoint x: 411, endPoint y: 56, distance: 63.7
click at [411, 56] on div "Action #1 Options Visibility Button text Button text ********* Button settings …" at bounding box center [271, 139] width 543 height 279
click at [514, 22] on span "Visibility" at bounding box center [514, 20] width 17 height 6
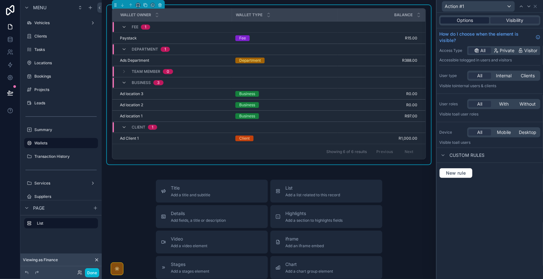
click at [469, 19] on span "Options" at bounding box center [465, 20] width 16 height 6
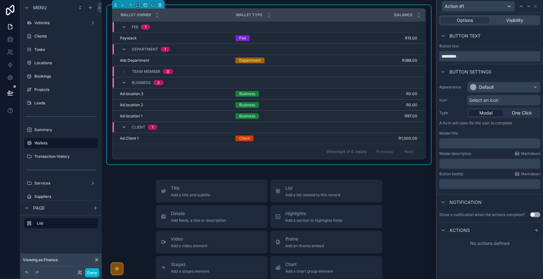
drag, startPoint x: 470, startPoint y: 58, endPoint x: 413, endPoint y: 54, distance: 57.0
click at [413, 54] on div "Action #1 Options Visibility Button text Button text ********* Button settings …" at bounding box center [271, 139] width 543 height 279
type input "**********"
click at [478, 65] on div "Button settings" at bounding box center [490, 71] width 106 height 15
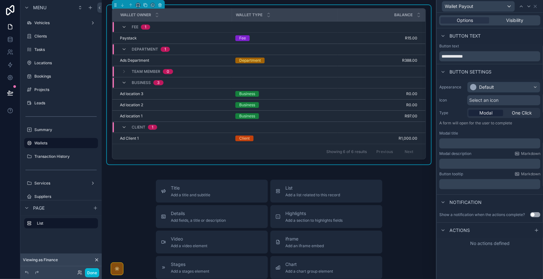
click at [127, 72] on div "Team member 0" at bounding box center [148, 71] width 52 height 10
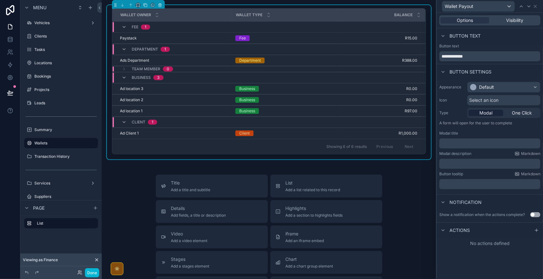
click at [127, 72] on div "Team member 0" at bounding box center [148, 68] width 52 height 5
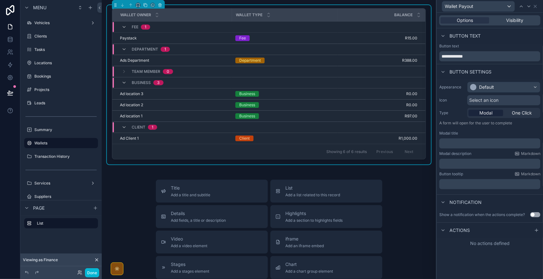
click at [127, 72] on div "Team member 0" at bounding box center [148, 71] width 52 height 10
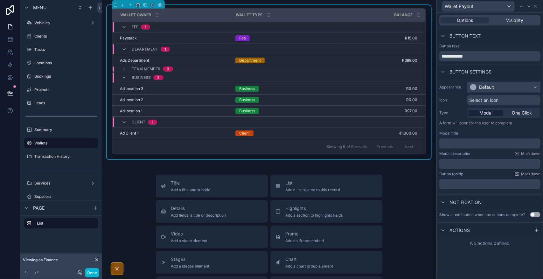
click at [511, 85] on div "Default" at bounding box center [504, 87] width 73 height 10
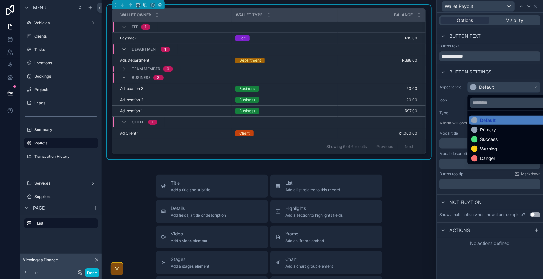
click at [502, 127] on div "Primary" at bounding box center [511, 130] width 80 height 6
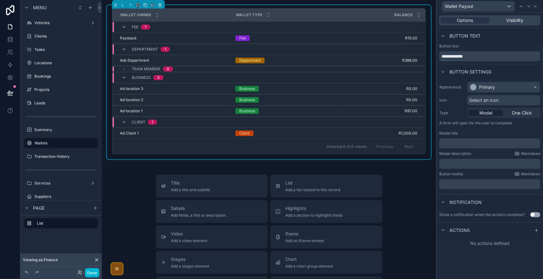
click at [477, 139] on div "﻿" at bounding box center [489, 143] width 101 height 10
click at [479, 142] on p "﻿" at bounding box center [490, 143] width 97 height 6
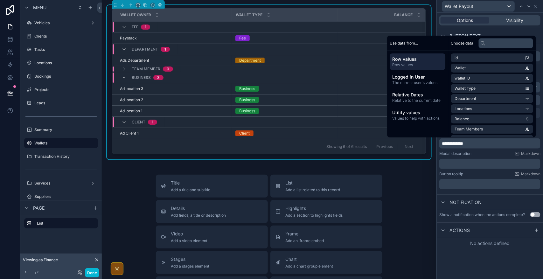
click at [495, 255] on div "**********" at bounding box center [490, 146] width 106 height 266
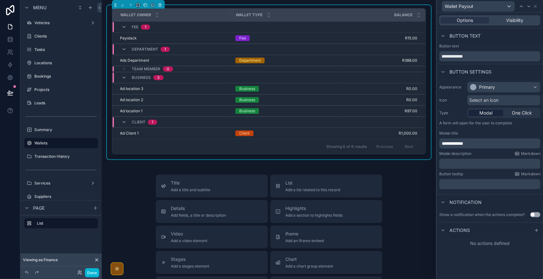
click at [491, 164] on p "﻿" at bounding box center [490, 164] width 97 height 6
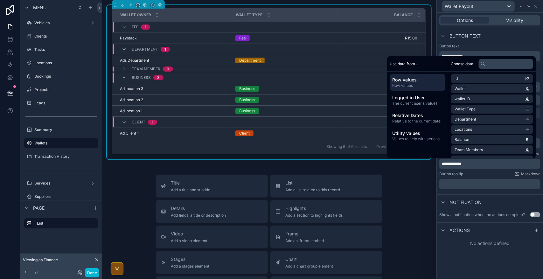
click at [468, 261] on div "**********" at bounding box center [490, 146] width 106 height 266
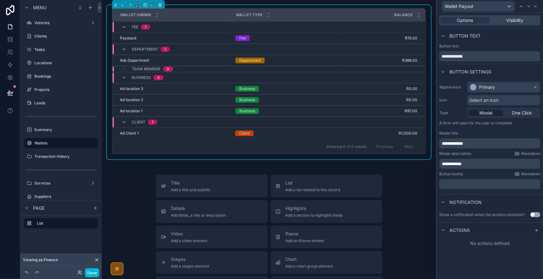
click at [456, 165] on span "**********" at bounding box center [452, 164] width 20 height 4
drag, startPoint x: 436, startPoint y: 164, endPoint x: 452, endPoint y: 161, distance: 15.7
click at [452, 161] on p "**********" at bounding box center [490, 164] width 97 height 6
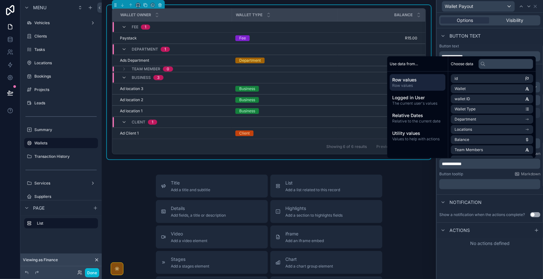
click at [451, 162] on span "**********" at bounding box center [452, 164] width 20 height 4
click at [491, 165] on p "**********" at bounding box center [490, 164] width 97 height 6
click at [479, 260] on div "**********" at bounding box center [490, 146] width 106 height 266
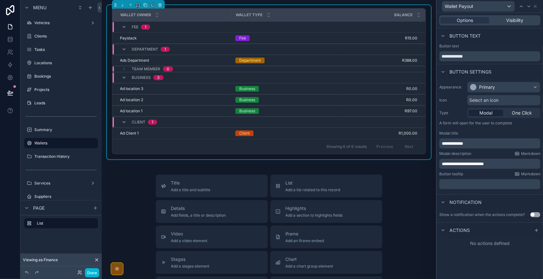
click at [537, 214] on button "Use setting" at bounding box center [535, 214] width 10 height 5
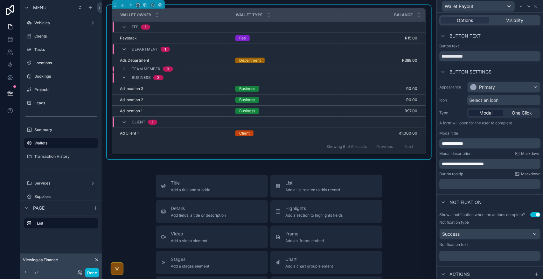
click at [490, 259] on p "﻿" at bounding box center [490, 256] width 97 height 6
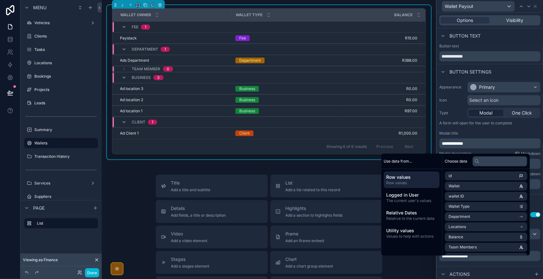
scroll to position [19, 0]
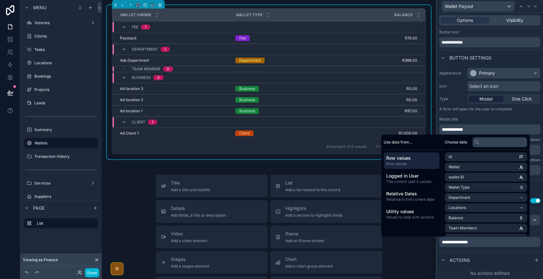
click at [449, 272] on div "No actions defined" at bounding box center [490, 273] width 106 height 11
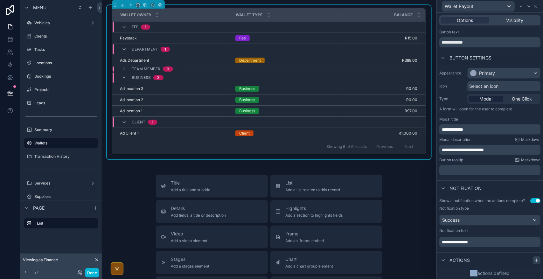
click at [534, 259] on icon at bounding box center [536, 260] width 5 height 5
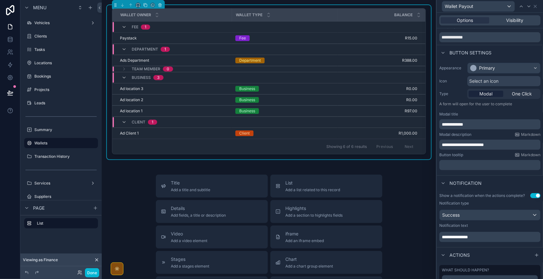
scroll to position [53, 0]
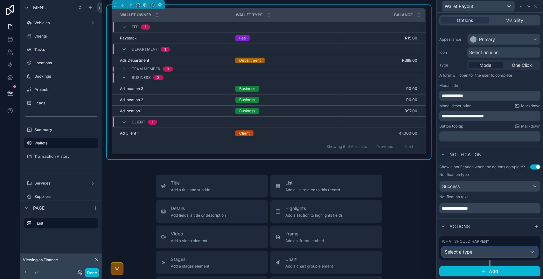
click at [507, 250] on div "Select a type" at bounding box center [489, 252] width 95 height 10
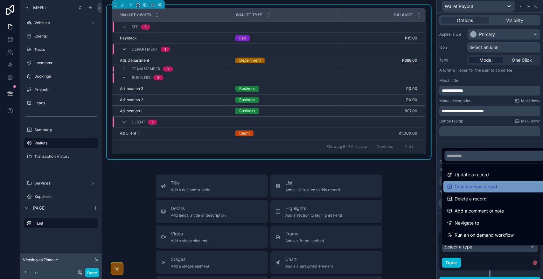
click at [505, 188] on div "Create a new record" at bounding box center [494, 187] width 94 height 8
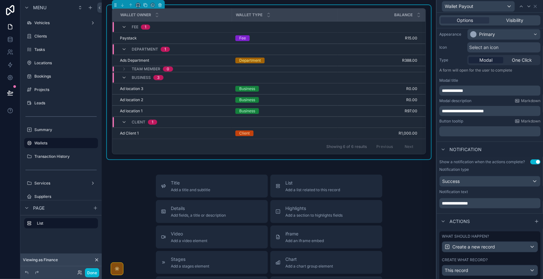
scroll to position [132, 0]
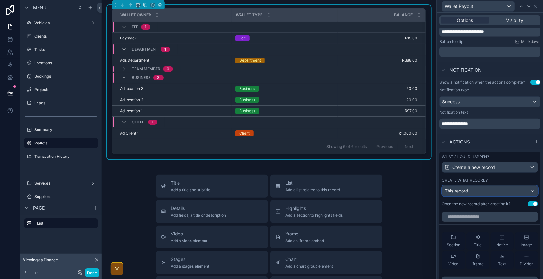
click at [498, 193] on div "This record" at bounding box center [489, 191] width 95 height 10
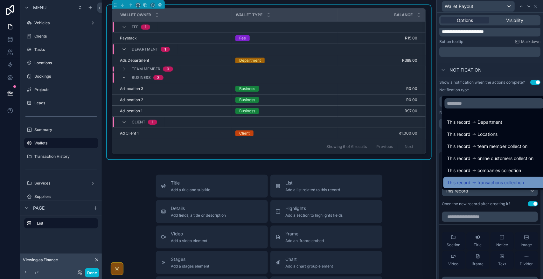
click at [510, 181] on span "transactions collection" at bounding box center [501, 183] width 46 height 8
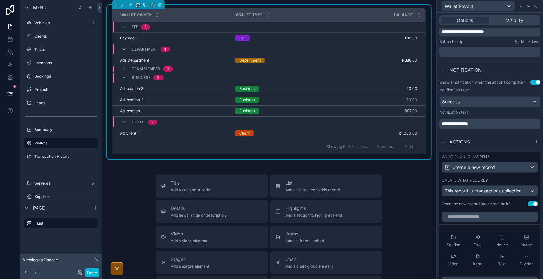
scroll to position [212, 0]
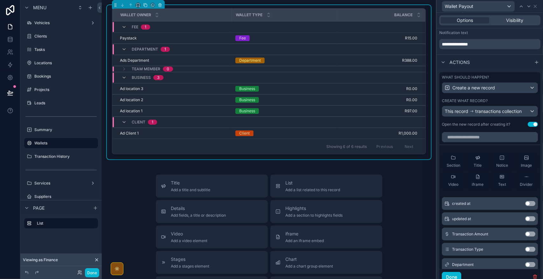
click at [530, 127] on button "Use setting" at bounding box center [533, 124] width 10 height 5
click at [528, 127] on button "Use setting" at bounding box center [533, 124] width 10 height 5
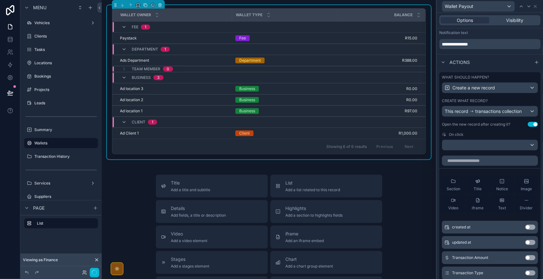
click at [528, 127] on button "Use setting" at bounding box center [533, 124] width 10 height 5
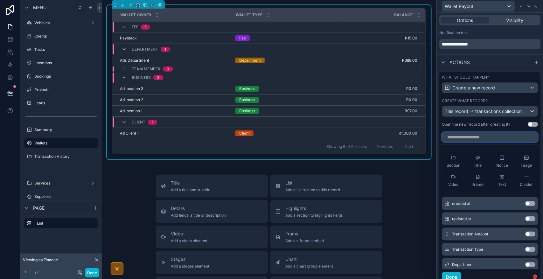
click at [468, 141] on input "text" at bounding box center [490, 137] width 96 height 10
click at [525, 237] on button "Use setting" at bounding box center [530, 234] width 10 height 5
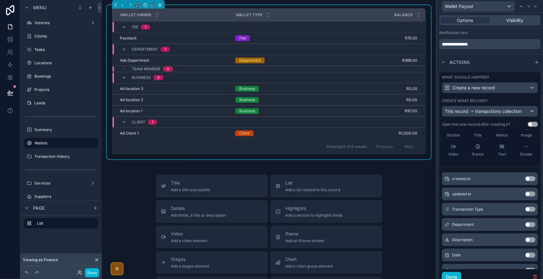
scroll to position [0, 0]
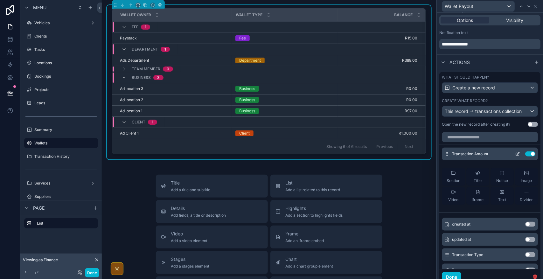
click at [517, 155] on icon at bounding box center [518, 153] width 3 height 3
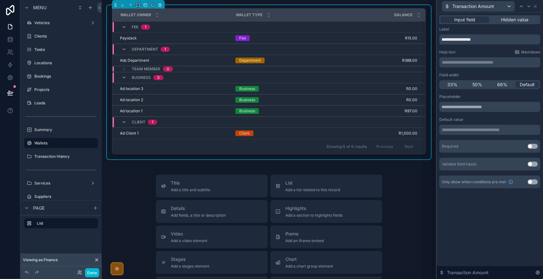
click at [489, 133] on div "**********" at bounding box center [489, 130] width 101 height 10
click at [482, 129] on p "**********" at bounding box center [490, 130] width 97 height 6
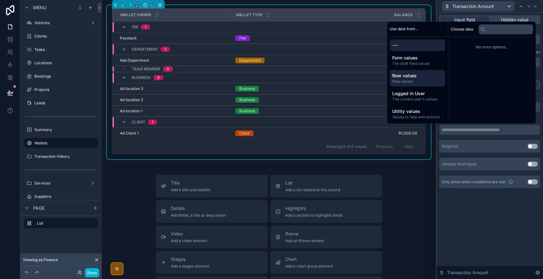
click at [423, 74] on span "Row values" at bounding box center [418, 76] width 51 height 6
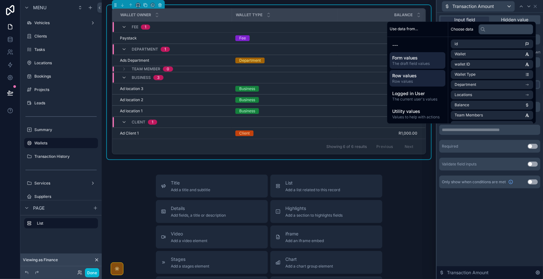
click at [422, 63] on span "The draft field values" at bounding box center [418, 63] width 51 height 5
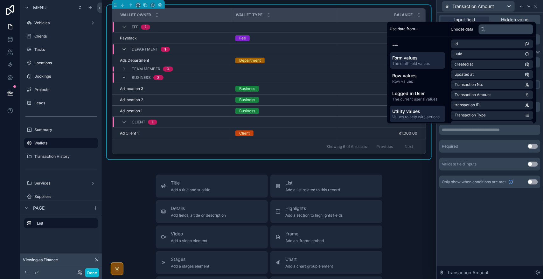
click at [426, 113] on span "Utility values" at bounding box center [418, 111] width 51 height 6
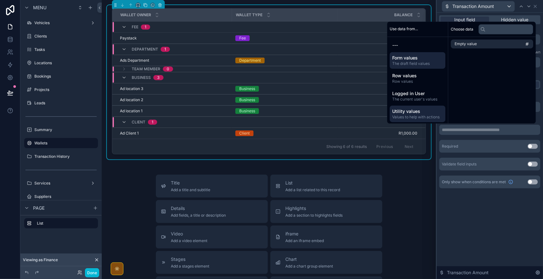
click at [422, 61] on span "The draft field values" at bounding box center [418, 63] width 51 height 5
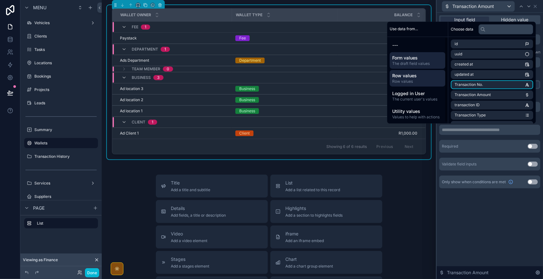
click at [411, 74] on span "Row values" at bounding box center [418, 76] width 51 height 6
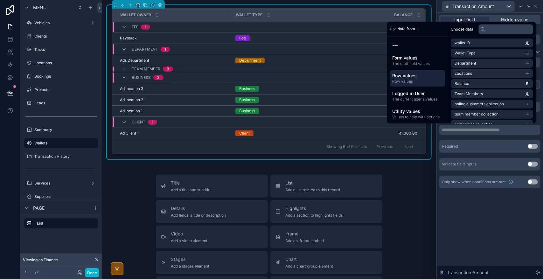
scroll to position [40, 0]
click at [504, 66] on li "Balance" at bounding box center [492, 65] width 82 height 9
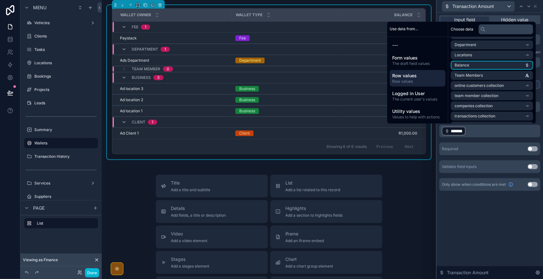
click at [500, 219] on div "**********" at bounding box center [490, 146] width 106 height 266
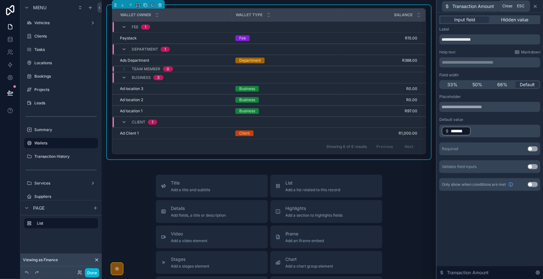
click at [537, 7] on icon at bounding box center [535, 6] width 3 height 3
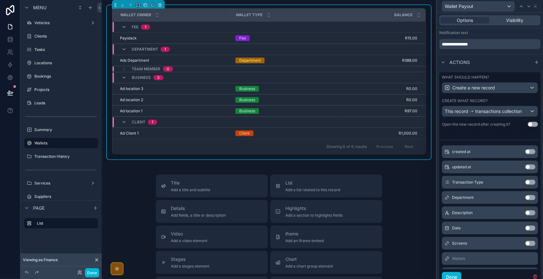
scroll to position [80, 0]
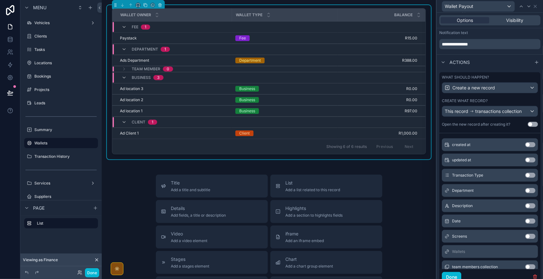
click at [525, 178] on button "Use setting" at bounding box center [530, 175] width 10 height 5
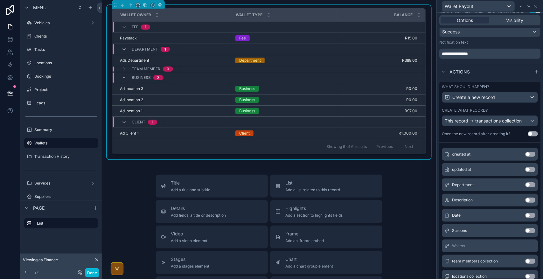
scroll to position [107, 0]
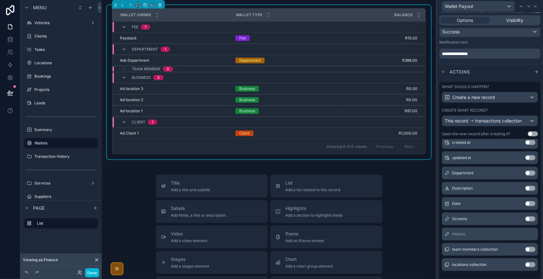
click at [525, 191] on button "Use setting" at bounding box center [530, 188] width 10 height 5
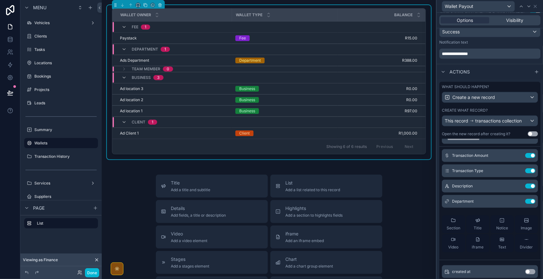
scroll to position [0, 0]
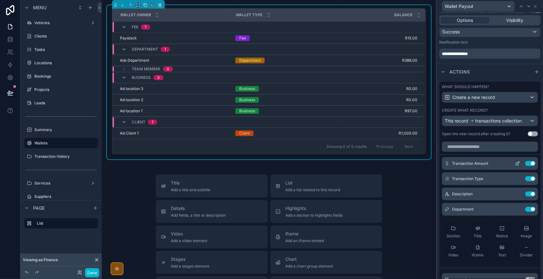
click at [515, 166] on icon at bounding box center [517, 163] width 5 height 5
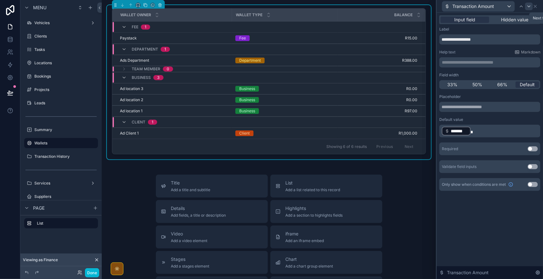
click at [528, 6] on icon at bounding box center [529, 6] width 3 height 1
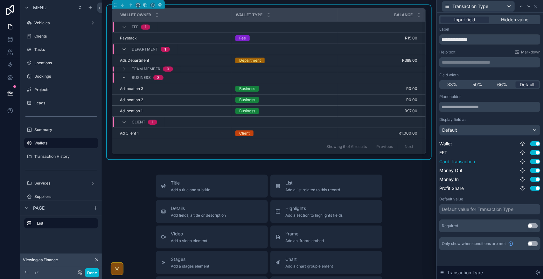
click at [535, 159] on button "Use setting" at bounding box center [535, 161] width 10 height 5
click at [535, 151] on button "Use setting" at bounding box center [535, 152] width 10 height 5
click at [536, 140] on div "Placeholder Display field as Default Wallet Use setting EFT Use setting Card Tr…" at bounding box center [489, 142] width 101 height 97
click at [535, 143] on button "Use setting" at bounding box center [535, 143] width 10 height 5
click at [533, 180] on button "Use setting" at bounding box center [535, 179] width 10 height 5
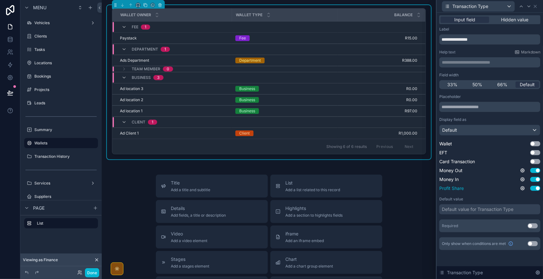
click at [537, 188] on button "Use setting" at bounding box center [535, 188] width 10 height 5
click at [522, 131] on div "Default" at bounding box center [490, 130] width 101 height 10
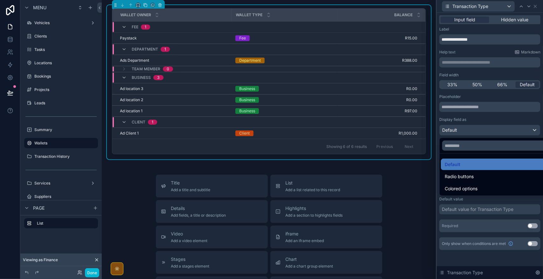
click at [522, 131] on div at bounding box center [490, 139] width 106 height 279
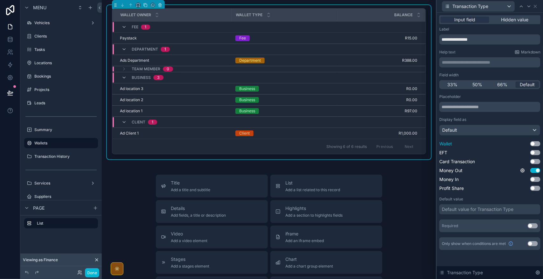
click at [536, 144] on button "Use setting" at bounding box center [535, 143] width 10 height 5
click at [538, 151] on button "Use setting" at bounding box center [535, 152] width 10 height 5
click at [535, 161] on button "Use setting" at bounding box center [535, 161] width 10 height 5
click at [537, 180] on button "Use setting" at bounding box center [535, 179] width 10 height 5
click at [535, 190] on button "Use setting" at bounding box center [535, 188] width 10 height 5
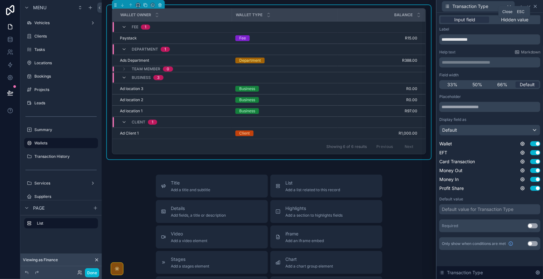
click at [535, 7] on icon at bounding box center [535, 6] width 5 height 5
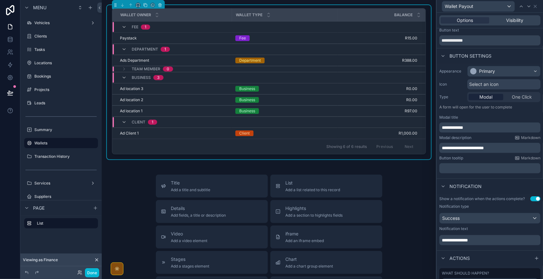
scroll to position [3, 0]
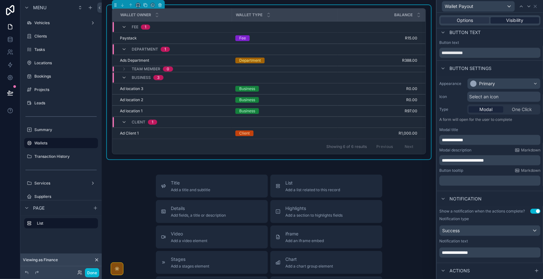
click at [506, 20] on span "Visibility" at bounding box center [514, 20] width 17 height 6
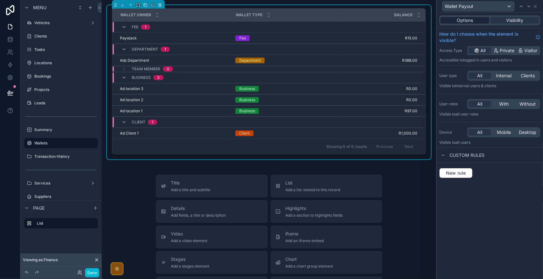
click at [479, 19] on div "Options" at bounding box center [465, 20] width 49 height 6
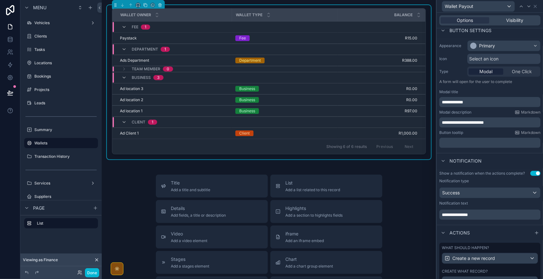
scroll to position [87, 0]
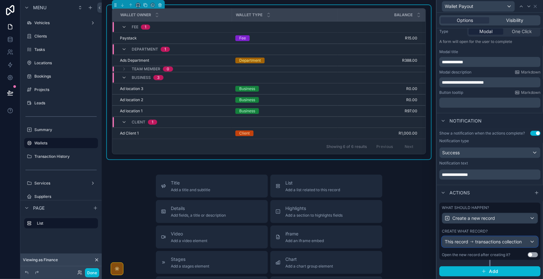
click at [509, 242] on span "transactions collection" at bounding box center [498, 242] width 46 height 6
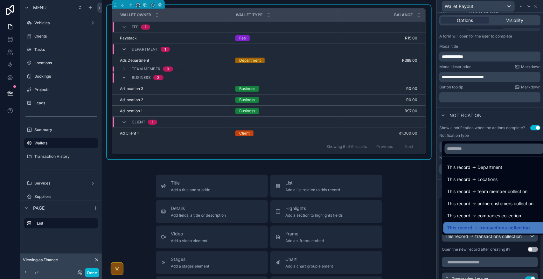
click at [509, 242] on div at bounding box center [490, 139] width 106 height 279
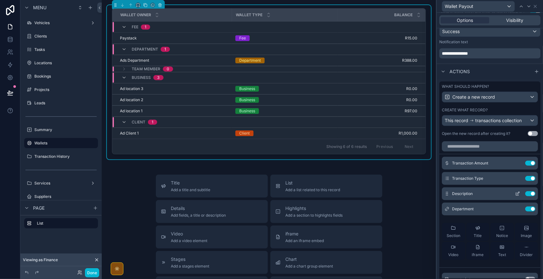
scroll to position [242, 0]
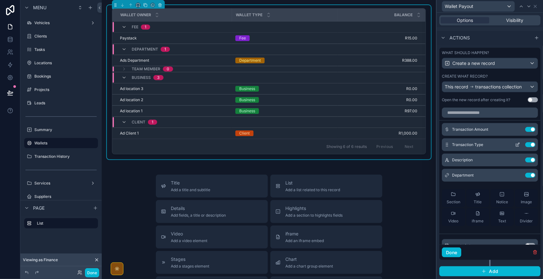
click at [515, 146] on icon at bounding box center [517, 144] width 5 height 5
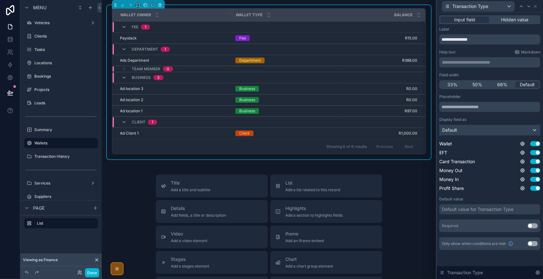
click at [481, 129] on div "Default" at bounding box center [490, 130] width 101 height 10
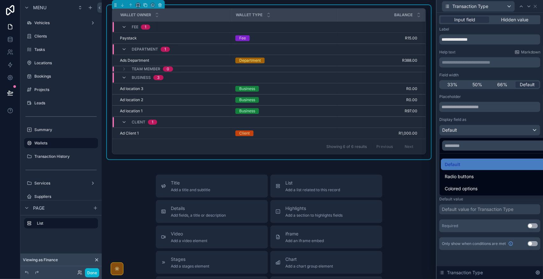
click at [481, 129] on div at bounding box center [490, 139] width 106 height 279
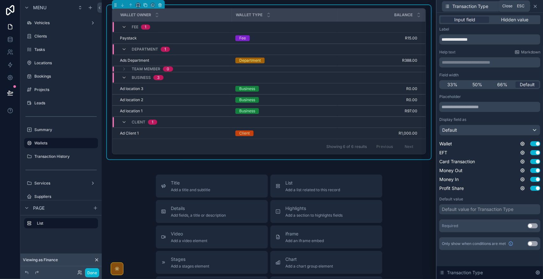
click at [538, 5] on icon at bounding box center [535, 6] width 5 height 5
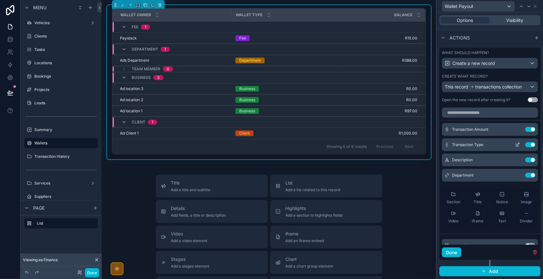
click at [525, 143] on button "Use setting" at bounding box center [530, 144] width 10 height 5
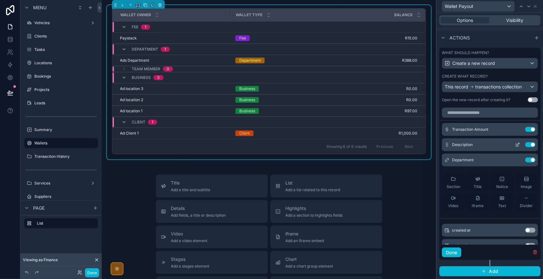
click at [525, 144] on button "Use setting" at bounding box center [530, 144] width 10 height 5
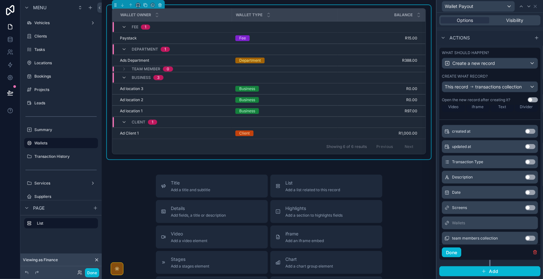
scroll to position [67, 0]
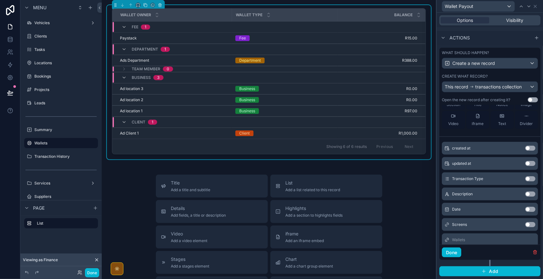
click at [525, 179] on button "Use setting" at bounding box center [530, 178] width 10 height 5
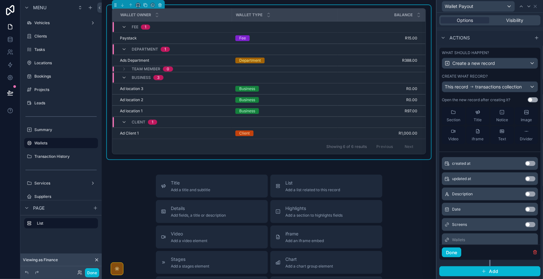
scroll to position [82, 0]
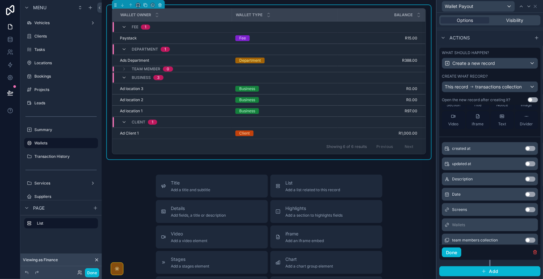
click at [525, 179] on button "Use setting" at bounding box center [530, 179] width 10 height 5
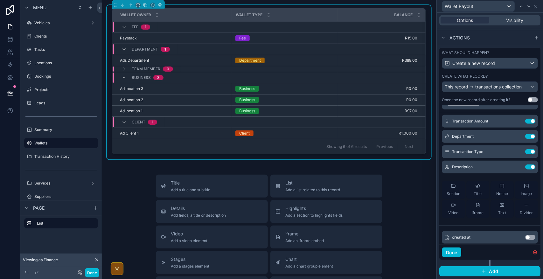
scroll to position [0, 0]
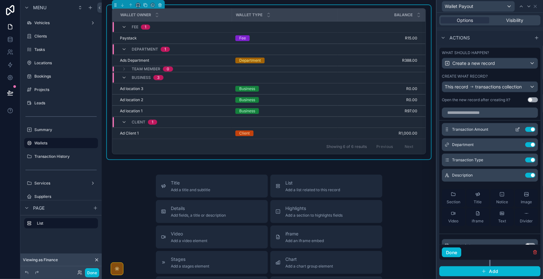
click at [515, 130] on icon at bounding box center [517, 129] width 5 height 5
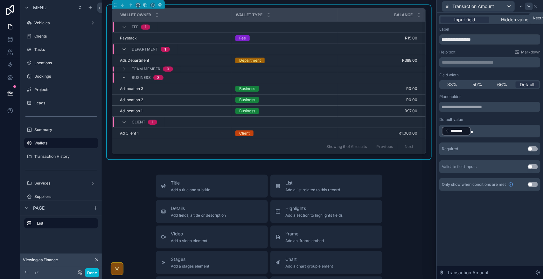
click at [526, 6] on div at bounding box center [529, 7] width 8 height 8
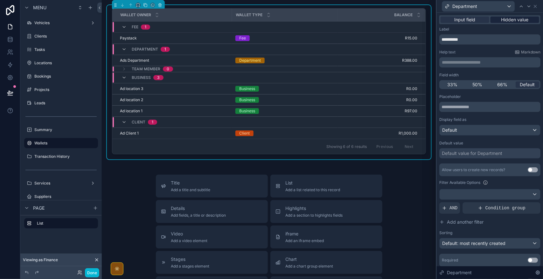
click at [520, 17] on span "Hidden value" at bounding box center [514, 20] width 27 height 6
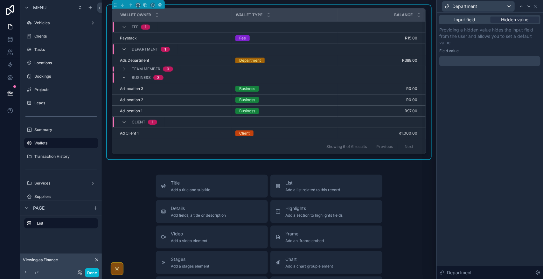
click at [478, 61] on div at bounding box center [489, 61] width 101 height 10
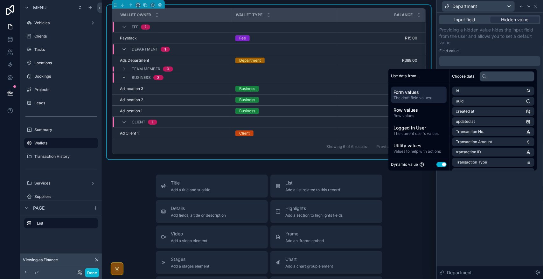
click at [450, 59] on div at bounding box center [489, 61] width 101 height 10
click at [452, 59] on div at bounding box center [489, 61] width 101 height 10
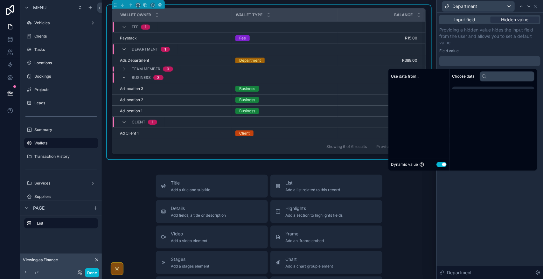
click at [452, 59] on div at bounding box center [489, 61] width 101 height 10
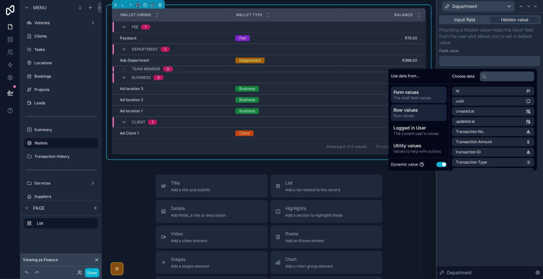
click at [424, 113] on span "Row values" at bounding box center [419, 115] width 51 height 5
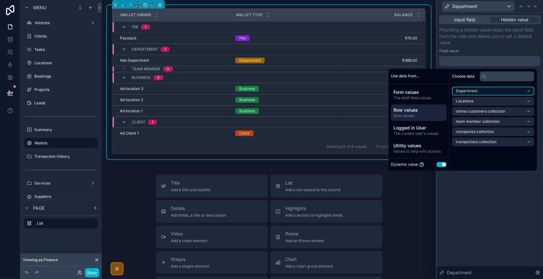
click at [518, 89] on li "Department" at bounding box center [493, 91] width 82 height 9
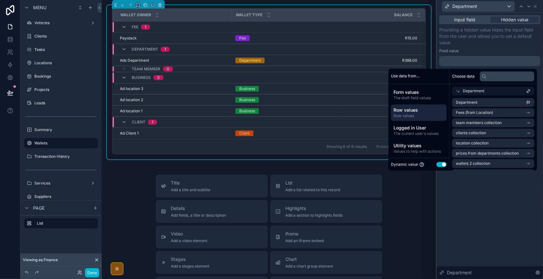
click at [465, 85] on div "Department" at bounding box center [492, 89] width 87 height 11
click at [467, 90] on span "Department" at bounding box center [474, 90] width 22 height 5
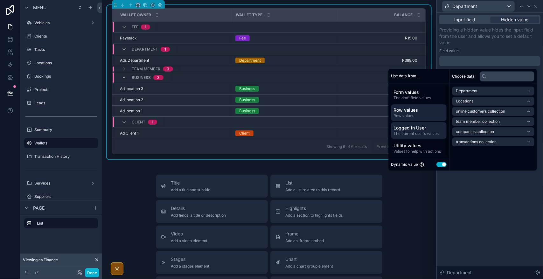
click at [413, 126] on span "Logged in User" at bounding box center [419, 128] width 51 height 6
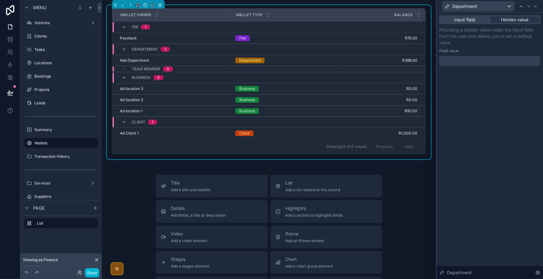
click at [488, 46] on div "Providing a hidden value hides the input field from the user and allows you to …" at bounding box center [489, 46] width 101 height 39
click at [534, 6] on icon at bounding box center [535, 6] width 5 height 5
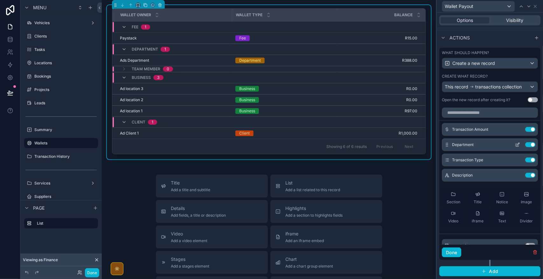
click at [525, 145] on button "Use setting" at bounding box center [530, 144] width 10 height 5
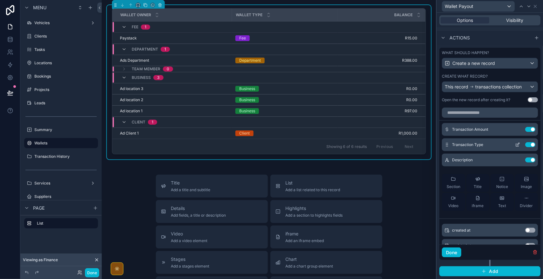
click at [519, 144] on icon at bounding box center [519, 143] width 1 height 1
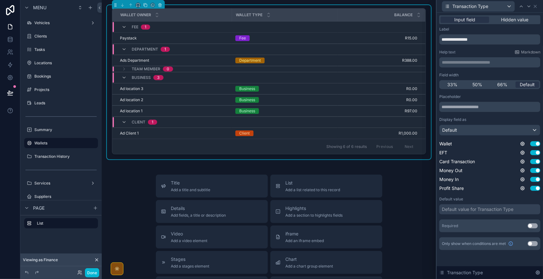
click at [502, 206] on div "Default value for Transaction Type" at bounding box center [478, 209] width 72 height 6
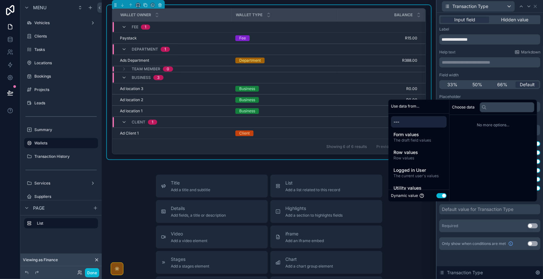
click at [502, 206] on div "Default value for Transaction Type" at bounding box center [478, 209] width 72 height 6
click at [508, 216] on div "Placeholder Display field as Default Wallet Use setting EFT Use setting Card Tr…" at bounding box center [489, 163] width 101 height 138
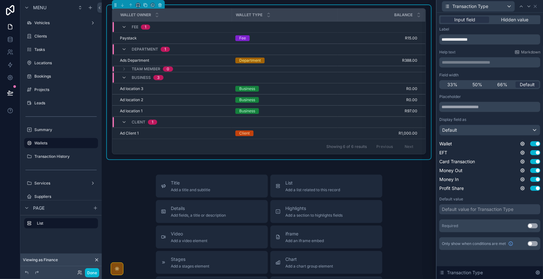
click at [484, 209] on div "Default value for Transaction Type" at bounding box center [478, 209] width 72 height 6
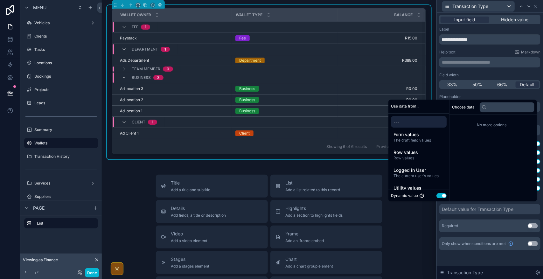
click at [484, 216] on div "Placeholder Display field as Default Wallet Use setting EFT Use setting Card Tr…" at bounding box center [489, 163] width 101 height 138
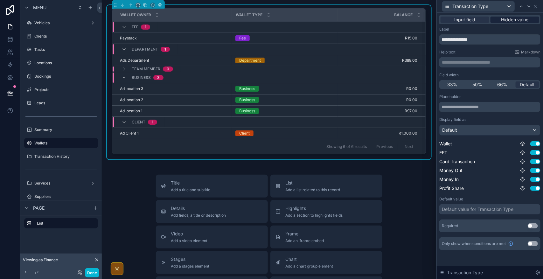
click at [524, 17] on span "Hidden value" at bounding box center [514, 20] width 27 height 6
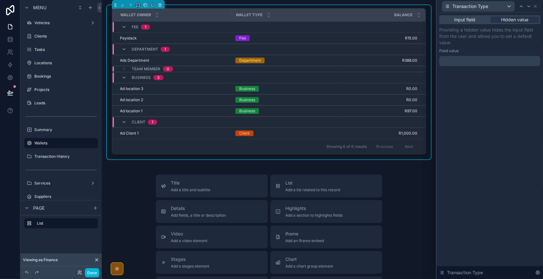
click at [521, 59] on div at bounding box center [489, 61] width 101 height 10
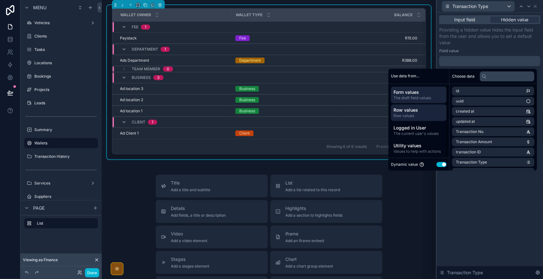
click at [421, 115] on span "Row values" at bounding box center [419, 115] width 51 height 5
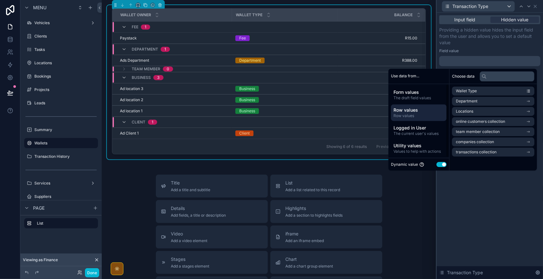
click at [438, 164] on button "Use setting" at bounding box center [441, 164] width 10 height 5
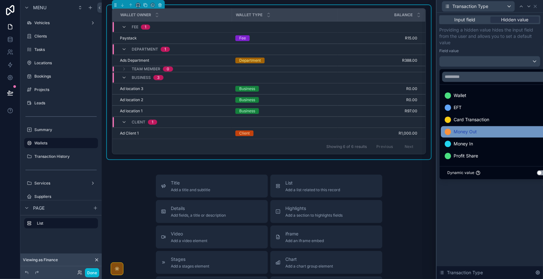
click at [512, 134] on div "Money Out" at bounding box center [497, 132] width 105 height 8
click at [542, 173] on button "Use setting" at bounding box center [542, 173] width 10 height 5
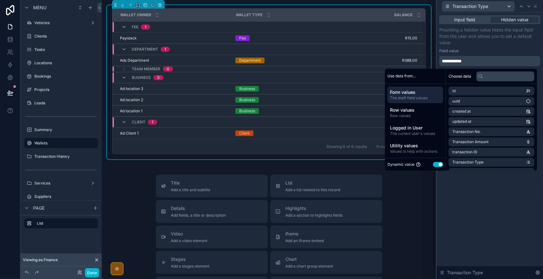
click at [440, 166] on button "Use setting" at bounding box center [438, 164] width 10 height 5
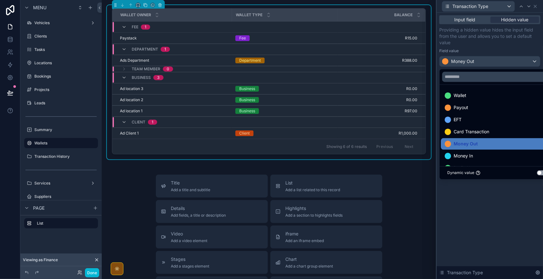
scroll to position [1, 0]
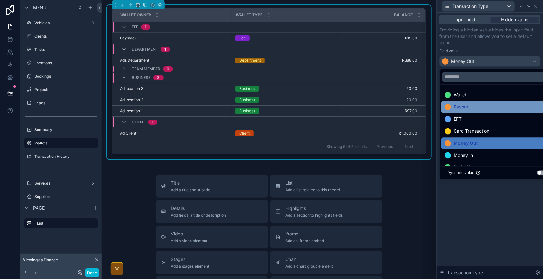
click at [496, 104] on div "Payout" at bounding box center [497, 107] width 105 height 8
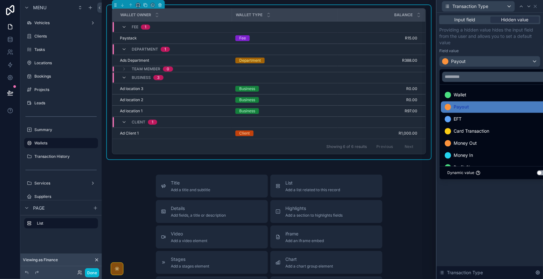
click at [511, 229] on div "Input field Hidden value Providing a hidden value hides the input field from th…" at bounding box center [490, 146] width 106 height 266
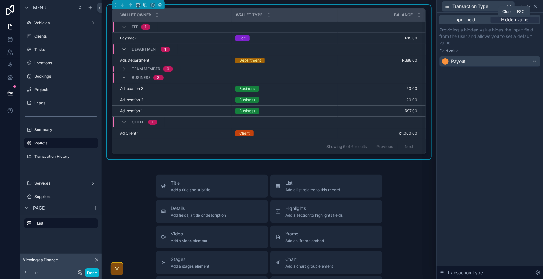
click at [536, 7] on icon at bounding box center [535, 6] width 5 height 5
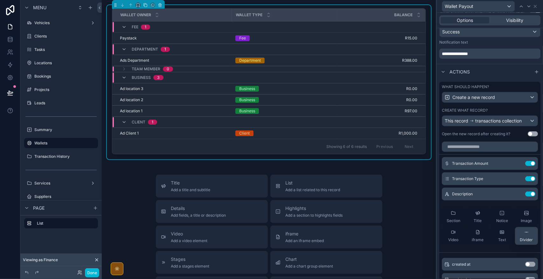
scroll to position [40, 0]
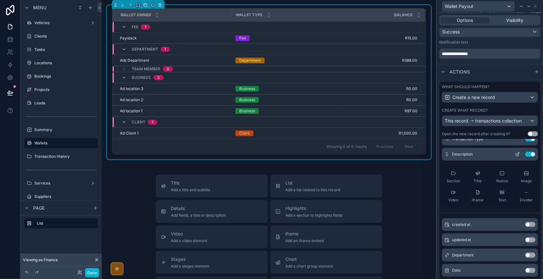
click at [515, 157] on icon at bounding box center [517, 154] width 5 height 5
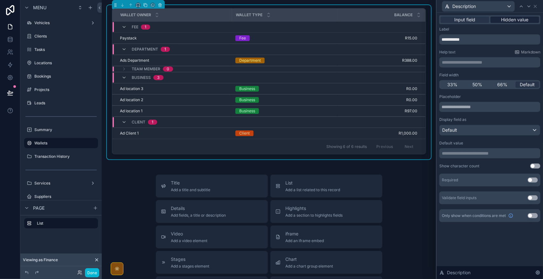
click at [508, 18] on span "Hidden value" at bounding box center [514, 20] width 27 height 6
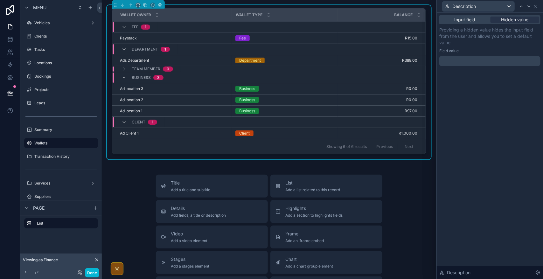
click at [478, 63] on p "﻿" at bounding box center [490, 61] width 97 height 6
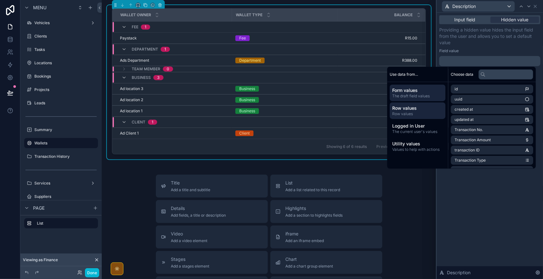
click at [427, 112] on span "Row values" at bounding box center [418, 113] width 51 height 5
click at [422, 91] on span "Form values" at bounding box center [418, 90] width 51 height 6
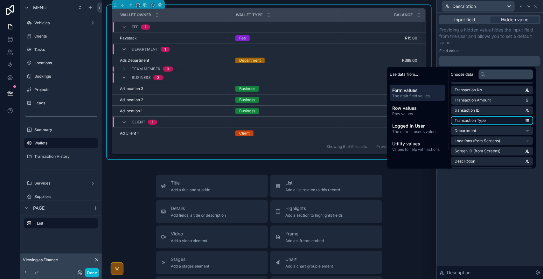
click at [514, 122] on li "Transaction Type" at bounding box center [492, 120] width 82 height 9
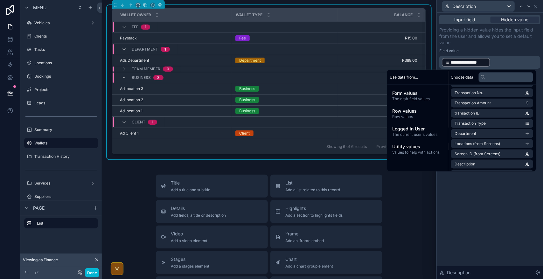
click at [501, 65] on p "**********" at bounding box center [490, 62] width 97 height 10
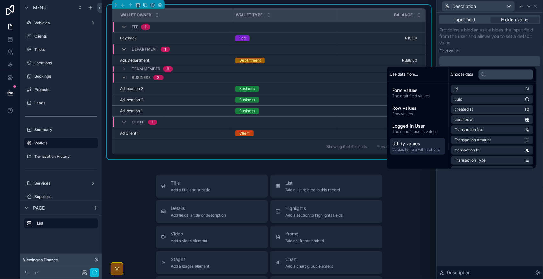
click at [421, 148] on span "Values to help with actions" at bounding box center [418, 149] width 51 height 5
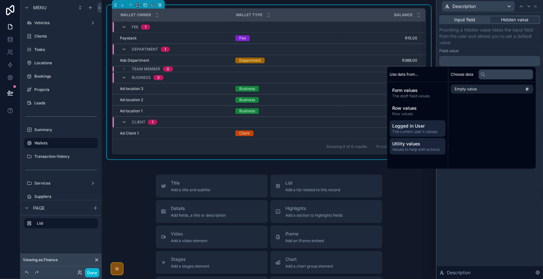
click at [417, 135] on div "Logged in User The current user's values" at bounding box center [418, 128] width 56 height 17
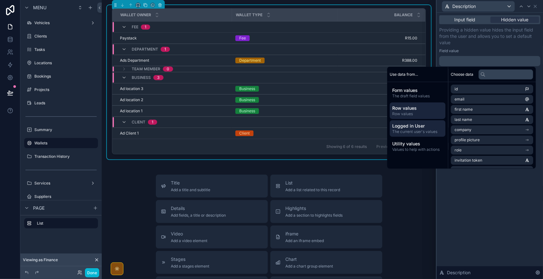
click at [419, 116] on div "Row values Row values" at bounding box center [418, 110] width 56 height 17
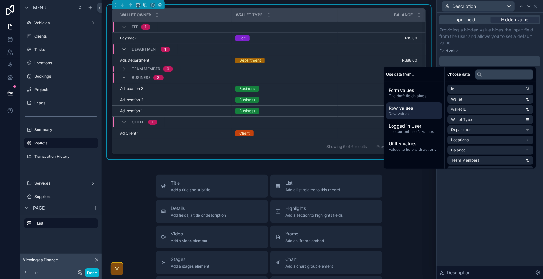
click at [501, 197] on div "Input field Hidden value Providing a hidden value hides the input field from th…" at bounding box center [490, 146] width 106 height 266
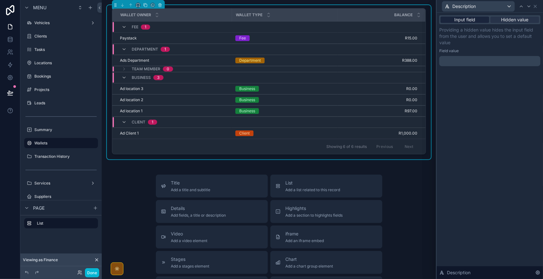
click at [476, 21] on div "Input field" at bounding box center [465, 20] width 49 height 6
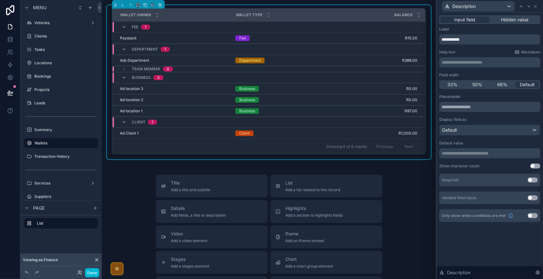
click at [507, 156] on p "**********" at bounding box center [490, 153] width 97 height 6
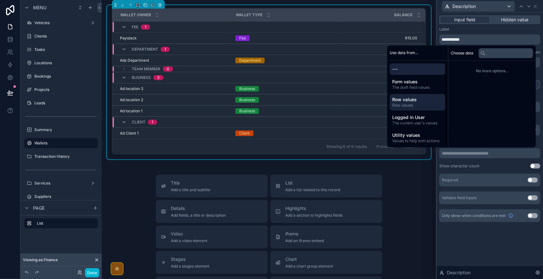
click at [422, 107] on span "Row values" at bounding box center [418, 105] width 51 height 5
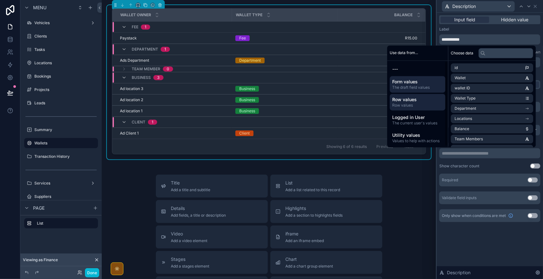
click at [422, 90] on div "Form values The draft field values" at bounding box center [418, 84] width 56 height 17
click at [423, 101] on span "Row values" at bounding box center [418, 99] width 51 height 6
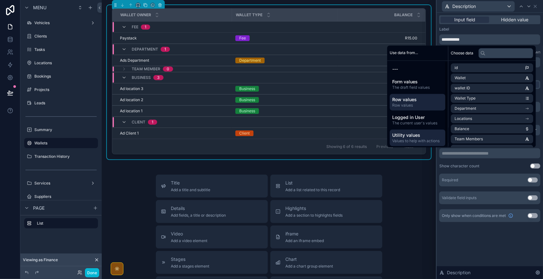
click at [417, 138] on span "Values to help with actions" at bounding box center [418, 140] width 51 height 5
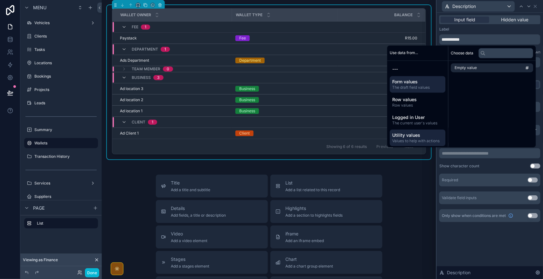
click at [411, 88] on span "The draft field values" at bounding box center [418, 87] width 51 height 5
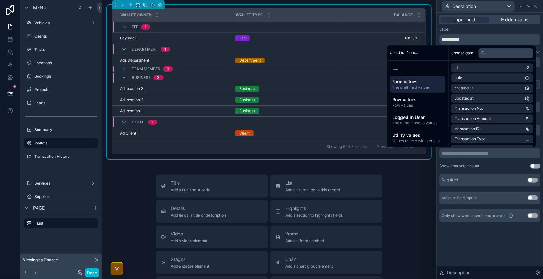
click at [498, 164] on div "Show character count Use setting" at bounding box center [489, 166] width 101 height 5
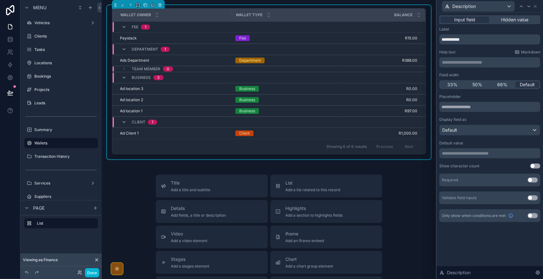
click at [494, 157] on div "**********" at bounding box center [489, 153] width 101 height 10
click at [494, 153] on p "**********" at bounding box center [490, 153] width 97 height 6
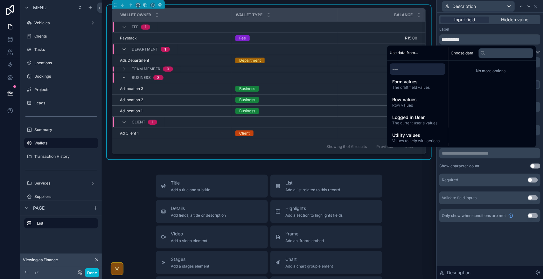
click at [494, 153] on p "**********" at bounding box center [490, 153] width 97 height 6
click at [517, 19] on span "Hidden value" at bounding box center [514, 20] width 27 height 6
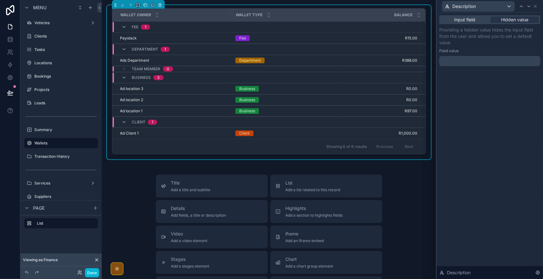
click at [471, 62] on p "﻿" at bounding box center [490, 61] width 97 height 6
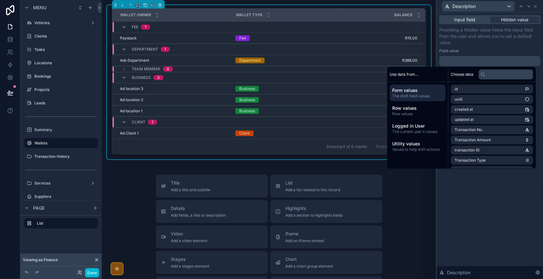
click at [471, 62] on p "﻿" at bounding box center [490, 61] width 97 height 6
click at [482, 185] on div "**********" at bounding box center [490, 146] width 106 height 266
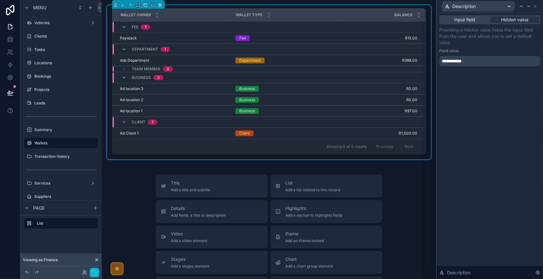
click at [535, 7] on icon at bounding box center [535, 6] width 5 height 5
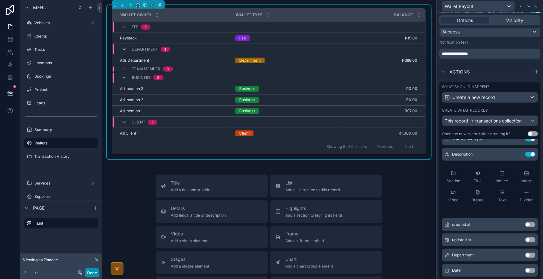
click at [89, 274] on button "Done" at bounding box center [92, 272] width 14 height 9
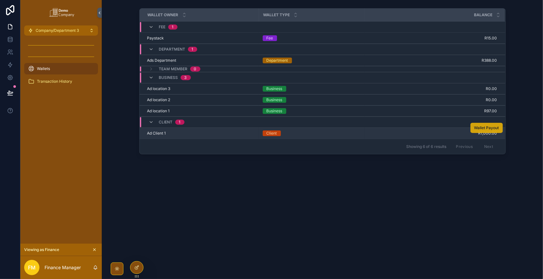
click at [477, 128] on span "Wallet Payout" at bounding box center [486, 127] width 25 height 5
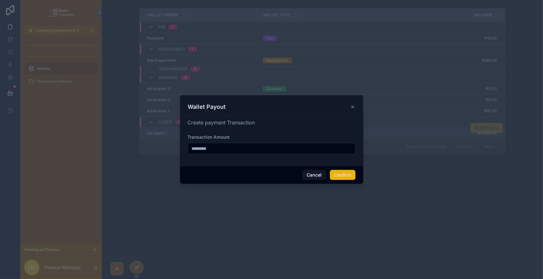
click at [257, 149] on input "*********" at bounding box center [271, 148] width 167 height 9
click at [192, 150] on input "*********" at bounding box center [271, 148] width 167 height 9
type input "**********"
click at [339, 176] on button "Confirm" at bounding box center [342, 175] width 25 height 10
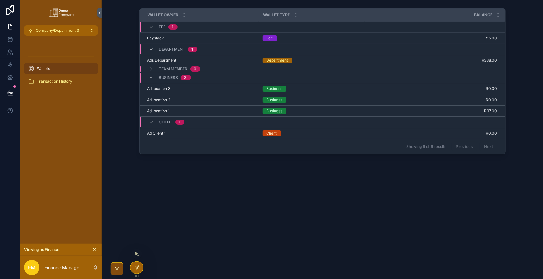
click at [134, 266] on icon at bounding box center [136, 267] width 5 height 5
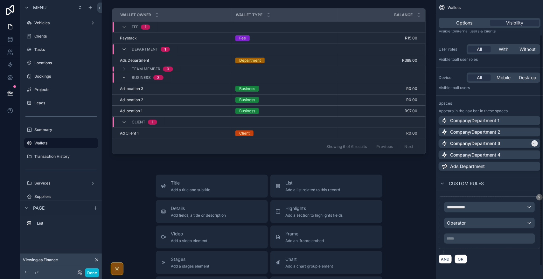
scroll to position [0, 0]
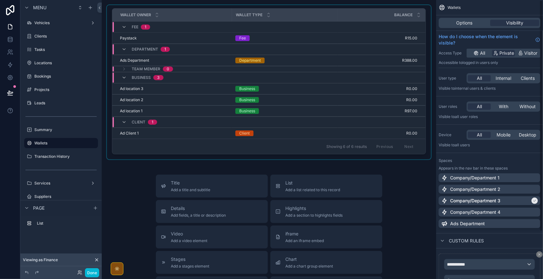
click at [387, 11] on div "Balance" at bounding box center [381, 15] width 87 height 12
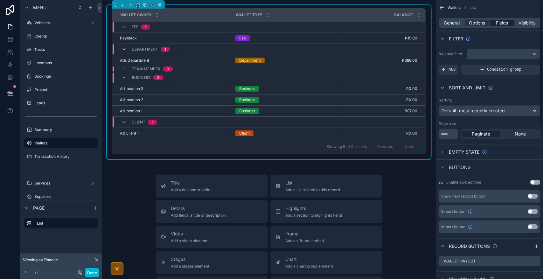
click at [505, 23] on span "Fields" at bounding box center [502, 23] width 12 height 6
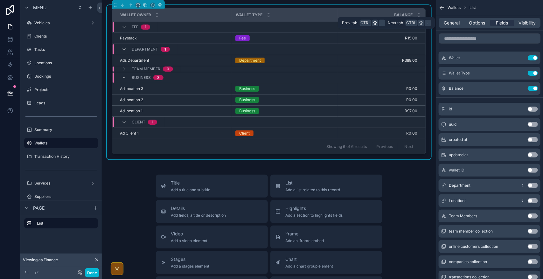
click at [476, 27] on div "General Options Fields Visibility" at bounding box center [490, 23] width 102 height 10
click at [475, 23] on span "Options" at bounding box center [477, 23] width 16 height 6
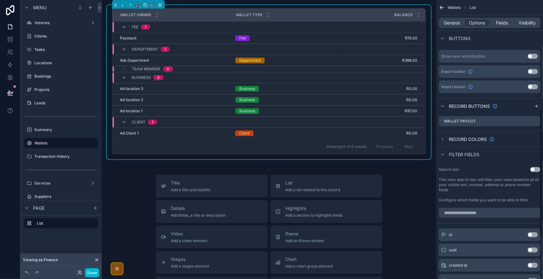
scroll to position [119, 0]
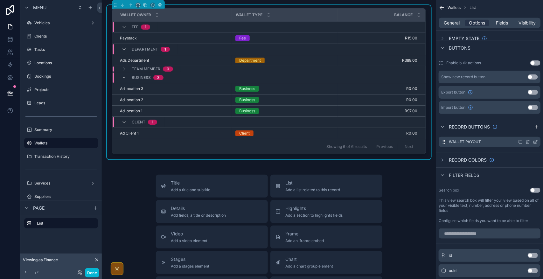
click at [535, 141] on icon "scrollable content" at bounding box center [535, 141] width 5 height 5
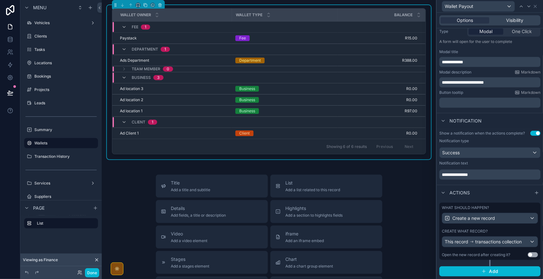
scroll to position [87, 0]
click at [495, 245] on div "This record transactions collection" at bounding box center [489, 242] width 95 height 10
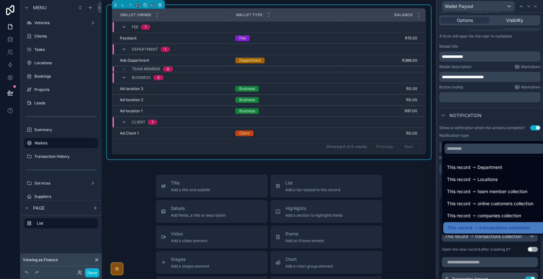
click at [495, 242] on div at bounding box center [490, 139] width 106 height 279
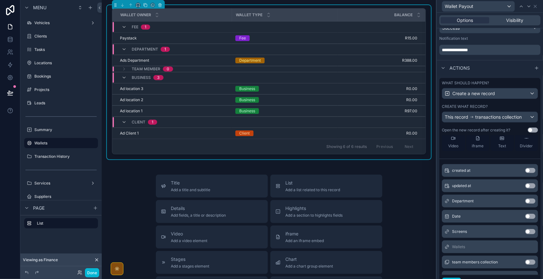
scroll to position [107, 0]
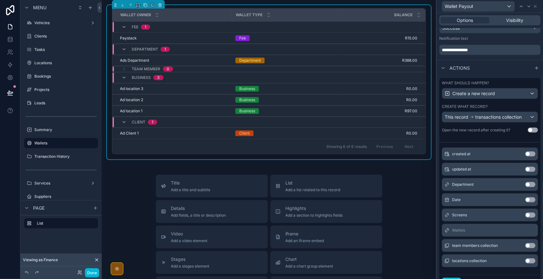
click at [525, 187] on button "Use setting" at bounding box center [530, 184] width 10 height 5
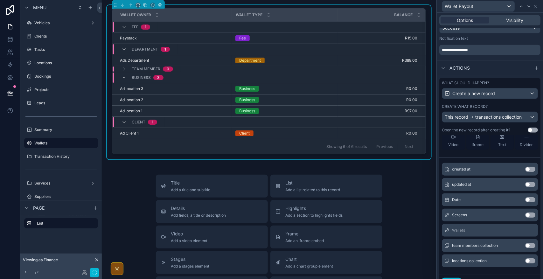
scroll to position [0, 0]
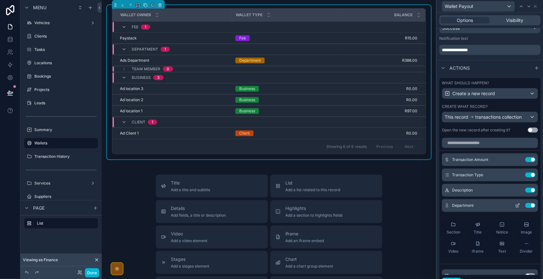
click at [515, 208] on icon at bounding box center [517, 205] width 5 height 5
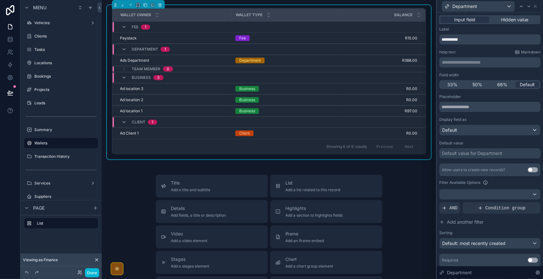
click at [477, 154] on div "Default value for Department" at bounding box center [472, 153] width 60 height 6
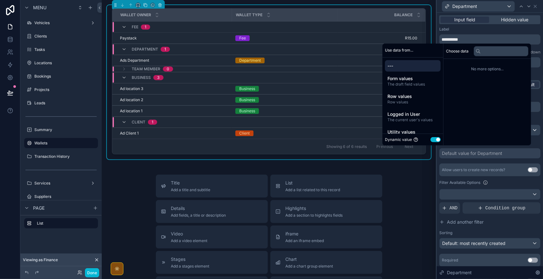
click at [436, 141] on button "Use setting" at bounding box center [436, 139] width 10 height 5
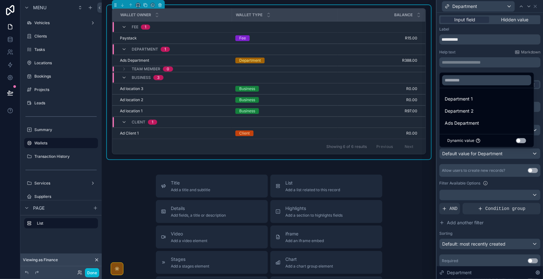
click at [505, 179] on div at bounding box center [490, 139] width 106 height 279
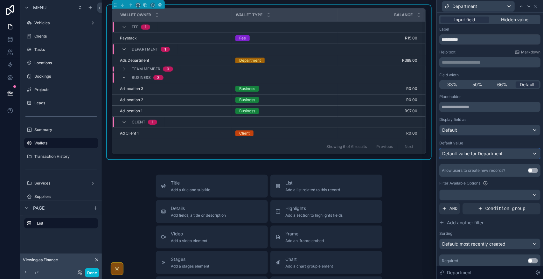
click at [526, 153] on div "Default value for Department" at bounding box center [490, 154] width 101 height 10
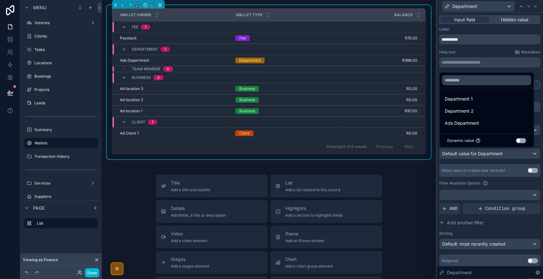
click at [526, 154] on div at bounding box center [490, 139] width 106 height 279
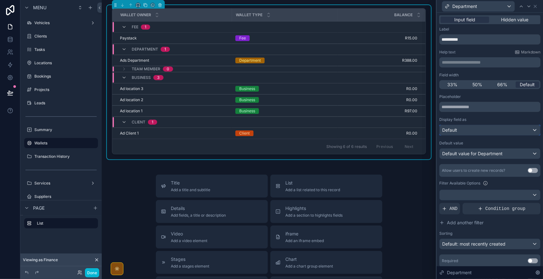
click at [517, 127] on div "Default" at bounding box center [490, 130] width 101 height 10
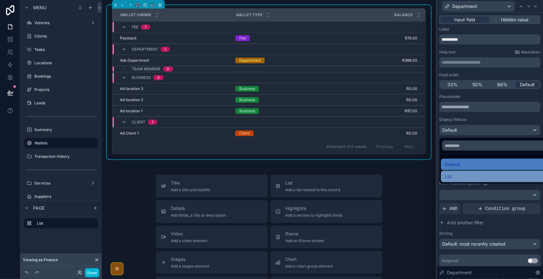
click at [498, 180] on div "List" at bounding box center [494, 177] width 99 height 8
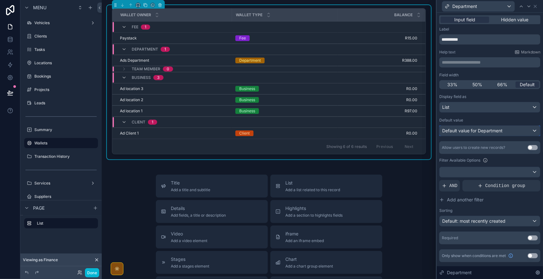
click at [496, 131] on span "Default value for Department" at bounding box center [472, 130] width 60 height 5
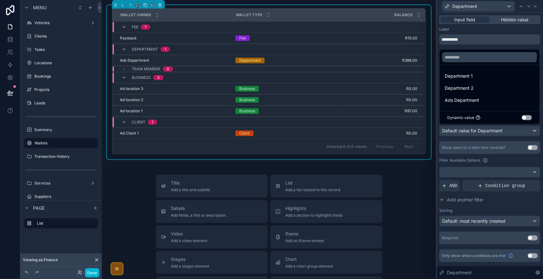
click at [496, 131] on div at bounding box center [490, 139] width 106 height 279
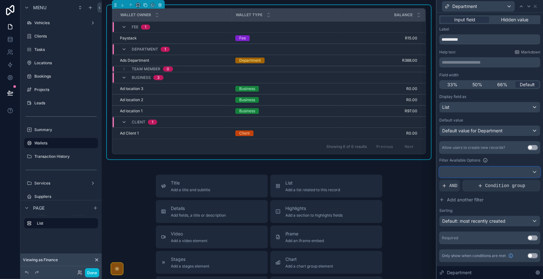
click at [521, 171] on div at bounding box center [490, 172] width 101 height 10
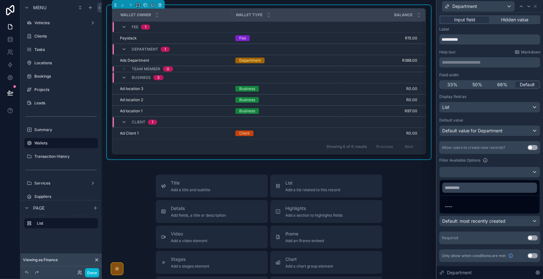
click at [521, 171] on div at bounding box center [490, 139] width 106 height 279
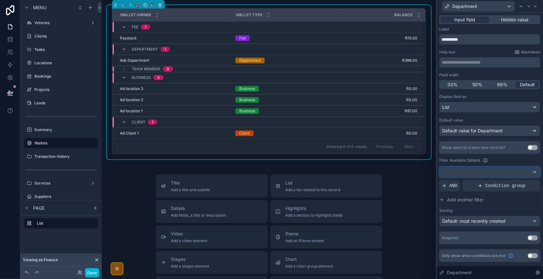
click at [492, 169] on div at bounding box center [490, 172] width 101 height 10
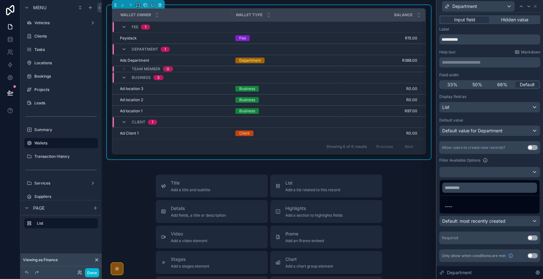
click at [493, 174] on div at bounding box center [490, 139] width 106 height 279
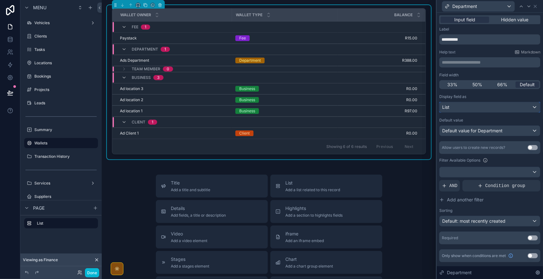
click at [500, 106] on div "List" at bounding box center [490, 107] width 101 height 10
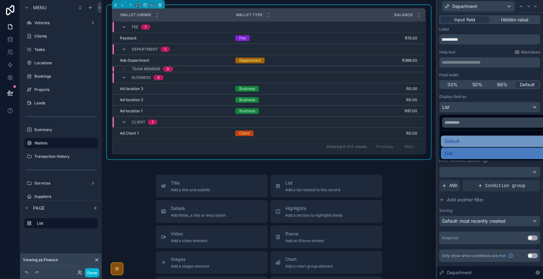
click at [495, 139] on div "Default" at bounding box center [497, 141] width 105 height 8
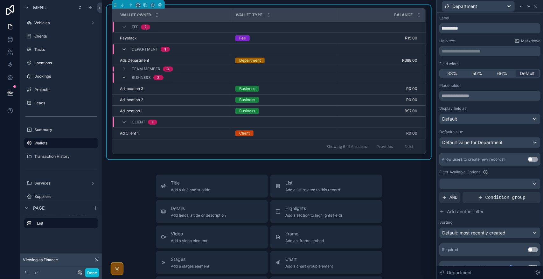
scroll to position [21, 0]
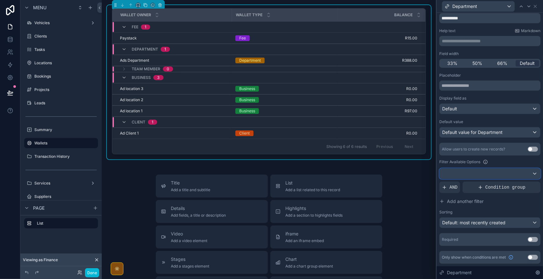
click at [529, 174] on div at bounding box center [490, 174] width 101 height 10
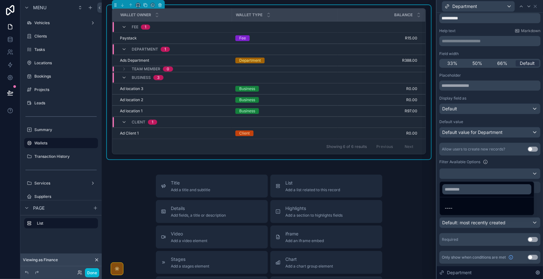
click at [529, 174] on div at bounding box center [490, 139] width 106 height 279
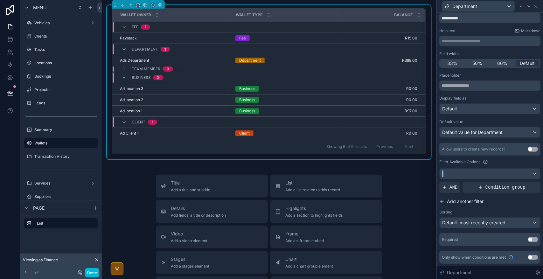
scroll to position [0, 0]
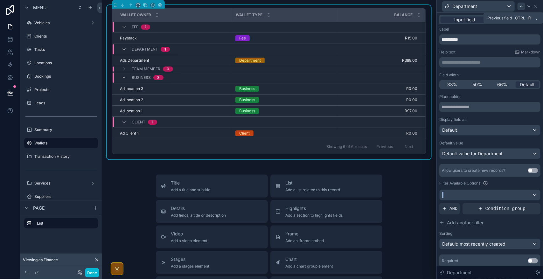
click at [520, 7] on icon at bounding box center [521, 6] width 3 height 1
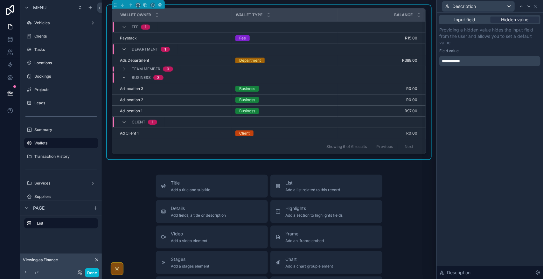
click at [484, 63] on p "**********" at bounding box center [490, 61] width 97 height 6
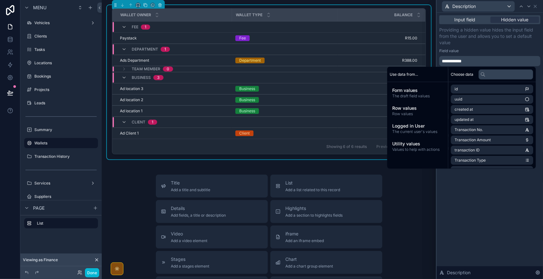
click at [500, 247] on div "**********" at bounding box center [490, 146] width 106 height 266
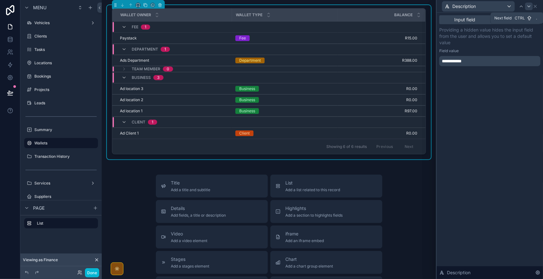
click at [527, 7] on icon at bounding box center [528, 6] width 5 height 5
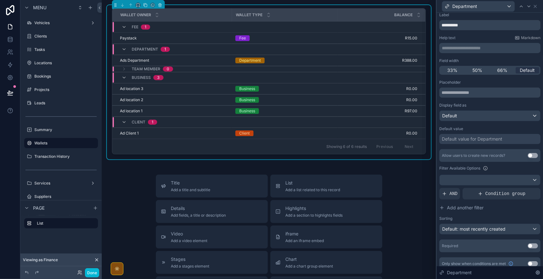
scroll to position [21, 0]
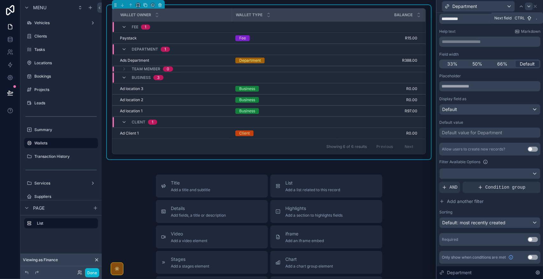
click at [526, 7] on div at bounding box center [529, 7] width 8 height 8
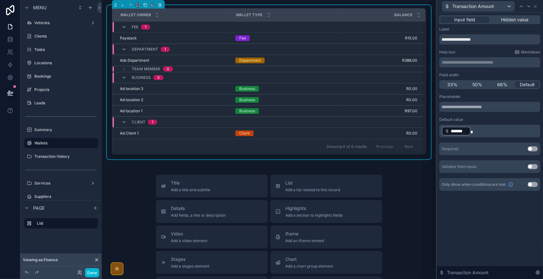
click at [498, 218] on div "**********" at bounding box center [490, 146] width 106 height 266
click at [537, 6] on icon at bounding box center [535, 6] width 5 height 5
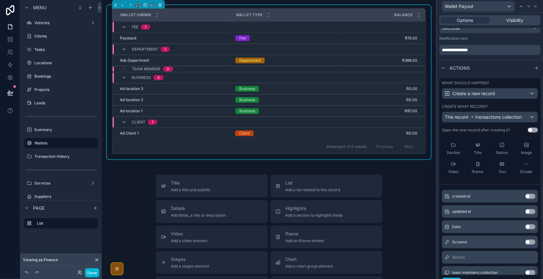
scroll to position [0, 0]
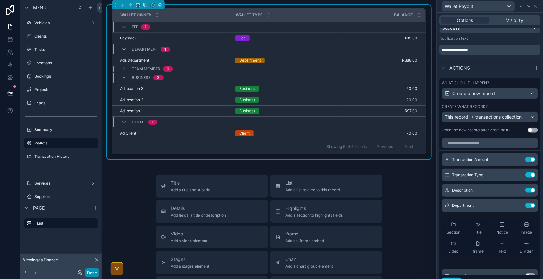
click at [90, 272] on button "Done" at bounding box center [92, 272] width 14 height 9
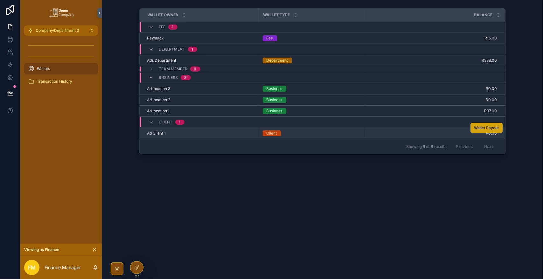
click at [488, 128] on span "Wallet Payout" at bounding box center [486, 127] width 25 height 5
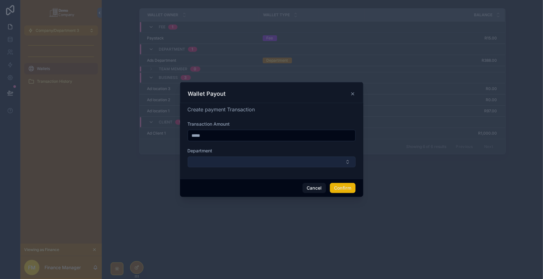
click at [217, 163] on button "Select Button" at bounding box center [272, 162] width 168 height 11
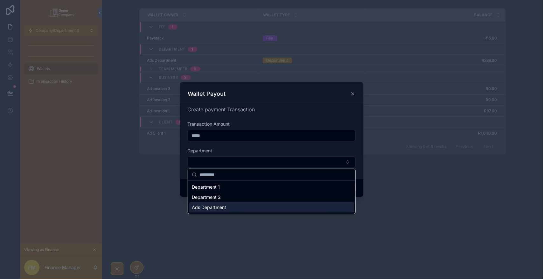
click at [307, 234] on div at bounding box center [271, 139] width 543 height 279
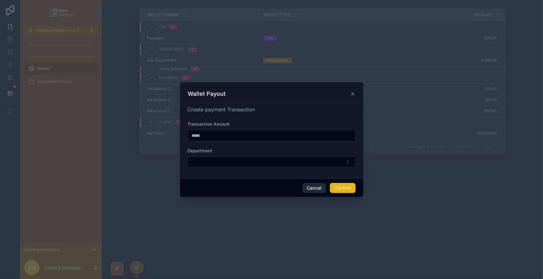
click at [318, 185] on button "Cancel" at bounding box center [315, 188] width 24 height 10
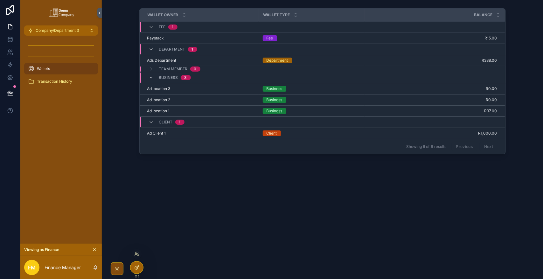
click at [137, 264] on div at bounding box center [136, 267] width 13 height 12
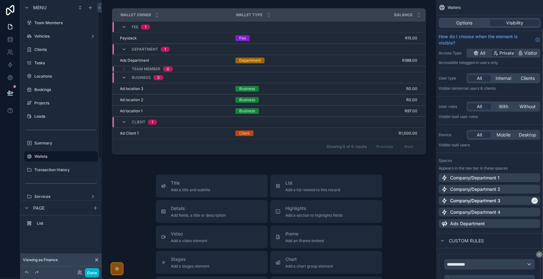
scroll to position [13, 0]
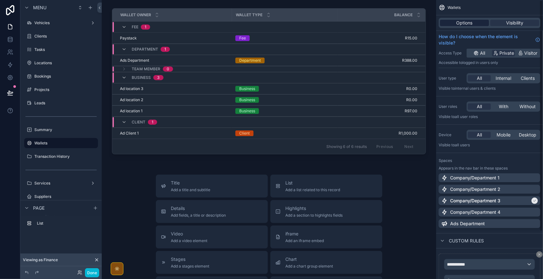
click at [462, 22] on span "Options" at bounding box center [464, 23] width 16 height 6
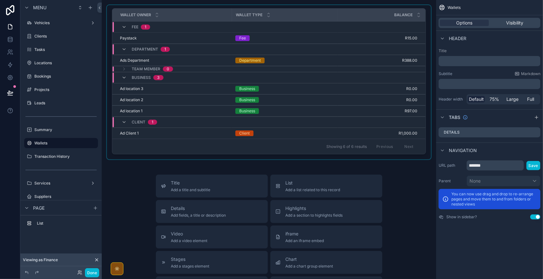
click at [405, 48] on div "Department 1" at bounding box center [269, 49] width 312 height 10
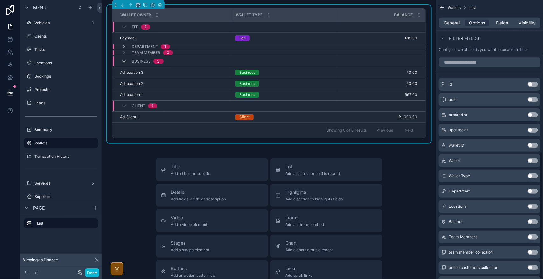
scroll to position [174, 0]
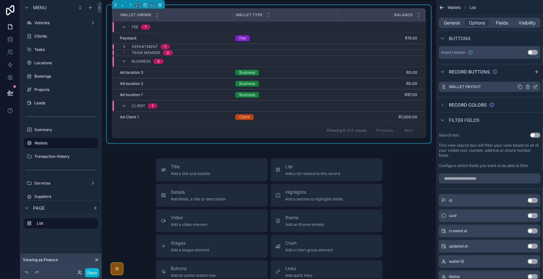
click at [535, 88] on icon "scrollable content" at bounding box center [535, 86] width 5 height 5
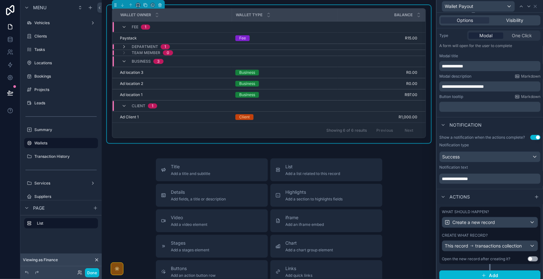
scroll to position [87, 0]
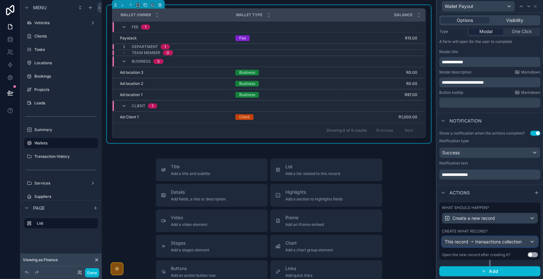
click at [494, 240] on span "transactions collection" at bounding box center [498, 242] width 46 height 6
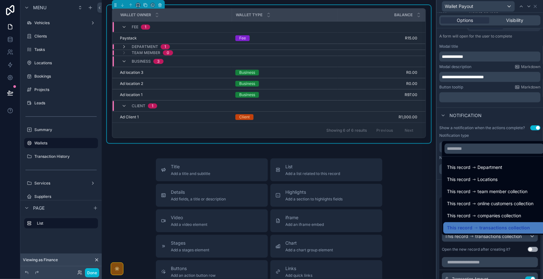
click at [494, 240] on div at bounding box center [490, 139] width 106 height 279
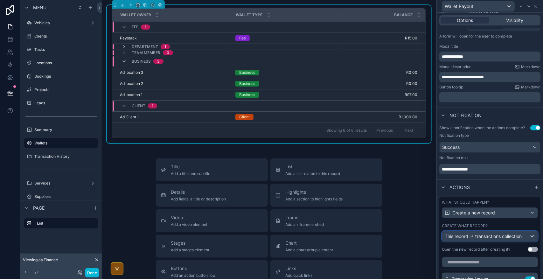
click at [494, 240] on span "transactions collection" at bounding box center [498, 236] width 46 height 6
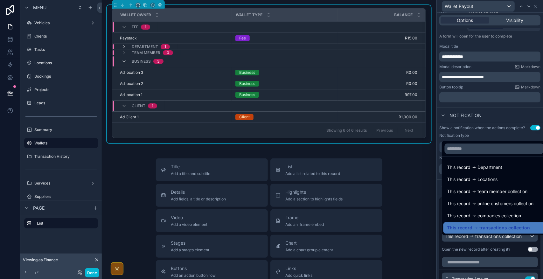
click at [494, 241] on div at bounding box center [490, 139] width 106 height 279
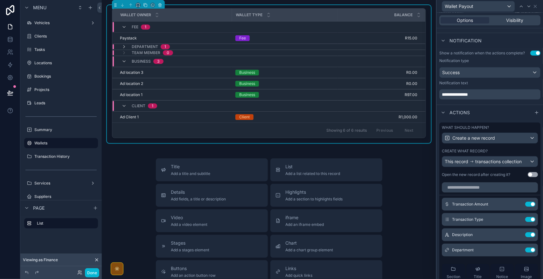
scroll to position [166, 0]
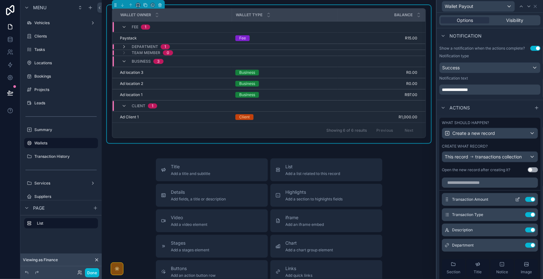
click at [515, 202] on icon at bounding box center [517, 199] width 5 height 5
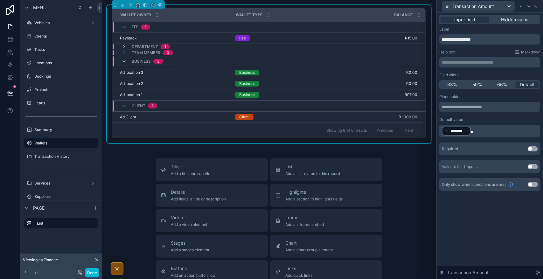
click at [484, 129] on p "﻿ ******* ﻿" at bounding box center [490, 131] width 97 height 10
click at [493, 212] on div "**********" at bounding box center [490, 146] width 106 height 266
click at [537, 7] on icon at bounding box center [535, 6] width 5 height 5
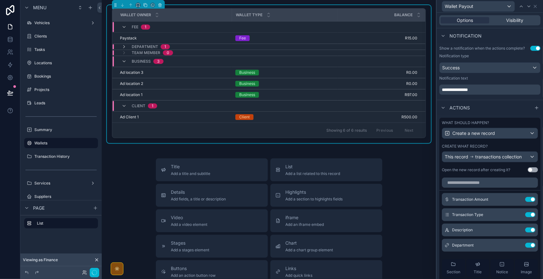
drag, startPoint x: 391, startPoint y: 158, endPoint x: 124, endPoint y: 277, distance: 292.3
click at [391, 158] on div "Wallet Owner Wallet Type Balance Fee 1 Paystack Paystack Fee R15.00 R15.00 Wall…" at bounding box center [269, 218] width 334 height 436
click at [94, 274] on icon "button" at bounding box center [94, 272] width 5 height 5
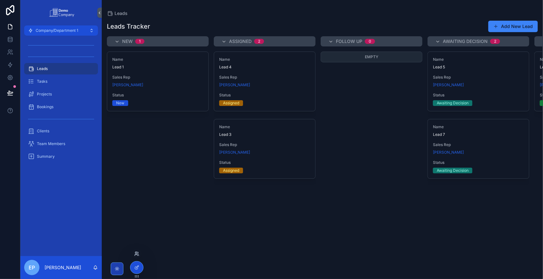
click at [138, 253] on icon at bounding box center [138, 253] width 1 height 2
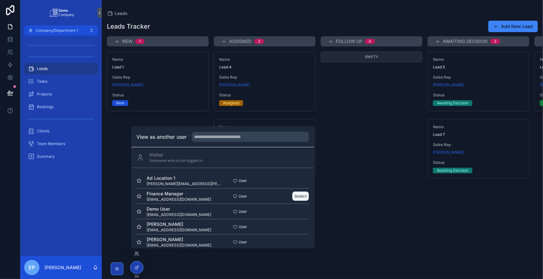
click at [297, 196] on button "Select" at bounding box center [301, 196] width 17 height 9
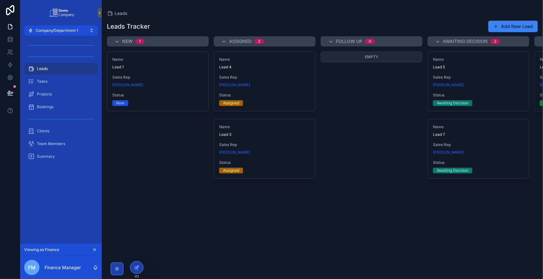
click at [45, 34] on div "Company/Department 1 Leads Tasks Projects Bookings Clients Team Members Summary…" at bounding box center [60, 139] width 81 height 279
click at [46, 32] on span "Company/Department 1" at bounding box center [57, 30] width 43 height 5
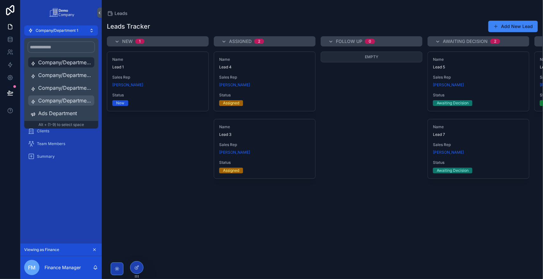
click at [71, 98] on span "Company/Department 4" at bounding box center [64, 101] width 53 height 8
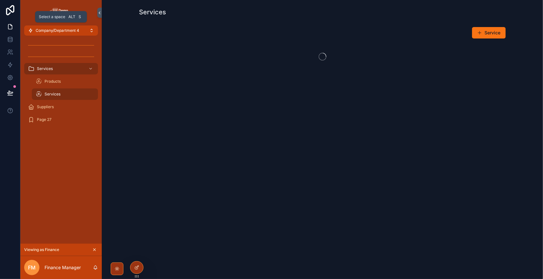
click at [77, 33] on button "Company/Department 4" at bounding box center [61, 30] width 74 height 10
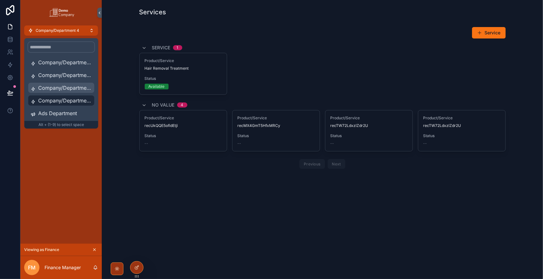
click at [78, 86] on span "Company/Department 3" at bounding box center [64, 88] width 53 height 8
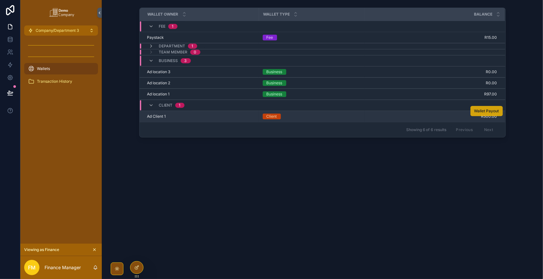
click at [483, 110] on span "Wallet Payout" at bounding box center [486, 110] width 25 height 5
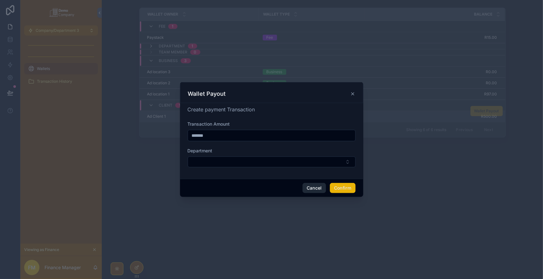
click at [314, 186] on button "Cancel" at bounding box center [315, 188] width 24 height 10
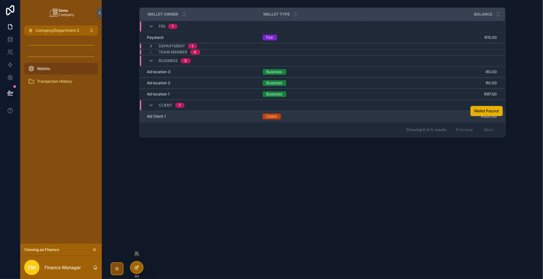
click at [138, 266] on icon at bounding box center [138, 266] width 1 height 1
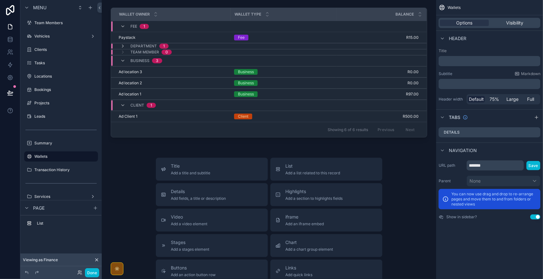
scroll to position [13, 0]
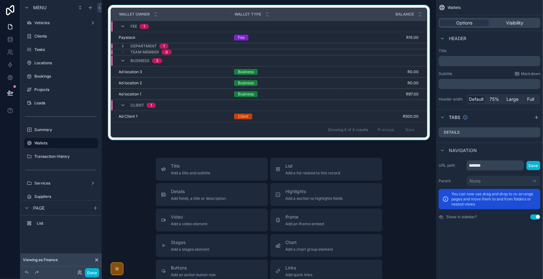
click at [426, 113] on div "scrollable content" at bounding box center [269, 73] width 324 height 137
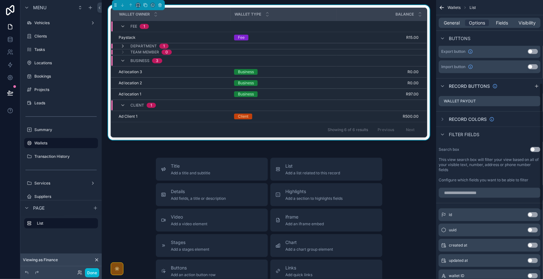
scroll to position [159, 0]
click at [535, 104] on icon "scrollable content" at bounding box center [535, 102] width 5 height 5
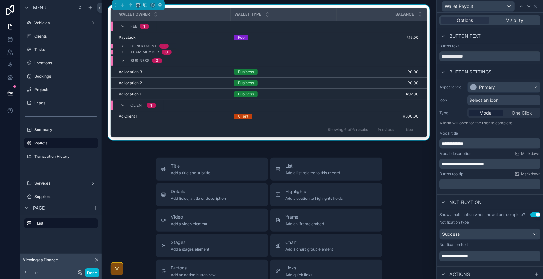
scroll to position [87, 0]
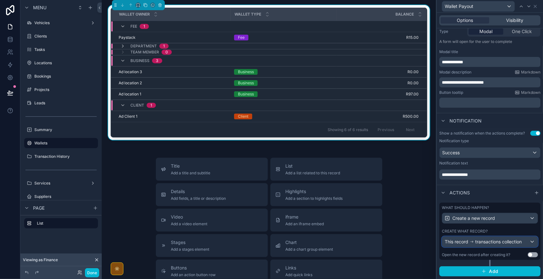
click at [491, 239] on span "transactions collection" at bounding box center [498, 242] width 46 height 6
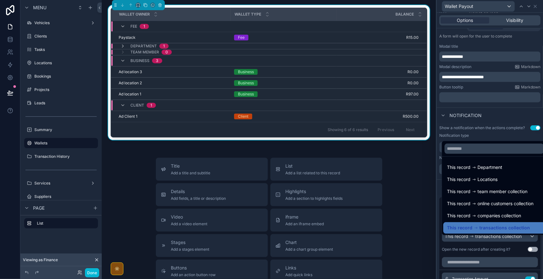
click at [493, 240] on div at bounding box center [490, 139] width 106 height 279
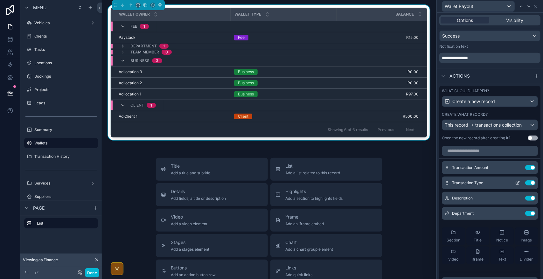
scroll to position [206, 0]
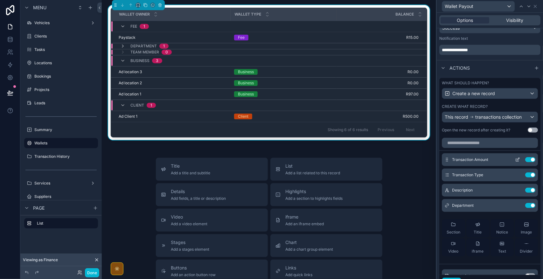
click at [517, 160] on icon at bounding box center [518, 159] width 3 height 3
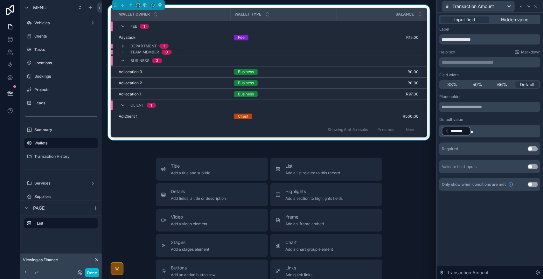
click at [493, 131] on p "﻿ ******* ﻿" at bounding box center [490, 131] width 97 height 10
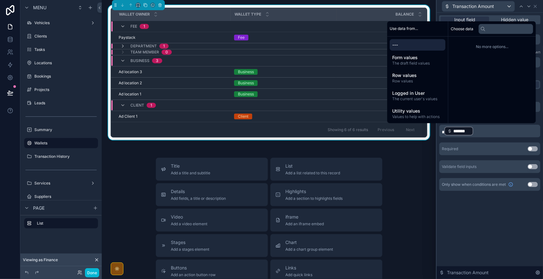
click at [516, 252] on div "**********" at bounding box center [490, 146] width 106 height 266
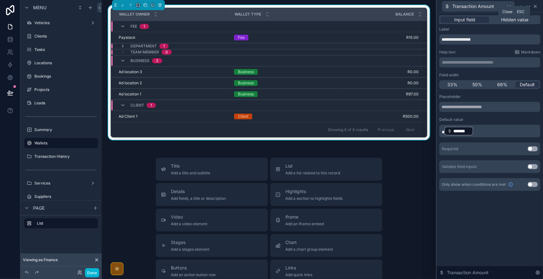
click at [536, 5] on icon at bounding box center [535, 6] width 3 height 3
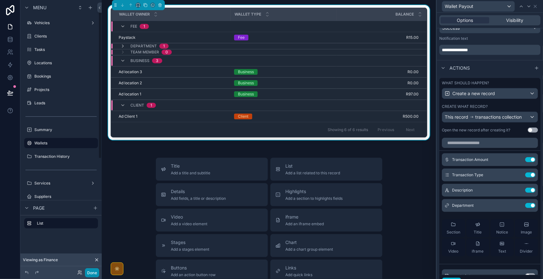
click at [91, 271] on button "Done" at bounding box center [92, 272] width 14 height 9
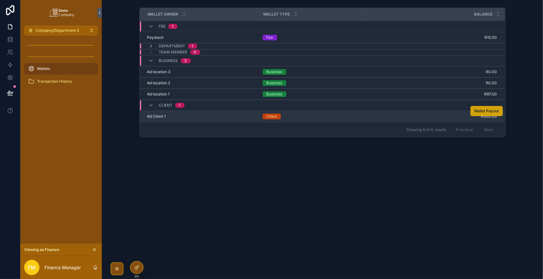
click at [480, 110] on span "Wallet Payout" at bounding box center [486, 110] width 25 height 5
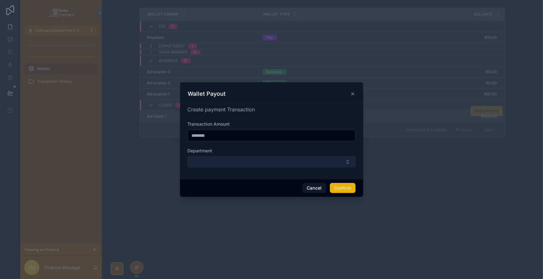
click at [306, 163] on button "Select Button" at bounding box center [272, 162] width 168 height 11
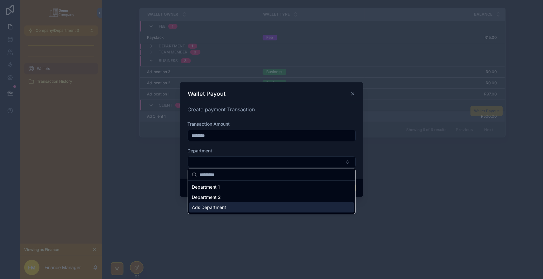
click at [265, 210] on div "Ads Department" at bounding box center [271, 207] width 165 height 10
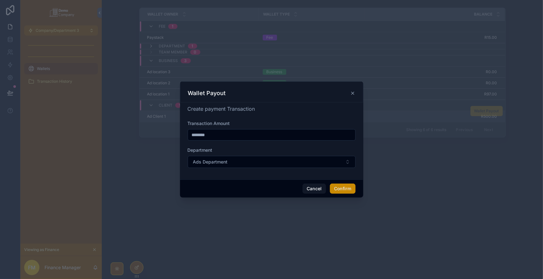
click at [345, 189] on button "Confirm" at bounding box center [342, 189] width 25 height 10
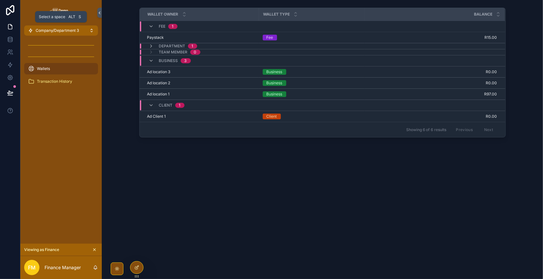
click at [80, 30] on button "Company/Department 3" at bounding box center [61, 30] width 74 height 10
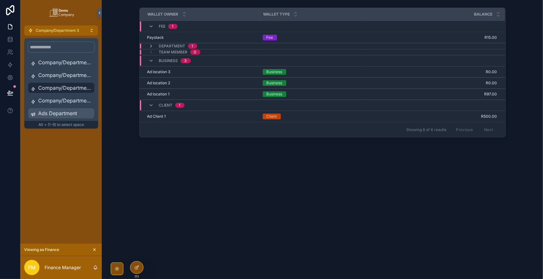
click at [73, 115] on span "Ads Department" at bounding box center [64, 113] width 53 height 8
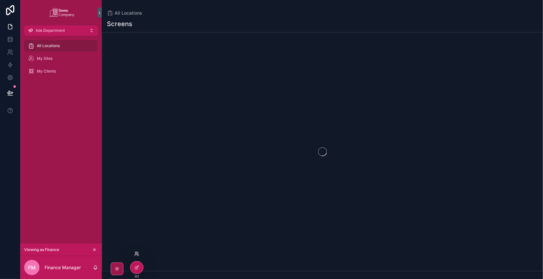
click at [136, 255] on icon at bounding box center [136, 253] width 5 height 5
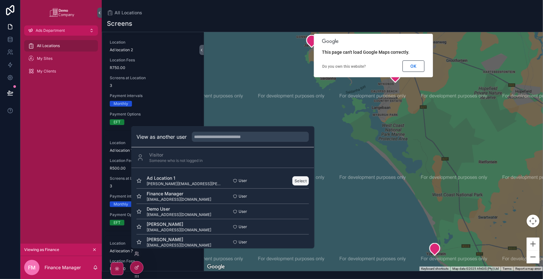
click at [301, 182] on button "Select" at bounding box center [301, 180] width 17 height 9
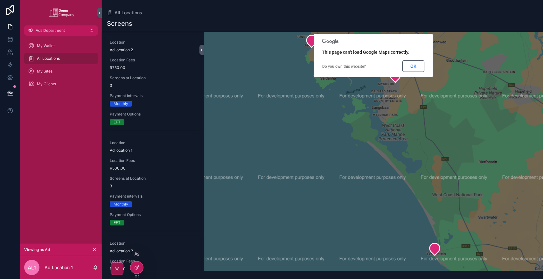
click at [135, 266] on icon at bounding box center [136, 267] width 5 height 5
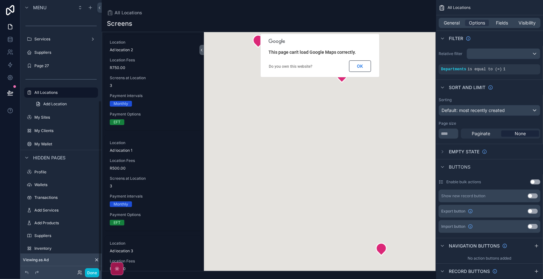
scroll to position [160, 0]
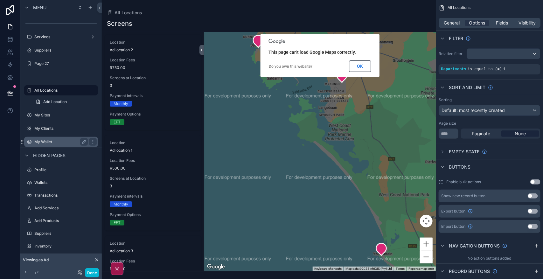
click at [62, 141] on label "My Wallet" at bounding box center [59, 141] width 51 height 5
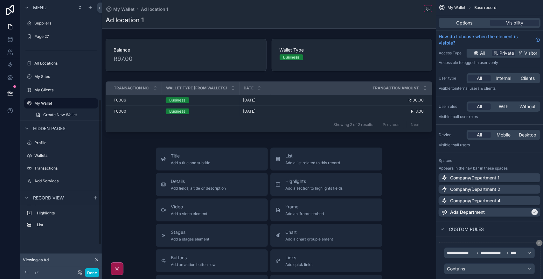
scroll to position [147, 0]
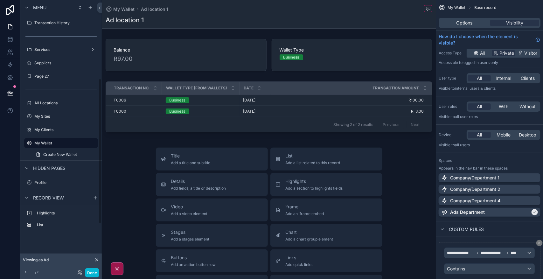
click at [147, 161] on div "scrollable content" at bounding box center [269, 212] width 334 height 425
click at [80, 274] on icon at bounding box center [79, 273] width 3 height 1
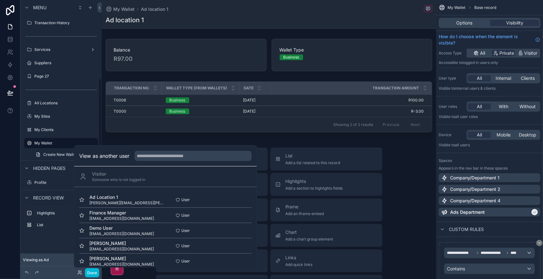
click at [49, 243] on div "Highlights List" at bounding box center [60, 230] width 81 height 51
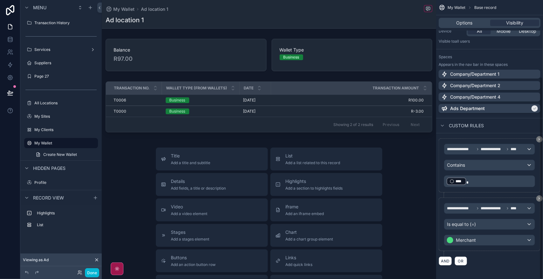
scroll to position [107, 0]
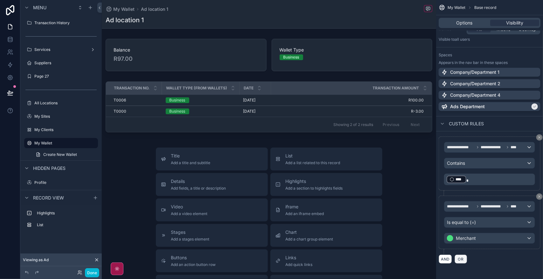
click at [466, 258] on button "OR" at bounding box center [461, 258] width 13 height 9
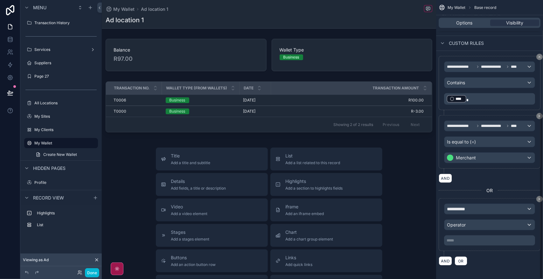
scroll to position [189, 0]
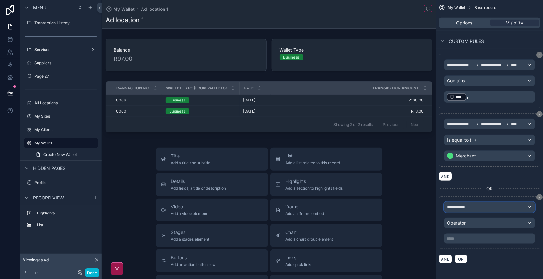
click at [515, 205] on div "**********" at bounding box center [489, 207] width 90 height 10
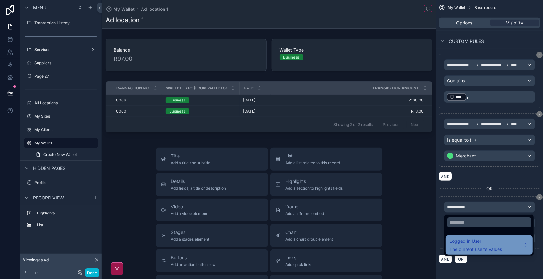
click at [489, 248] on span "The current user's values" at bounding box center [475, 249] width 52 height 6
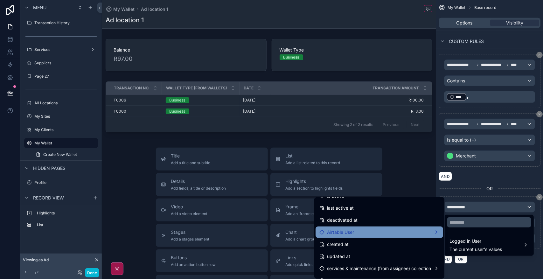
scroll to position [119, 0]
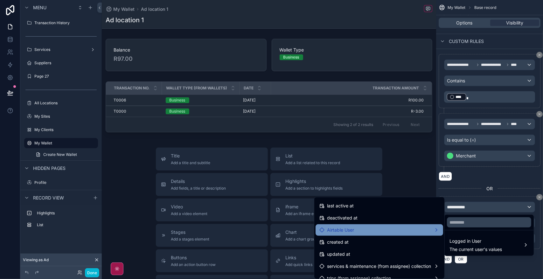
click at [409, 231] on div "Airtable User" at bounding box center [379, 230] width 120 height 8
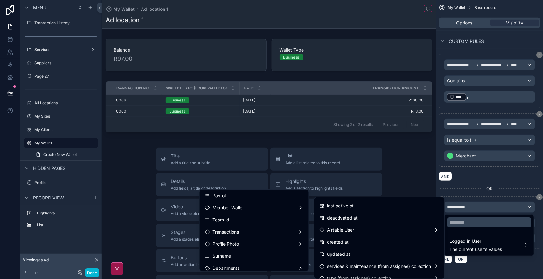
scroll to position [80, 0]
click at [480, 205] on div "scrollable content" at bounding box center [271, 139] width 543 height 279
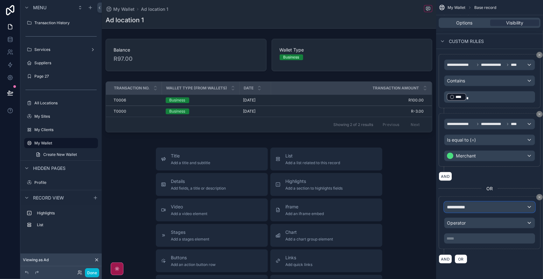
click at [492, 208] on div "**********" at bounding box center [489, 207] width 90 height 10
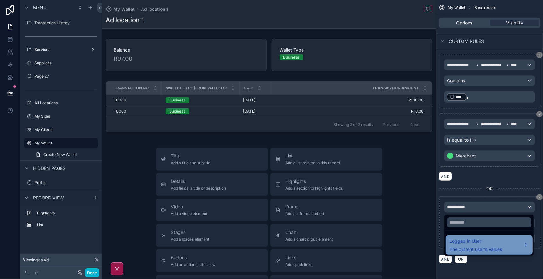
click at [483, 246] on div "Logged in User The current user's values" at bounding box center [475, 244] width 52 height 15
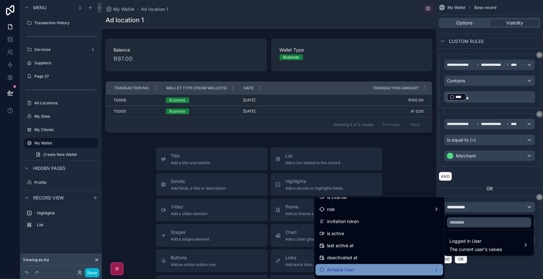
click at [367, 264] on div "Airtable User" at bounding box center [380, 269] width 128 height 11
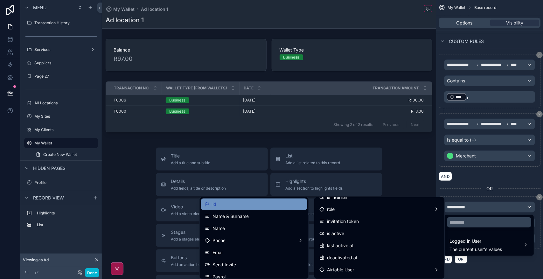
click at [258, 206] on div "id" at bounding box center [254, 204] width 99 height 8
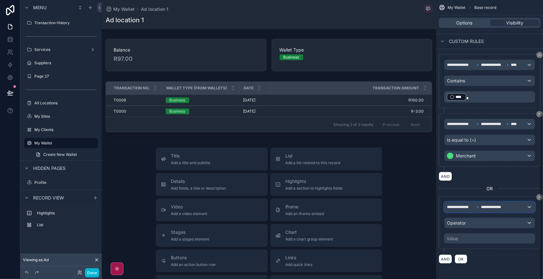
click at [507, 208] on div "**********" at bounding box center [489, 207] width 90 height 10
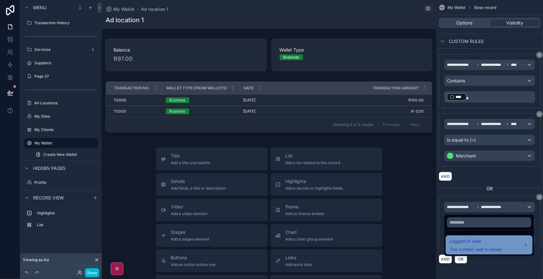
click at [471, 243] on span "Logged in User" at bounding box center [475, 241] width 52 height 8
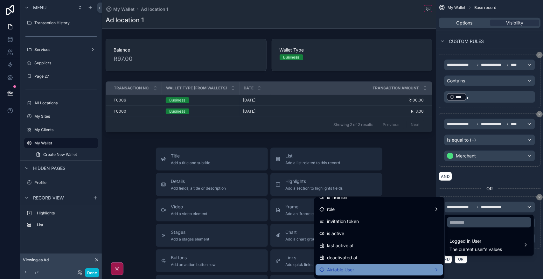
click at [366, 268] on div "Airtable User" at bounding box center [379, 270] width 120 height 8
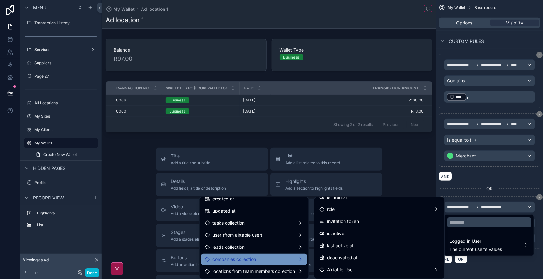
scroll to position [223, 0]
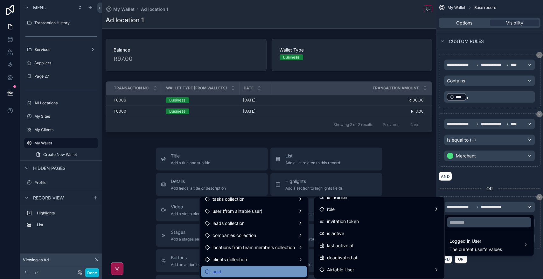
click at [261, 269] on div "uuid" at bounding box center [254, 272] width 99 height 8
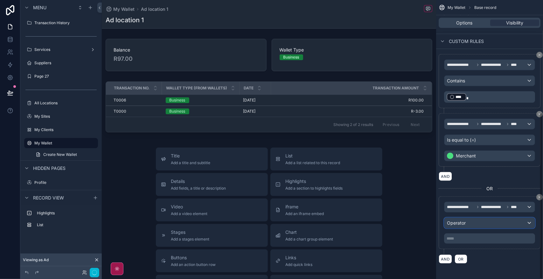
click at [508, 221] on div "Operator" at bounding box center [489, 223] width 90 height 10
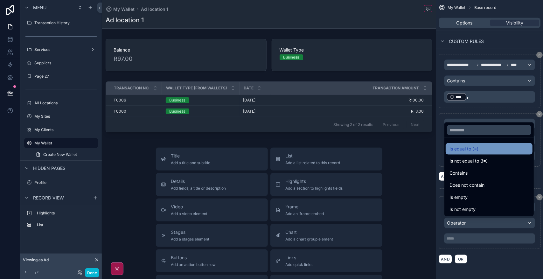
click at [495, 150] on div "Is equal to (=)" at bounding box center [488, 149] width 79 height 8
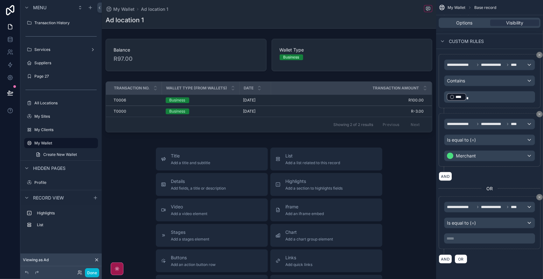
click at [478, 241] on p "***** ﻿" at bounding box center [490, 238] width 87 height 5
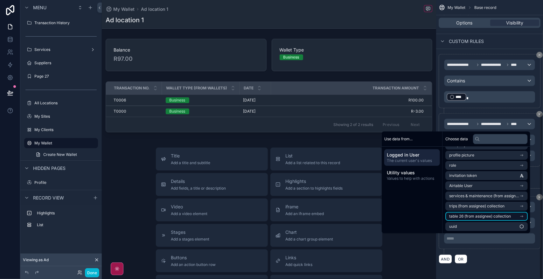
scroll to position [10, 0]
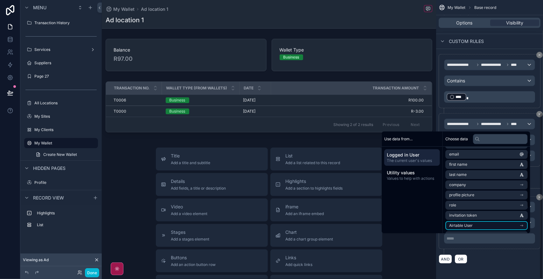
click at [504, 225] on li "Airtable User" at bounding box center [486, 225] width 82 height 9
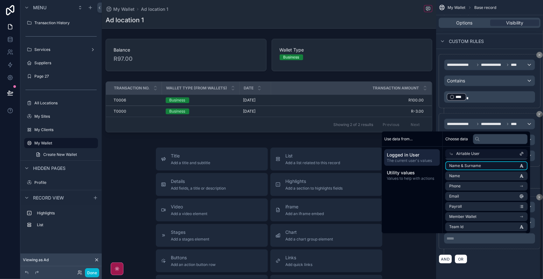
click at [485, 165] on li "Name & Surname" at bounding box center [486, 165] width 82 height 9
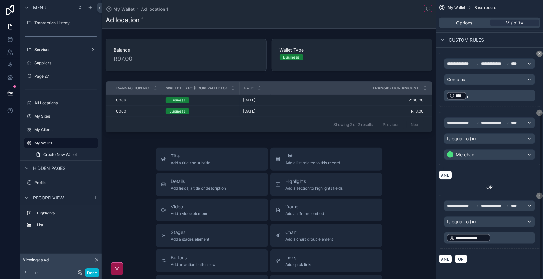
click at [495, 260] on div "AND OR" at bounding box center [490, 259] width 102 height 10
click at [515, 206] on span "****" at bounding box center [515, 205] width 8 height 5
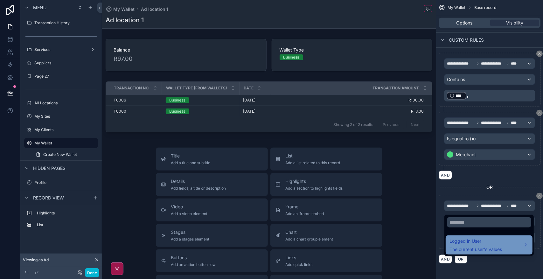
click at [509, 244] on div "Logged in User The current user's values" at bounding box center [488, 244] width 79 height 15
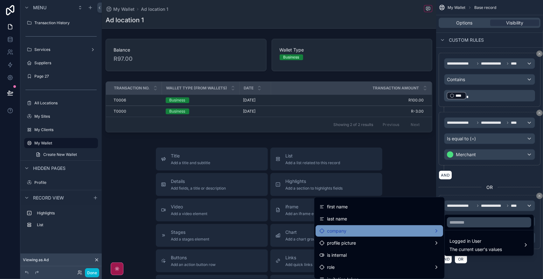
scroll to position [80, 0]
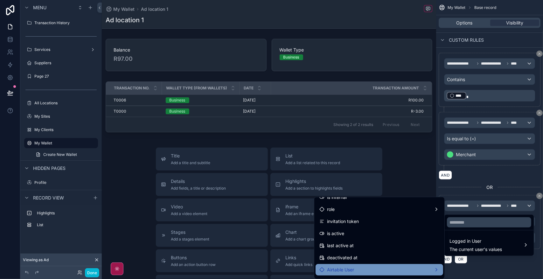
click at [409, 270] on div "Airtable User" at bounding box center [379, 270] width 120 height 8
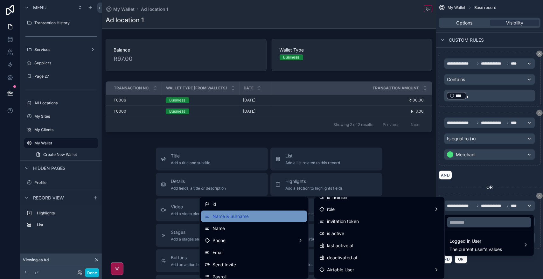
click at [238, 212] on div "Name & Surname" at bounding box center [254, 216] width 106 height 11
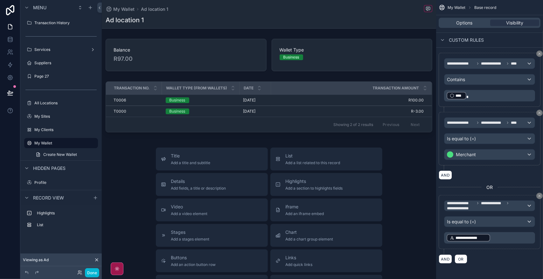
click at [497, 239] on p "**********" at bounding box center [490, 237] width 87 height 9
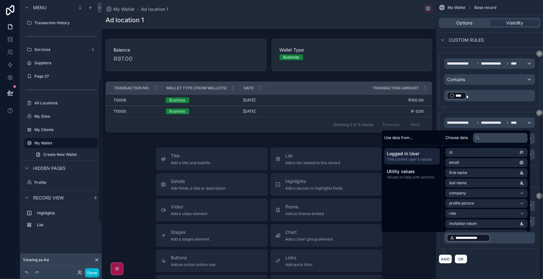
click at [496, 239] on p "**********" at bounding box center [490, 237] width 87 height 9
click at [497, 240] on p "**********" at bounding box center [490, 237] width 87 height 9
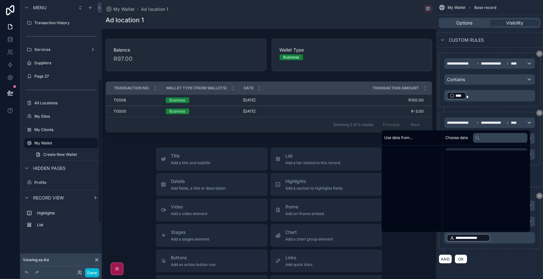
click at [497, 240] on p "**********" at bounding box center [490, 237] width 87 height 9
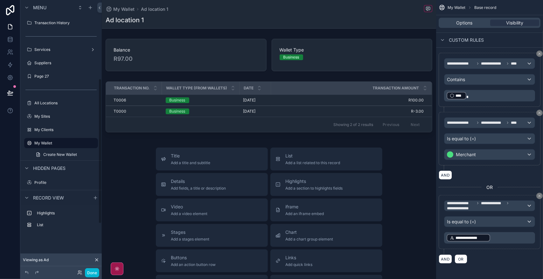
drag, startPoint x: 498, startPoint y: 240, endPoint x: 421, endPoint y: 225, distance: 78.6
click at [421, 225] on div "Ads Department Team Members Vehicles Clients Tasks Locations Bookings Projects …" at bounding box center [322, 139] width 441 height 279
click at [501, 243] on div "**********" at bounding box center [489, 237] width 91 height 11
click at [501, 242] on p "**********" at bounding box center [490, 237] width 87 height 9
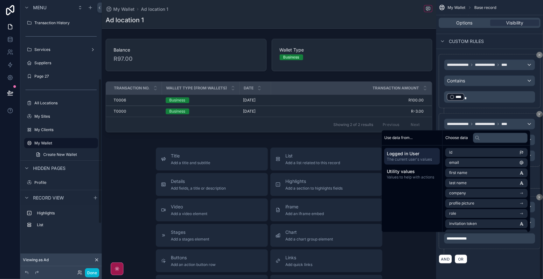
click at [514, 259] on div "AND OR" at bounding box center [490, 259] width 102 height 10
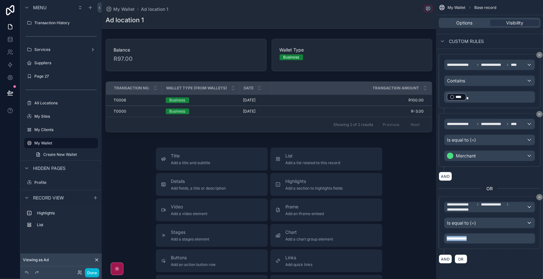
drag, startPoint x: 485, startPoint y: 237, endPoint x: 433, endPoint y: 238, distance: 52.2
click at [433, 238] on div "Ads Department Team Members Vehicles Clients Tasks Locations Bookings Projects …" at bounding box center [322, 139] width 441 height 279
click at [91, 275] on button "Done" at bounding box center [92, 272] width 14 height 9
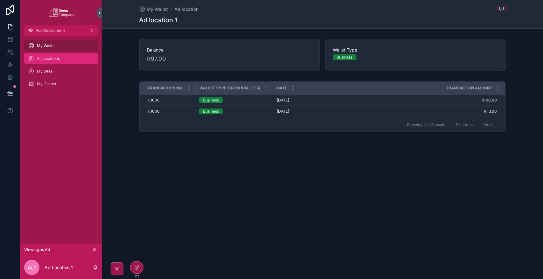
click at [45, 59] on span "All Locations" at bounding box center [48, 58] width 23 height 5
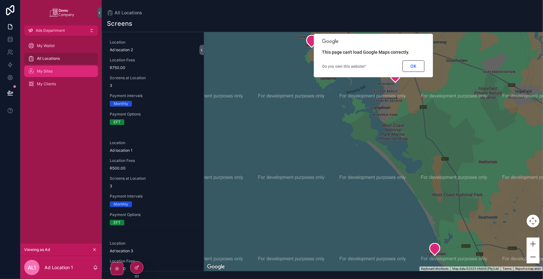
click at [64, 71] on div "My Sites" at bounding box center [61, 71] width 66 height 10
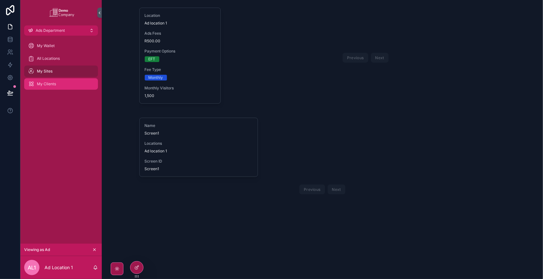
click at [59, 85] on div "My Clients" at bounding box center [61, 84] width 66 height 10
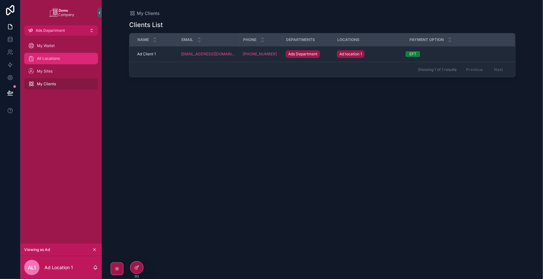
click at [64, 58] on div "All Locations" at bounding box center [61, 58] width 66 height 10
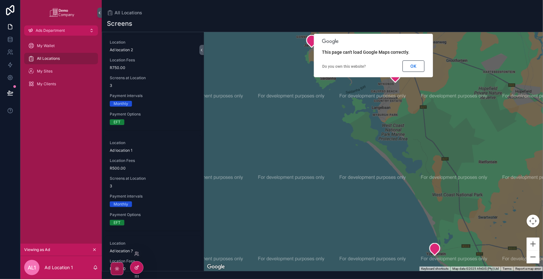
click at [139, 265] on icon at bounding box center [136, 267] width 5 height 5
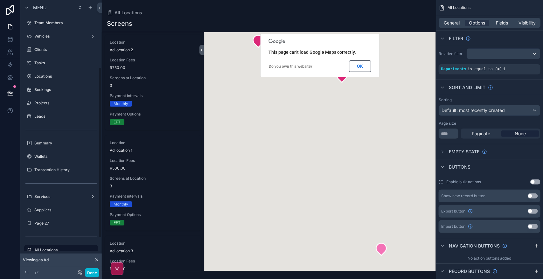
scroll to position [107, 0]
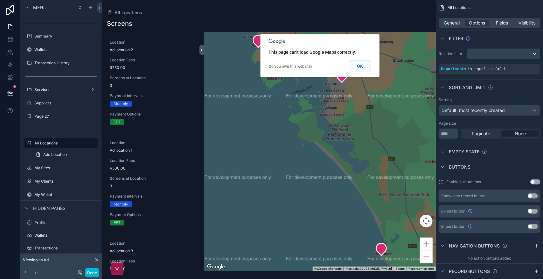
click at [363, 67] on button "OK" at bounding box center [360, 65] width 22 height 11
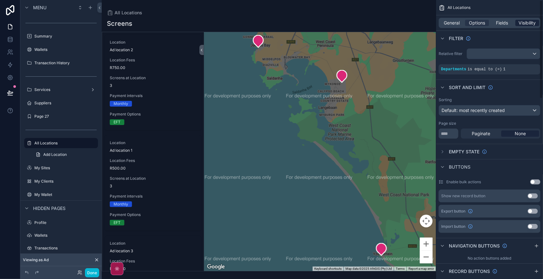
click at [530, 22] on span "Visibility" at bounding box center [527, 23] width 17 height 6
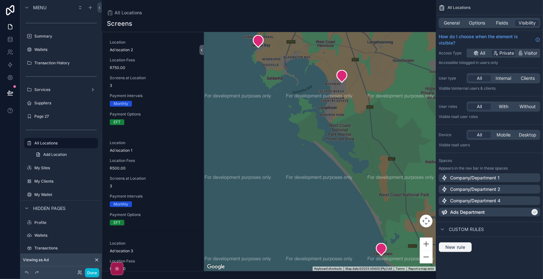
click at [454, 250] on button "New rule" at bounding box center [455, 247] width 33 height 10
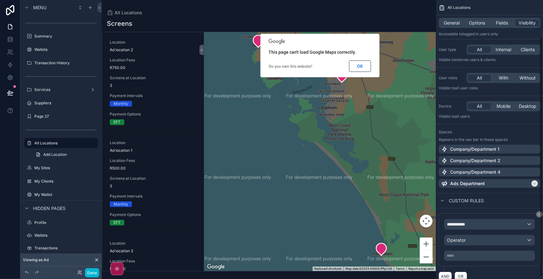
scroll to position [46, 0]
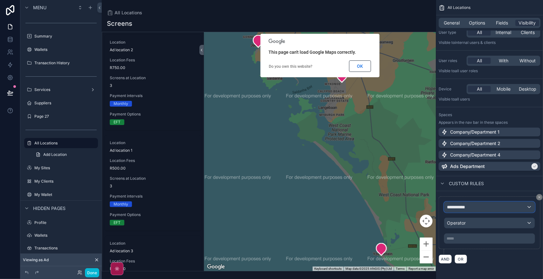
click at [503, 208] on div "**********" at bounding box center [489, 207] width 90 height 10
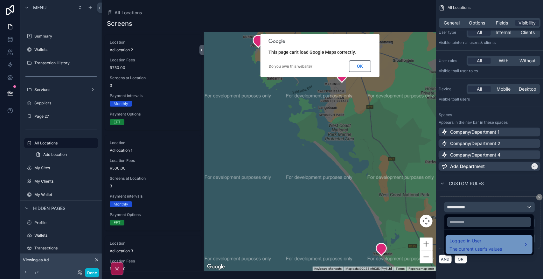
click at [497, 247] on span "The current user's values" at bounding box center [475, 249] width 52 height 6
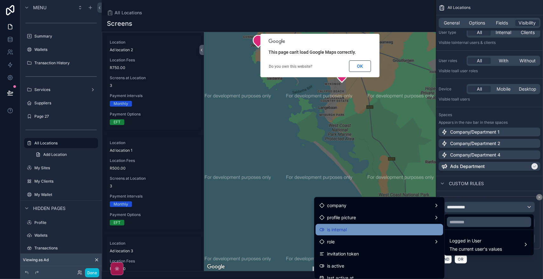
scroll to position [119, 0]
click at [377, 230] on div "Airtable User" at bounding box center [379, 230] width 120 height 8
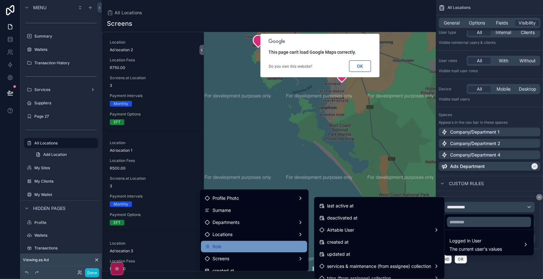
click at [250, 244] on div "Role" at bounding box center [254, 247] width 99 height 8
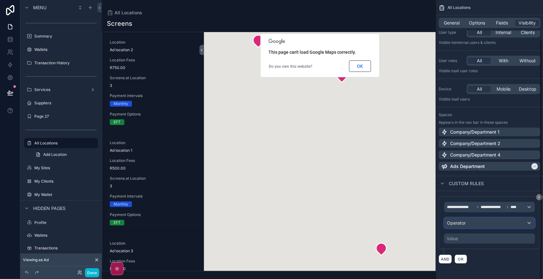
click at [469, 219] on div "Operator" at bounding box center [489, 223] width 90 height 10
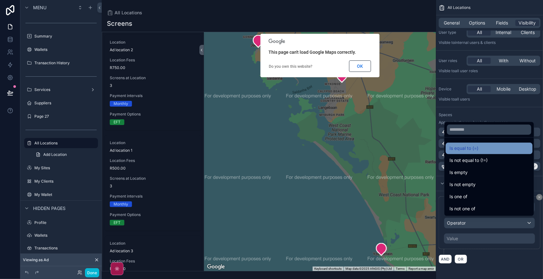
click at [484, 147] on div "Is equal to (=)" at bounding box center [488, 149] width 79 height 8
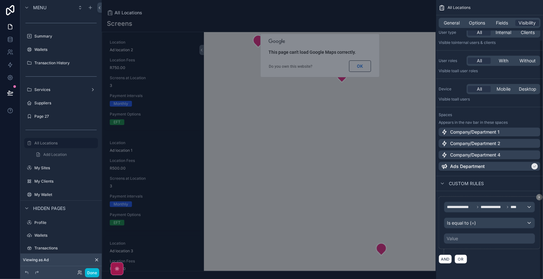
click at [467, 238] on div "Value" at bounding box center [489, 238] width 91 height 10
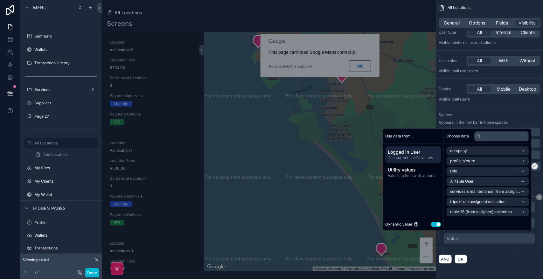
click at [435, 226] on button "Use setting" at bounding box center [436, 224] width 10 height 5
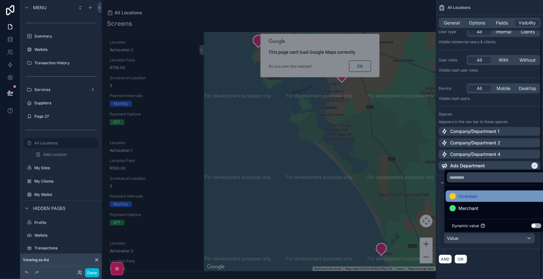
click at [496, 195] on div "Overseer" at bounding box center [496, 196] width 94 height 8
click at [506, 257] on div "AND OR" at bounding box center [490, 259] width 102 height 10
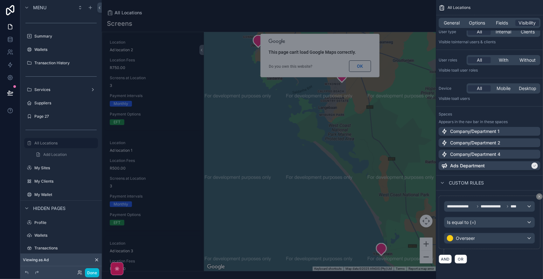
click at [358, 64] on div "scrollable content" at bounding box center [269, 139] width 334 height 279
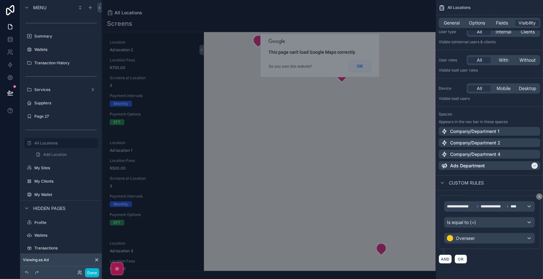
click at [358, 64] on button "OK" at bounding box center [360, 65] width 22 height 11
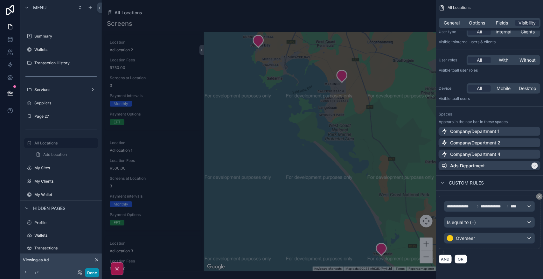
click at [89, 272] on button "Done" at bounding box center [92, 272] width 14 height 9
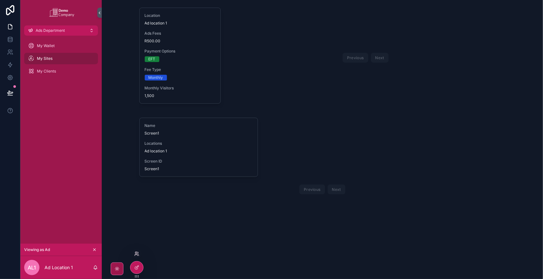
click at [137, 255] on icon at bounding box center [136, 254] width 3 height 1
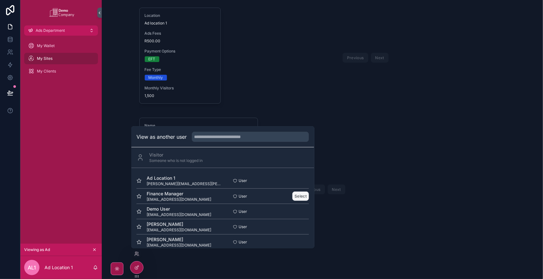
click at [295, 196] on button "Select" at bounding box center [301, 196] width 17 height 9
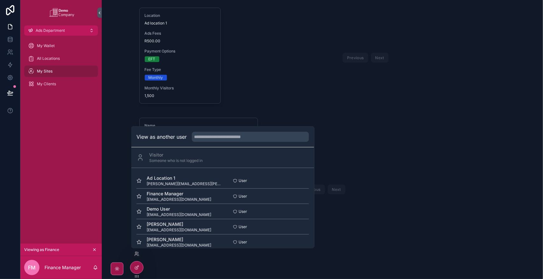
click at [72, 142] on div "My Wallet All Locations My Sites My Clients" at bounding box center [60, 140] width 81 height 208
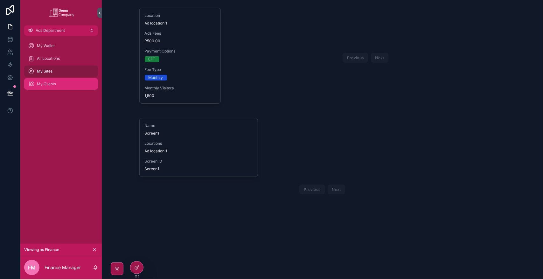
click at [57, 79] on div "My Clients" at bounding box center [61, 84] width 66 height 10
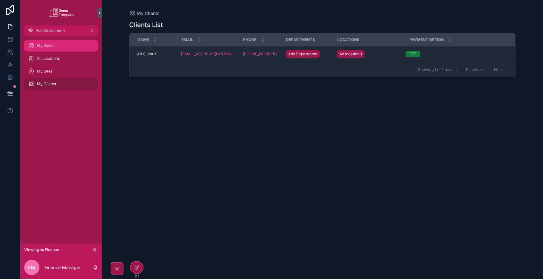
click at [62, 49] on div "My Wallet" at bounding box center [61, 46] width 66 height 10
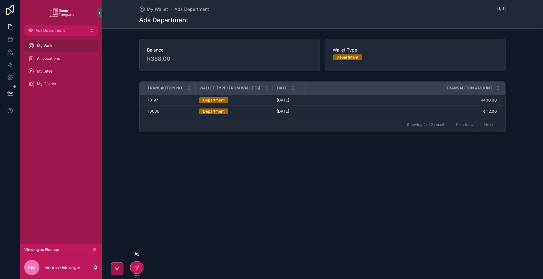
click at [136, 254] on icon at bounding box center [136, 254] width 3 height 1
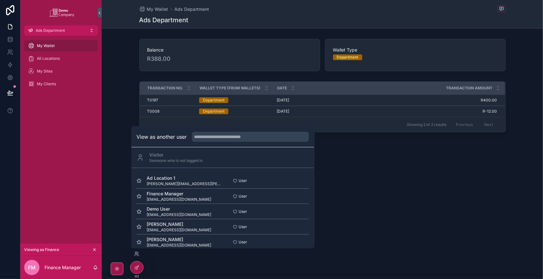
click at [163, 269] on div "My Wallet Ads Department Ads Department Balance R388.00 Wallet Type Department …" at bounding box center [322, 139] width 441 height 279
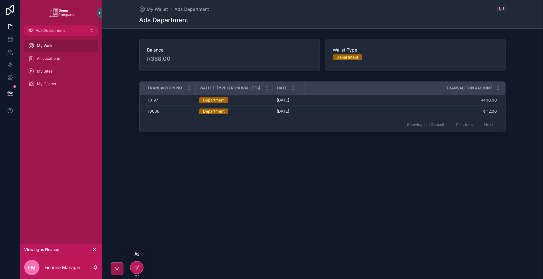
click at [136, 254] on icon at bounding box center [136, 253] width 5 height 5
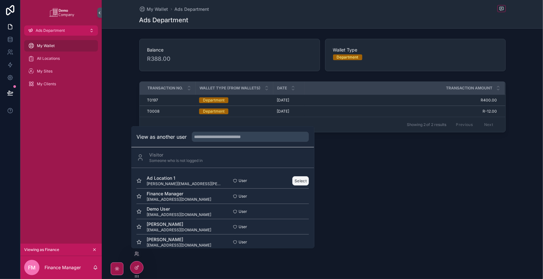
click at [297, 180] on button "Select" at bounding box center [301, 180] width 17 height 9
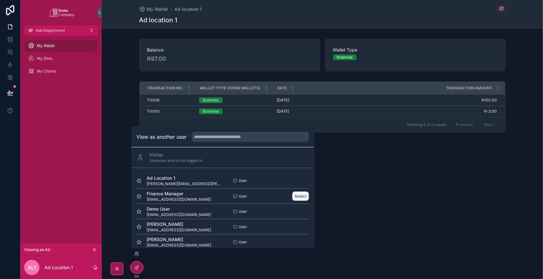
click at [296, 196] on button "Select" at bounding box center [301, 196] width 17 height 9
click at [415, 215] on div "My Wallet Ad location 1 Ad location 1 Balance R97.00 Wallet Type Business Trans…" at bounding box center [322, 139] width 441 height 279
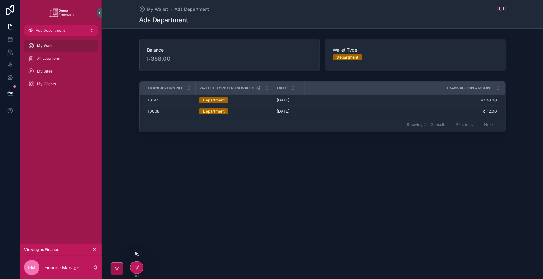
click at [134, 254] on icon at bounding box center [136, 253] width 5 height 5
click at [369, 182] on div "My Wallet Ads Department Ads Department Balance R388.00 Wallet Type Department …" at bounding box center [322, 139] width 441 height 279
click at [53, 87] on div "My Clients" at bounding box center [61, 84] width 66 height 10
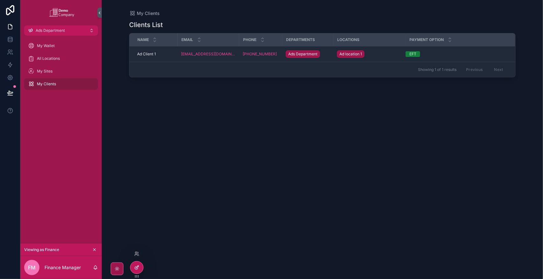
click at [135, 268] on icon at bounding box center [136, 268] width 3 height 3
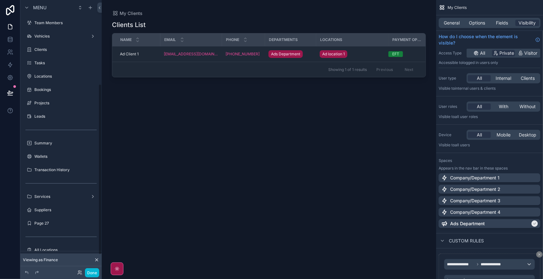
scroll to position [134, 0]
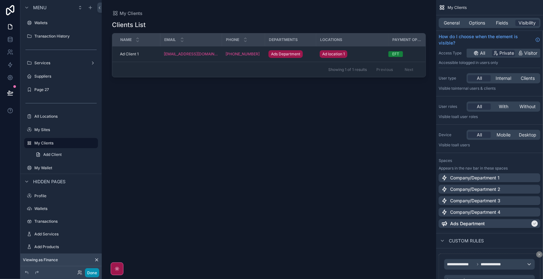
click at [95, 270] on button "Done" at bounding box center [92, 272] width 14 height 9
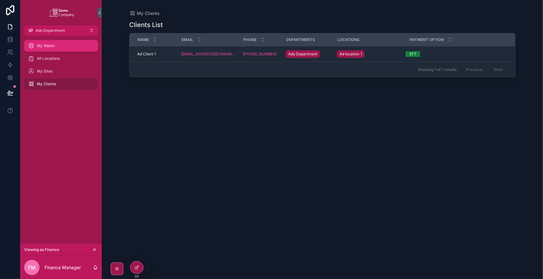
drag, startPoint x: 65, startPoint y: 44, endPoint x: 258, endPoint y: 195, distance: 245.2
click at [65, 44] on div "My Wallet" at bounding box center [61, 46] width 66 height 10
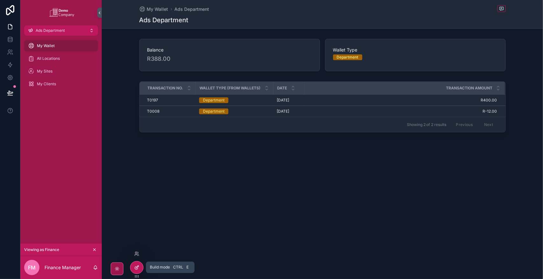
click at [139, 265] on icon at bounding box center [136, 267] width 5 height 5
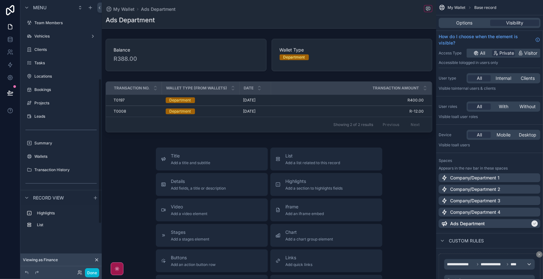
scroll to position [147, 0]
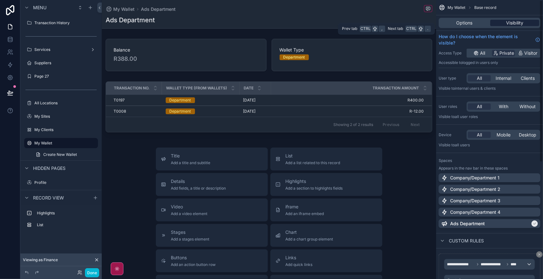
click at [514, 22] on span "Visibility" at bounding box center [514, 23] width 17 height 6
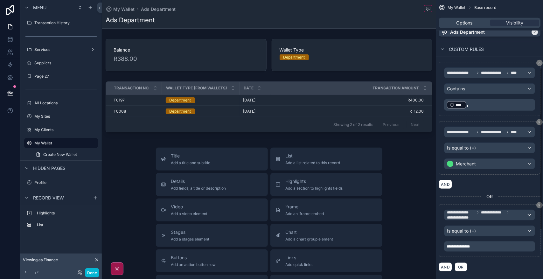
scroll to position [201, 0]
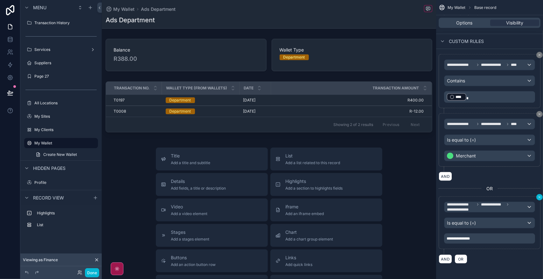
click at [538, 198] on icon "scrollable content" at bounding box center [540, 197] width 4 height 4
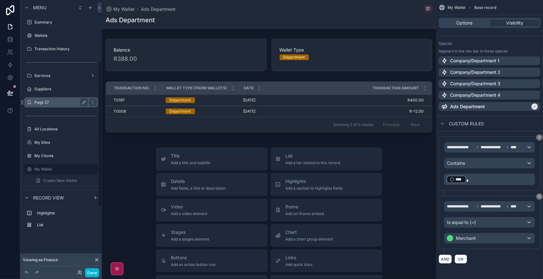
scroll to position [107, 0]
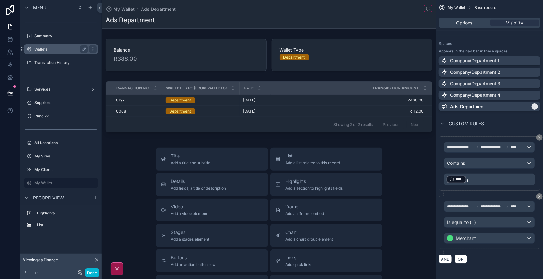
click at [93, 48] on icon "scrollable content" at bounding box center [92, 49] width 5 height 5
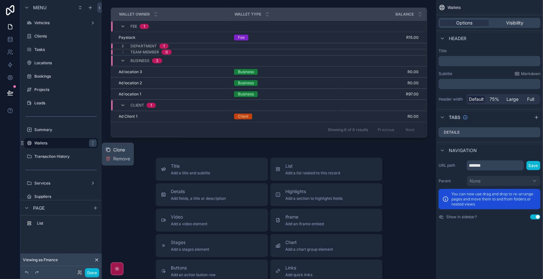
click at [120, 149] on span "Clone" at bounding box center [119, 150] width 12 height 6
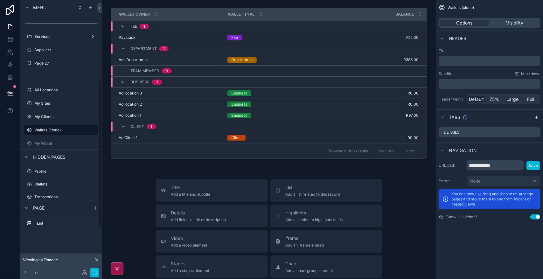
scroll to position [147, 0]
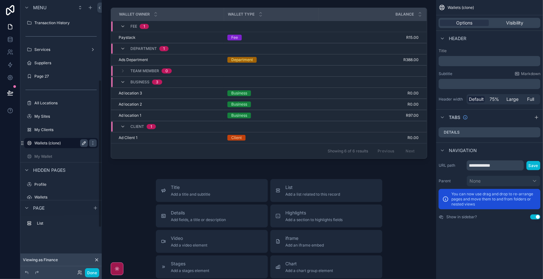
click at [85, 143] on icon "scrollable content" at bounding box center [83, 143] width 5 height 5
click at [75, 145] on input "**********" at bounding box center [55, 143] width 43 height 8
type input "*******"
click at [90, 144] on icon "scrollable content" at bounding box center [92, 143] width 5 height 5
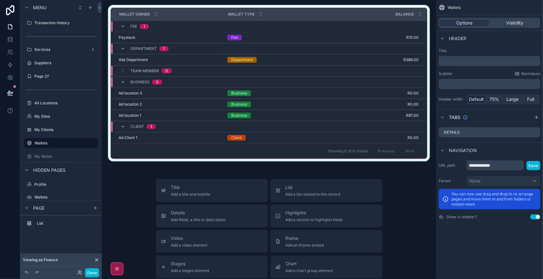
click at [364, 7] on div "scrollable content" at bounding box center [269, 84] width 324 height 159
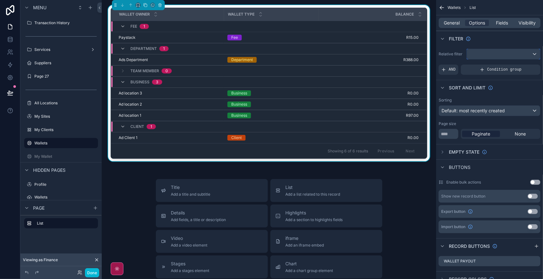
click at [504, 58] on div "scrollable content" at bounding box center [503, 54] width 73 height 10
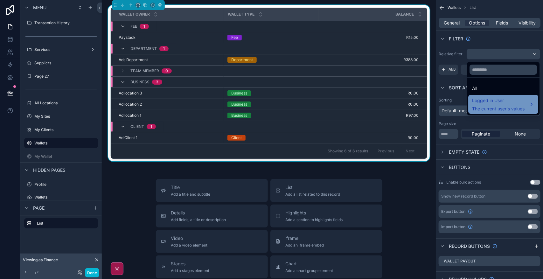
click at [512, 103] on span "Logged in User" at bounding box center [498, 101] width 52 height 8
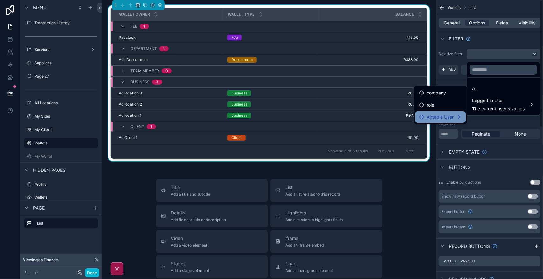
click at [441, 116] on span "Airtable User" at bounding box center [440, 117] width 27 height 8
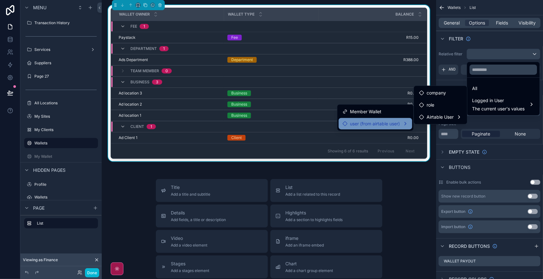
click at [376, 126] on span "user (from airtable user)" at bounding box center [375, 124] width 50 height 8
click at [510, 85] on div "All" at bounding box center [503, 89] width 62 height 8
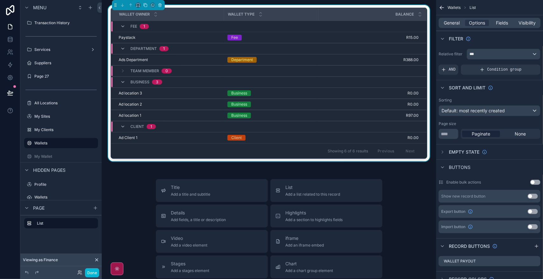
click at [439, 66] on div "AND Condition group" at bounding box center [490, 70] width 102 height 10
click at [444, 68] on icon "scrollable content" at bounding box center [443, 69] width 5 height 5
click at [523, 63] on div "scrollable content" at bounding box center [524, 65] width 9 height 9
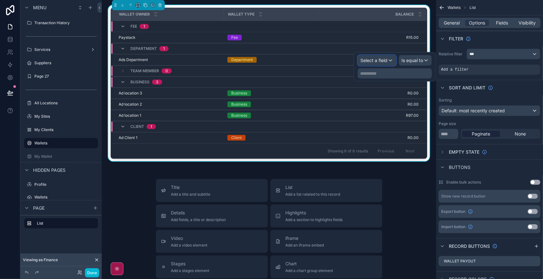
click at [383, 63] on span "Select a field" at bounding box center [374, 60] width 27 height 5
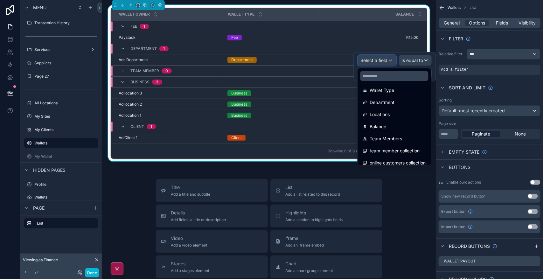
scroll to position [80, 0]
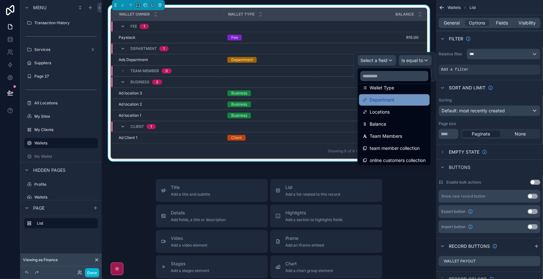
click at [397, 99] on div "Department" at bounding box center [394, 100] width 63 height 8
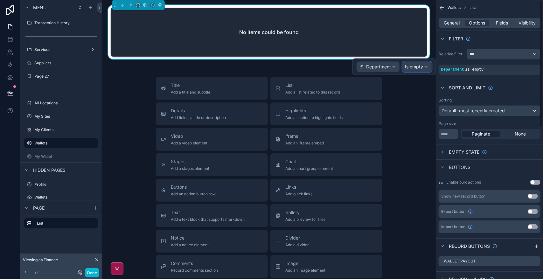
click at [428, 69] on div "Is empty" at bounding box center [417, 67] width 29 height 10
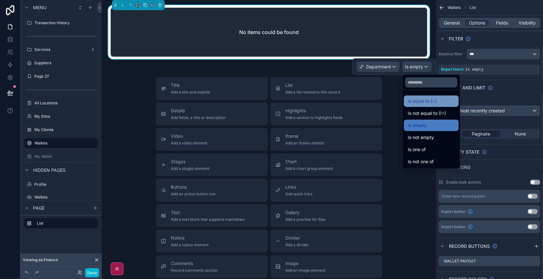
click at [449, 103] on div "Is equal to (=)" at bounding box center [431, 101] width 47 height 8
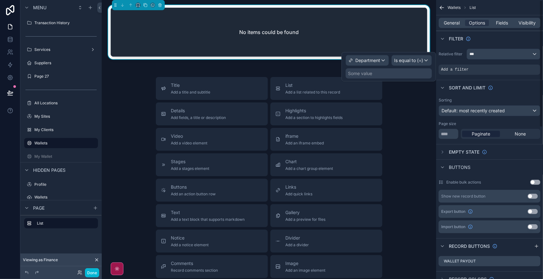
click at [393, 71] on div "Some value" at bounding box center [389, 73] width 86 height 10
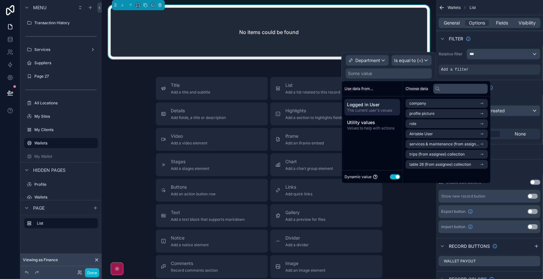
click at [392, 178] on button "Use setting" at bounding box center [395, 176] width 10 height 5
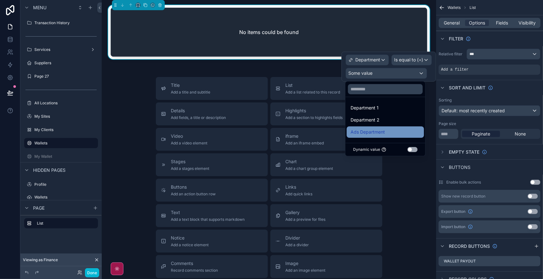
click at [415, 134] on div "Ads Department" at bounding box center [386, 132] width 70 height 8
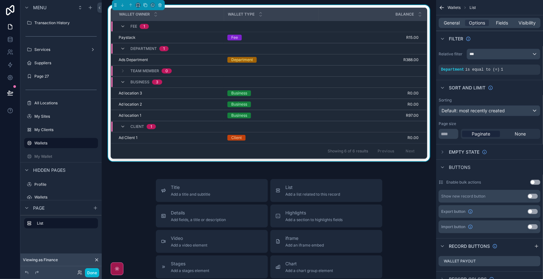
click at [527, 83] on div "Sort And Limit" at bounding box center [489, 87] width 107 height 15
click at [95, 272] on button "Done" at bounding box center [92, 272] width 14 height 9
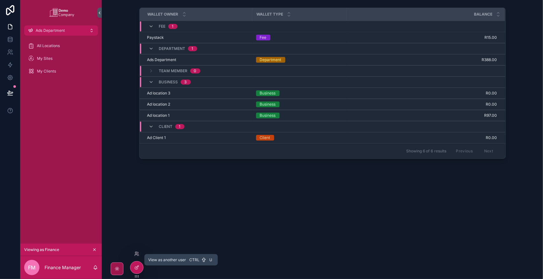
click at [138, 255] on icon at bounding box center [136, 253] width 5 height 5
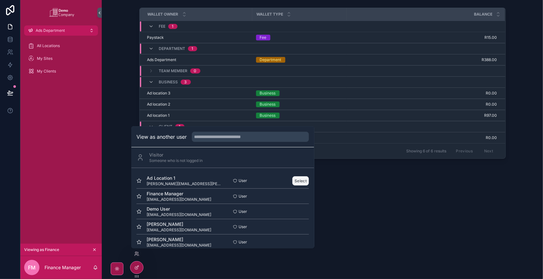
click at [296, 179] on button "Select" at bounding box center [301, 180] width 17 height 9
click at [293, 193] on button "Select" at bounding box center [301, 196] width 17 height 9
click at [298, 182] on button "Select" at bounding box center [301, 180] width 17 height 9
click at [401, 218] on div "Wallet Owner Wallet Type Balance Fee 1 Paystack Paystack Fee R15.00 R15.00 Wall…" at bounding box center [322, 139] width 441 height 279
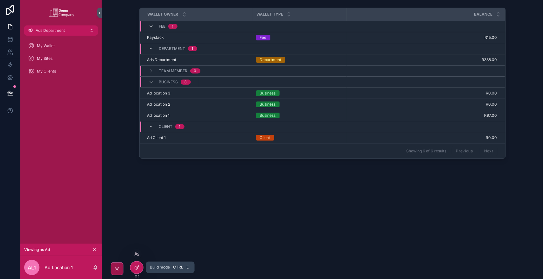
click at [136, 266] on icon at bounding box center [136, 267] width 5 height 5
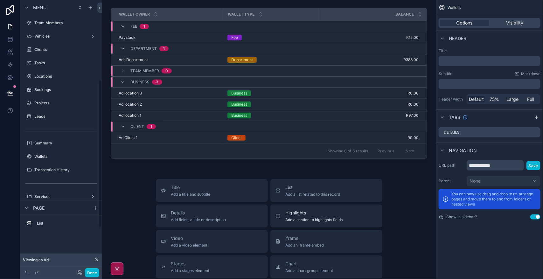
scroll to position [147, 0]
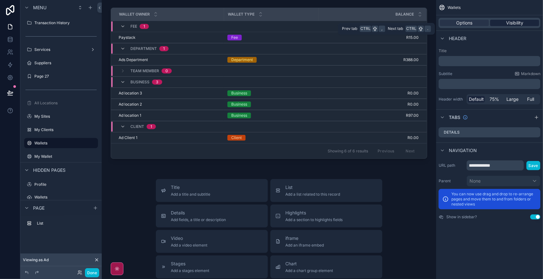
click at [519, 20] on span "Visibility" at bounding box center [514, 23] width 17 height 6
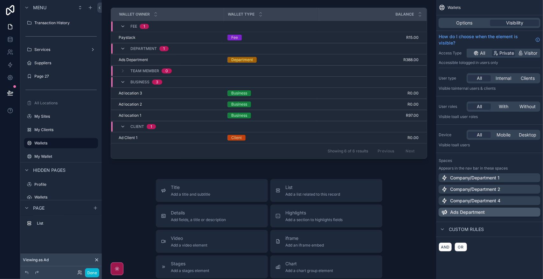
click at [507, 212] on div "Ads Department" at bounding box center [489, 212] width 97 height 6
drag, startPoint x: 91, startPoint y: 272, endPoint x: 117, endPoint y: 242, distance: 39.7
click at [93, 269] on button "Done" at bounding box center [92, 272] width 14 height 9
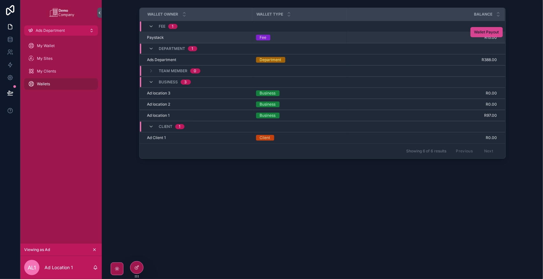
click at [486, 34] on span "Wallet Payout" at bounding box center [486, 32] width 25 height 5
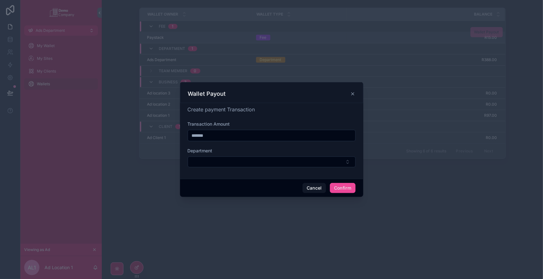
click at [352, 94] on icon at bounding box center [353, 94] width 3 height 3
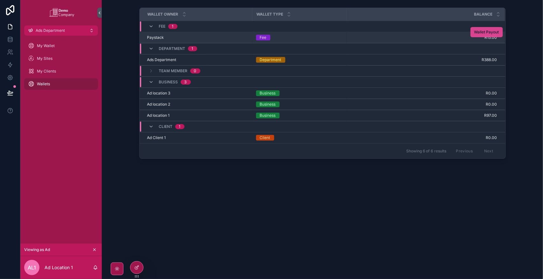
click at [484, 32] on span "Wallet Payout" at bounding box center [486, 32] width 25 height 5
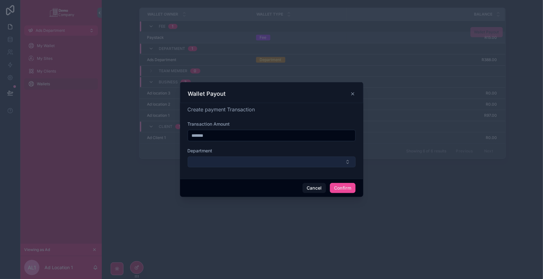
click at [233, 162] on button "Select Button" at bounding box center [272, 162] width 168 height 11
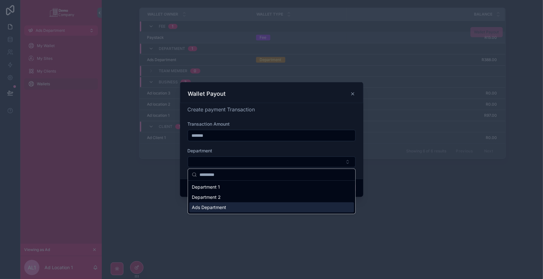
click at [226, 219] on div at bounding box center [271, 139] width 543 height 279
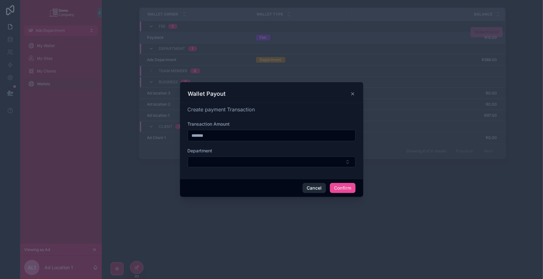
click at [317, 190] on button "Cancel" at bounding box center [315, 188] width 24 height 10
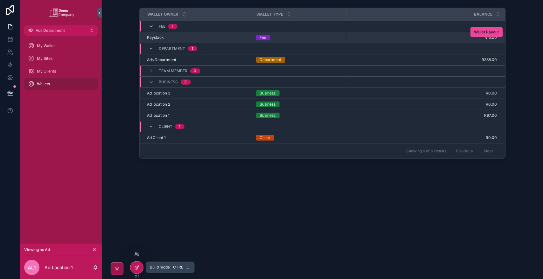
click at [136, 266] on icon at bounding box center [136, 267] width 5 height 5
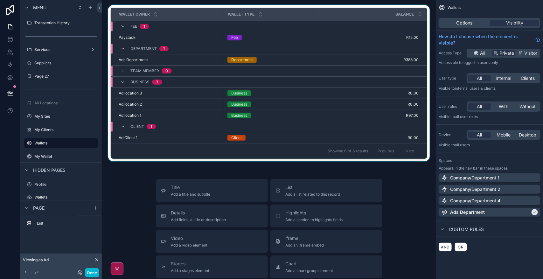
click at [407, 45] on div "Department 1" at bounding box center [268, 49] width 315 height 10
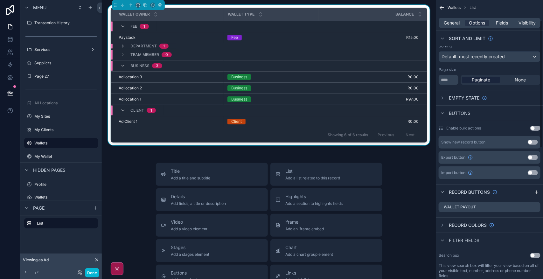
scroll to position [80, 0]
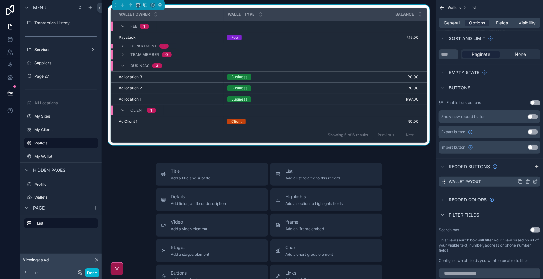
click at [535, 182] on icon "scrollable content" at bounding box center [536, 181] width 3 height 3
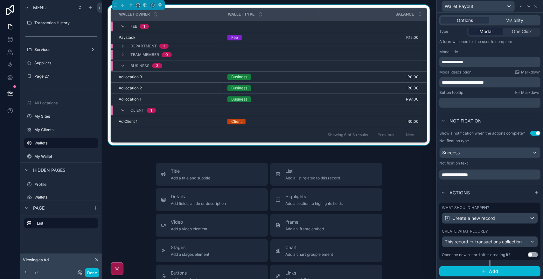
scroll to position [87, 0]
click at [511, 238] on div "This record transactions collection" at bounding box center [489, 242] width 95 height 10
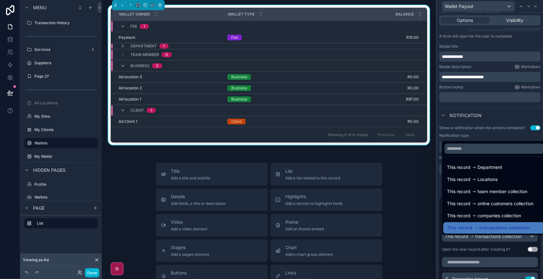
click at [511, 238] on div at bounding box center [490, 139] width 106 height 279
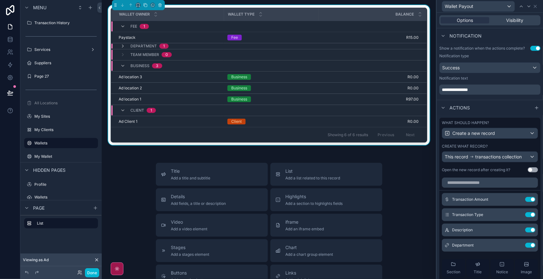
scroll to position [206, 0]
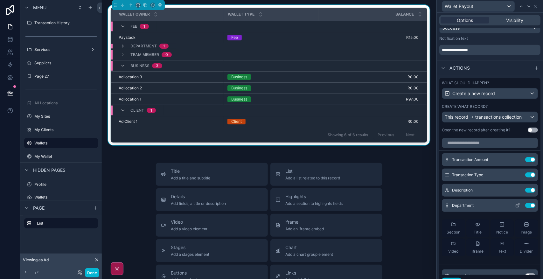
click at [517, 206] on icon at bounding box center [518, 205] width 3 height 3
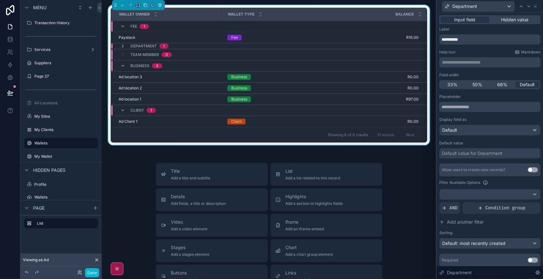
click at [480, 156] on div "Default value for Department" at bounding box center [472, 153] width 60 height 6
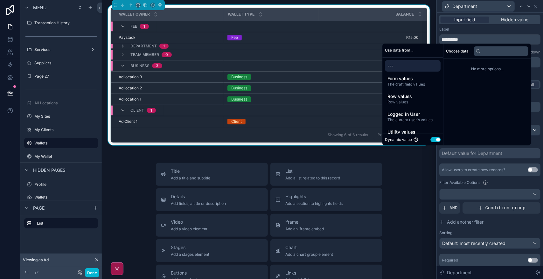
click at [431, 142] on button "Use setting" at bounding box center [436, 139] width 10 height 5
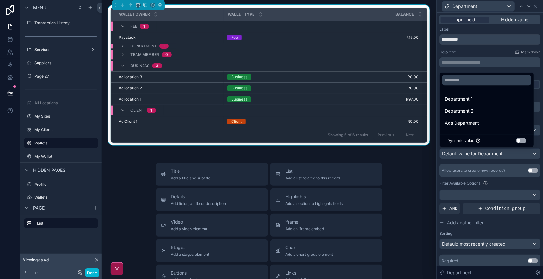
click at [476, 153] on div at bounding box center [490, 139] width 106 height 279
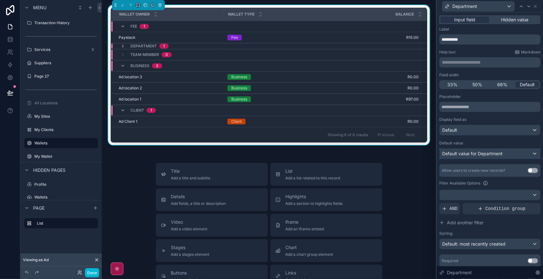
click at [506, 157] on div "Default value for Department" at bounding box center [490, 154] width 101 height 10
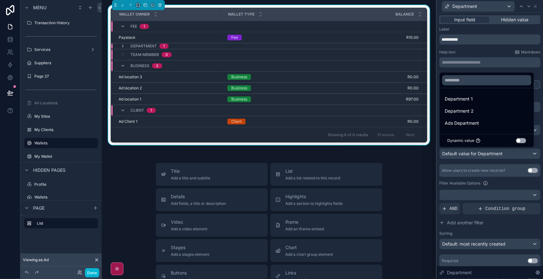
click at [506, 157] on div at bounding box center [490, 139] width 106 height 279
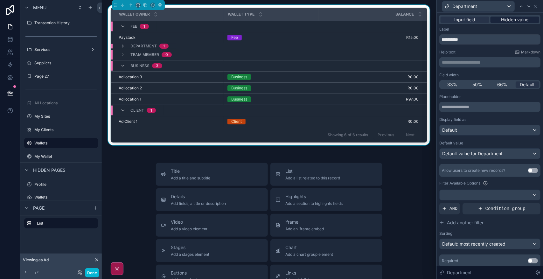
click at [514, 21] on span "Hidden value" at bounding box center [514, 20] width 27 height 6
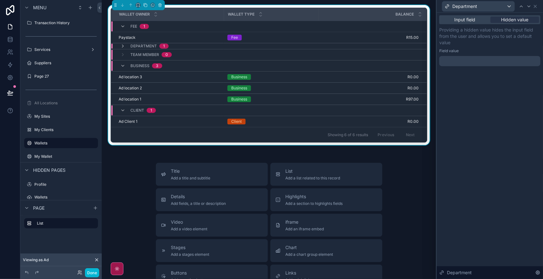
click at [459, 65] on div at bounding box center [489, 61] width 101 height 10
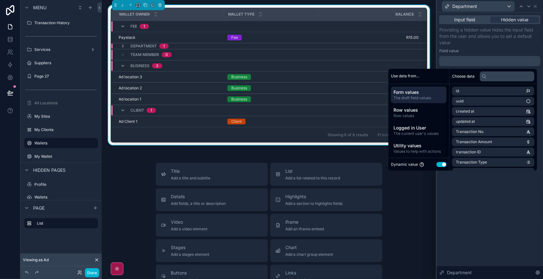
click at [441, 163] on button "Use setting" at bounding box center [441, 164] width 10 height 5
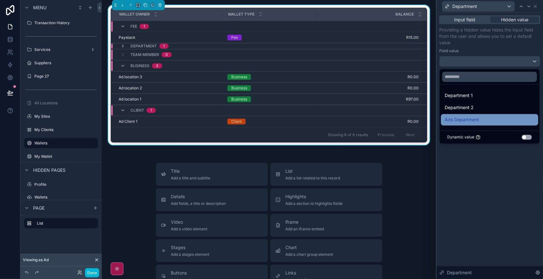
click at [489, 122] on div "Ads Department" at bounding box center [490, 120] width 90 height 8
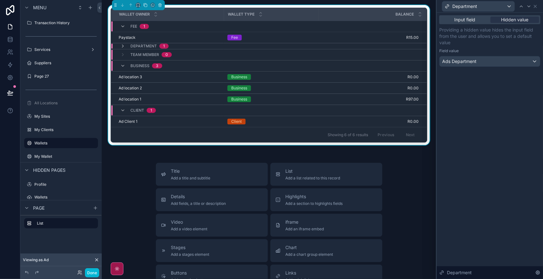
click at [490, 164] on div "Input field Hidden value Providing a hidden value hides the input field from th…" at bounding box center [490, 146] width 106 height 266
click at [539, 7] on div "Department" at bounding box center [489, 6] width 101 height 12
click at [535, 7] on icon at bounding box center [535, 6] width 5 height 5
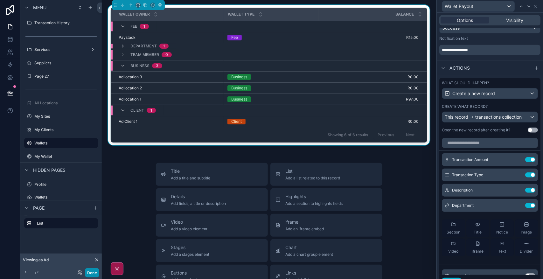
click at [92, 272] on button "Done" at bounding box center [92, 272] width 14 height 9
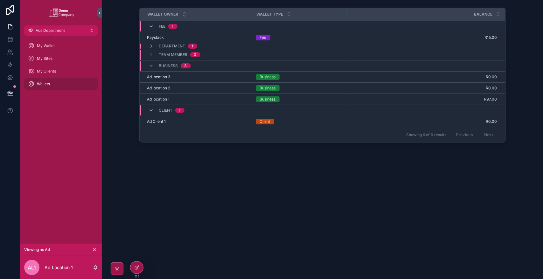
click at [470, 46] on div "Department 1" at bounding box center [322, 46] width 365 height 5
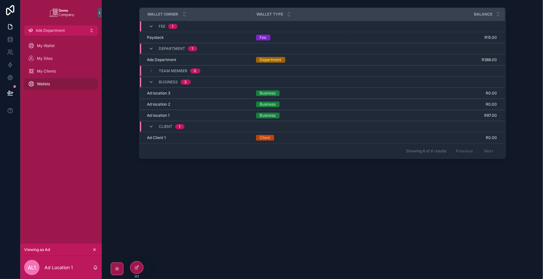
click at [470, 46] on div "Department 1" at bounding box center [322, 49] width 365 height 10
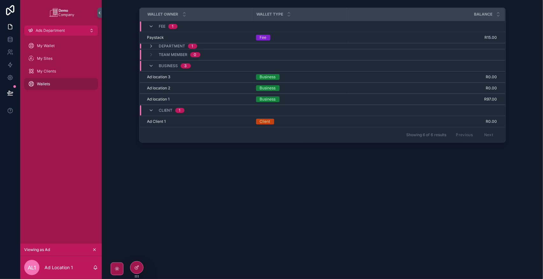
click at [470, 46] on div "Department 1" at bounding box center [322, 46] width 365 height 5
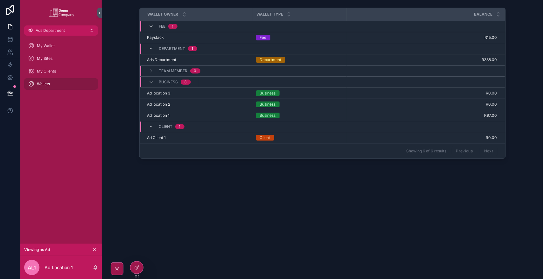
drag, startPoint x: 470, startPoint y: 46, endPoint x: 305, endPoint y: 172, distance: 207.3
click at [305, 172] on div "Wallet Owner Wallet Type Balance Fee 1 Paystack Paystack Fee R15.00 R15.00 Wall…" at bounding box center [322, 102] width 441 height 205
click at [137, 263] on div at bounding box center [136, 267] width 13 height 12
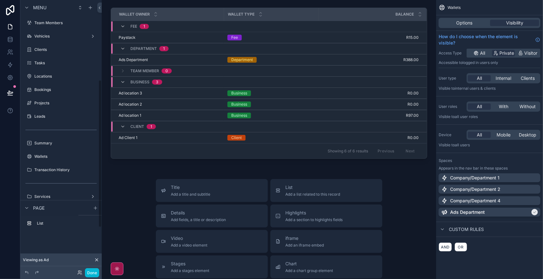
scroll to position [147, 0]
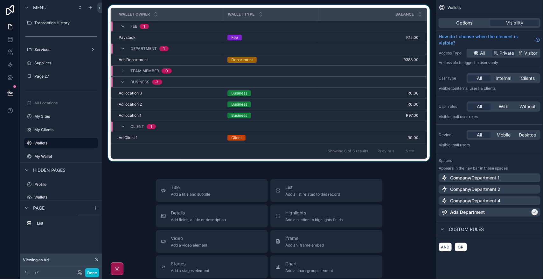
click at [271, 137] on div "scrollable content" at bounding box center [269, 84] width 324 height 159
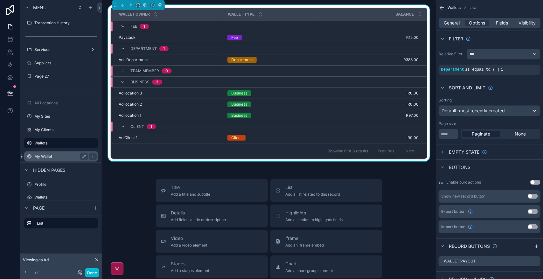
click at [52, 155] on label "My Wallet" at bounding box center [59, 156] width 51 height 5
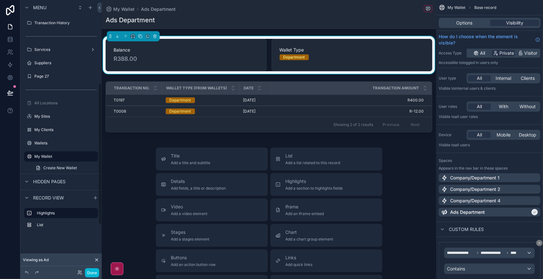
scroll to position [160, 0]
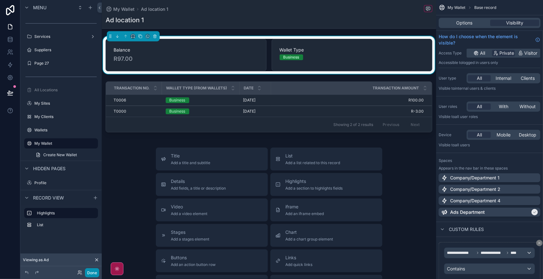
click at [91, 269] on button "Done" at bounding box center [92, 272] width 14 height 9
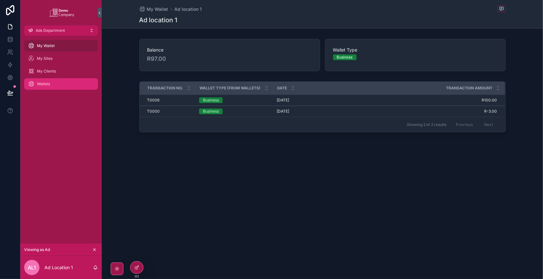
click at [48, 84] on span "Wallets" at bounding box center [43, 83] width 13 height 5
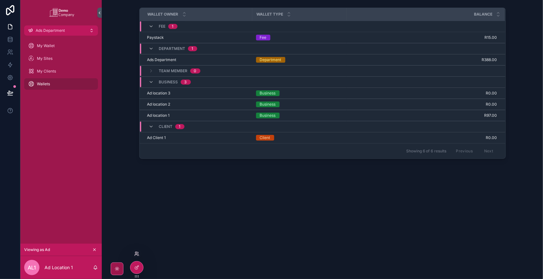
click at [135, 253] on icon at bounding box center [136, 253] width 5 height 5
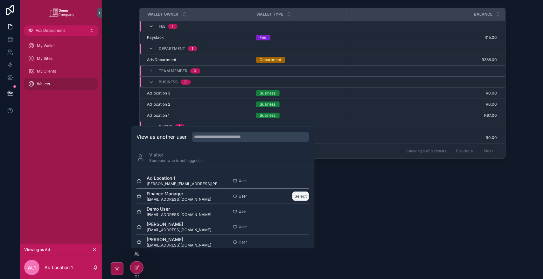
click at [298, 196] on button "Select" at bounding box center [301, 196] width 17 height 9
click at [378, 195] on div "Wallet Owner Wallet Type Balance Fee 1 Paystack Paystack Fee R15.00 R15.00 Wall…" at bounding box center [322, 102] width 441 height 205
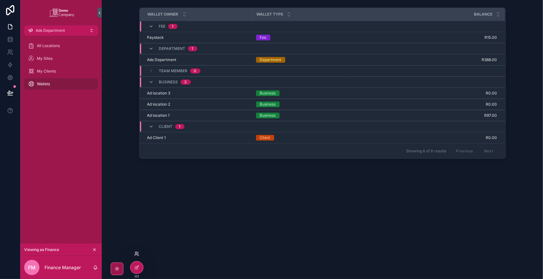
click at [138, 254] on icon at bounding box center [136, 253] width 5 height 5
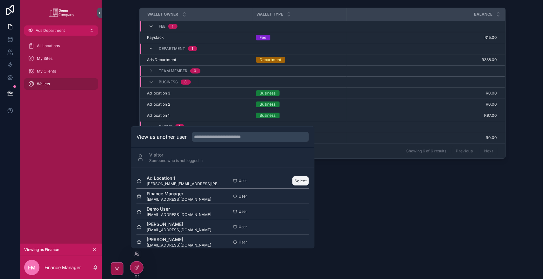
click at [295, 183] on button "Select" at bounding box center [301, 180] width 17 height 9
click at [132, 266] on div at bounding box center [136, 267] width 13 height 12
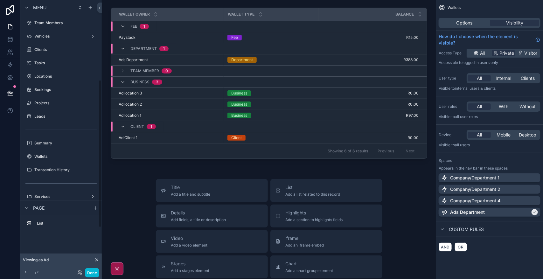
scroll to position [147, 0]
click at [444, 243] on button "AND" at bounding box center [445, 246] width 13 height 9
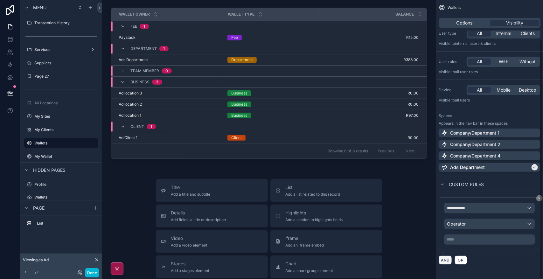
scroll to position [46, 0]
click at [490, 208] on div "**********" at bounding box center [489, 207] width 90 height 10
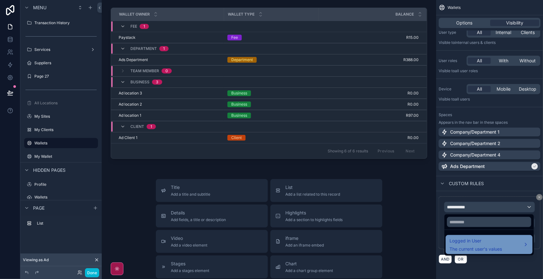
click at [478, 247] on span "The current user's values" at bounding box center [475, 249] width 52 height 6
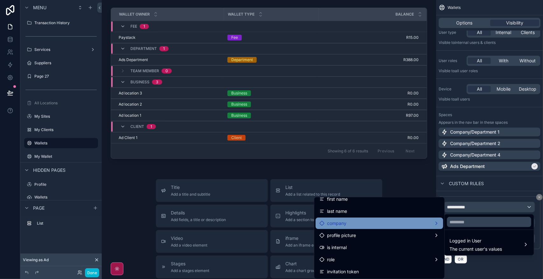
scroll to position [80, 0]
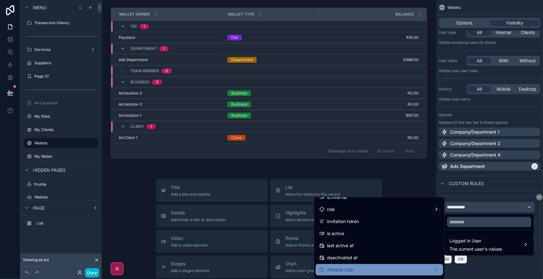
click at [412, 271] on div "Airtable User" at bounding box center [379, 270] width 120 height 8
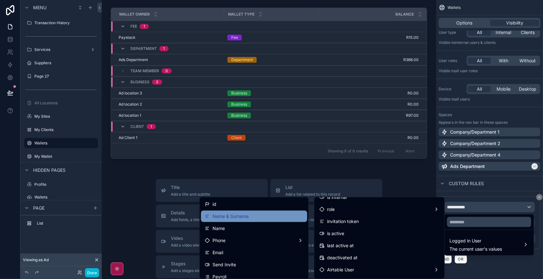
click at [233, 215] on span "Name & Surname" at bounding box center [230, 216] width 36 height 8
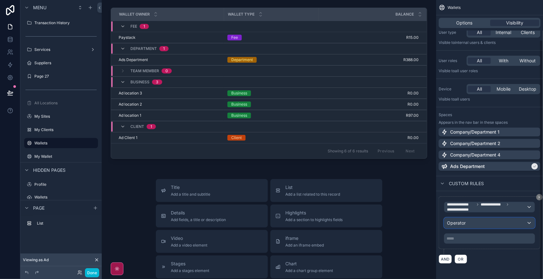
click at [467, 225] on div "Operator" at bounding box center [489, 223] width 90 height 10
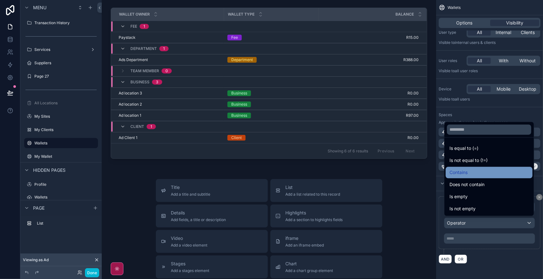
click at [488, 170] on div "Contains" at bounding box center [488, 173] width 79 height 8
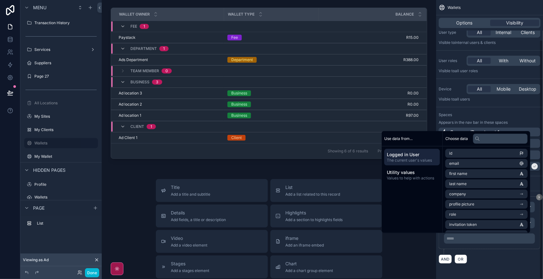
click at [471, 235] on div "***** ﻿" at bounding box center [489, 238] width 91 height 10
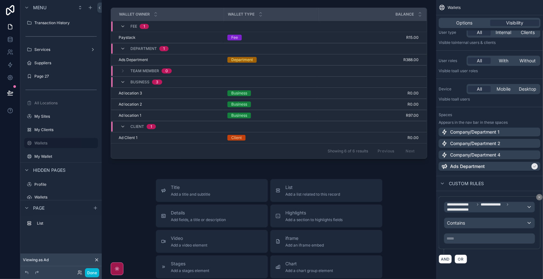
click at [472, 237] on p "***** ﻿" at bounding box center [490, 238] width 87 height 5
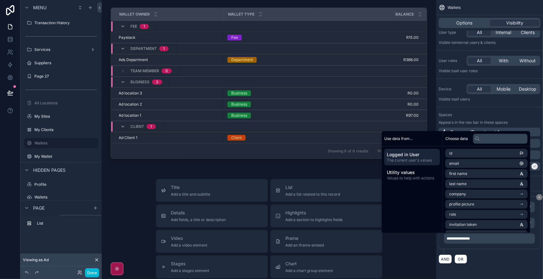
click at [495, 263] on div "AND OR" at bounding box center [490, 259] width 102 height 10
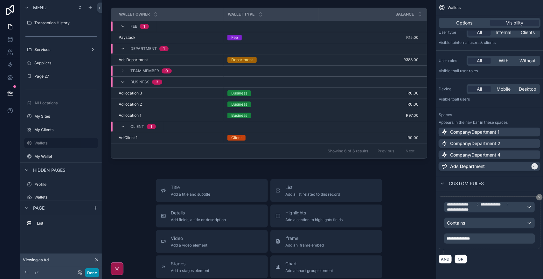
click at [97, 272] on button "Done" at bounding box center [92, 272] width 14 height 9
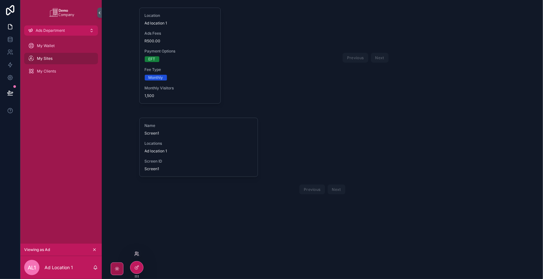
click at [138, 255] on icon at bounding box center [136, 253] width 5 height 5
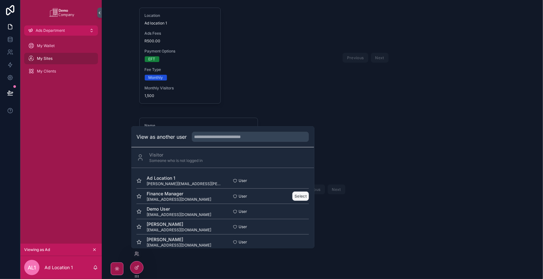
click at [296, 193] on button "Select" at bounding box center [301, 196] width 17 height 9
click at [52, 86] on div "Wallets" at bounding box center [61, 84] width 66 height 10
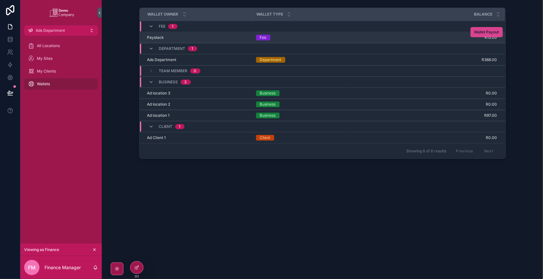
click at [491, 31] on span "Wallet Payout" at bounding box center [486, 32] width 25 height 5
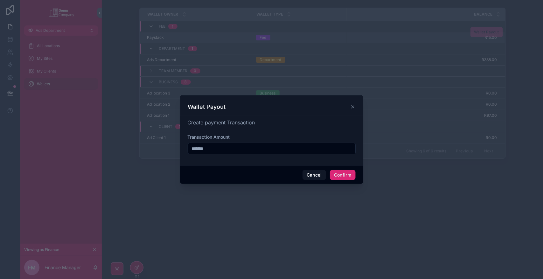
click at [345, 177] on button "Confirm" at bounding box center [342, 175] width 25 height 10
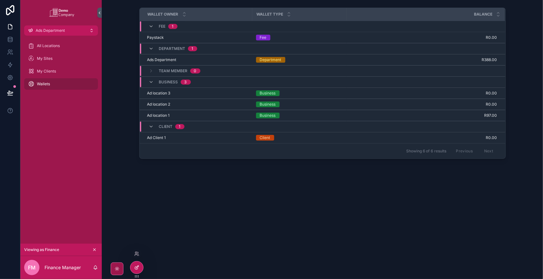
click at [140, 263] on div at bounding box center [136, 267] width 13 height 12
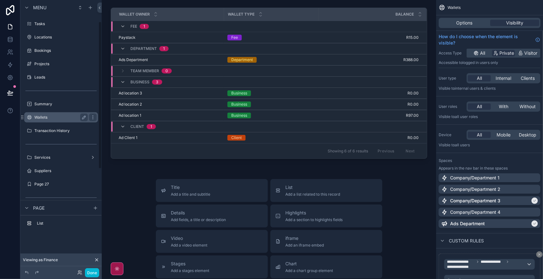
scroll to position [228, 0]
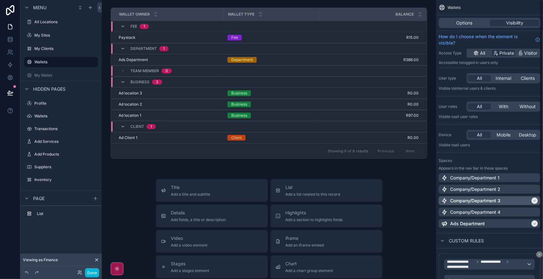
click at [504, 199] on div "Company/Department 3" at bounding box center [485, 201] width 89 height 6
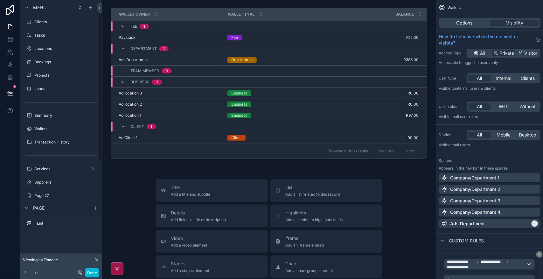
scroll to position [0, 0]
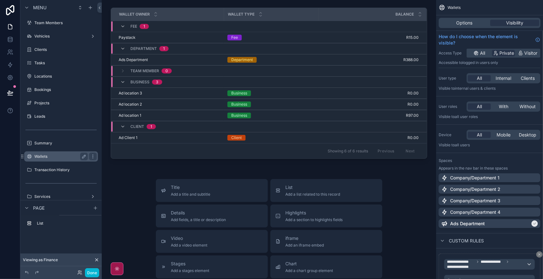
click at [62, 154] on label "Wallets" at bounding box center [59, 156] width 51 height 5
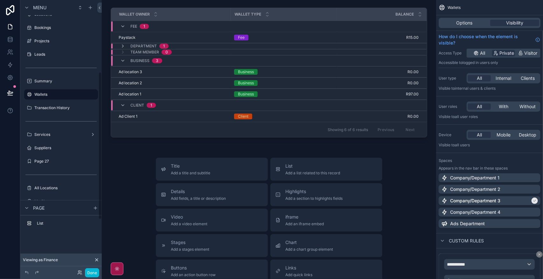
scroll to position [133, 0]
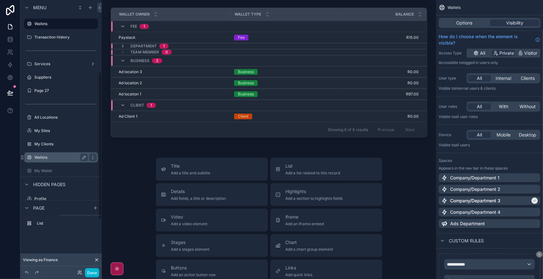
click at [67, 157] on label "Wallets" at bounding box center [59, 157] width 51 height 5
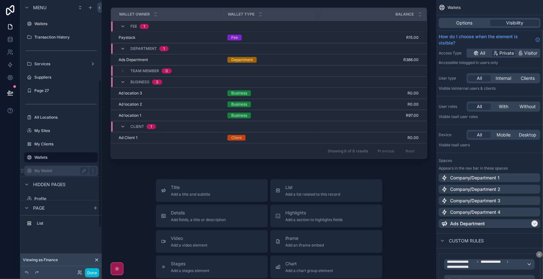
scroll to position [147, 0]
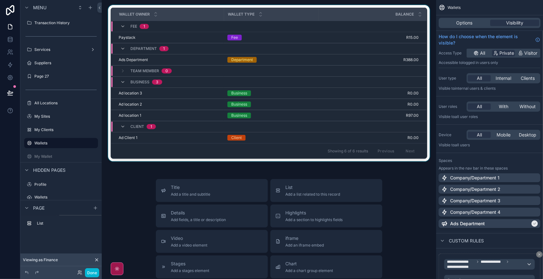
click at [375, 6] on div "scrollable content" at bounding box center [269, 84] width 324 height 159
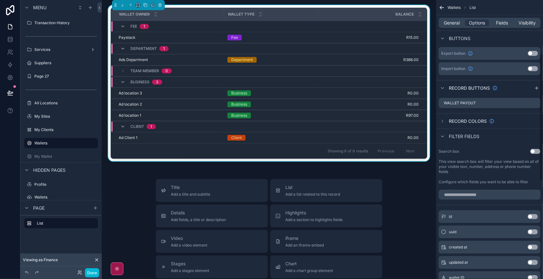
scroll to position [159, 0]
click at [537, 102] on icon "scrollable content" at bounding box center [535, 102] width 5 height 5
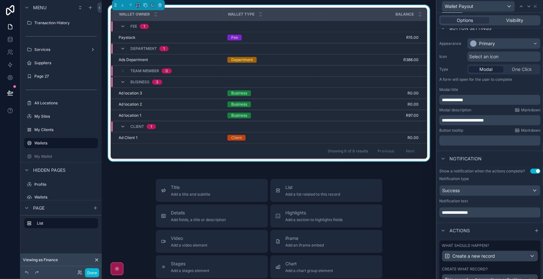
scroll to position [87, 0]
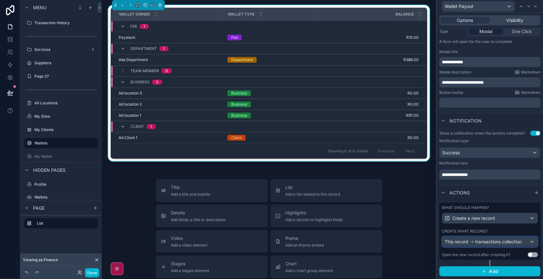
click at [503, 241] on span "transactions collection" at bounding box center [498, 242] width 46 height 6
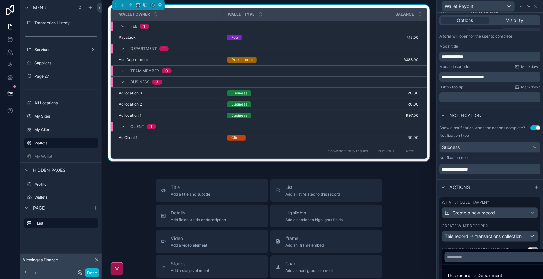
click at [503, 241] on div at bounding box center [490, 139] width 106 height 279
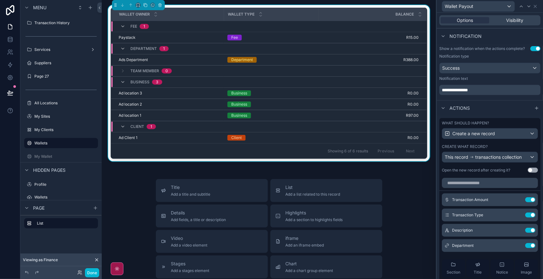
scroll to position [206, 0]
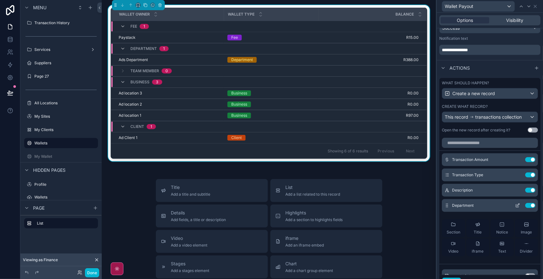
click at [517, 206] on icon at bounding box center [518, 205] width 3 height 3
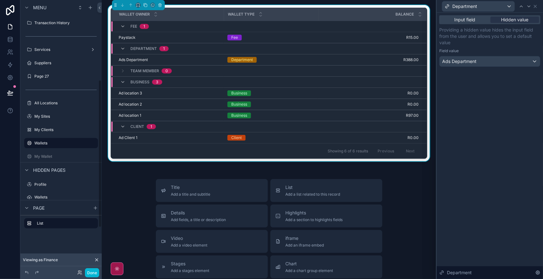
click at [89, 272] on button "Done" at bounding box center [92, 272] width 14 height 9
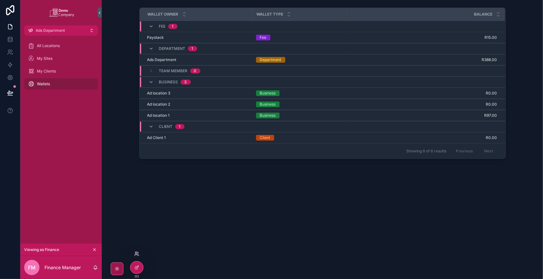
click at [137, 256] on icon at bounding box center [136, 253] width 5 height 5
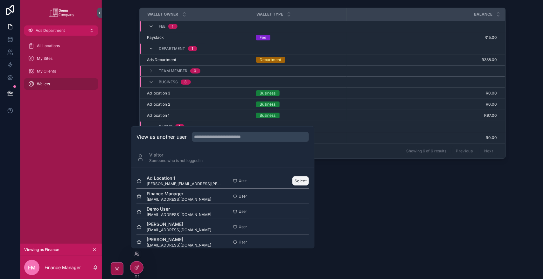
click at [299, 179] on button "Select" at bounding box center [301, 180] width 17 height 9
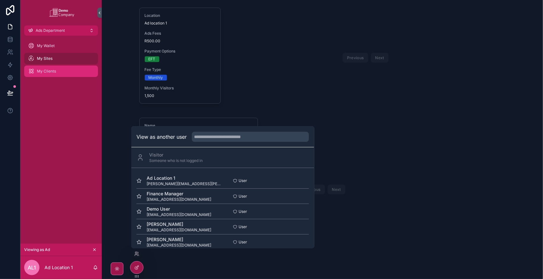
click at [67, 73] on div "My Clients" at bounding box center [61, 71] width 66 height 10
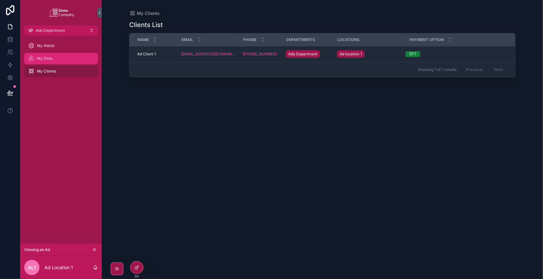
click at [64, 54] on div "My Sites" at bounding box center [61, 58] width 66 height 10
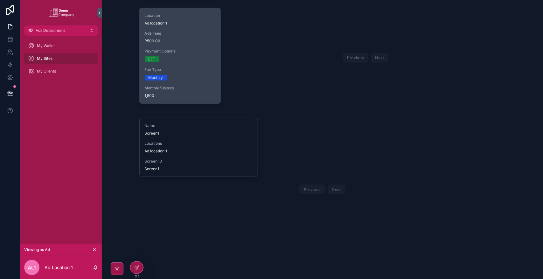
click at [189, 79] on div "Monthly" at bounding box center [180, 78] width 71 height 6
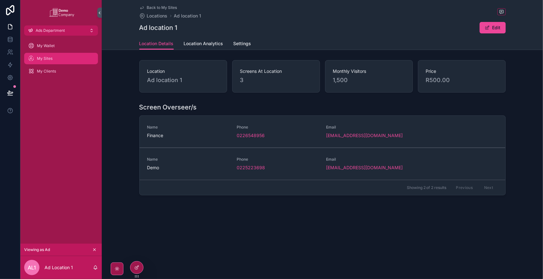
click at [59, 55] on div "My Sites" at bounding box center [61, 58] width 66 height 10
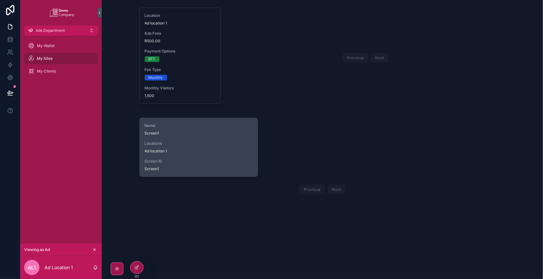
click at [205, 159] on span "Screen ID" at bounding box center [199, 161] width 108 height 5
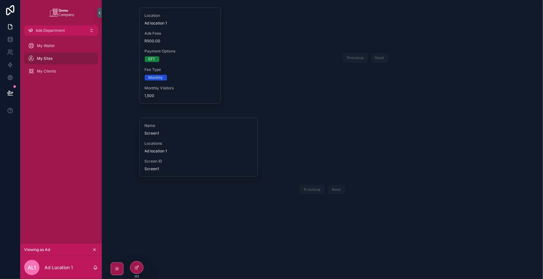
click at [226, 225] on div "Location Ad location 1 Ads Fees R500.00 Payment Options EFT Fee Type Monthly Mo…" at bounding box center [322, 120] width 441 height 240
click at [136, 265] on icon at bounding box center [136, 267] width 5 height 5
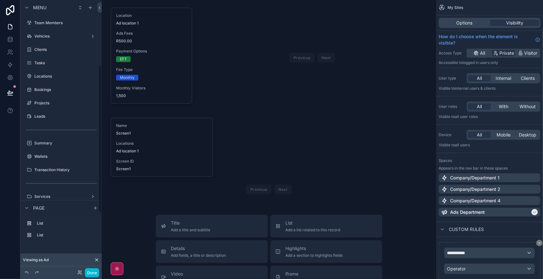
scroll to position [120, 0]
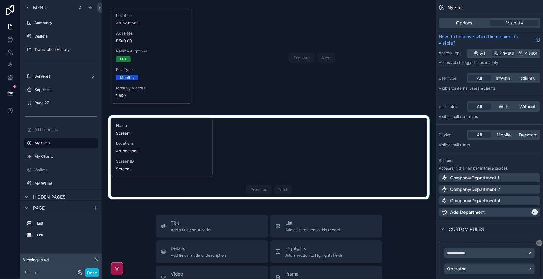
click at [298, 129] on div "scrollable content" at bounding box center [269, 157] width 324 height 84
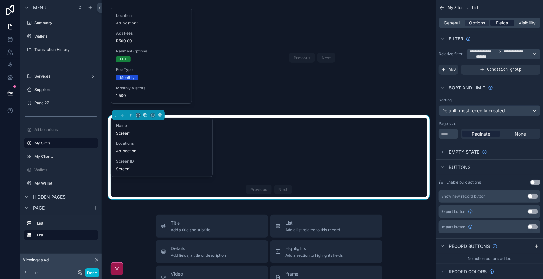
click at [506, 24] on span "Fields" at bounding box center [502, 23] width 12 height 6
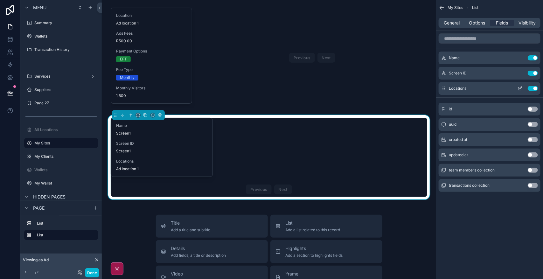
click at [521, 88] on icon "scrollable content" at bounding box center [520, 88] width 3 height 3
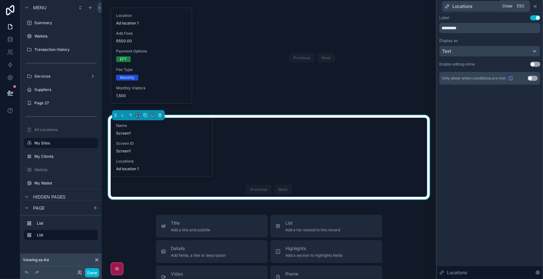
click at [536, 6] on icon at bounding box center [535, 6] width 3 height 3
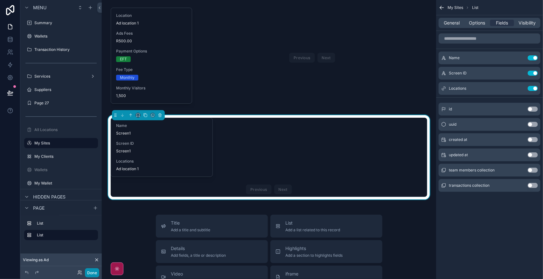
click at [98, 274] on button "Done" at bounding box center [92, 272] width 14 height 9
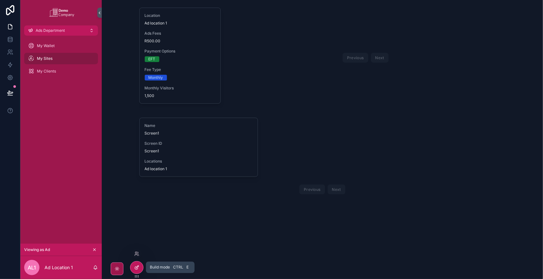
click at [140, 268] on div at bounding box center [136, 267] width 13 height 12
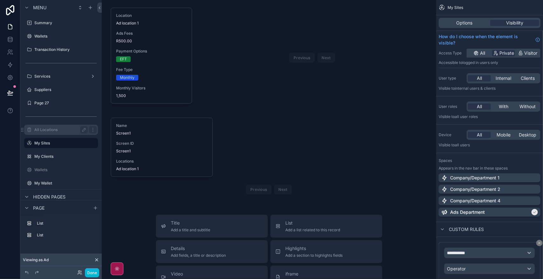
click at [61, 128] on label "All Locations" at bounding box center [59, 129] width 51 height 5
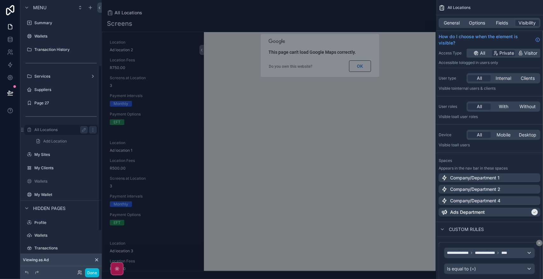
scroll to position [107, 0]
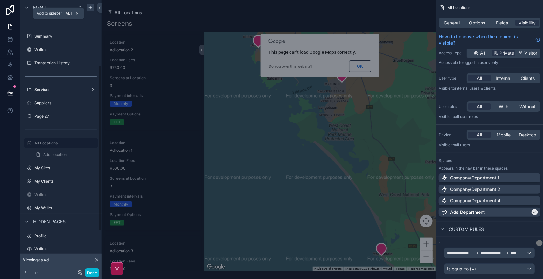
click at [91, 9] on icon "scrollable content" at bounding box center [90, 7] width 5 height 5
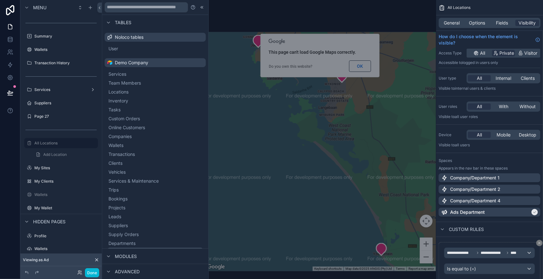
scroll to position [0, 0]
click at [129, 94] on span "Locations" at bounding box center [126, 92] width 20 height 6
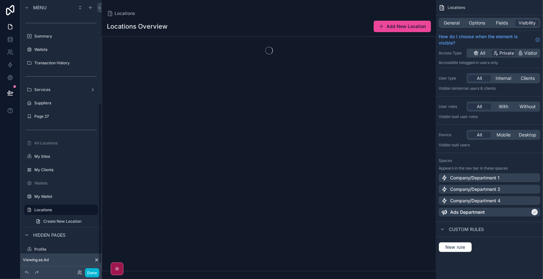
scroll to position [174, 0]
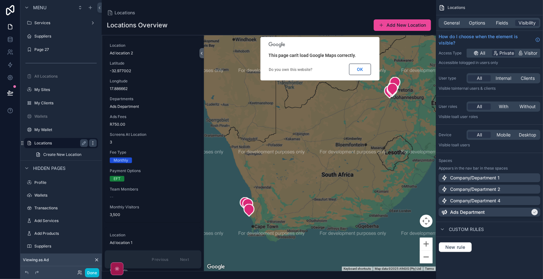
click at [93, 143] on icon "scrollable content" at bounding box center [92, 143] width 5 height 5
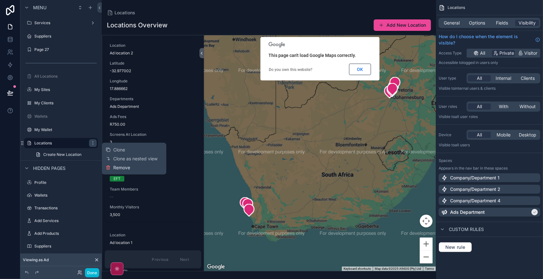
click at [118, 168] on span "Remove" at bounding box center [121, 167] width 17 height 6
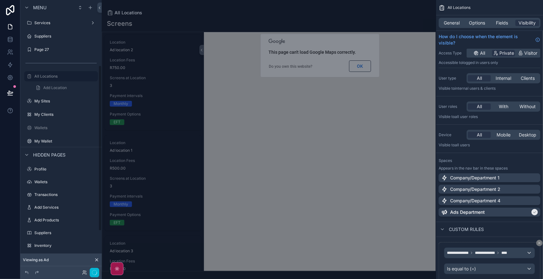
scroll to position [107, 0]
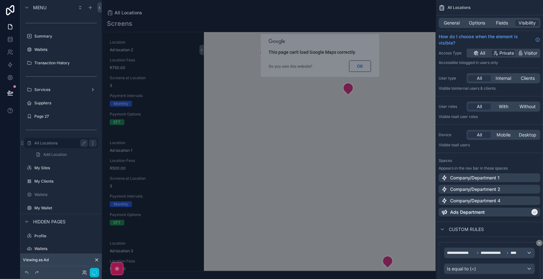
click at [92, 143] on icon "scrollable content" at bounding box center [92, 143] width 5 height 5
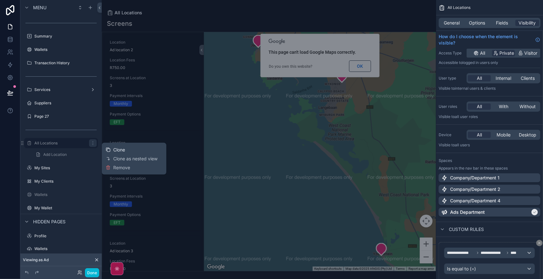
click at [119, 151] on span "Clone" at bounding box center [119, 150] width 12 height 6
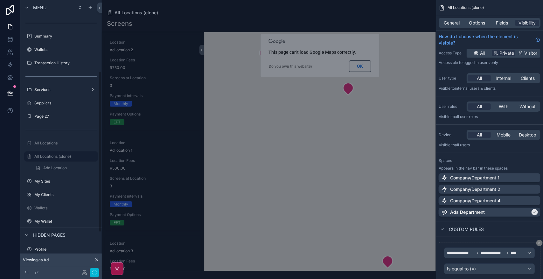
scroll to position [120, 0]
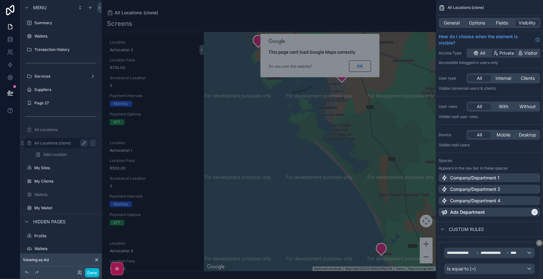
click at [83, 143] on icon "scrollable content" at bounding box center [83, 143] width 5 height 5
click at [72, 142] on input "**********" at bounding box center [55, 143] width 43 height 8
type input "**********"
click at [90, 143] on icon "scrollable content" at bounding box center [92, 143] width 5 height 5
click at [360, 67] on div "scrollable content" at bounding box center [269, 139] width 334 height 279
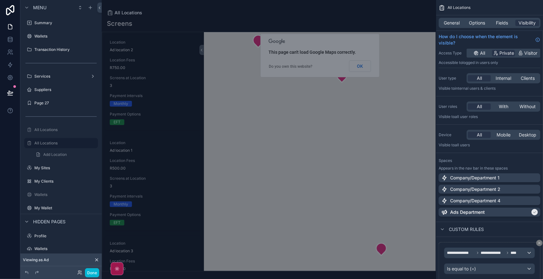
click at [360, 67] on button "OK" at bounding box center [360, 65] width 22 height 11
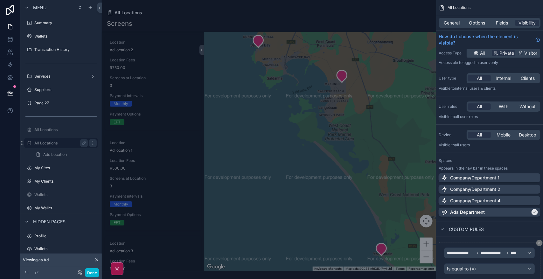
click at [93, 144] on icon "scrollable content" at bounding box center [93, 144] width 0 height 0
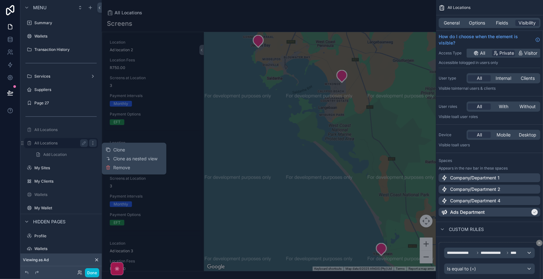
click at [93, 144] on icon "scrollable content" at bounding box center [93, 144] width 0 height 0
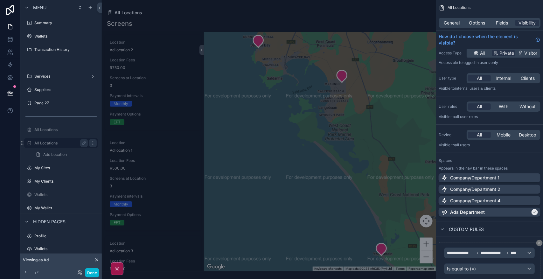
click at [93, 144] on icon "scrollable content" at bounding box center [93, 144] width 0 height 0
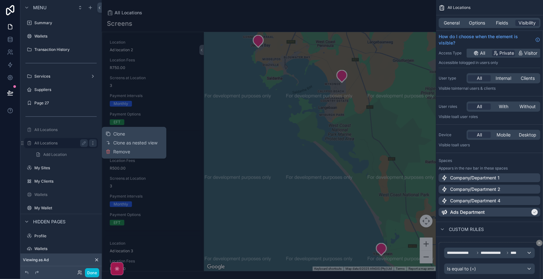
click at [93, 144] on icon "scrollable content" at bounding box center [93, 144] width 0 height 0
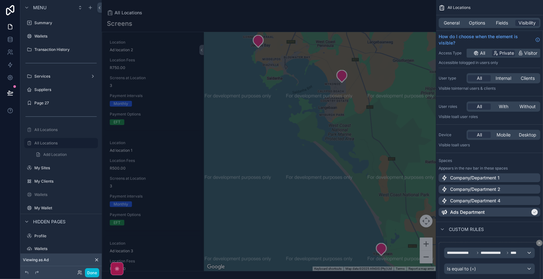
click at [6, 161] on div at bounding box center [10, 139] width 20 height 279
click at [461, 24] on div "General" at bounding box center [452, 23] width 24 height 6
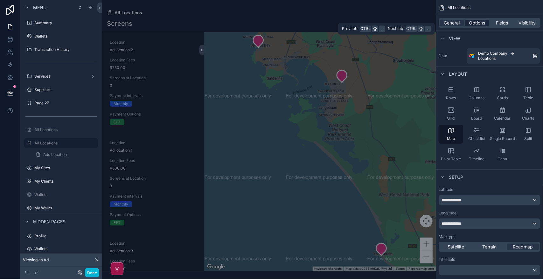
click at [473, 21] on span "Options" at bounding box center [477, 23] width 16 height 6
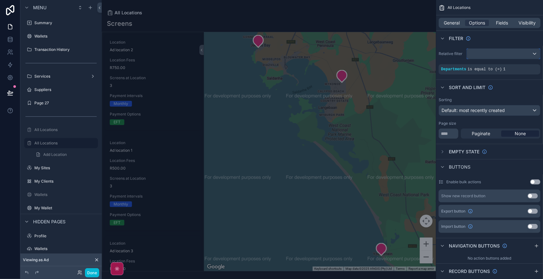
click at [498, 56] on div "scrollable content" at bounding box center [503, 54] width 73 height 10
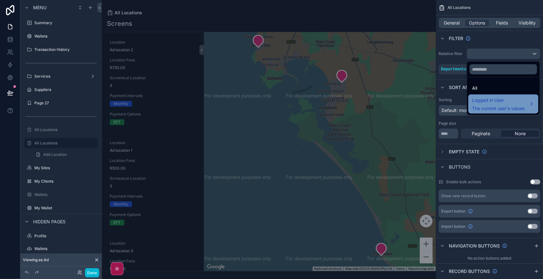
click at [508, 105] on span "The current user's values" at bounding box center [498, 108] width 52 height 6
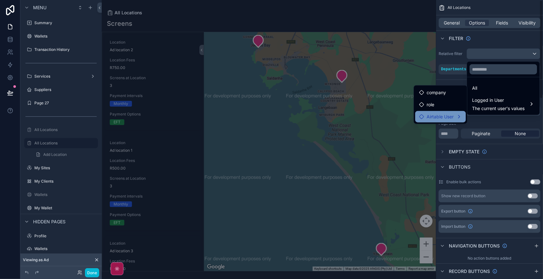
click at [452, 117] on span "Airtable User" at bounding box center [440, 117] width 27 height 8
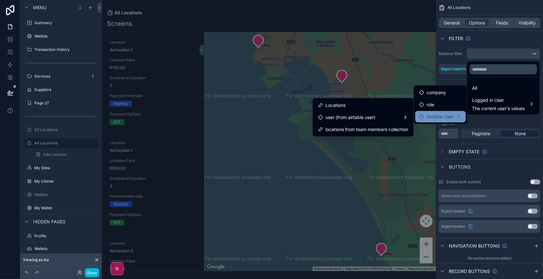
click at [452, 117] on span "Airtable User" at bounding box center [440, 117] width 27 height 8
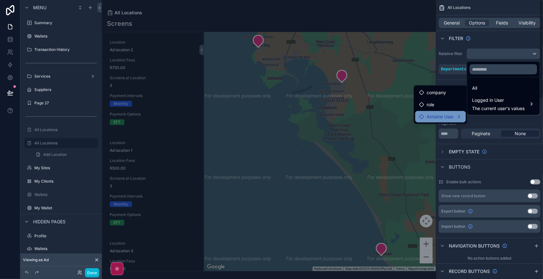
click at [446, 117] on span "Airtable User" at bounding box center [440, 117] width 27 height 8
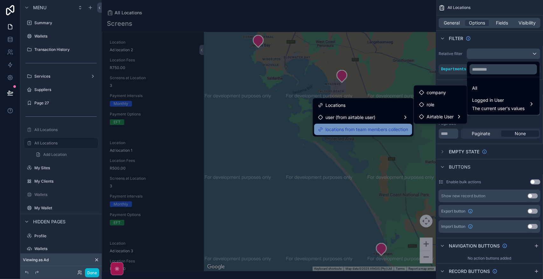
click at [391, 128] on span "locations from team members collection" at bounding box center [367, 130] width 83 height 8
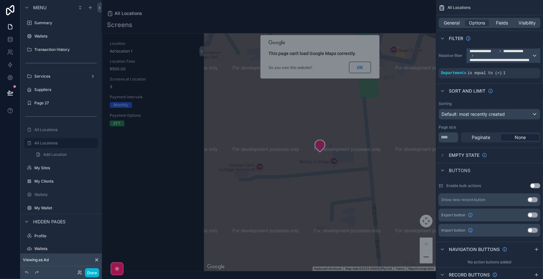
click at [535, 56] on div "**********" at bounding box center [503, 56] width 73 height 14
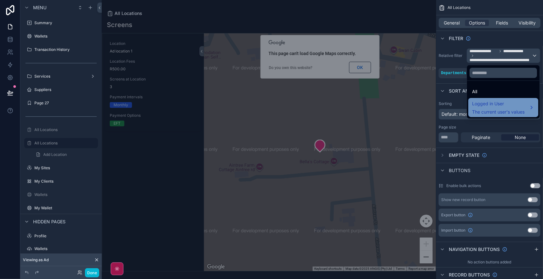
click at [485, 101] on span "Logged in User" at bounding box center [498, 104] width 52 height 8
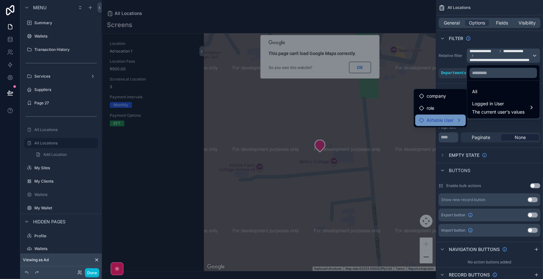
click at [449, 120] on span "Airtable User" at bounding box center [440, 120] width 27 height 8
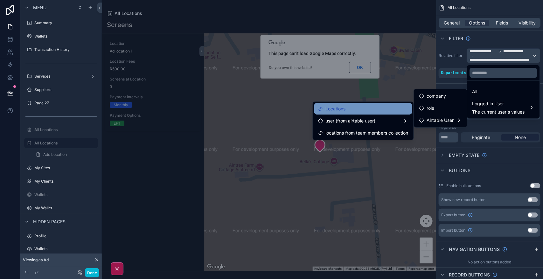
click at [363, 111] on div "Locations" at bounding box center [363, 109] width 90 height 8
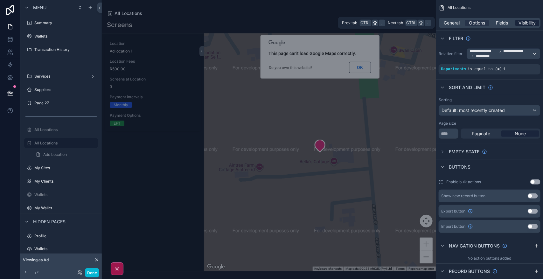
click at [528, 23] on span "Visibility" at bounding box center [527, 23] width 17 height 6
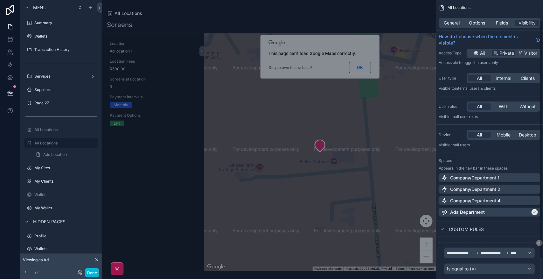
scroll to position [47, 0]
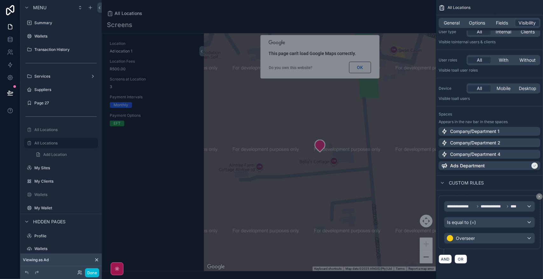
click at [496, 232] on div "**********" at bounding box center [489, 222] width 91 height 43
click at [498, 239] on div "Overseer" at bounding box center [489, 238] width 90 height 10
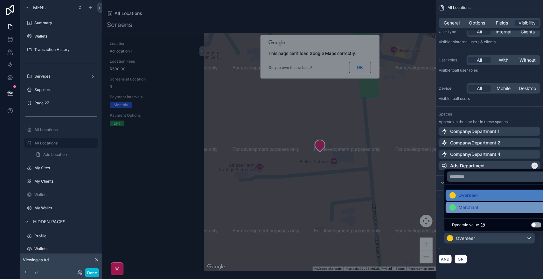
click at [484, 209] on div "Merchant" at bounding box center [496, 208] width 94 height 8
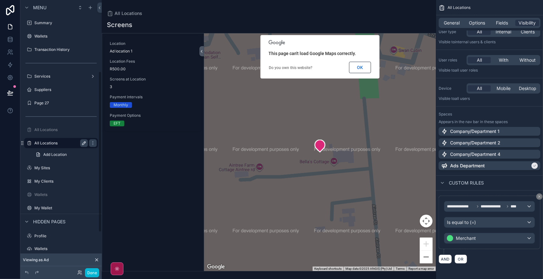
click at [84, 143] on icon "scrollable content" at bounding box center [83, 143] width 3 height 3
click at [39, 141] on input "**********" at bounding box center [55, 143] width 43 height 8
type input "**********"
click at [90, 143] on icon "scrollable content" at bounding box center [92, 143] width 5 height 5
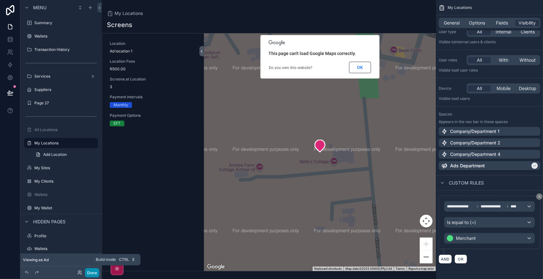
click at [92, 272] on button "Done" at bounding box center [92, 272] width 14 height 9
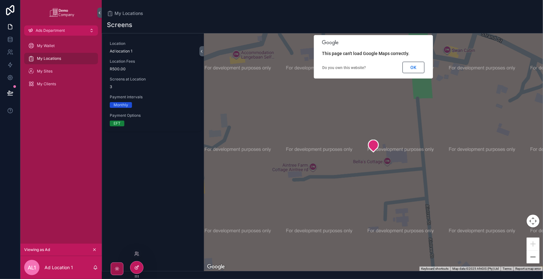
click at [137, 264] on div at bounding box center [136, 267] width 13 height 12
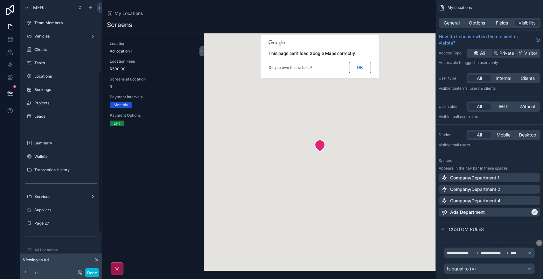
scroll to position [120, 0]
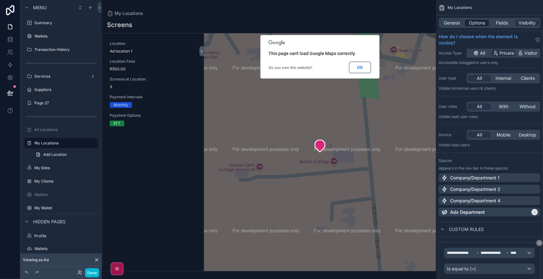
click at [471, 24] on span "Options" at bounding box center [477, 23] width 16 height 6
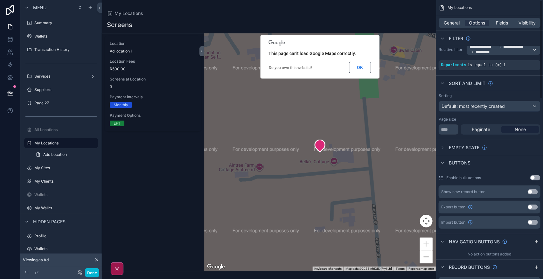
scroll to position [0, 0]
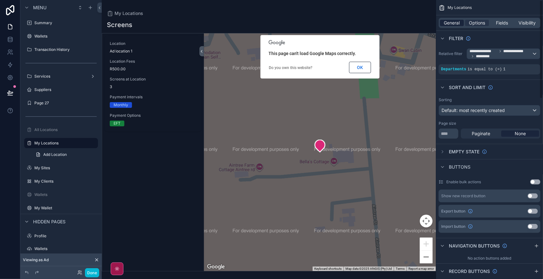
click at [457, 21] on span "General" at bounding box center [452, 23] width 16 height 6
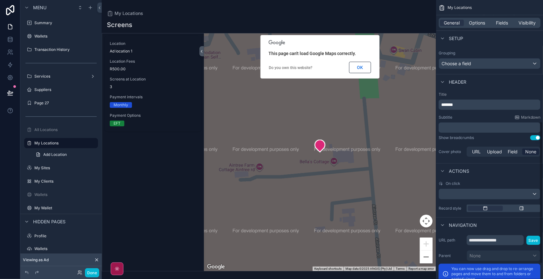
scroll to position [239, 0]
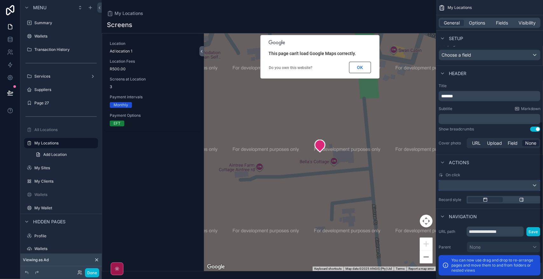
click at [536, 185] on div "scrollable content" at bounding box center [489, 185] width 101 height 10
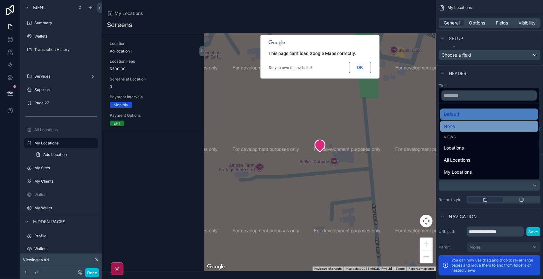
click at [475, 126] on div "None" at bounding box center [489, 127] width 90 height 8
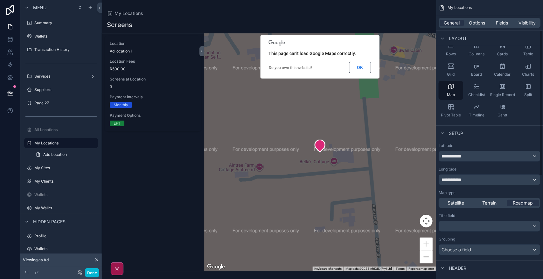
scroll to position [40, 0]
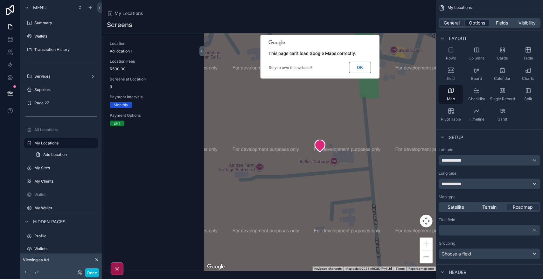
click at [477, 24] on span "Options" at bounding box center [477, 23] width 16 height 6
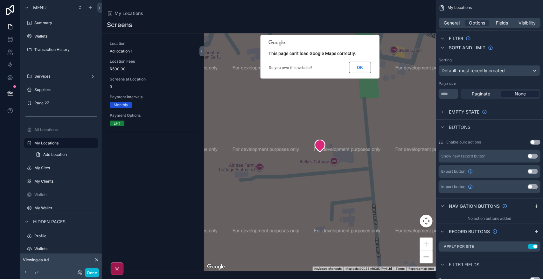
click at [533, 156] on button "Use setting" at bounding box center [533, 156] width 10 height 5
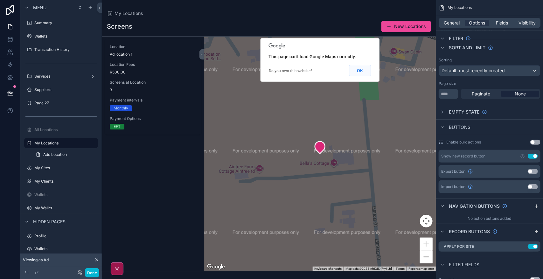
click at [357, 72] on button "OK" at bounding box center [360, 70] width 22 height 11
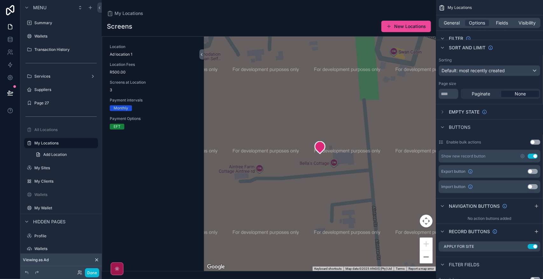
click at [314, 115] on div "scrollable content" at bounding box center [269, 139] width 334 height 279
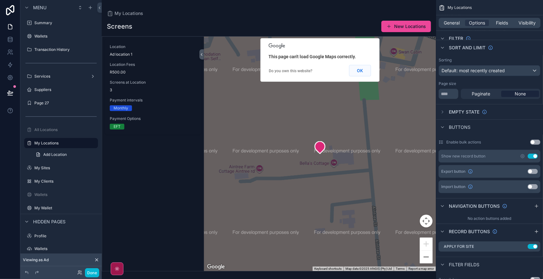
click at [358, 72] on button "OK" at bounding box center [360, 70] width 22 height 11
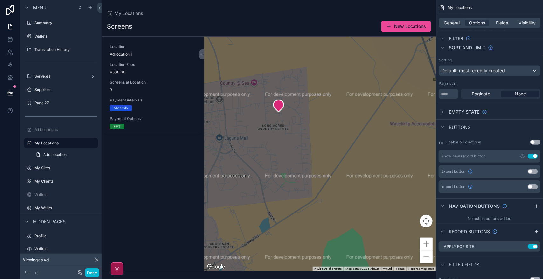
click at [276, 13] on div "My Locations" at bounding box center [269, 13] width 324 height 6
click at [89, 273] on button "Done" at bounding box center [92, 272] width 14 height 9
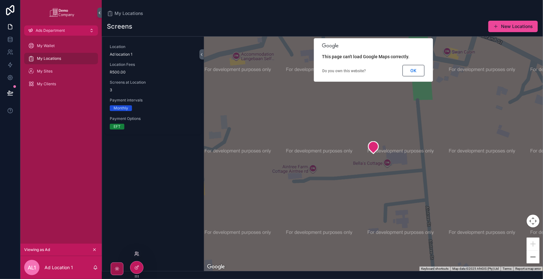
click at [135, 252] on icon at bounding box center [136, 253] width 5 height 5
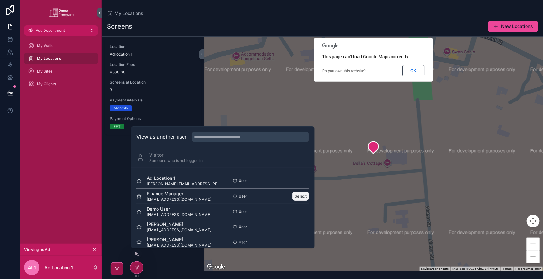
click at [299, 196] on button "Select" at bounding box center [301, 196] width 17 height 9
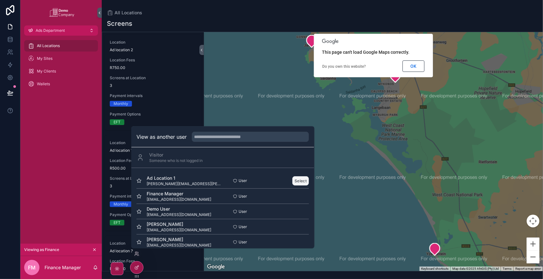
click at [293, 180] on button "Select" at bounding box center [301, 180] width 17 height 9
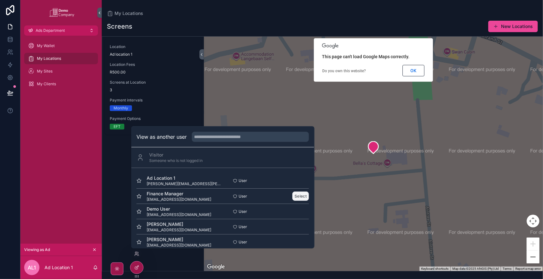
click at [293, 195] on button "Select" at bounding box center [301, 196] width 17 height 9
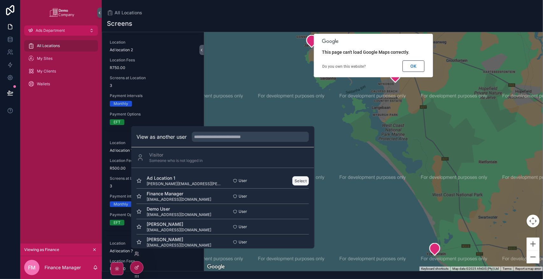
click at [293, 178] on button "Select" at bounding box center [301, 180] width 17 height 9
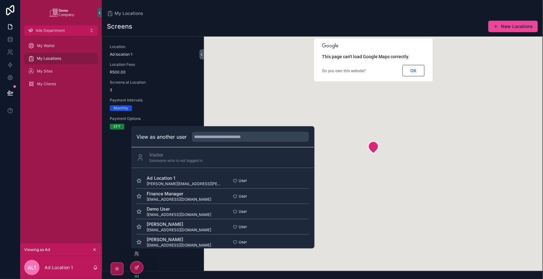
click at [83, 178] on div "My Wallet My Locations My Sites My Clients" at bounding box center [60, 140] width 81 height 208
